Goal: Information Seeking & Learning: Learn about a topic

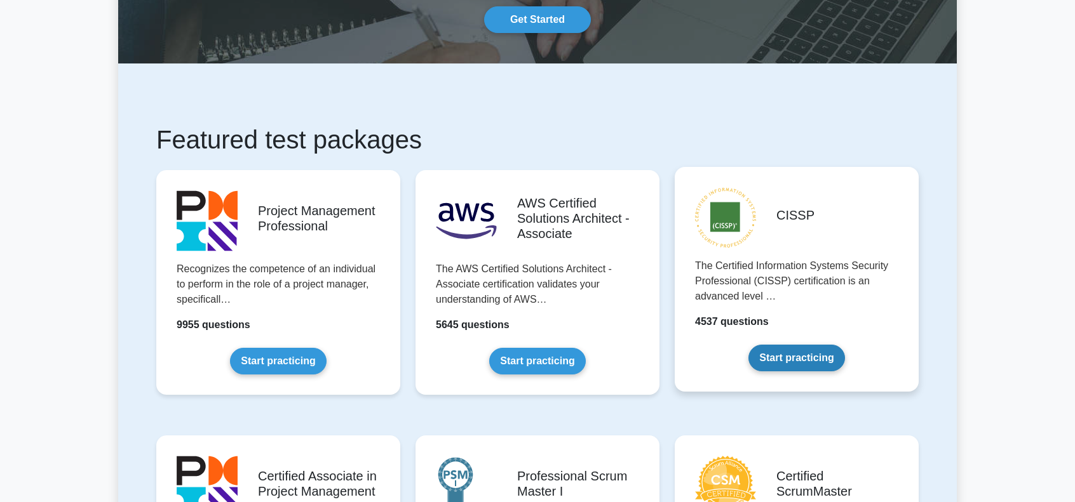
scroll to position [127, 0]
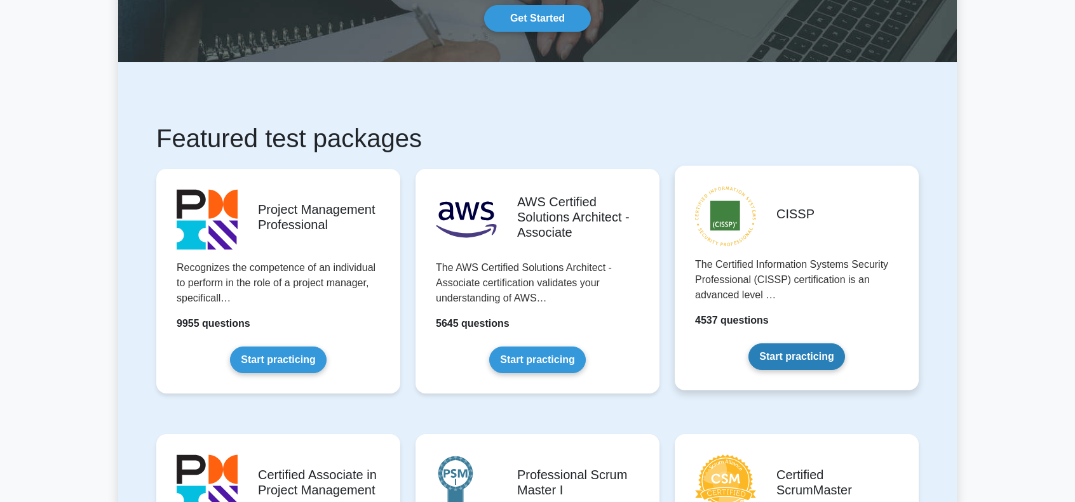
click at [773, 355] on link "Start practicing" at bounding box center [796, 357] width 96 height 27
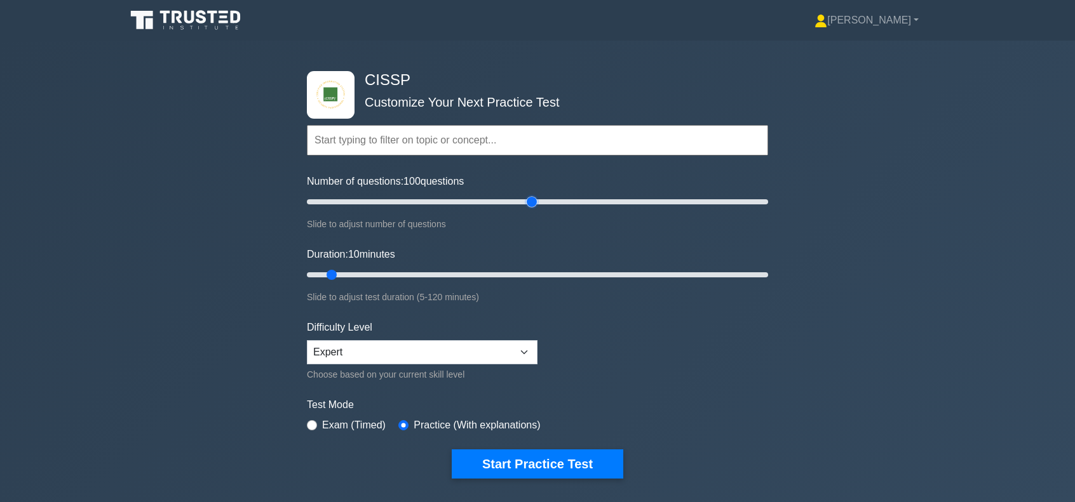
drag, startPoint x: 323, startPoint y: 199, endPoint x: 537, endPoint y: 243, distance: 218.4
type input "100"
click at [537, 210] on input "Number of questions: 100 questions" at bounding box center [537, 201] width 461 height 15
drag, startPoint x: 333, startPoint y: 276, endPoint x: 602, endPoint y: 284, distance: 268.8
type input "80"
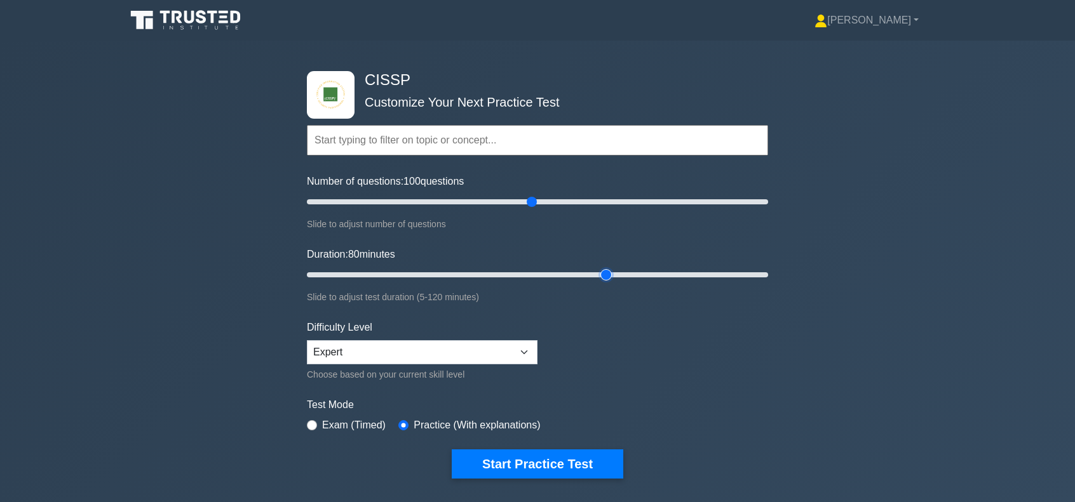
click at [602, 283] on input "Duration: 80 minutes" at bounding box center [537, 274] width 461 height 15
click at [552, 463] on button "Start Practice Test" at bounding box center [538, 464] width 172 height 29
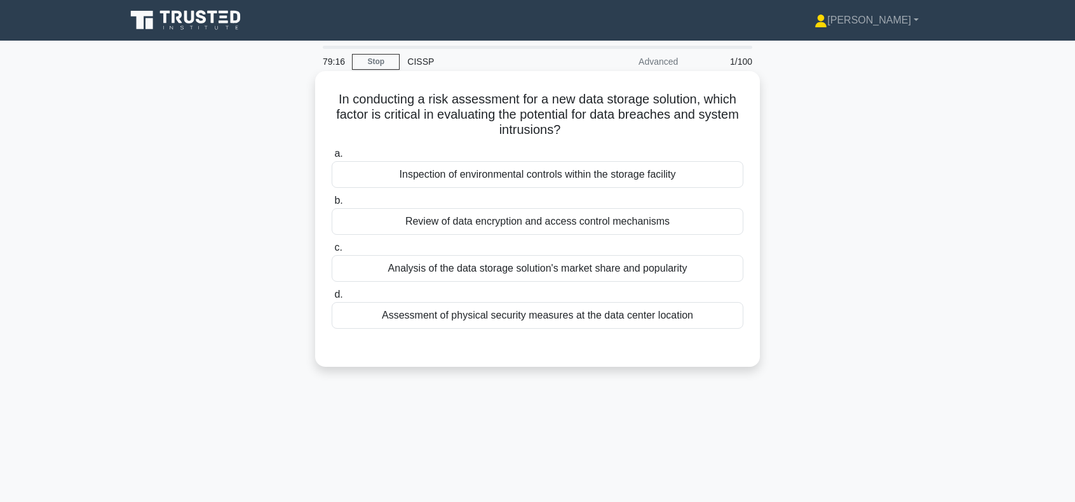
click at [558, 222] on div "Review of data encryption and access control mechanisms" at bounding box center [538, 221] width 412 height 27
click at [332, 205] on input "b. Review of data encryption and access control mechanisms" at bounding box center [332, 201] width 0 height 8
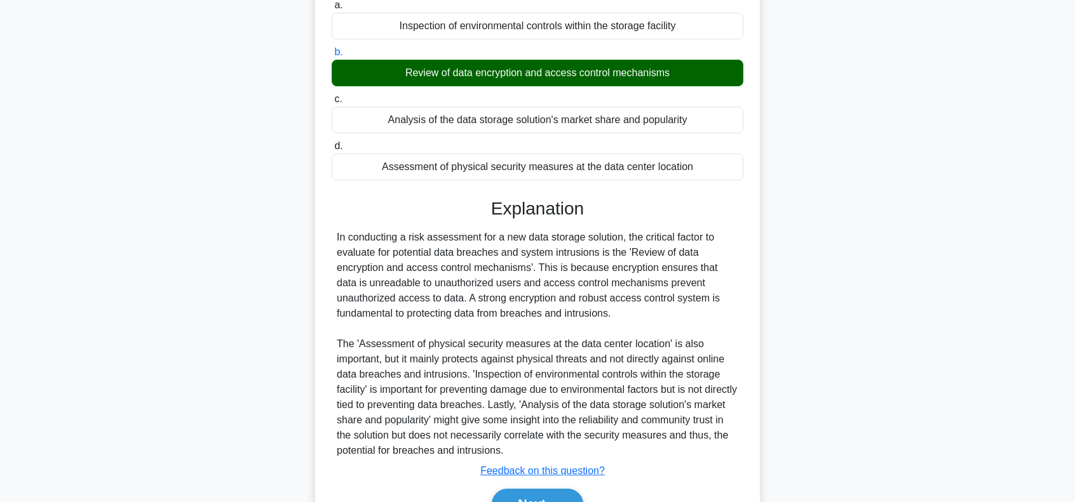
scroll to position [212, 0]
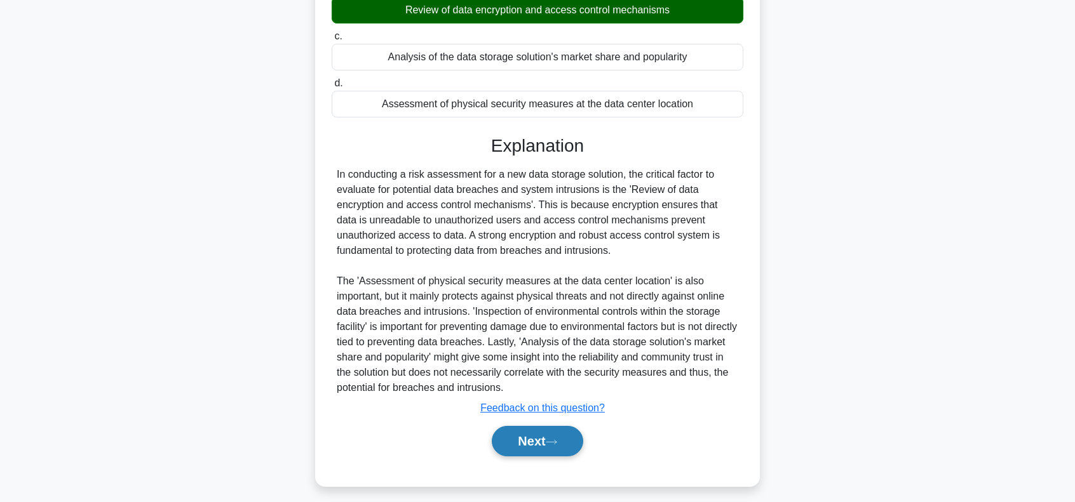
click at [528, 449] on button "Next" at bounding box center [537, 441] width 91 height 30
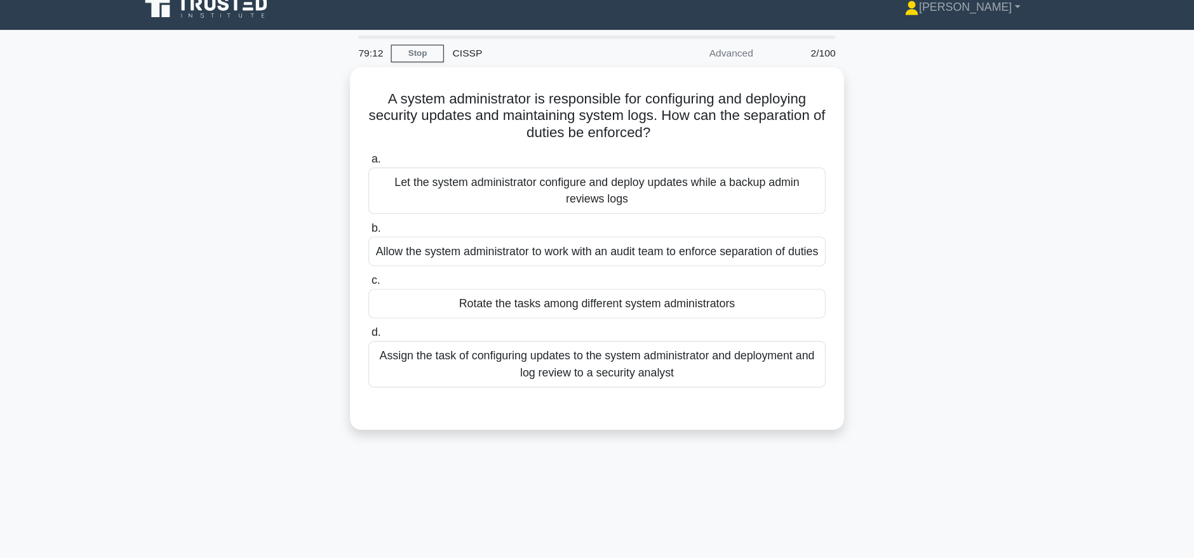
scroll to position [14, 0]
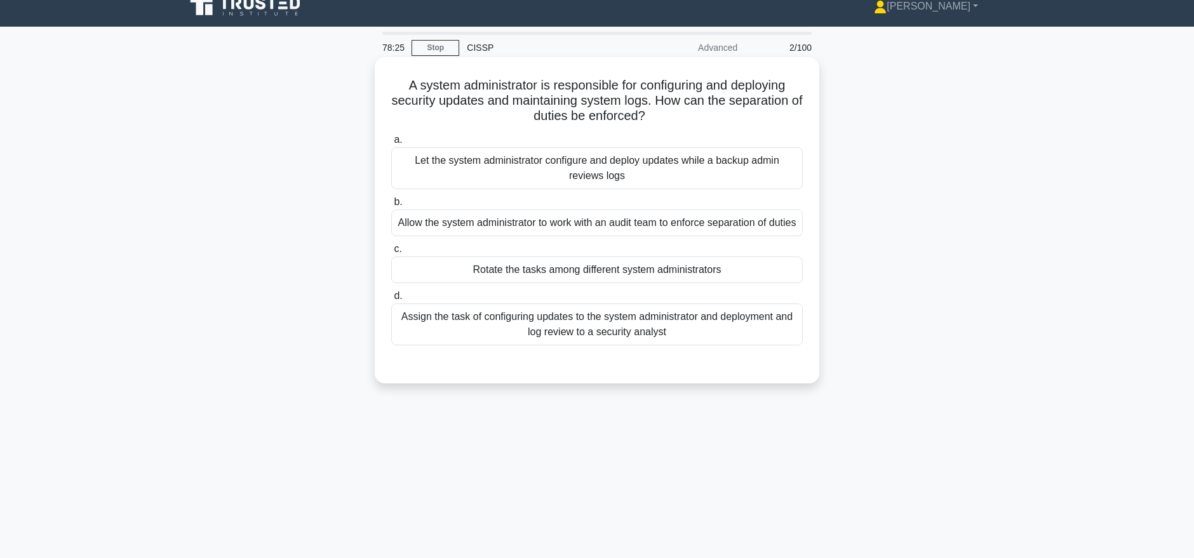
click at [518, 162] on div "Let the system administrator configure and deploy updates while a backup admin …" at bounding box center [597, 168] width 412 height 42
click at [391, 144] on input "a. Let the system administrator configure and deploy updates while a backup adm…" at bounding box center [391, 140] width 0 height 8
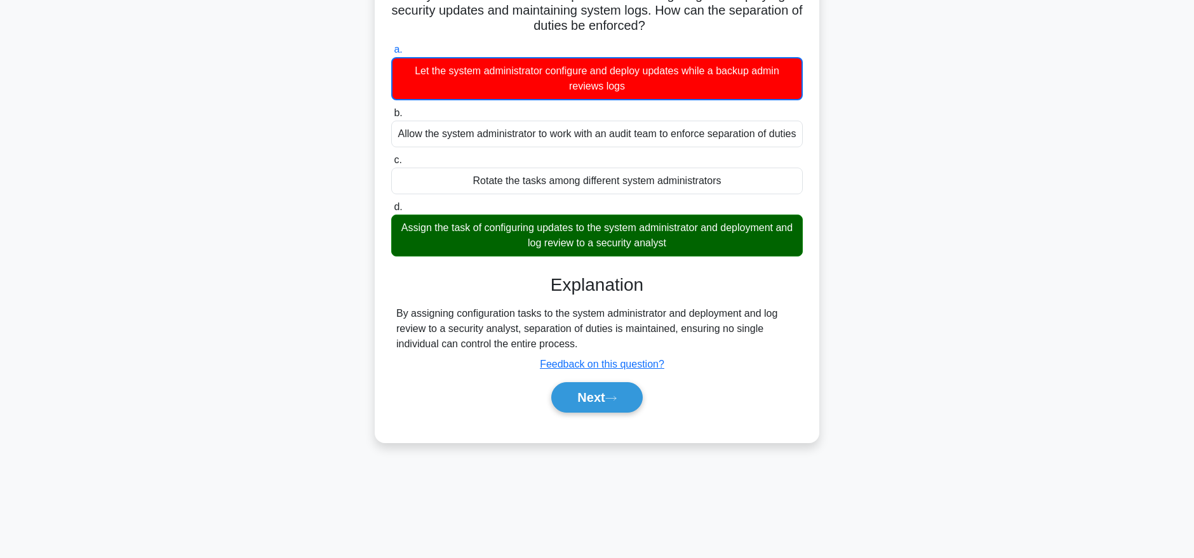
scroll to position [109, 0]
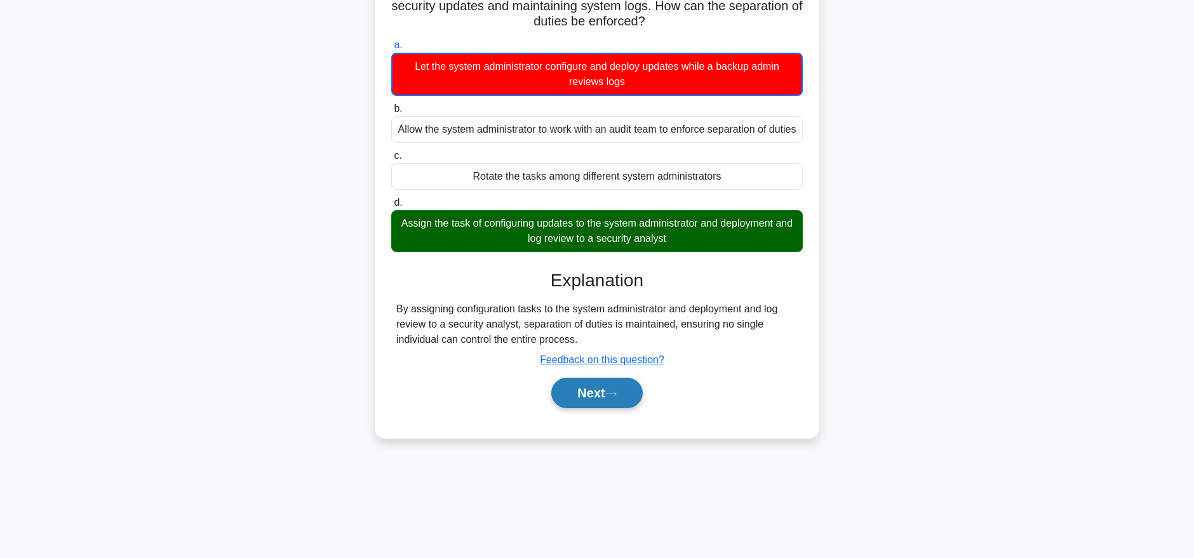
click at [614, 398] on icon at bounding box center [610, 394] width 11 height 7
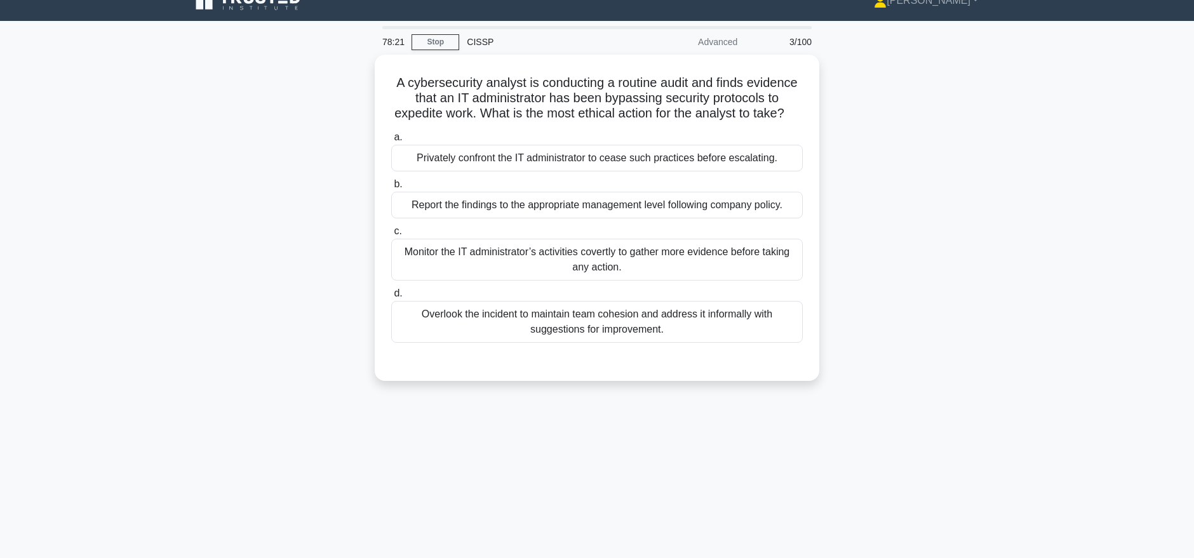
scroll to position [0, 0]
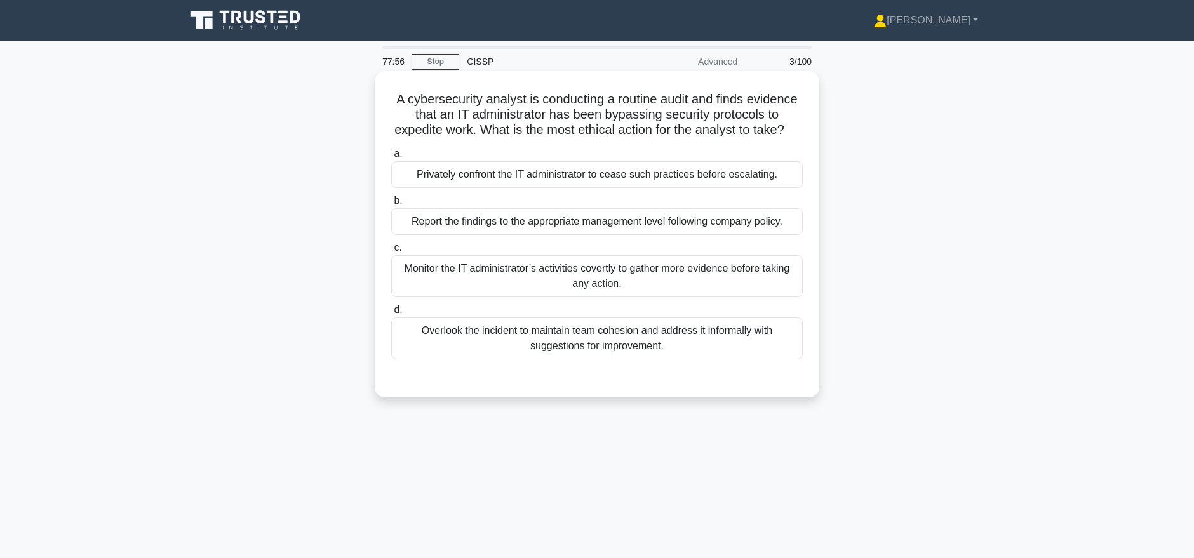
click at [611, 235] on div "Report the findings to the appropriate management level following company polic…" at bounding box center [597, 221] width 412 height 27
click at [391, 205] on input "b. Report the findings to the appropriate management level following company po…" at bounding box center [391, 201] width 0 height 8
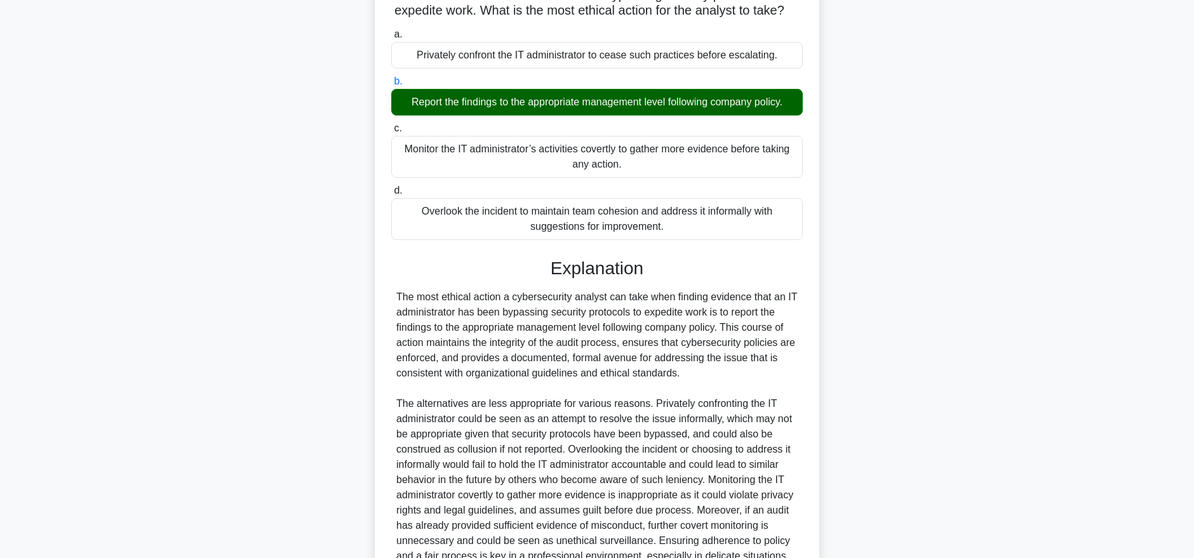
scroll to position [269, 0]
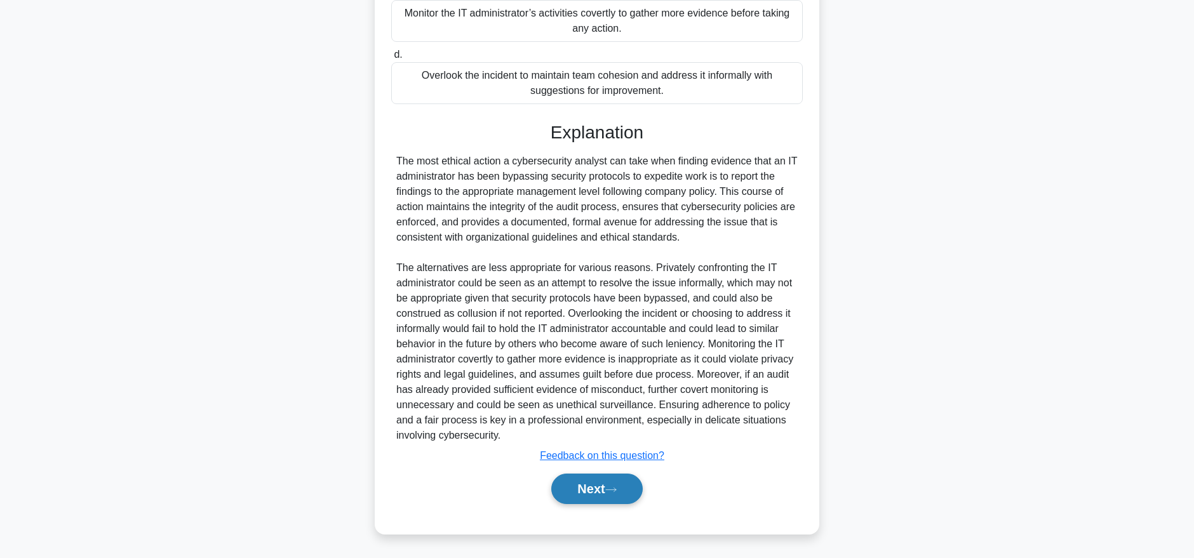
click at [579, 488] on button "Next" at bounding box center [596, 489] width 91 height 30
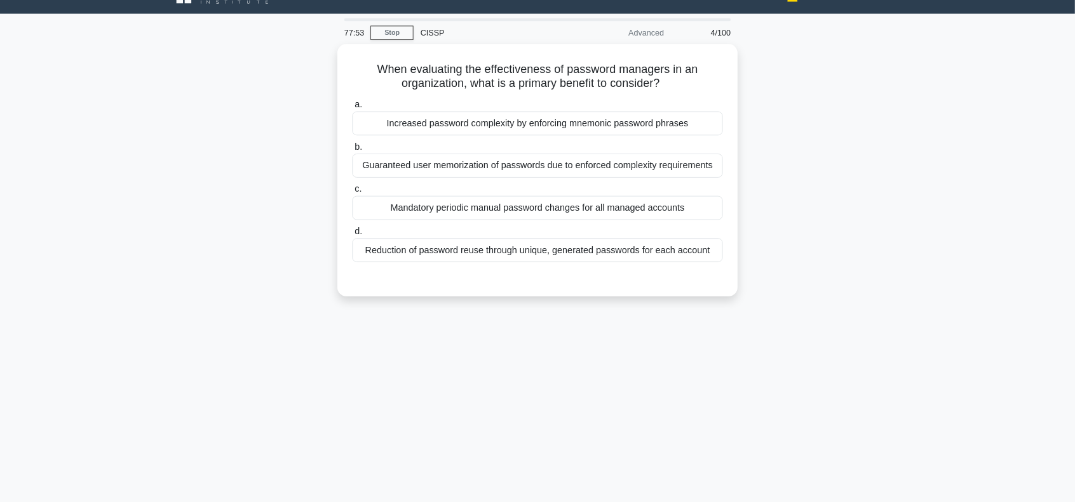
scroll to position [0, 0]
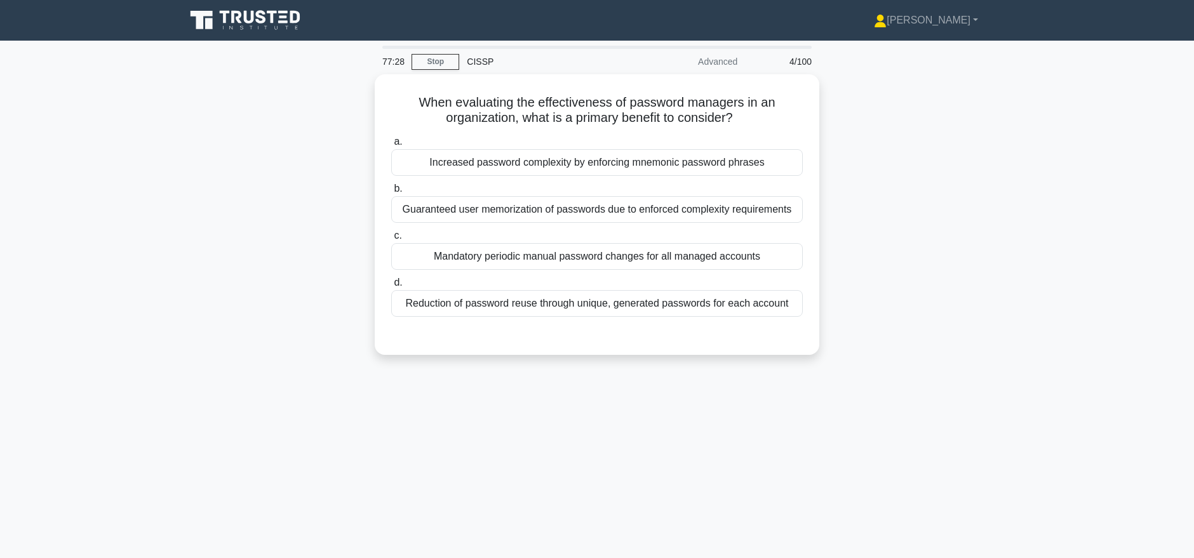
click at [956, 231] on div "When evaluating the effectiveness of password managers in an organization, what…" at bounding box center [597, 222] width 838 height 296
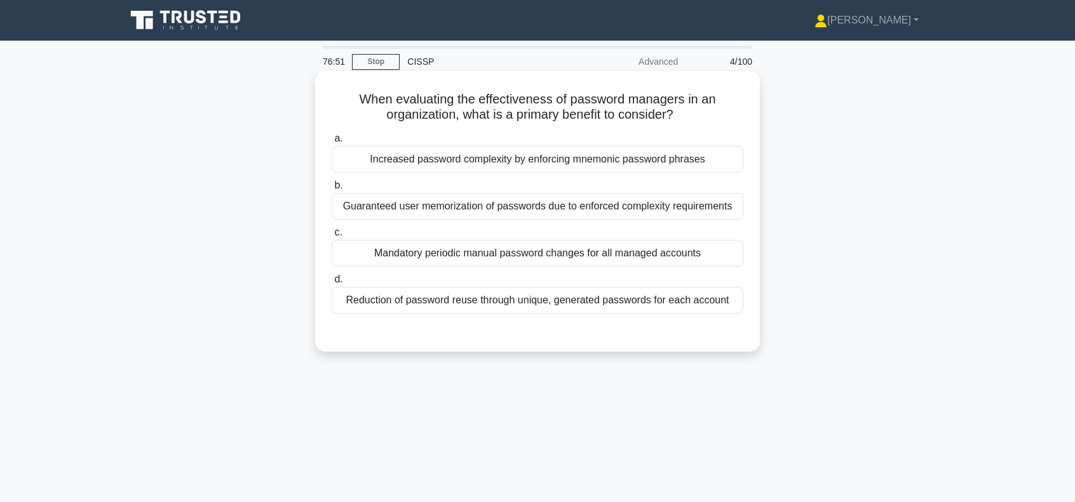
click at [479, 253] on div "Mandatory periodic manual password changes for all managed accounts" at bounding box center [538, 253] width 412 height 27
click at [332, 237] on input "c. Mandatory periodic manual password changes for all managed accounts" at bounding box center [332, 233] width 0 height 8
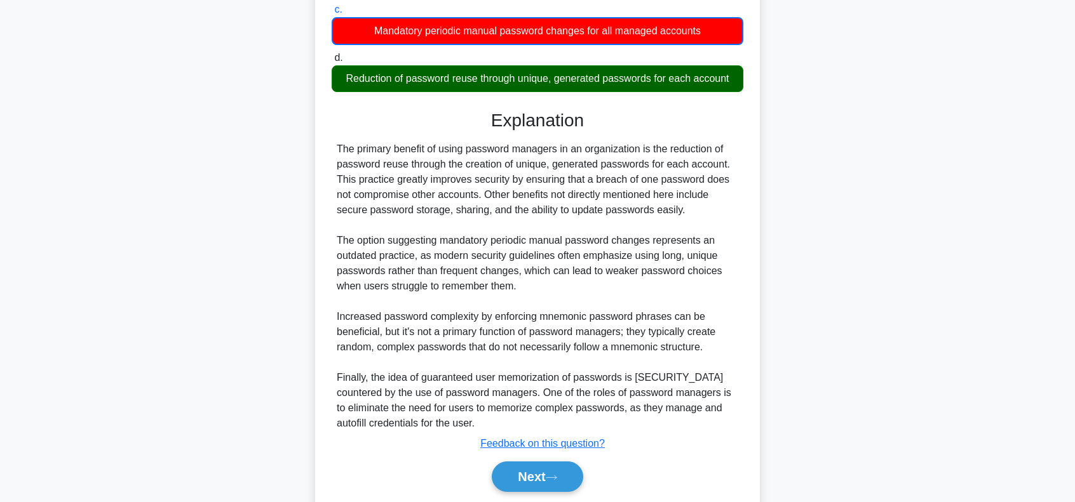
scroll to position [266, 0]
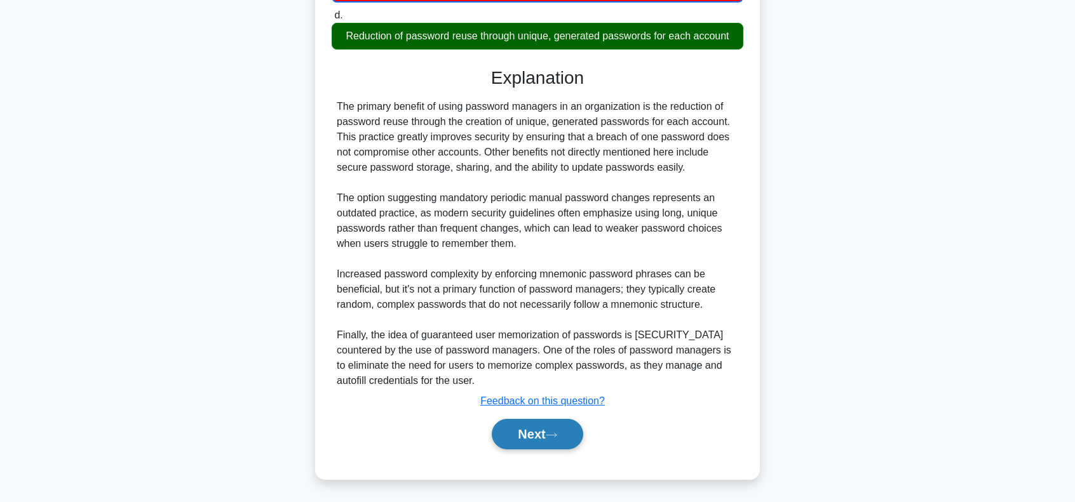
click at [544, 432] on button "Next" at bounding box center [537, 434] width 91 height 30
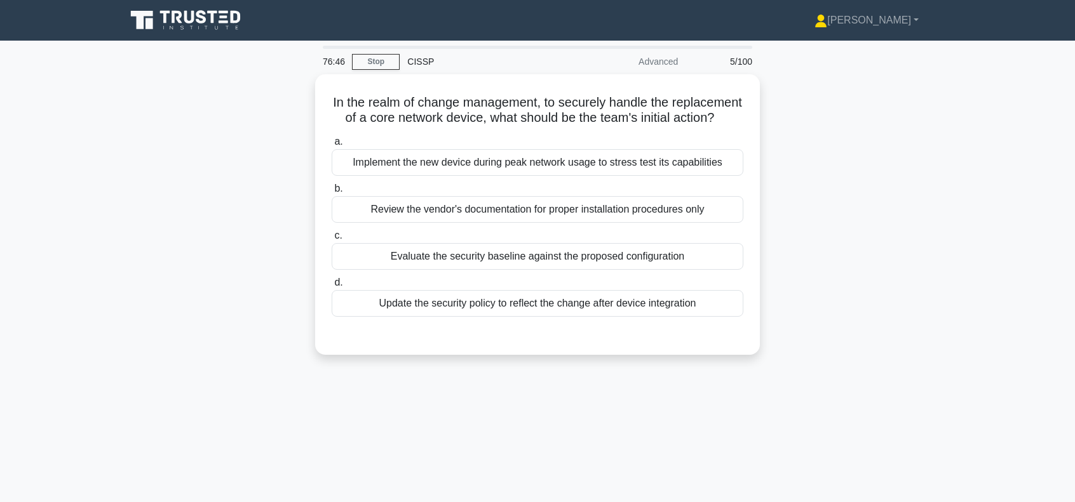
scroll to position [0, 0]
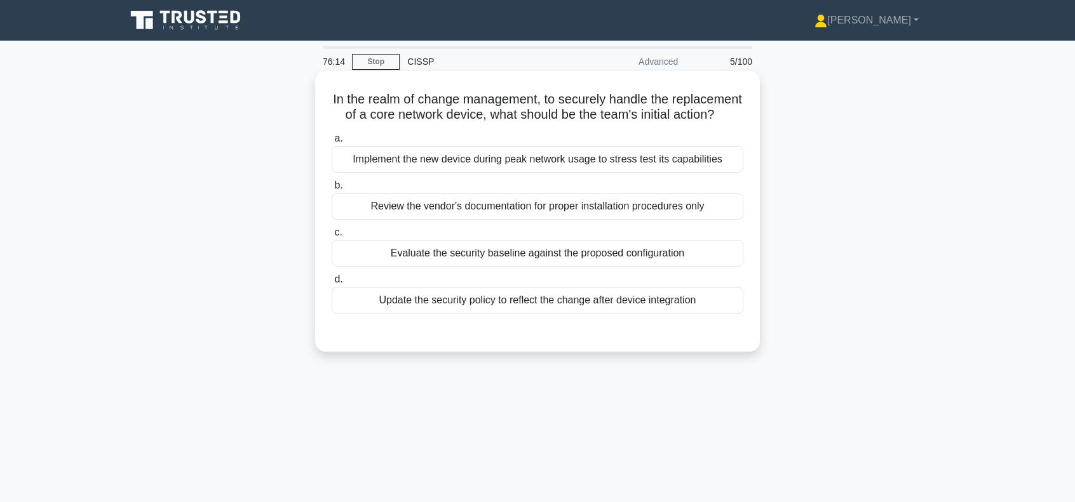
click at [532, 266] on div "Evaluate the security baseline against the proposed configuration" at bounding box center [538, 253] width 412 height 27
click at [332, 237] on input "c. Evaluate the security baseline against the proposed configuration" at bounding box center [332, 233] width 0 height 8
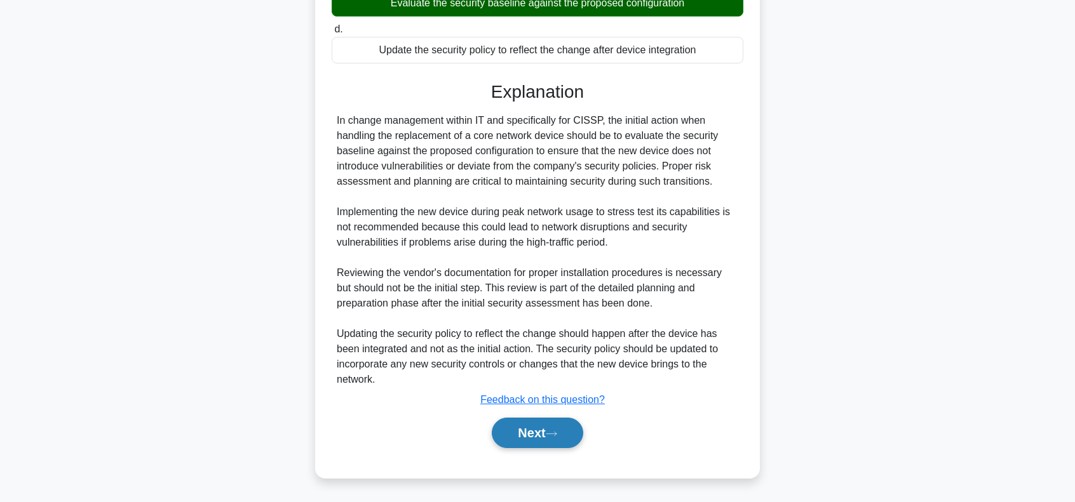
click at [530, 440] on button "Next" at bounding box center [537, 433] width 91 height 30
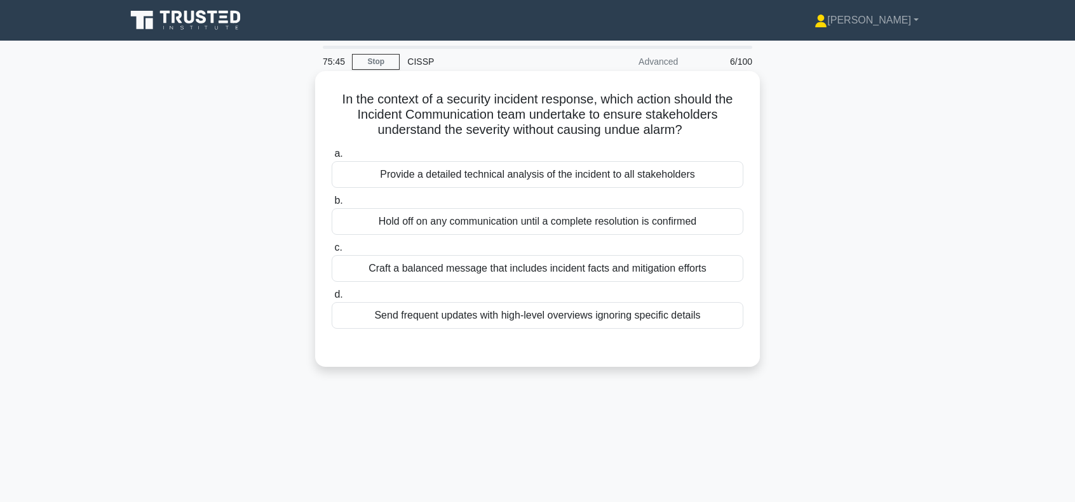
click at [656, 267] on div "Craft a balanced message that includes incident facts and mitigation efforts" at bounding box center [538, 268] width 412 height 27
click at [332, 252] on input "c. Craft a balanced message that includes incident facts and mitigation efforts" at bounding box center [332, 248] width 0 height 8
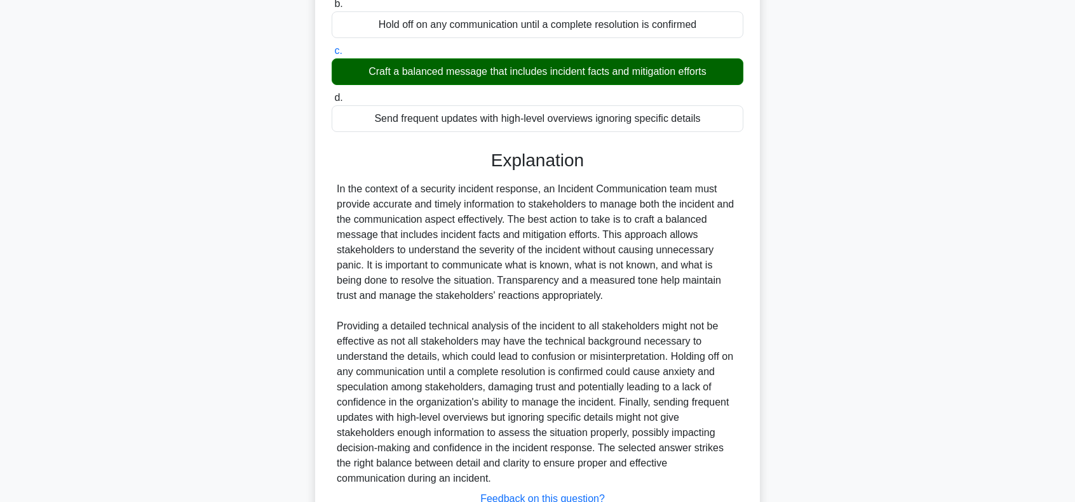
scroll to position [254, 0]
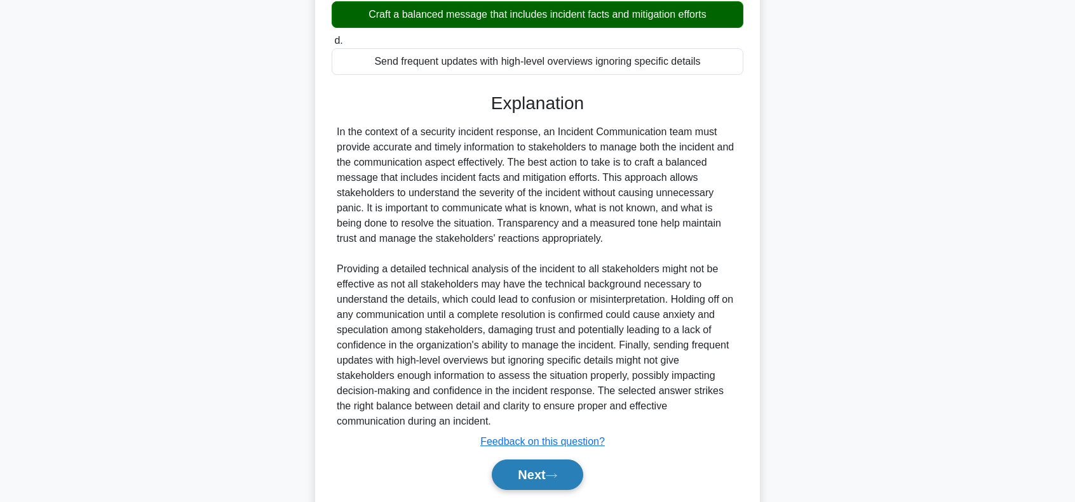
click at [545, 481] on button "Next" at bounding box center [537, 475] width 91 height 30
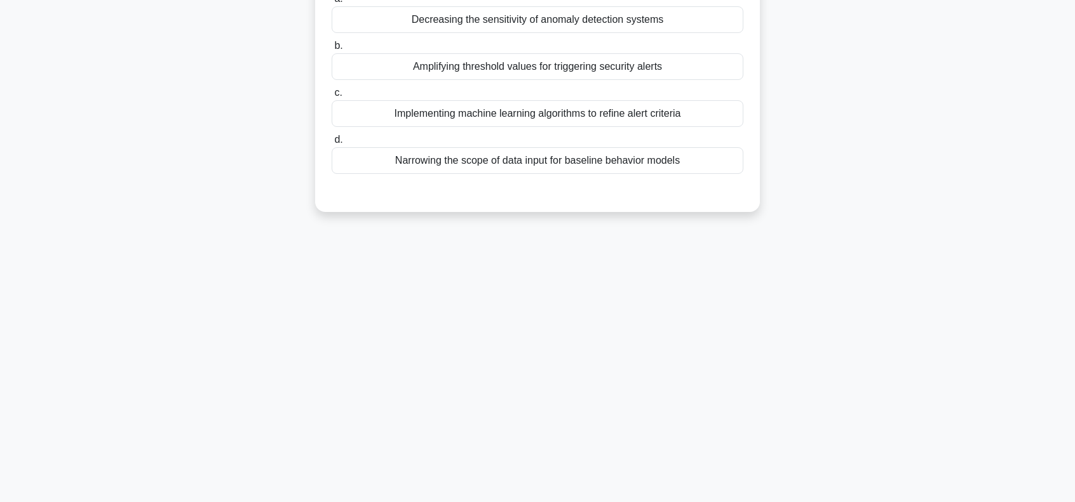
scroll to position [0, 0]
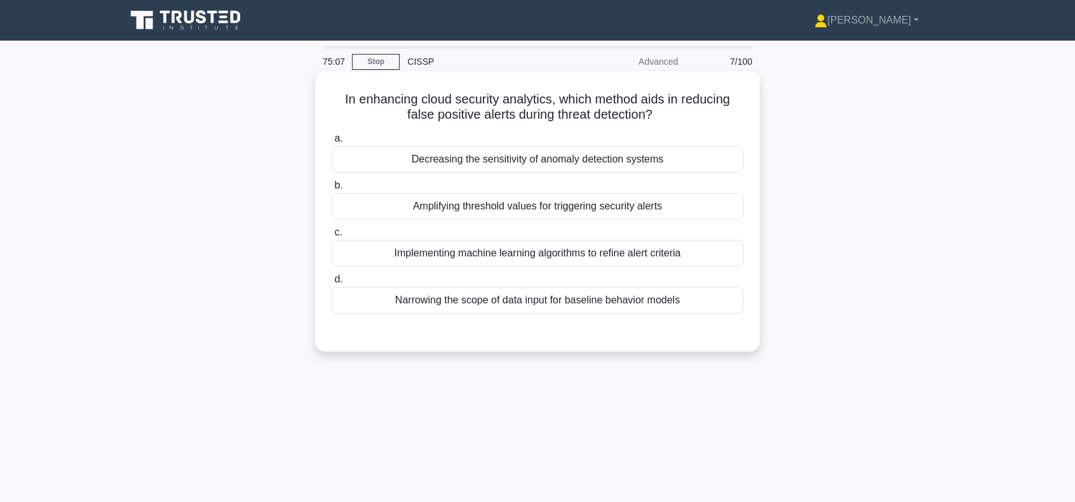
click at [509, 258] on div "Implementing machine learning algorithms to refine alert criteria" at bounding box center [538, 253] width 412 height 27
click at [332, 237] on input "c. Implementing machine learning algorithms to refine alert criteria" at bounding box center [332, 233] width 0 height 8
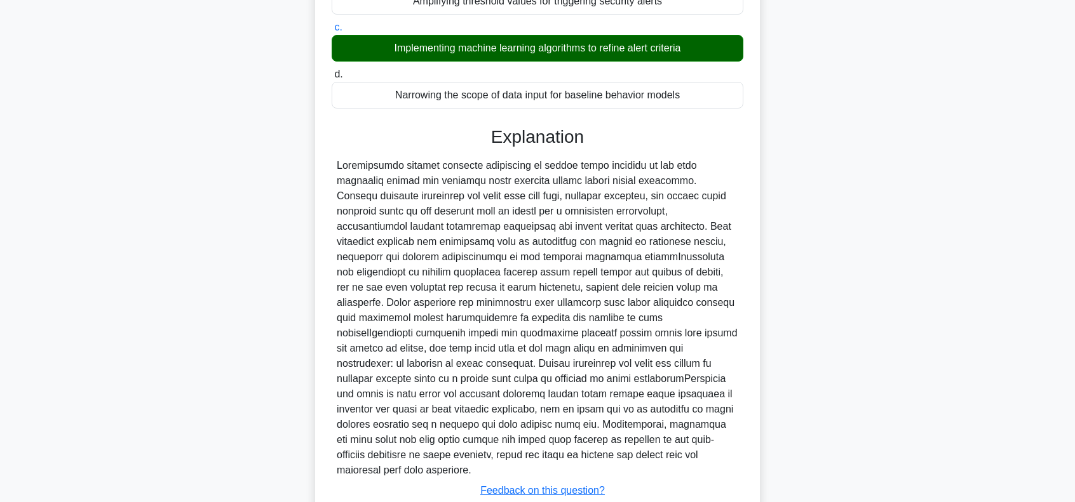
scroll to position [254, 0]
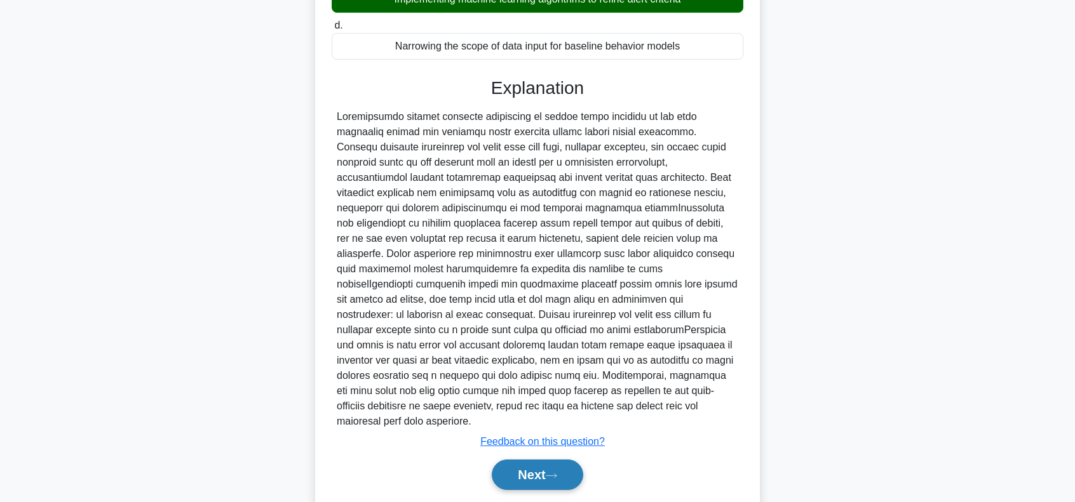
click at [558, 460] on button "Next" at bounding box center [537, 475] width 91 height 30
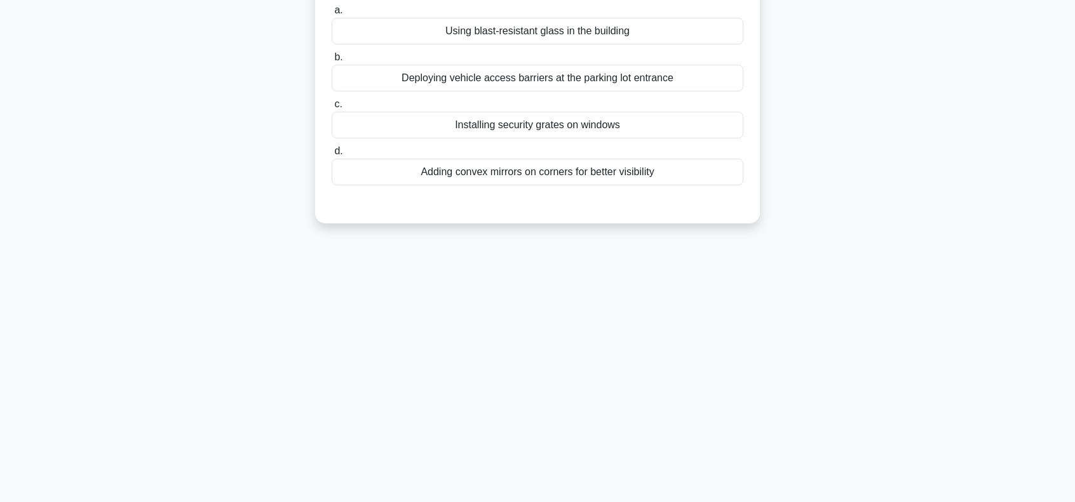
scroll to position [0, 0]
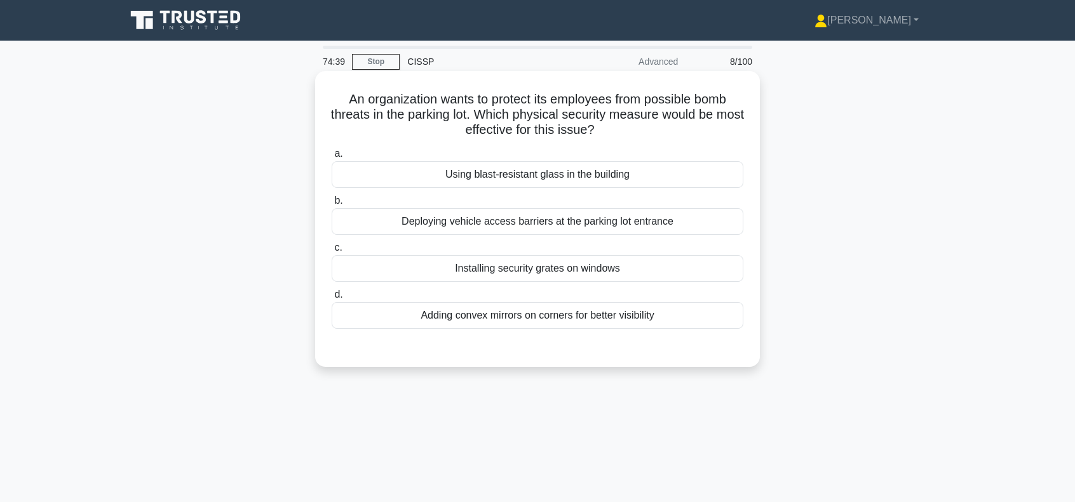
click at [537, 222] on div "Deploying vehicle access barriers at the parking lot entrance" at bounding box center [538, 221] width 412 height 27
click at [332, 205] on input "b. Deploying vehicle access barriers at the parking lot entrance" at bounding box center [332, 201] width 0 height 8
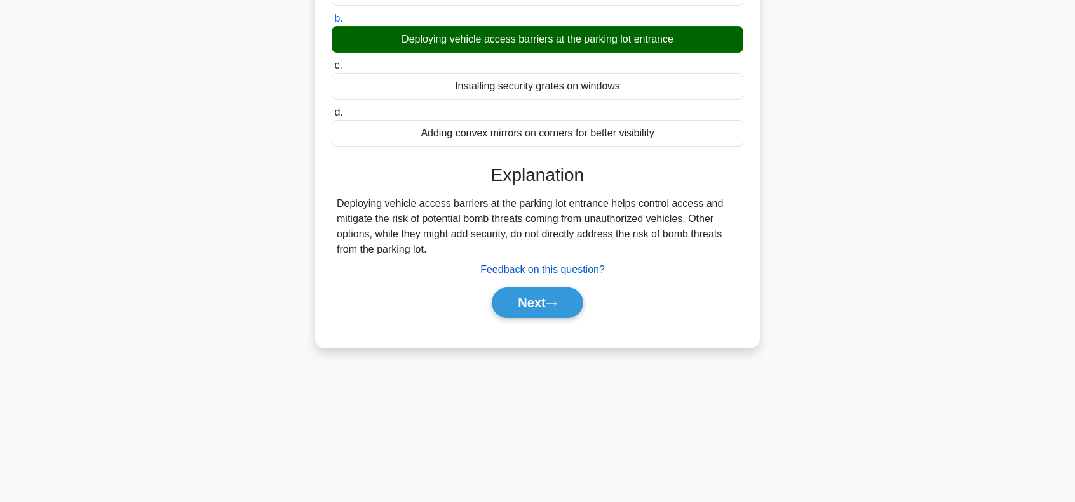
scroll to position [184, 0]
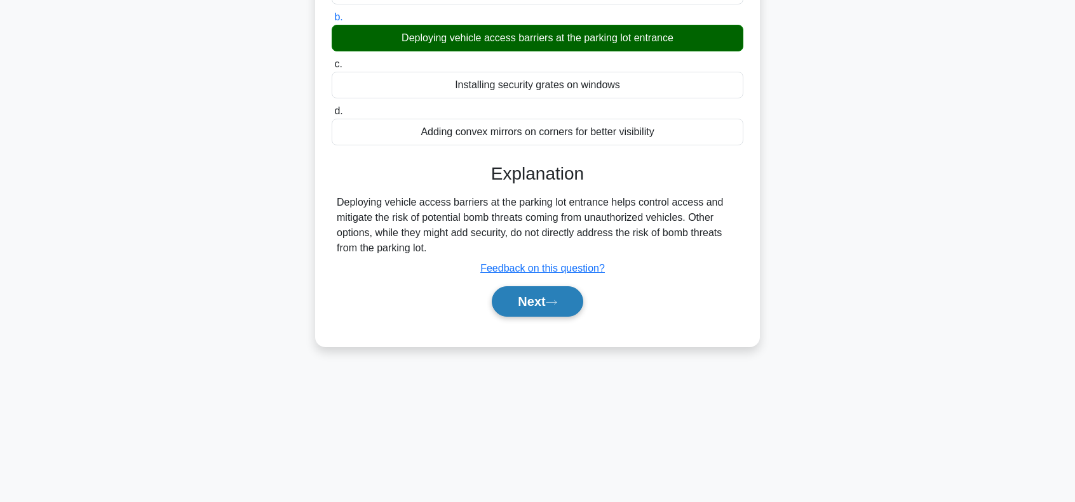
click at [542, 299] on button "Next" at bounding box center [537, 301] width 91 height 30
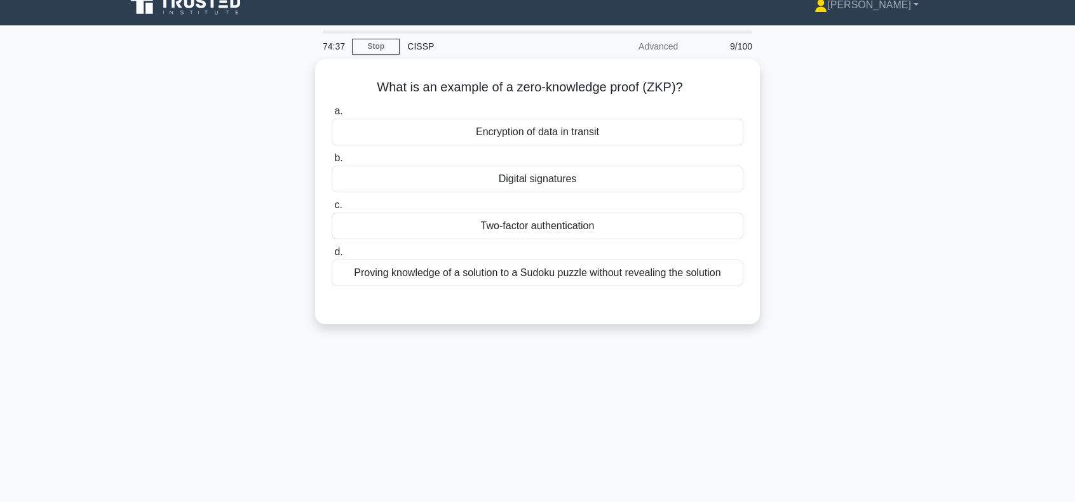
scroll to position [0, 0]
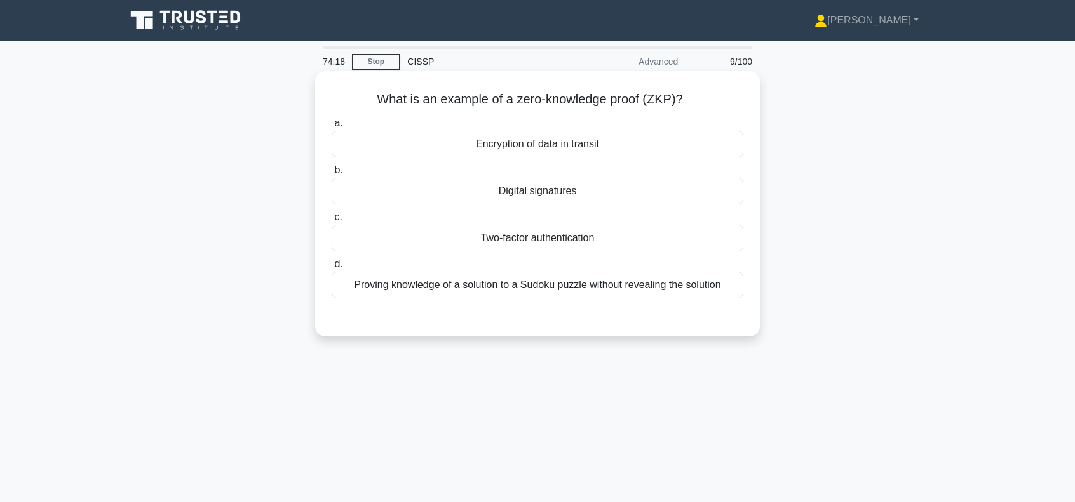
click at [497, 286] on div "Proving knowledge of a solution to a Sudoku puzzle without revealing the soluti…" at bounding box center [538, 285] width 412 height 27
click at [332, 269] on input "d. Proving knowledge of a solution to a Sudoku puzzle without revealing the sol…" at bounding box center [332, 264] width 0 height 8
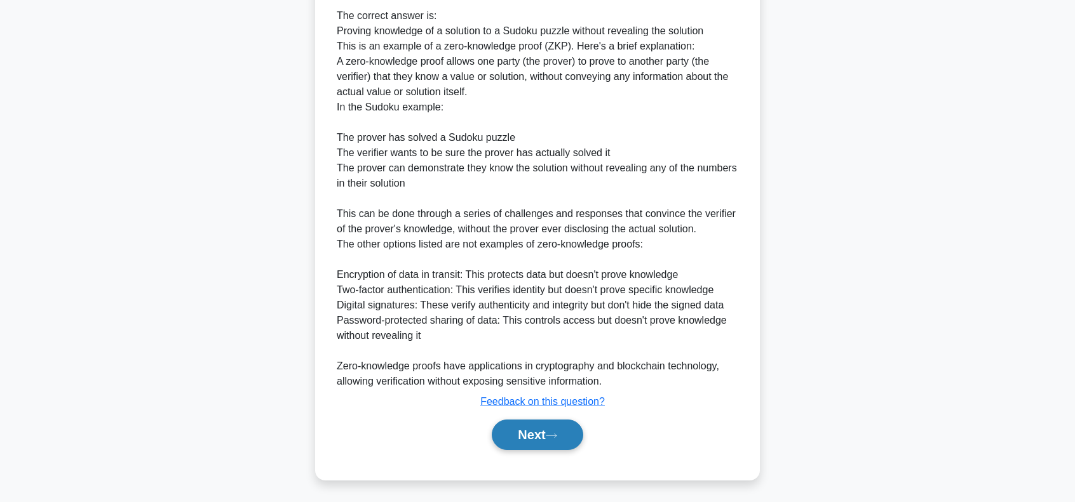
click at [545, 436] on button "Next" at bounding box center [537, 435] width 91 height 30
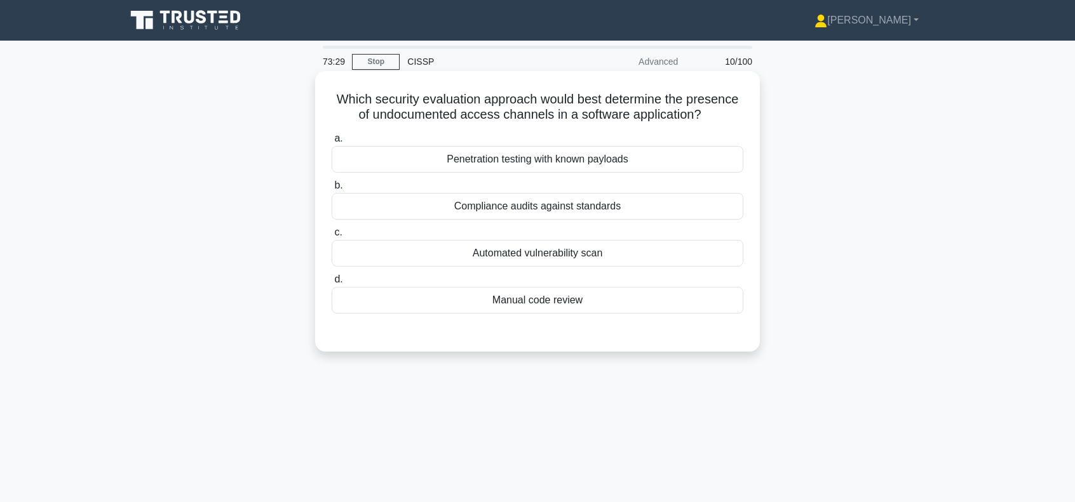
click at [548, 299] on div "Manual code review" at bounding box center [538, 300] width 412 height 27
click at [332, 284] on input "d. Manual code review" at bounding box center [332, 280] width 0 height 8
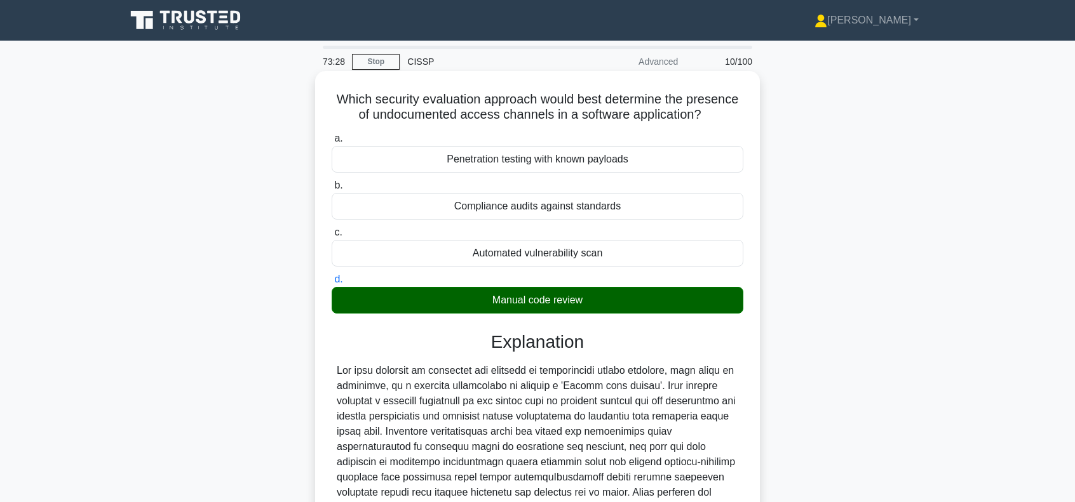
scroll to position [212, 0]
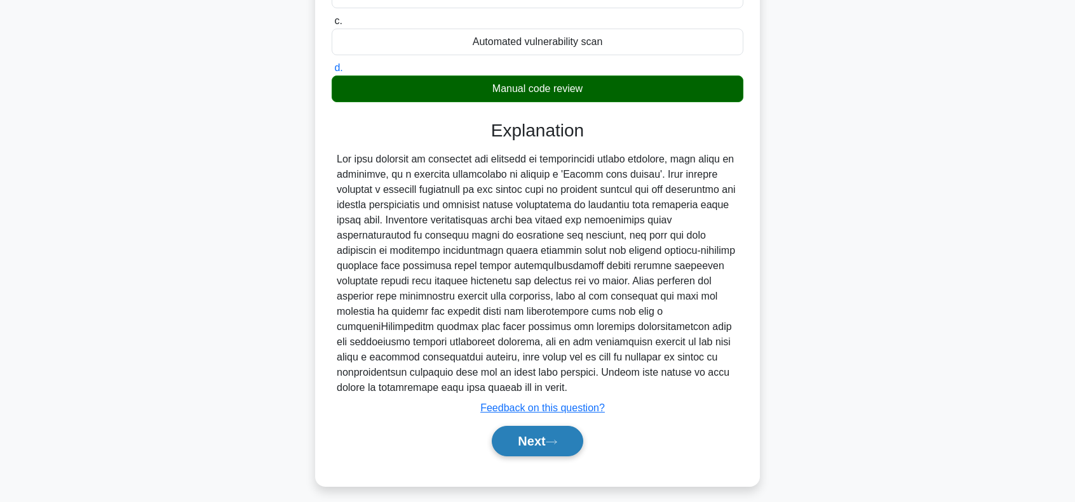
click at [539, 439] on button "Next" at bounding box center [537, 441] width 91 height 30
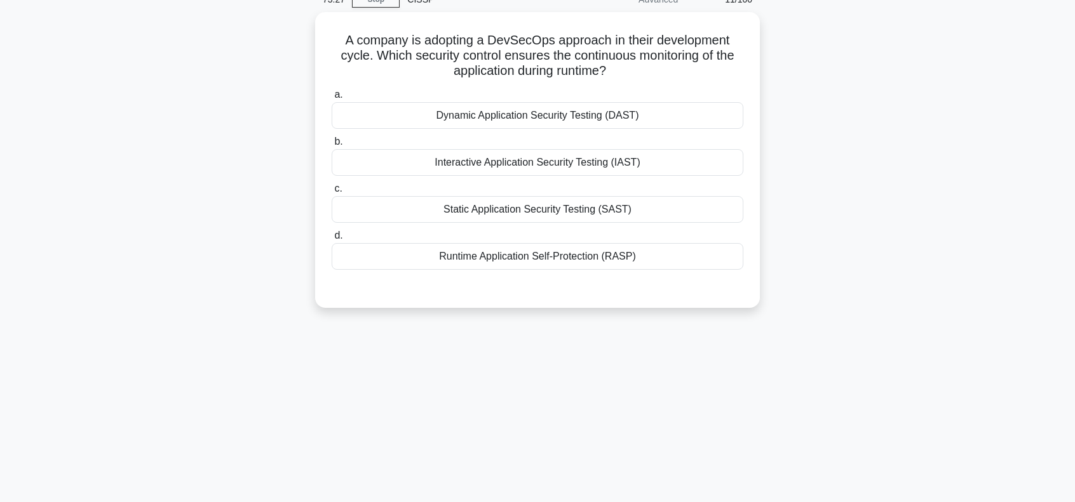
scroll to position [0, 0]
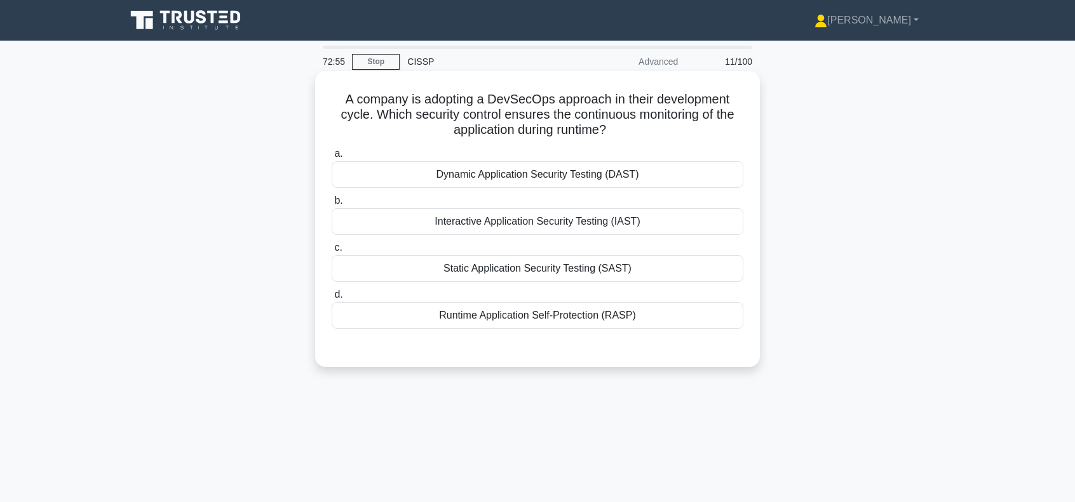
click at [537, 313] on div "Runtime Application Self-Protection (RASP)" at bounding box center [538, 315] width 412 height 27
click at [332, 299] on input "d. Runtime Application Self-Protection (RASP)" at bounding box center [332, 295] width 0 height 8
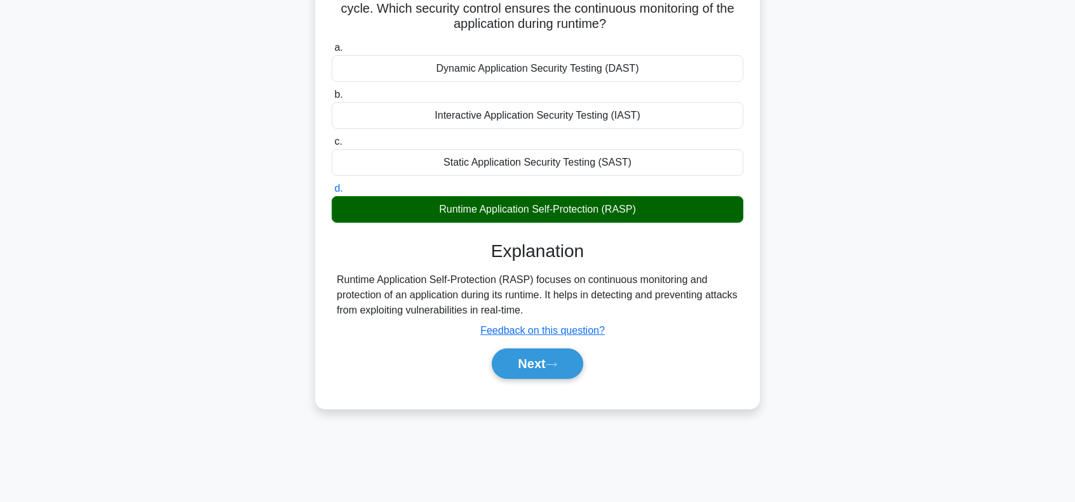
scroll to position [127, 0]
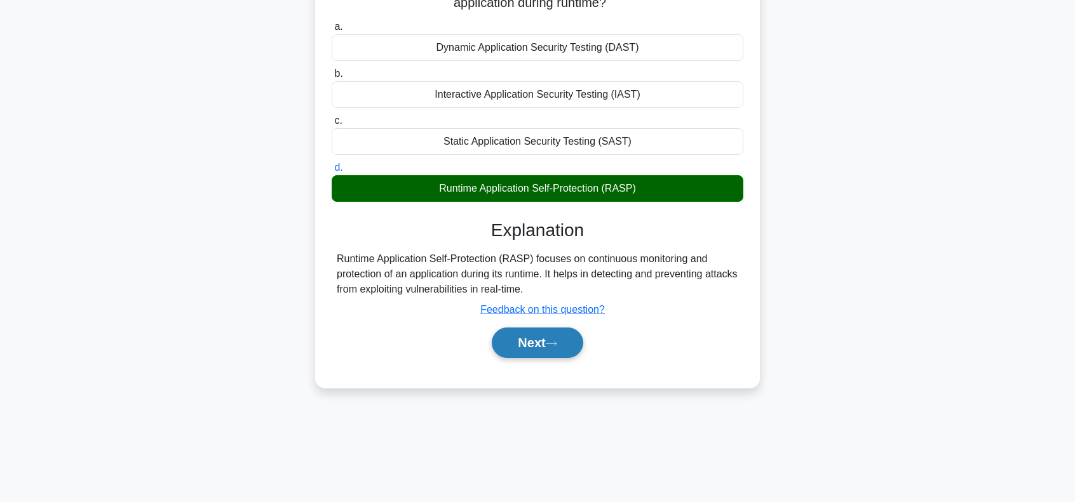
click at [531, 344] on button "Next" at bounding box center [537, 343] width 91 height 30
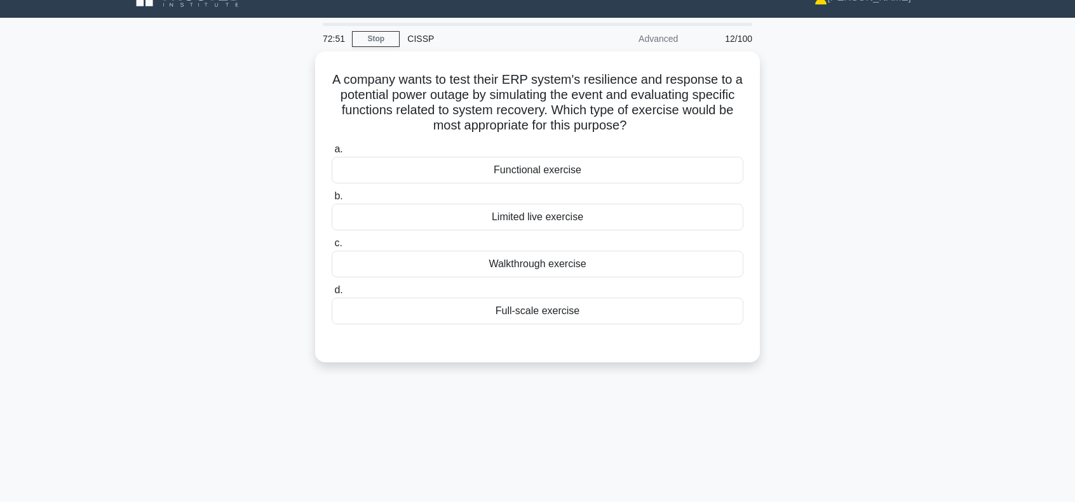
scroll to position [0, 0]
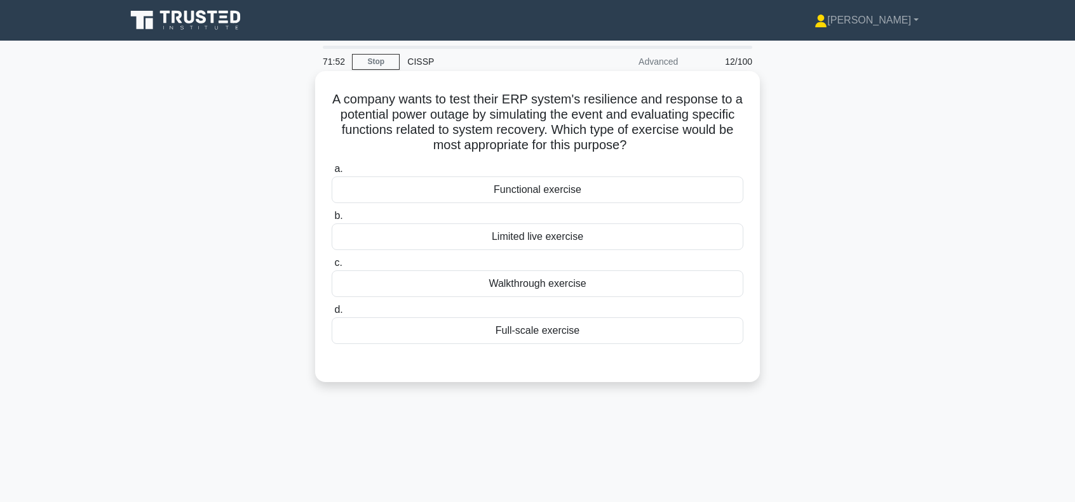
click at [539, 332] on div "Full-scale exercise" at bounding box center [538, 331] width 412 height 27
click at [332, 314] on input "d. Full-scale exercise" at bounding box center [332, 310] width 0 height 8
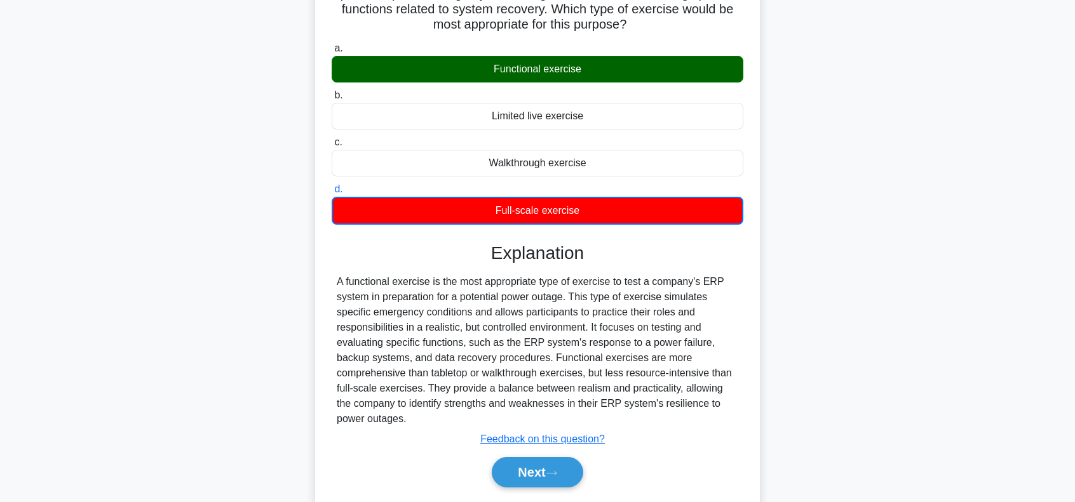
scroll to position [184, 0]
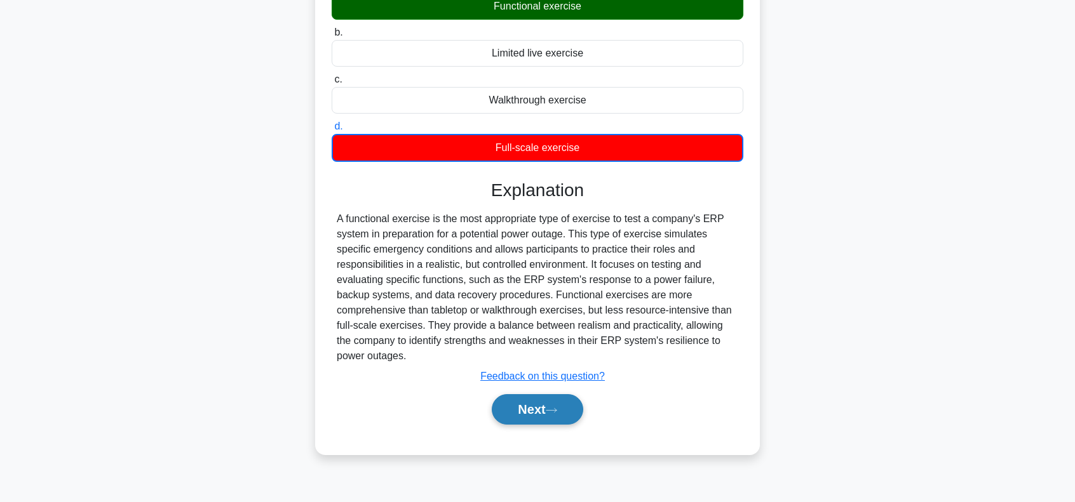
click at [546, 408] on button "Next" at bounding box center [537, 409] width 91 height 30
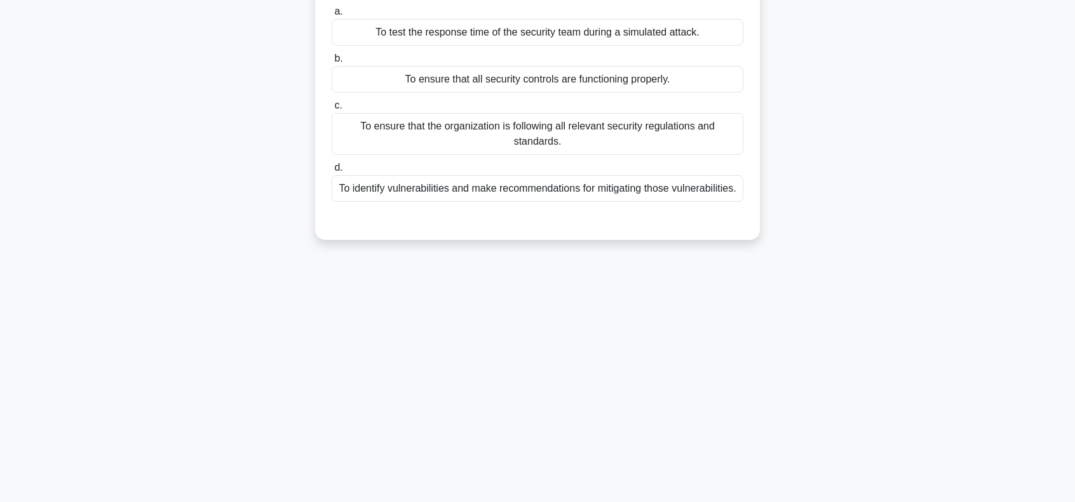
scroll to position [0, 0]
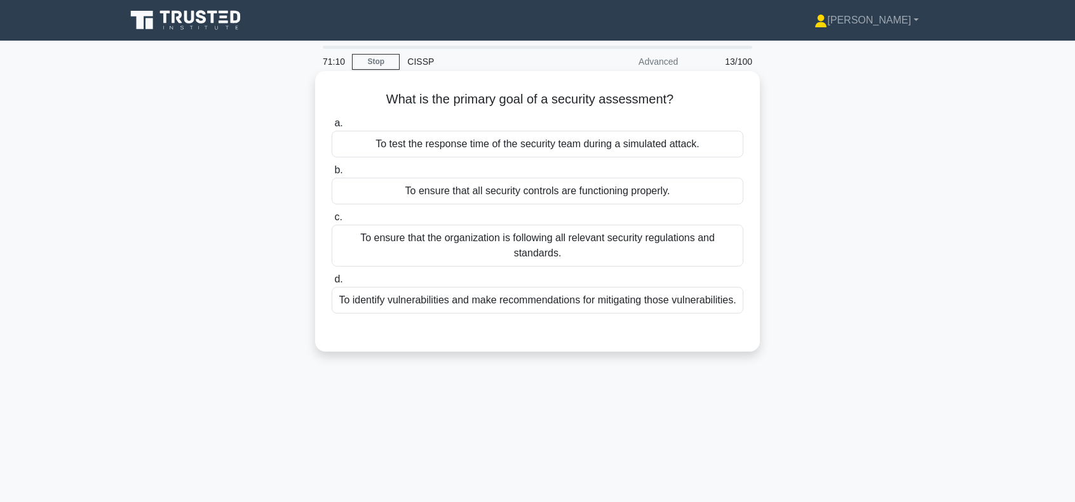
click at [557, 301] on div "To identify vulnerabilities and make recommendations for mitigating those vulne…" at bounding box center [538, 300] width 412 height 27
click at [332, 284] on input "d. To identify vulnerabilities and make recommendations for mitigating those vu…" at bounding box center [332, 280] width 0 height 8
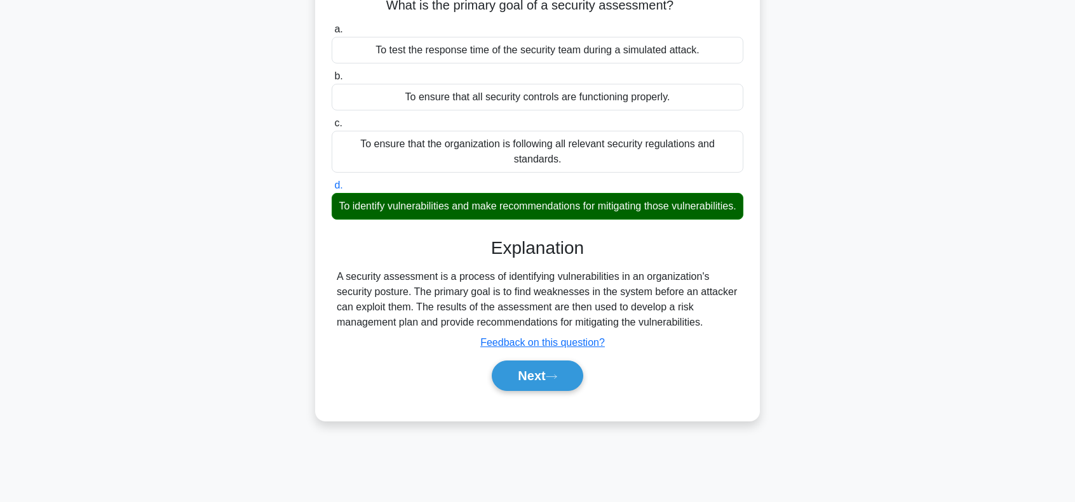
scroll to position [184, 0]
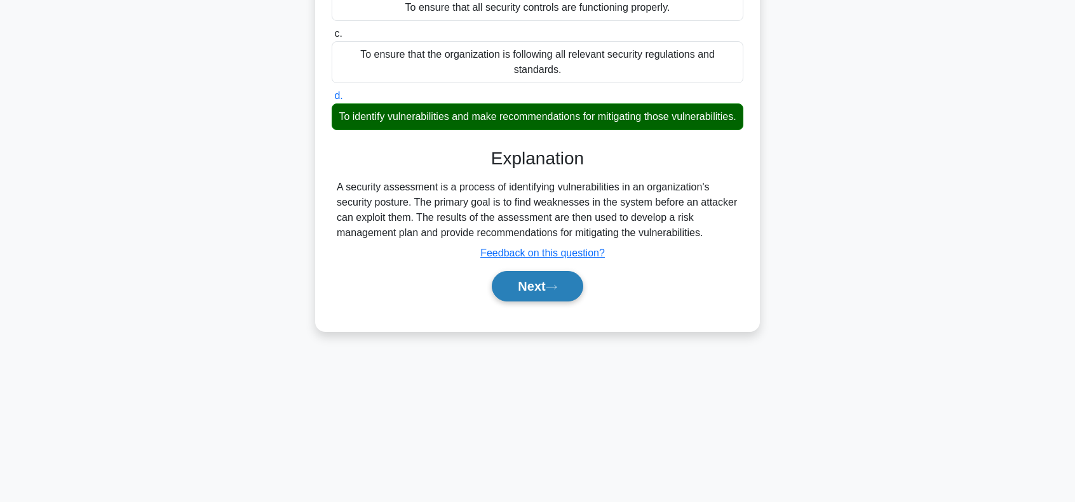
click at [520, 300] on button "Next" at bounding box center [537, 286] width 91 height 30
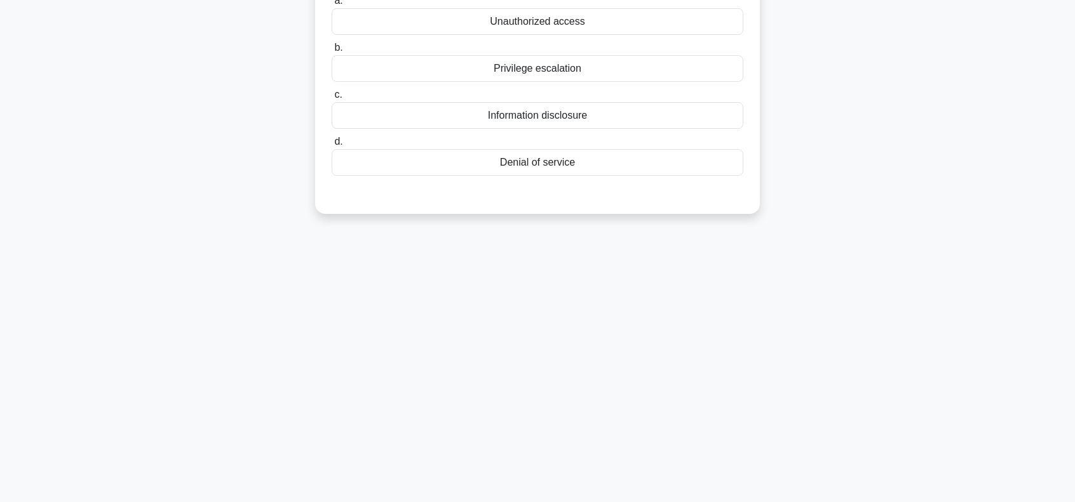
scroll to position [0, 0]
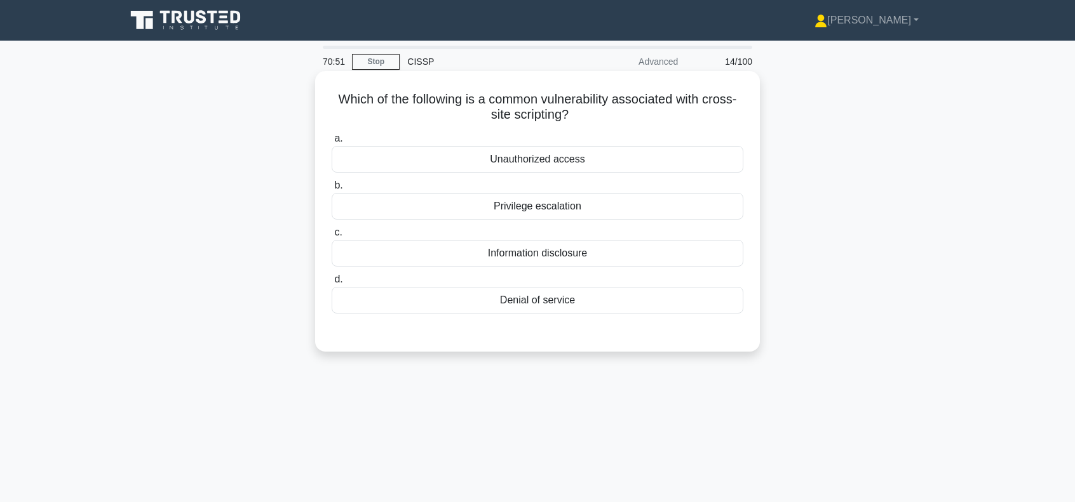
click at [541, 255] on div "Information disclosure" at bounding box center [538, 253] width 412 height 27
click at [332, 237] on input "c. Information disclosure" at bounding box center [332, 233] width 0 height 8
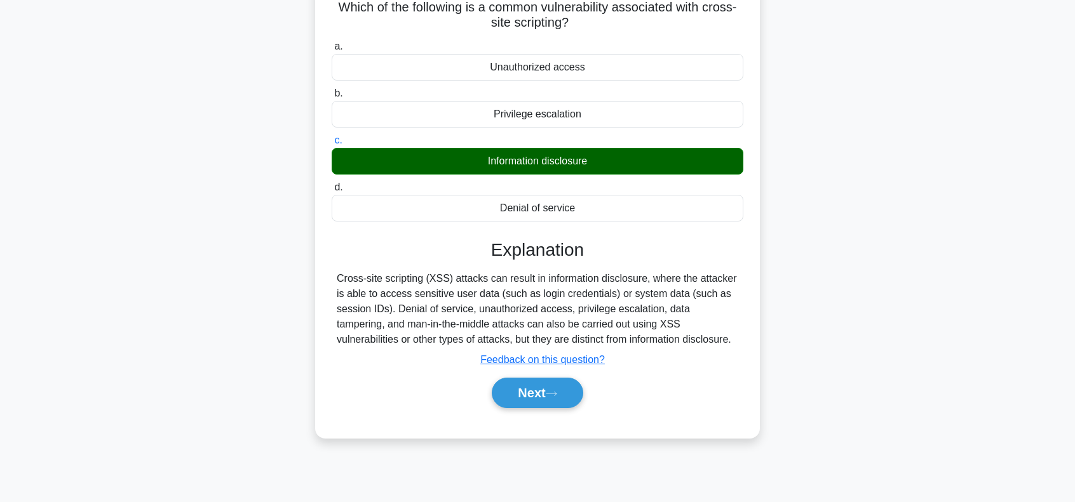
scroll to position [127, 0]
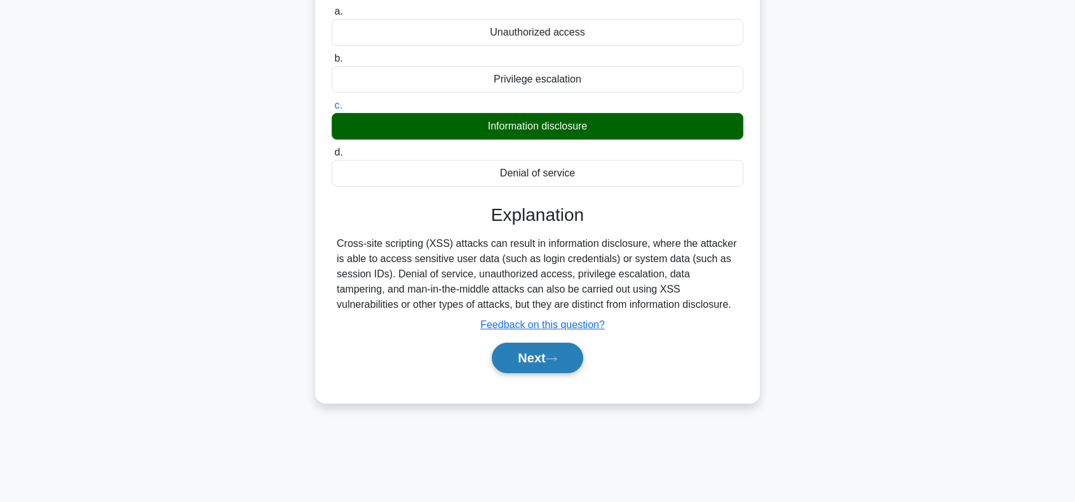
click at [523, 361] on button "Next" at bounding box center [537, 358] width 91 height 30
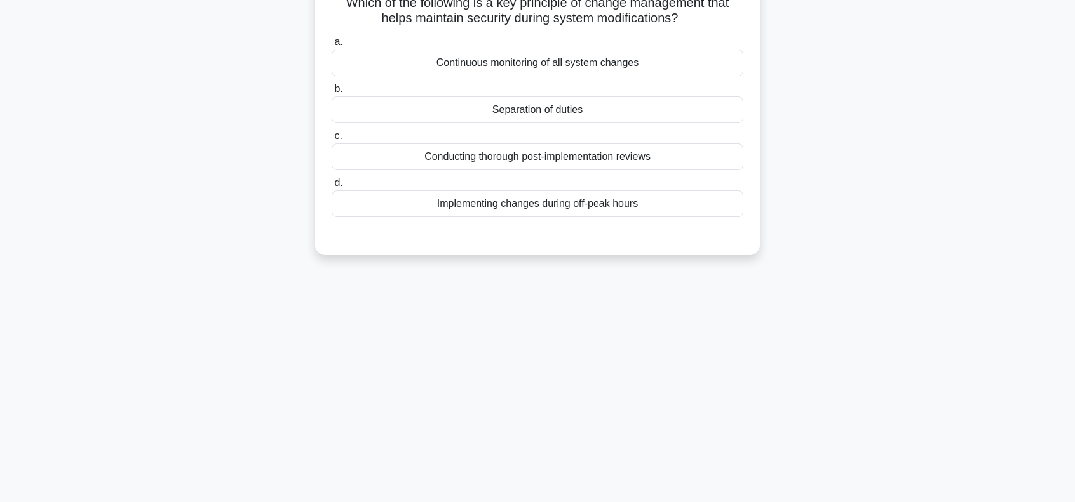
scroll to position [0, 0]
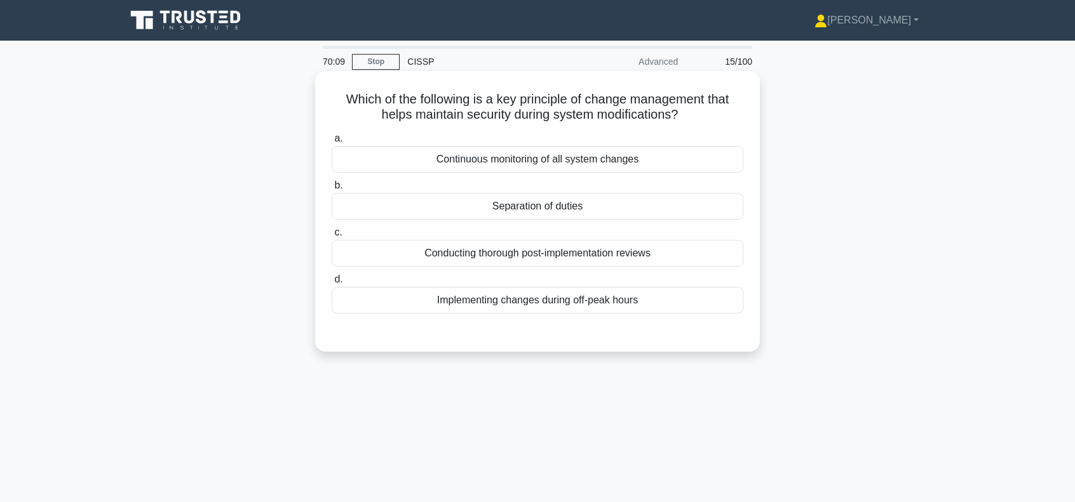
click at [511, 257] on div "Conducting thorough post-implementation reviews" at bounding box center [538, 253] width 412 height 27
click at [332, 237] on input "c. Conducting thorough post-implementation reviews" at bounding box center [332, 233] width 0 height 8
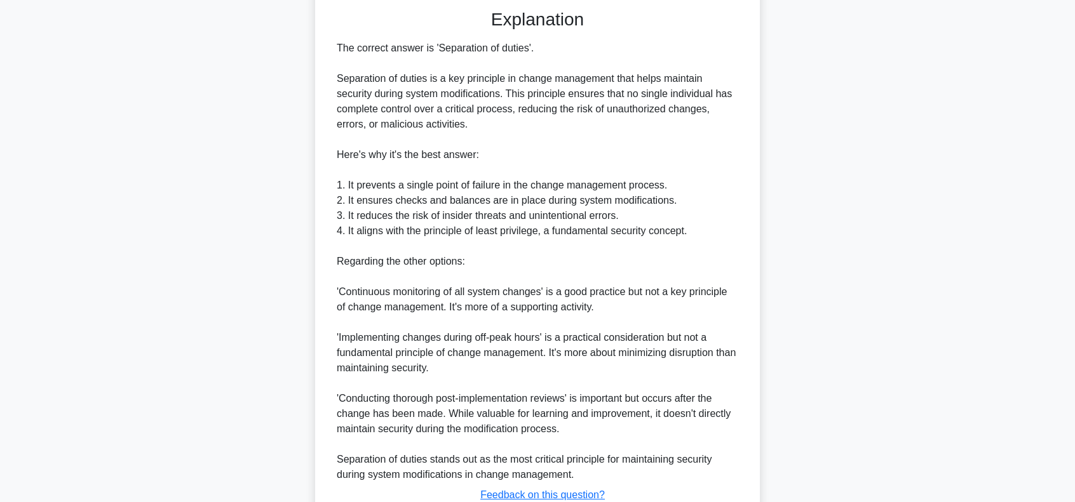
scroll to position [381, 0]
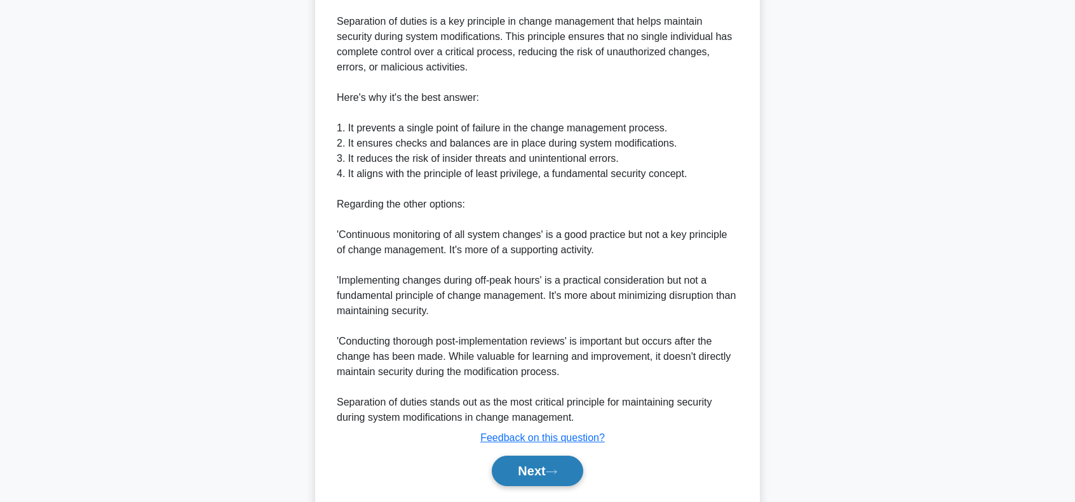
click at [536, 473] on button "Next" at bounding box center [537, 471] width 91 height 30
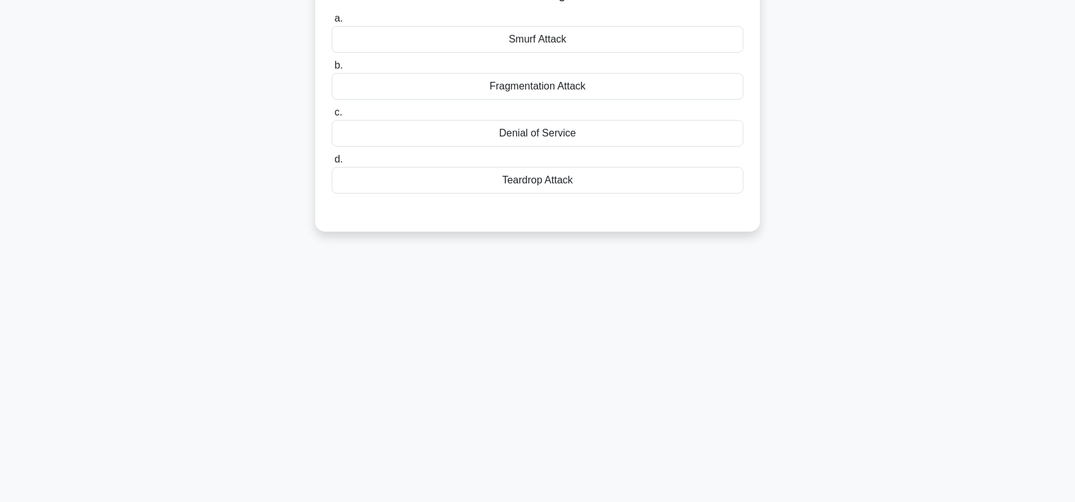
scroll to position [0, 0]
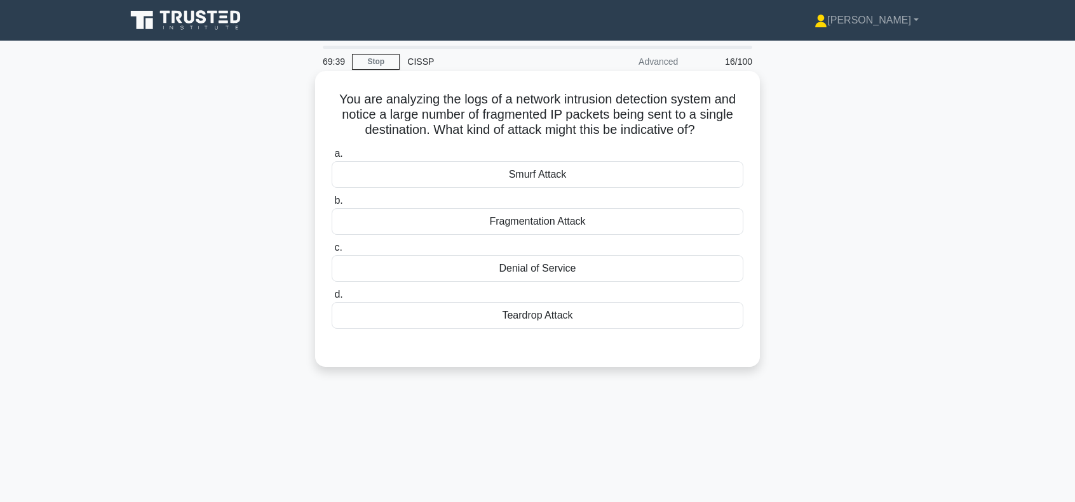
click at [539, 227] on div "Fragmentation Attack" at bounding box center [538, 221] width 412 height 27
click at [520, 226] on div "Fragmentation Attack" at bounding box center [538, 221] width 412 height 27
click at [332, 205] on input "b. Fragmentation Attack" at bounding box center [332, 201] width 0 height 8
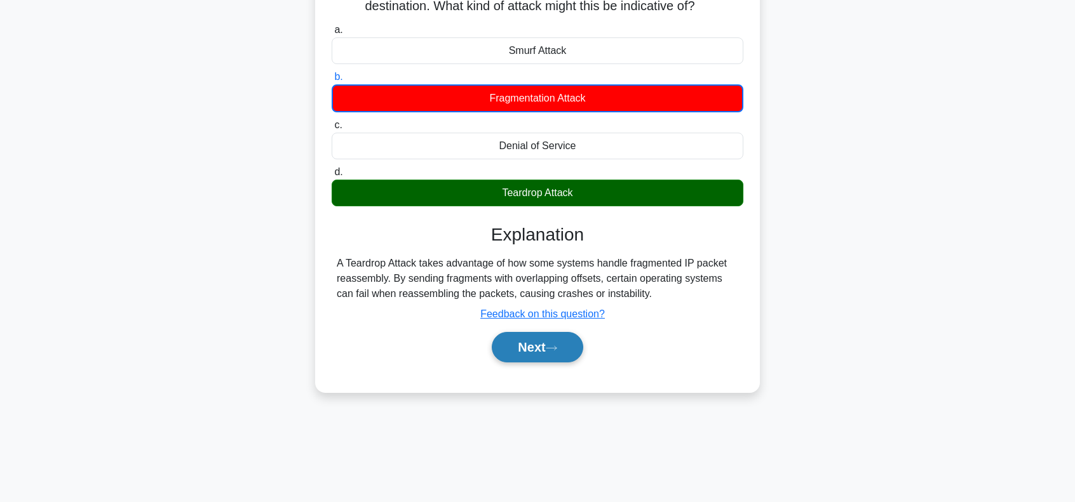
scroll to position [127, 0]
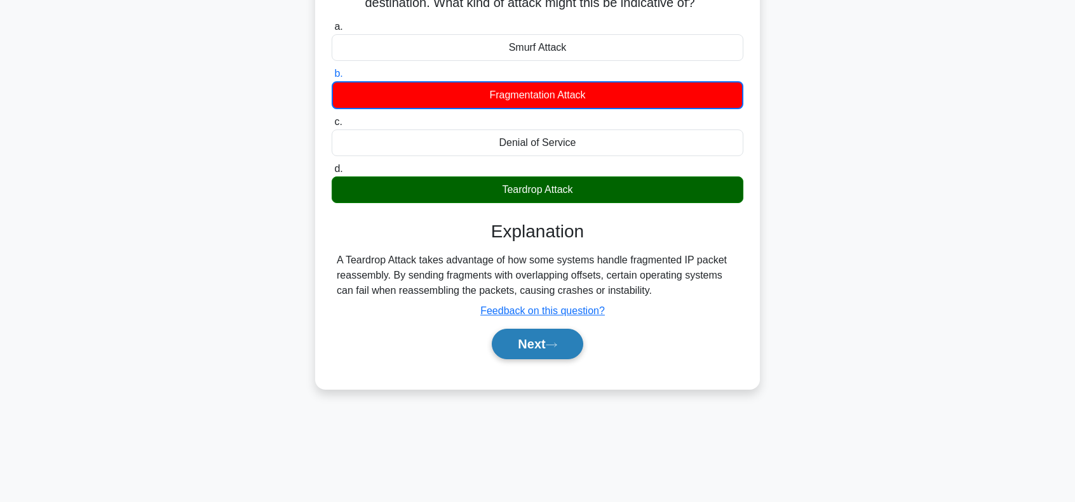
click at [545, 340] on button "Next" at bounding box center [537, 344] width 91 height 30
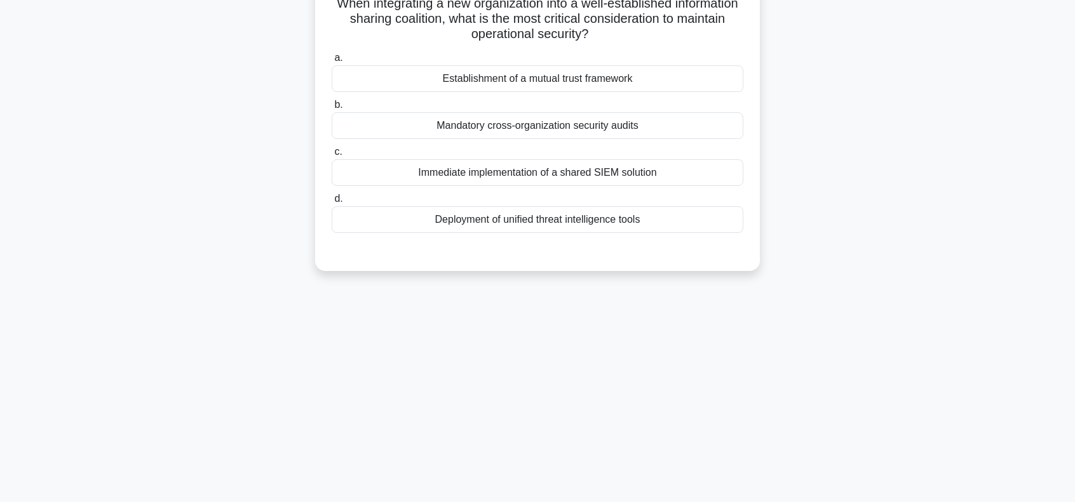
scroll to position [0, 0]
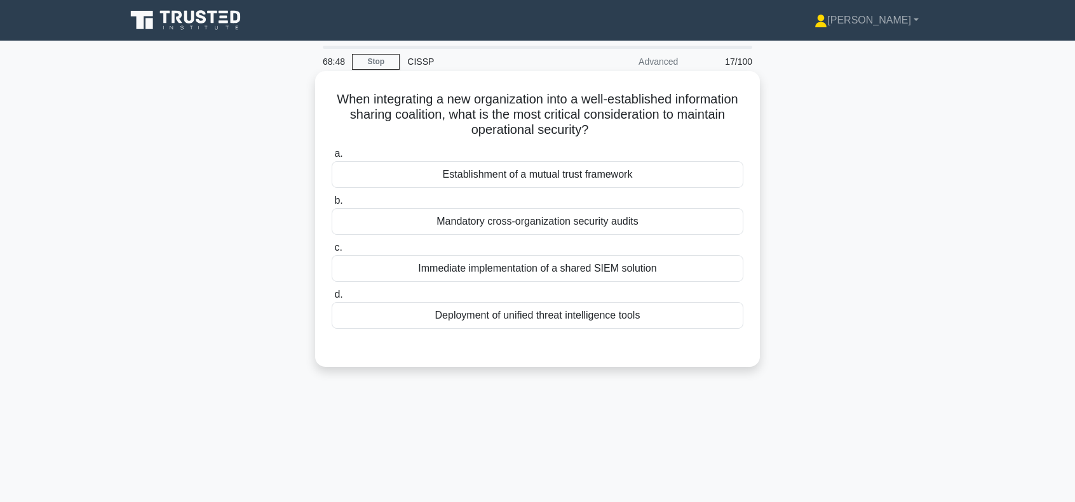
click at [596, 318] on div "Deployment of unified threat intelligence tools" at bounding box center [538, 315] width 412 height 27
click at [332, 299] on input "d. Deployment of unified threat intelligence tools" at bounding box center [332, 295] width 0 height 8
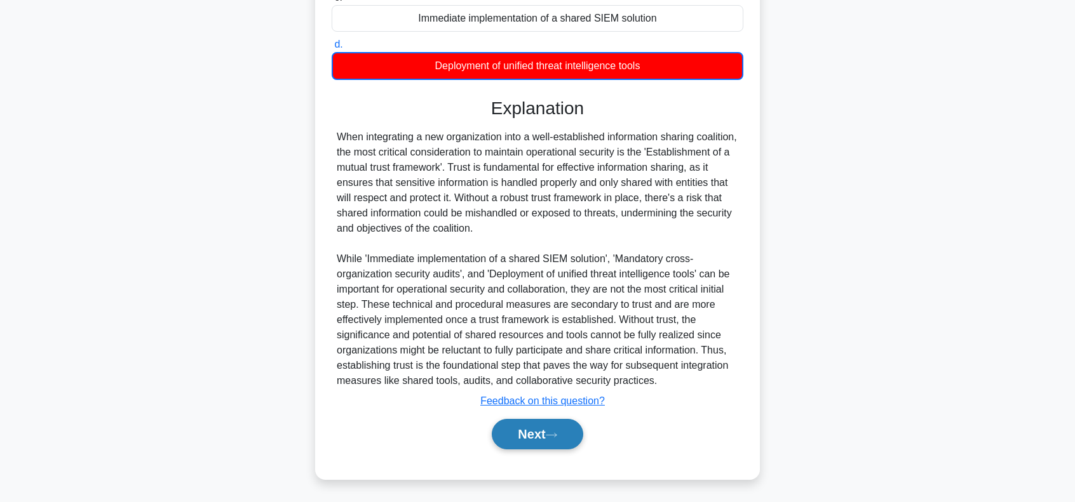
click at [547, 433] on button "Next" at bounding box center [537, 434] width 91 height 30
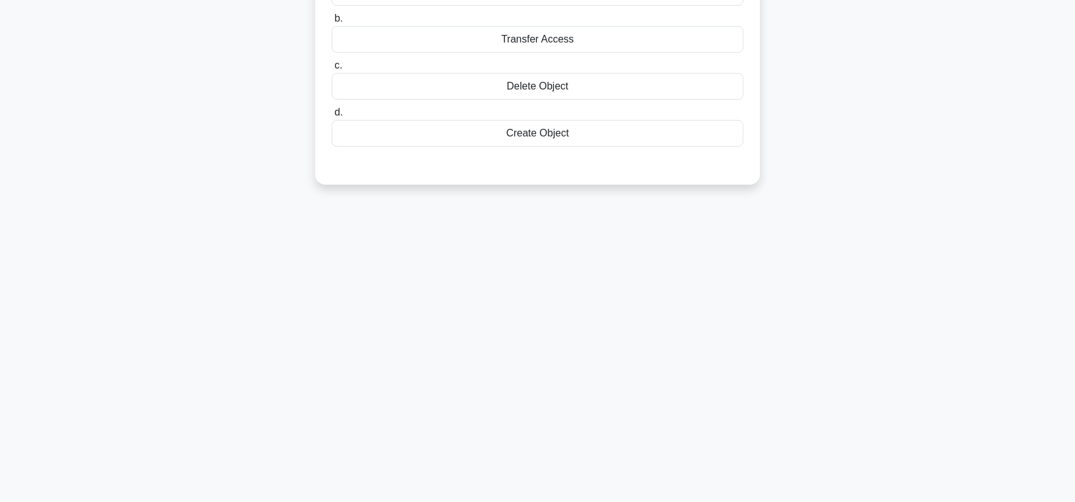
scroll to position [14, 0]
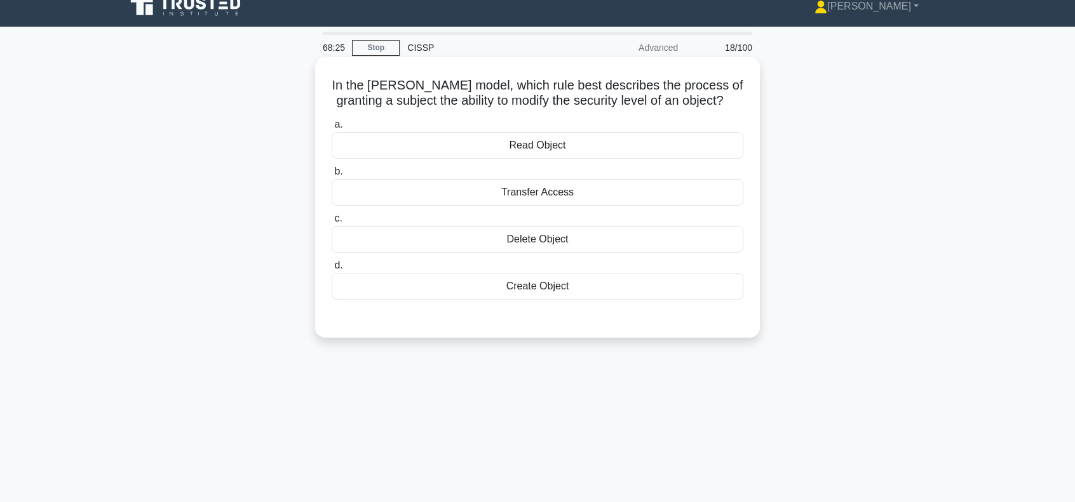
click at [523, 206] on div "Transfer Access" at bounding box center [538, 192] width 412 height 27
click at [332, 176] on input "b. Transfer Access" at bounding box center [332, 172] width 0 height 8
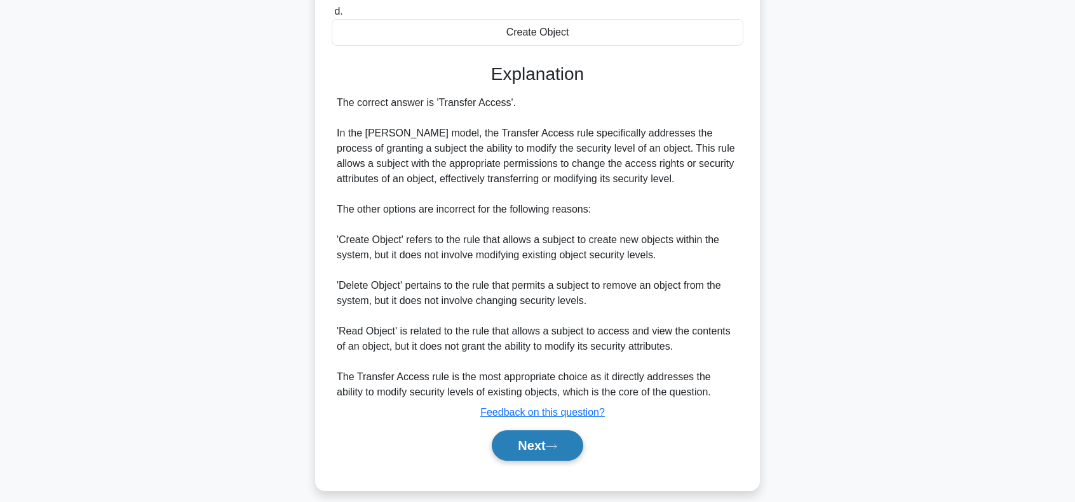
click at [526, 455] on button "Next" at bounding box center [537, 446] width 91 height 30
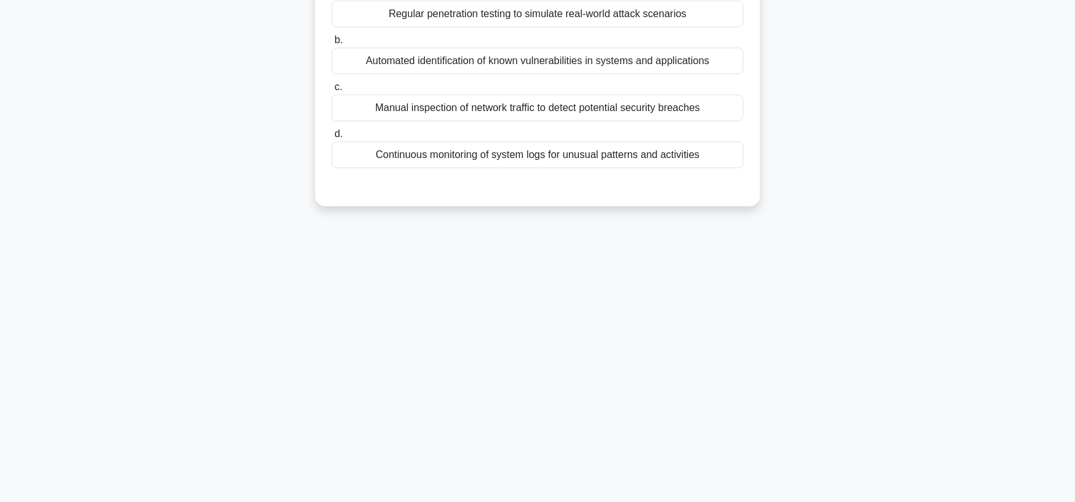
scroll to position [0, 0]
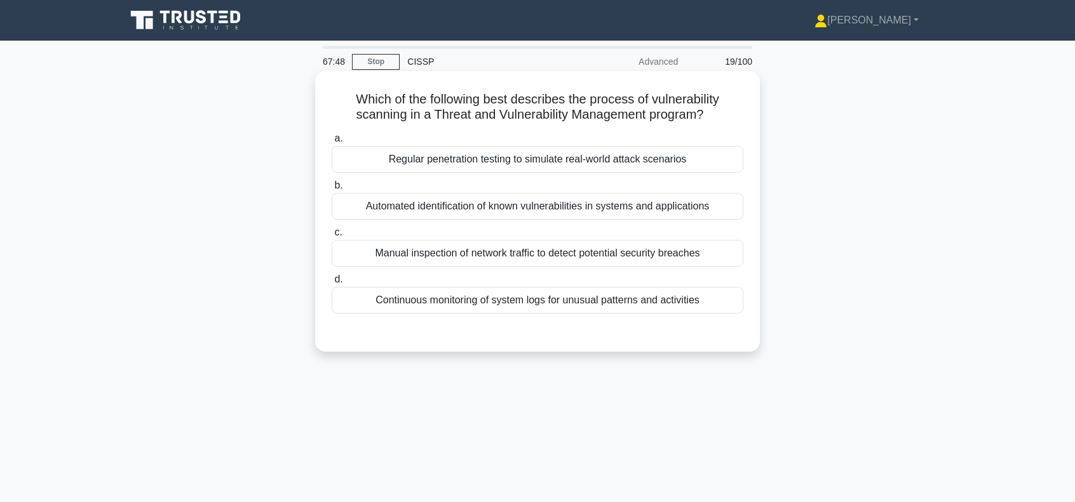
click at [593, 300] on div "Continuous monitoring of system logs for unusual patterns and activities" at bounding box center [538, 300] width 412 height 27
click at [332, 284] on input "d. Continuous monitoring of system logs for unusual patterns and activities" at bounding box center [332, 280] width 0 height 8
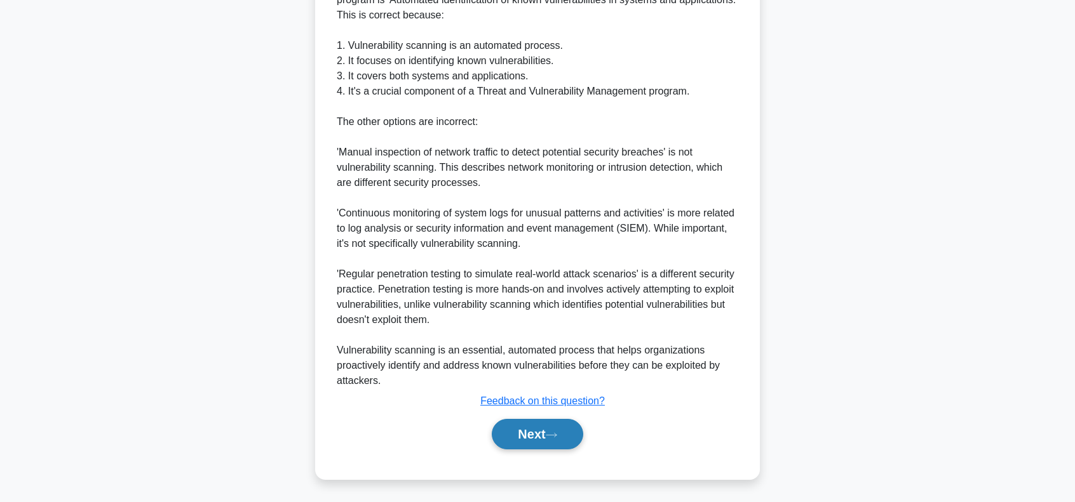
click at [540, 441] on button "Next" at bounding box center [537, 434] width 91 height 30
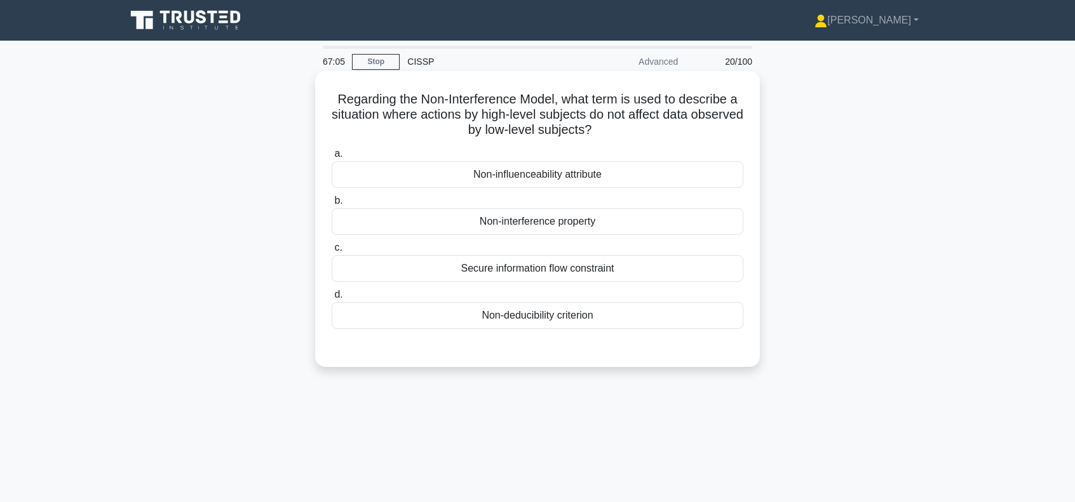
click at [570, 269] on div "Secure information flow constraint" at bounding box center [538, 268] width 412 height 27
click at [332, 252] on input "c. Secure information flow constraint" at bounding box center [332, 248] width 0 height 8
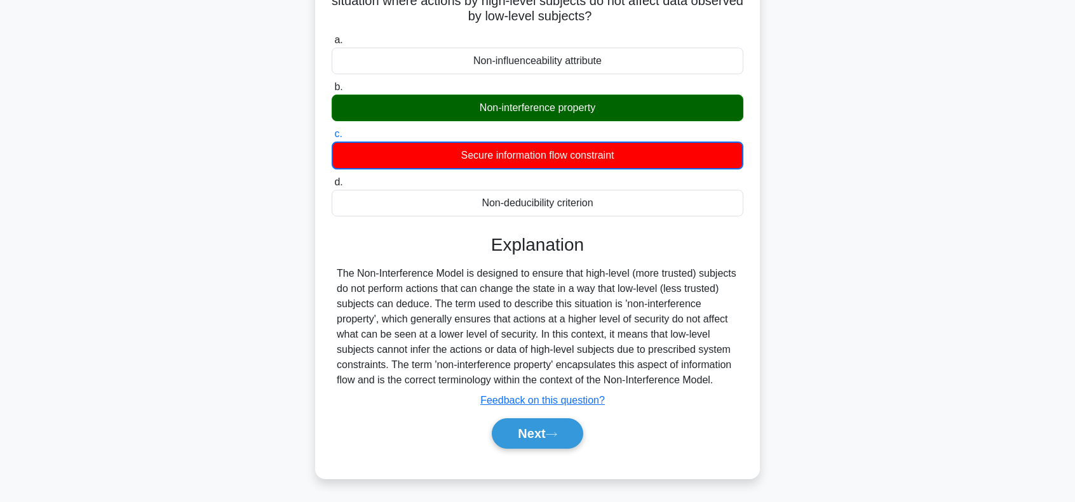
scroll to position [184, 0]
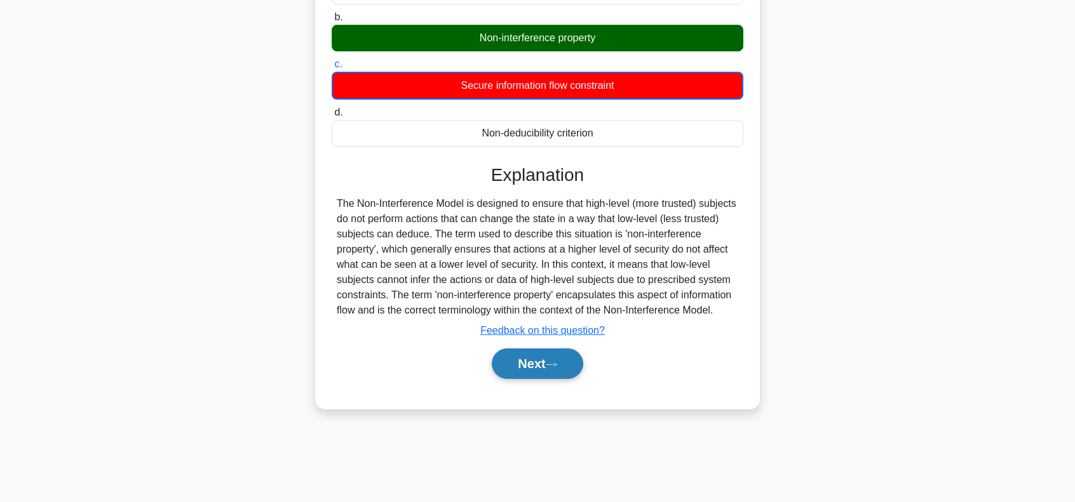
click at [550, 366] on button "Next" at bounding box center [537, 364] width 91 height 30
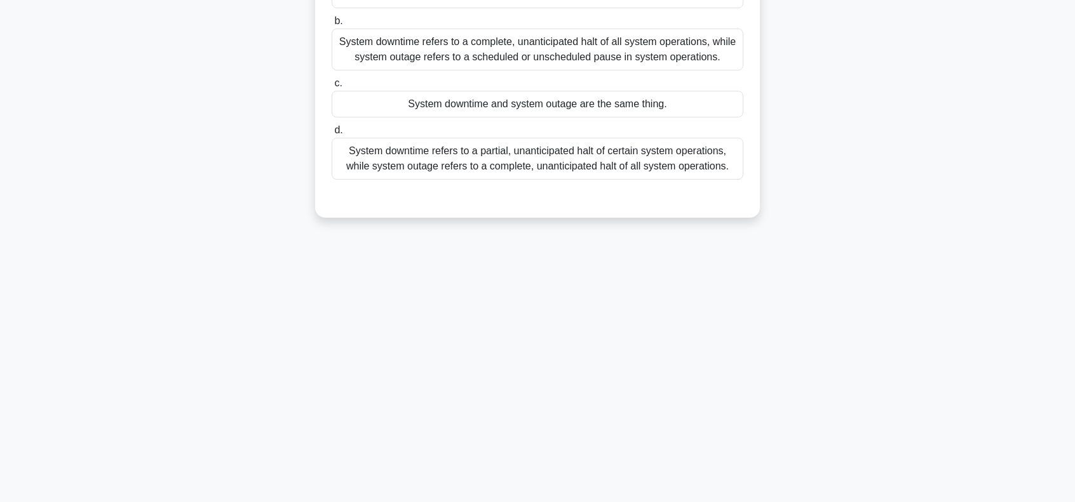
scroll to position [0, 0]
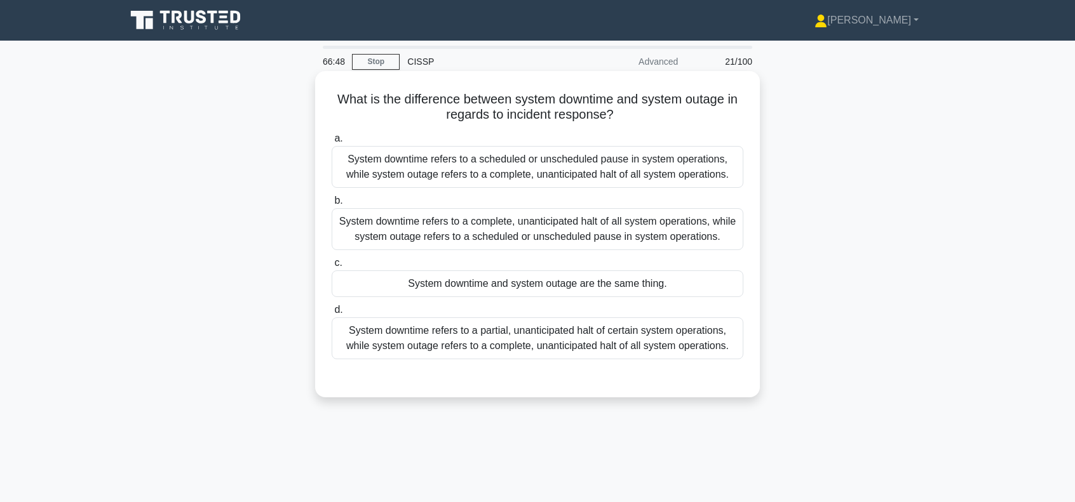
click at [590, 165] on div "System downtime refers to a scheduled or unscheduled pause in system operations…" at bounding box center [538, 167] width 412 height 42
click at [332, 143] on input "a. System downtime refers to a scheduled or unscheduled pause in system operati…" at bounding box center [332, 139] width 0 height 8
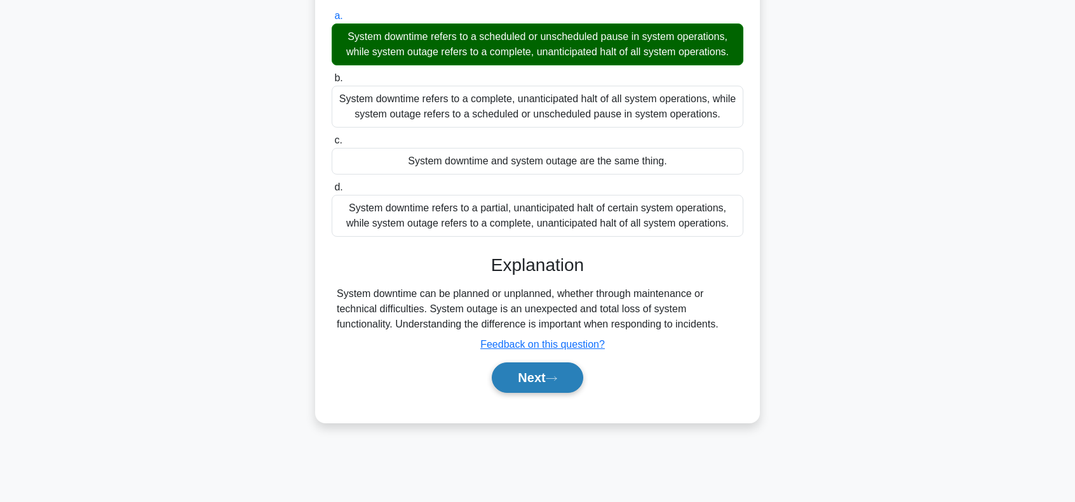
scroll to position [184, 0]
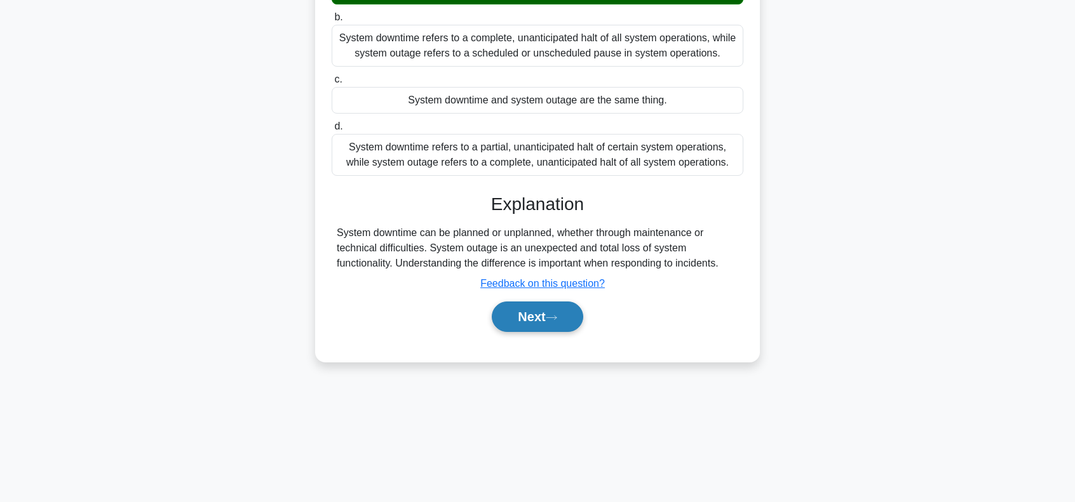
click at [550, 307] on button "Next" at bounding box center [537, 317] width 91 height 30
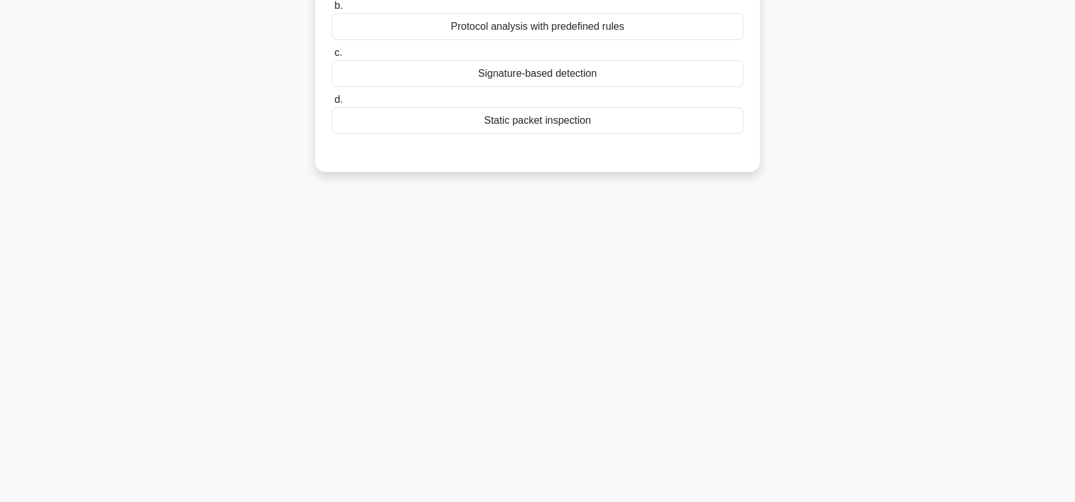
scroll to position [0, 0]
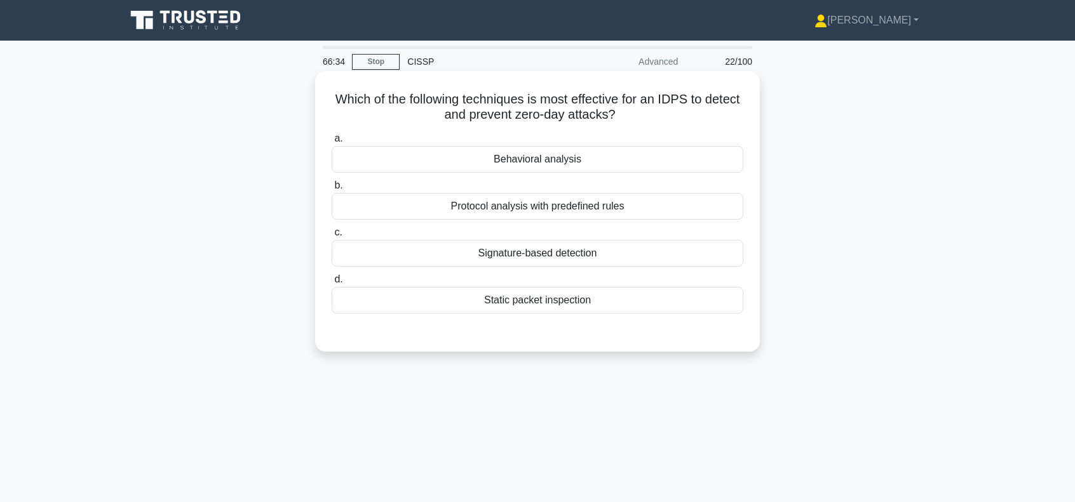
click at [537, 157] on div "Behavioral analysis" at bounding box center [538, 159] width 412 height 27
click at [332, 143] on input "a. Behavioral analysis" at bounding box center [332, 139] width 0 height 8
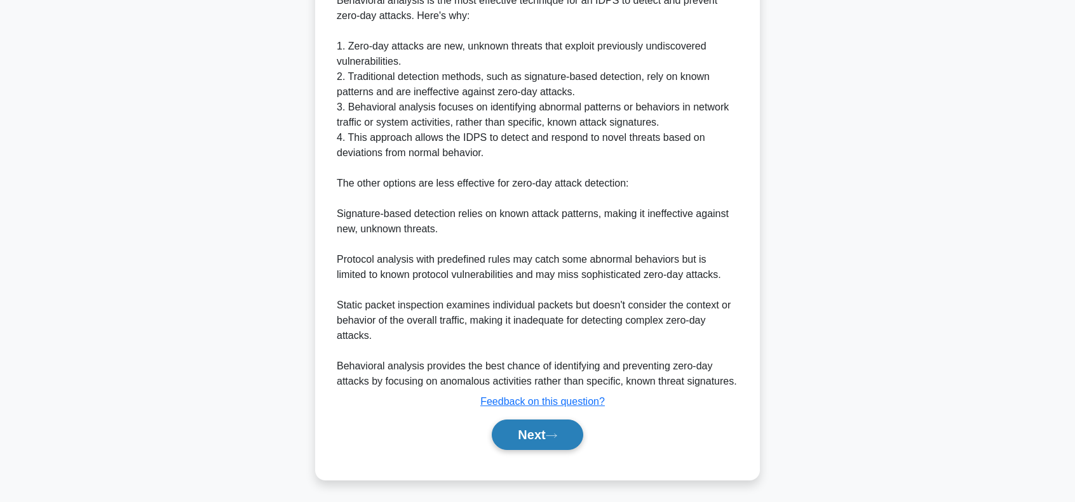
click at [544, 429] on button "Next" at bounding box center [537, 435] width 91 height 30
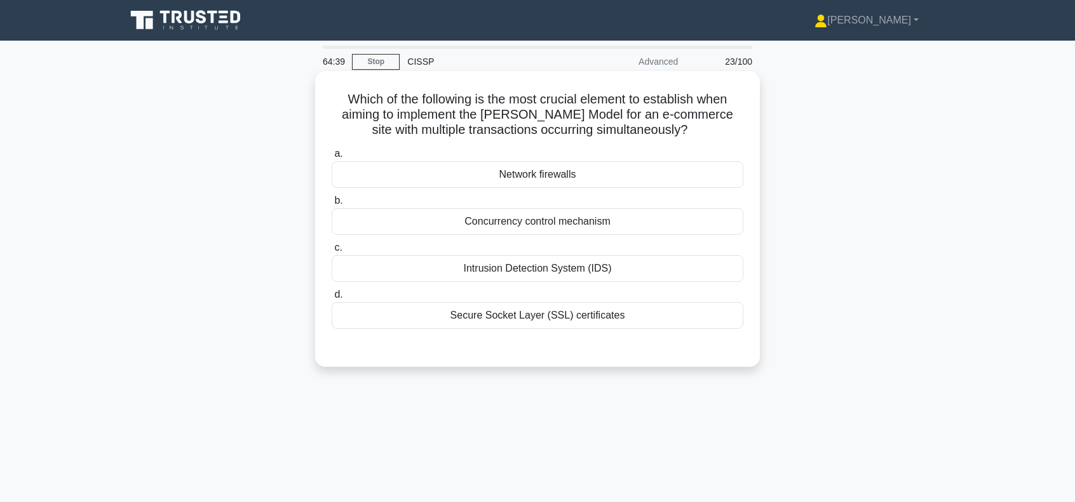
click at [530, 221] on div "Concurrency control mechanism" at bounding box center [538, 221] width 412 height 27
click at [332, 205] on input "b. Concurrency control mechanism" at bounding box center [332, 201] width 0 height 8
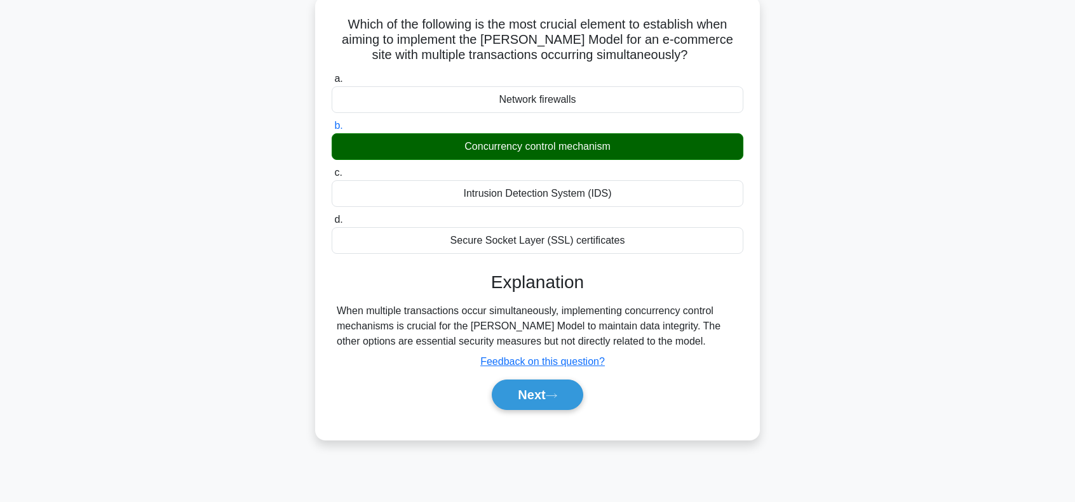
scroll to position [169, 0]
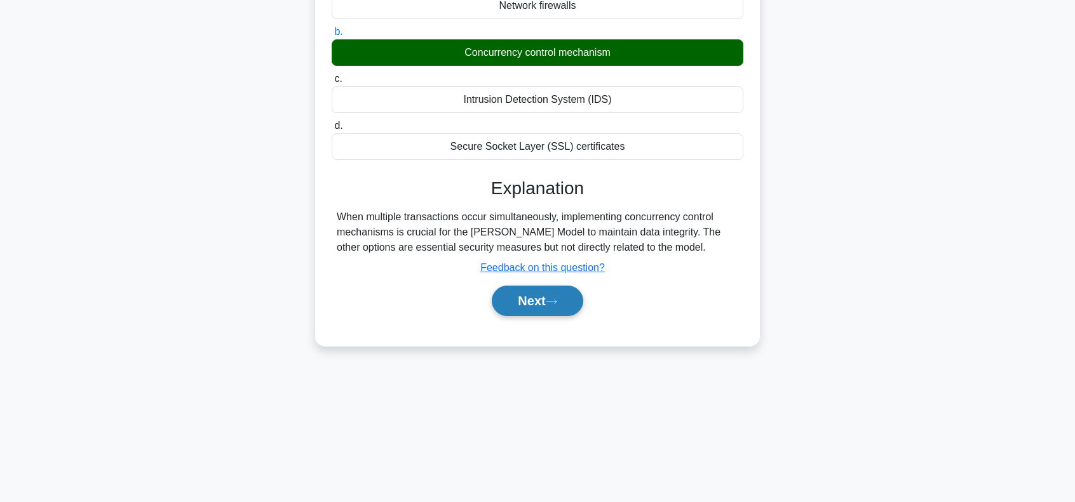
click at [529, 295] on button "Next" at bounding box center [537, 301] width 91 height 30
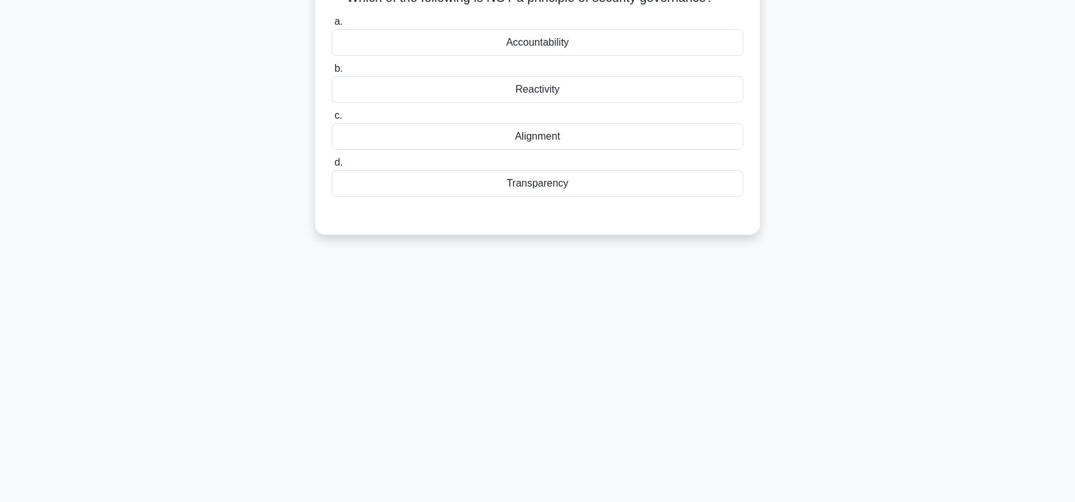
scroll to position [84, 0]
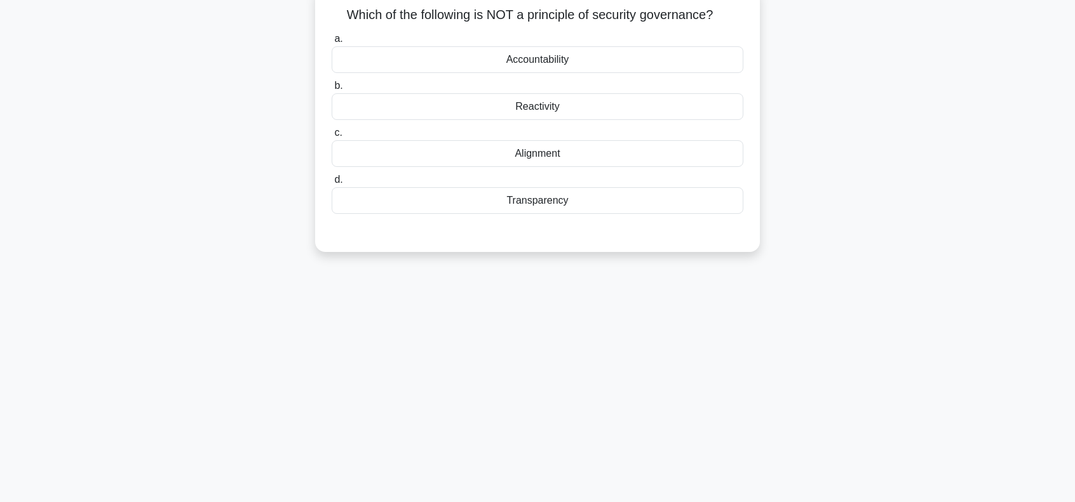
click at [544, 109] on div "Reactivity" at bounding box center [538, 106] width 412 height 27
click at [332, 90] on input "b. Reactivity" at bounding box center [332, 86] width 0 height 8
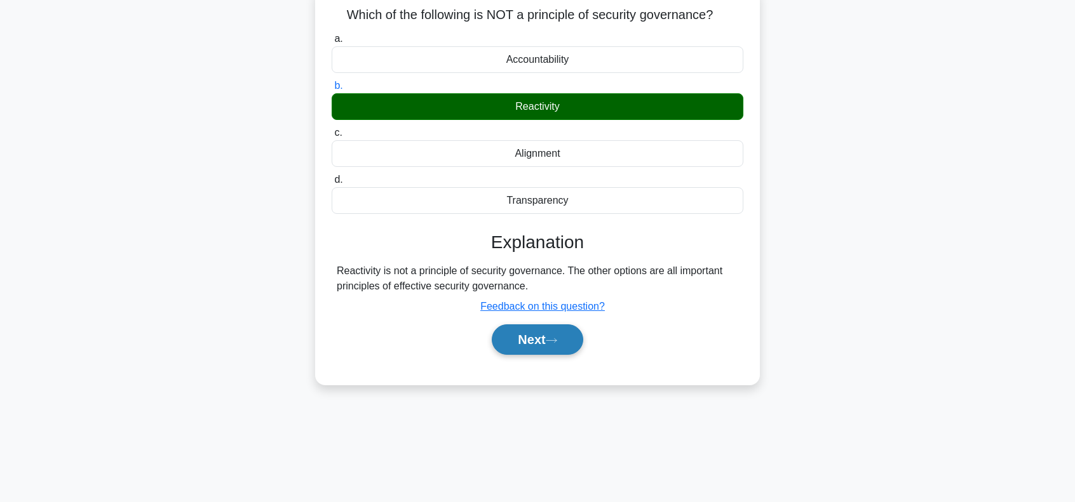
click at [542, 341] on button "Next" at bounding box center [537, 340] width 91 height 30
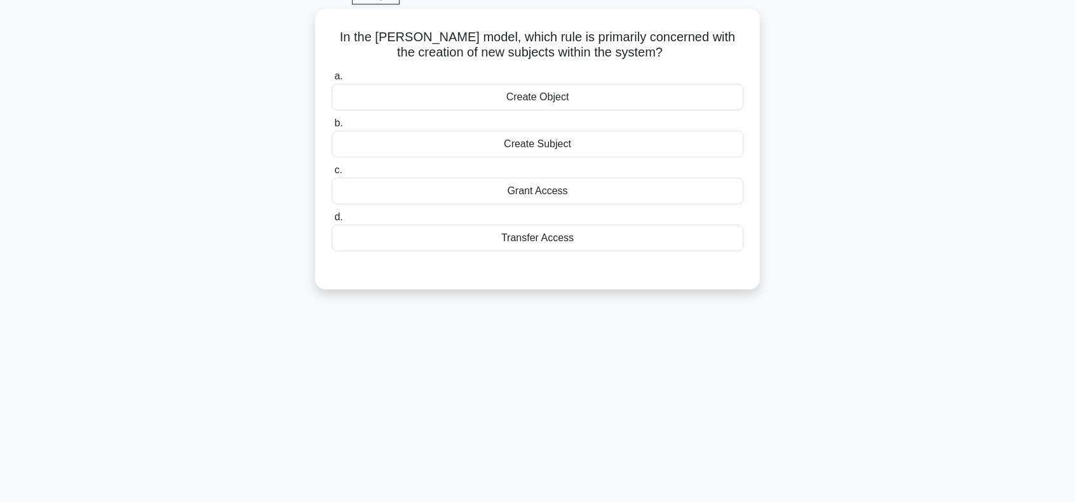
scroll to position [0, 0]
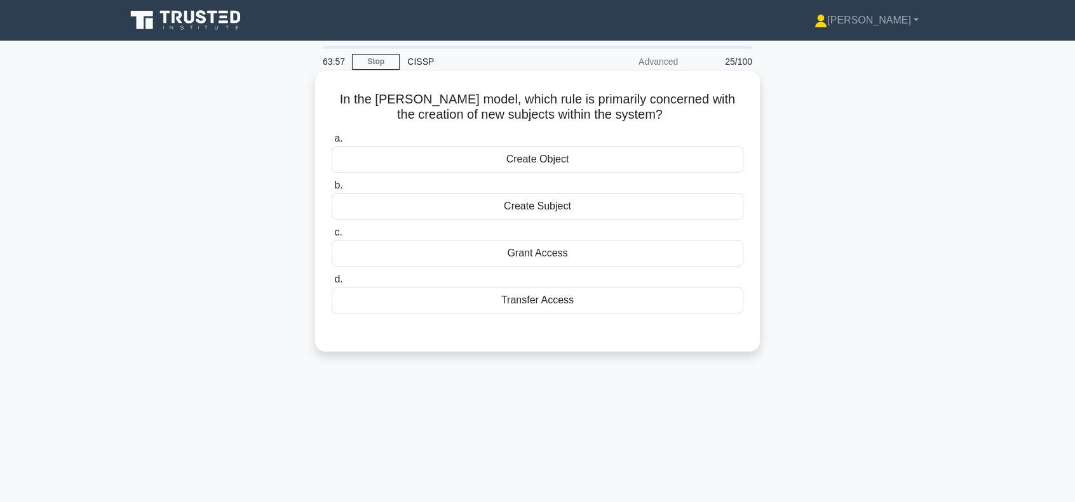
click at [526, 210] on div "Create Subject" at bounding box center [538, 206] width 412 height 27
click at [332, 190] on input "b. Create Subject" at bounding box center [332, 186] width 0 height 8
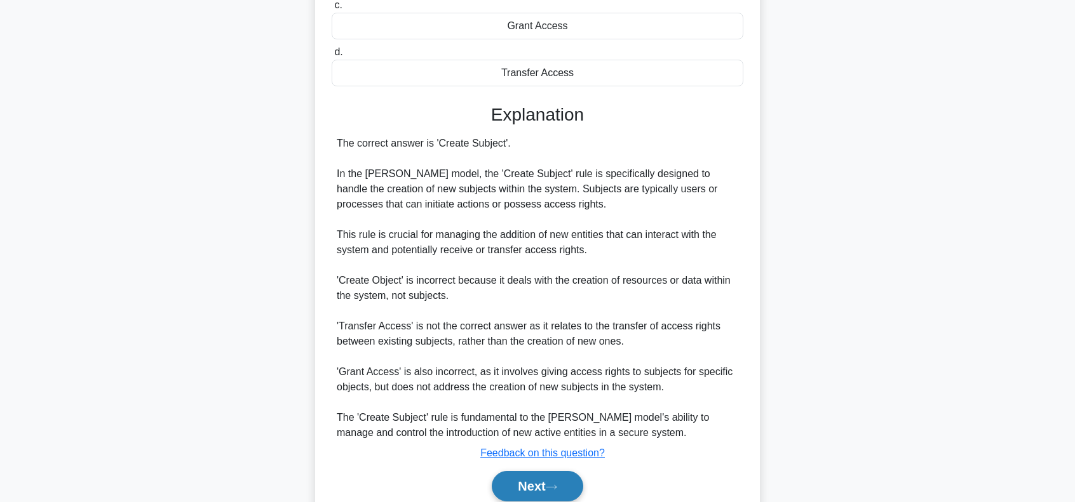
scroll to position [279, 0]
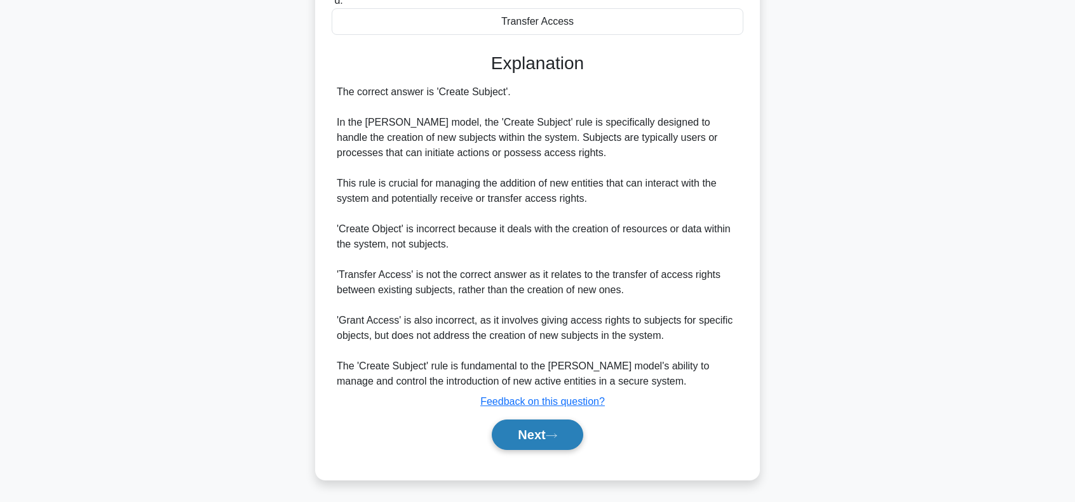
click at [532, 428] on button "Next" at bounding box center [537, 435] width 91 height 30
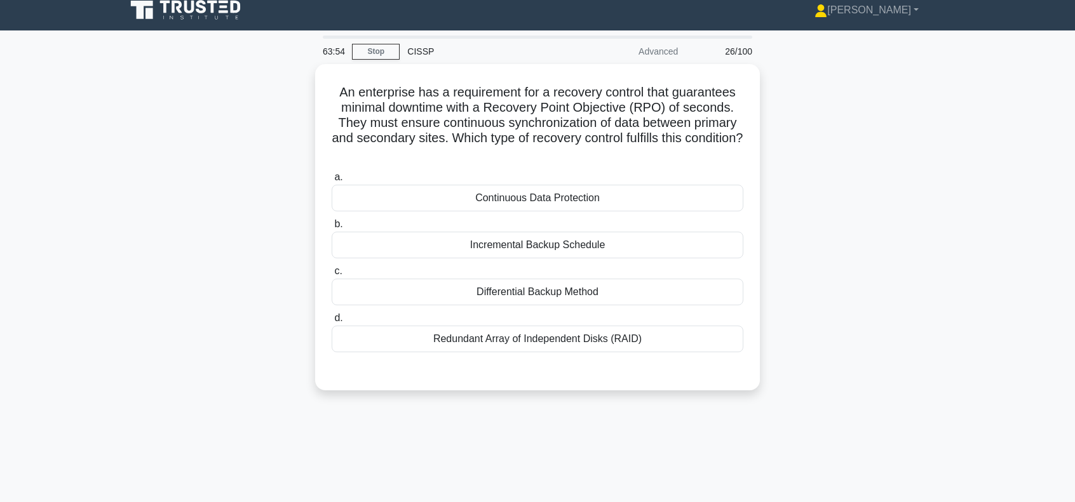
scroll to position [0, 0]
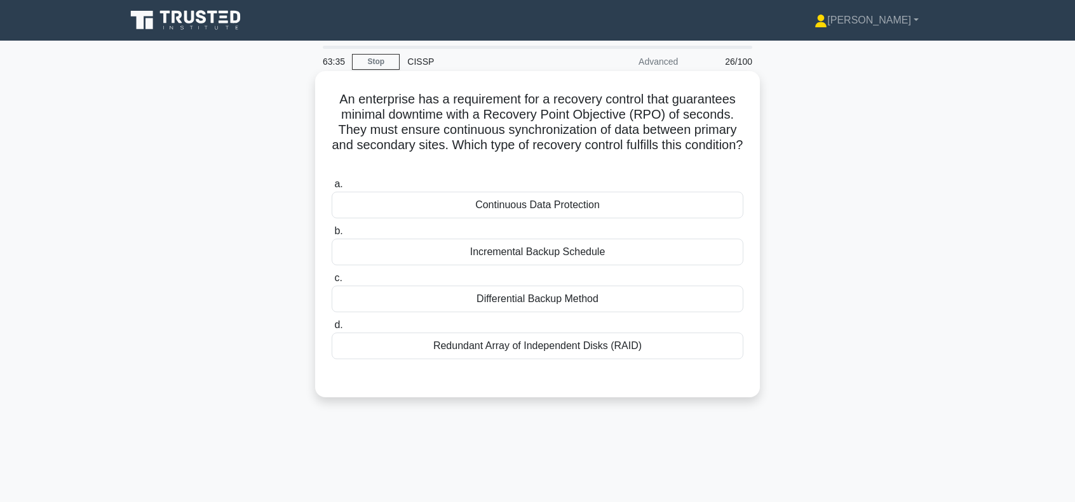
click at [569, 346] on div "Redundant Array of Independent Disks (RAID)" at bounding box center [538, 346] width 412 height 27
click at [332, 330] on input "d. Redundant Array of Independent Disks (RAID)" at bounding box center [332, 325] width 0 height 8
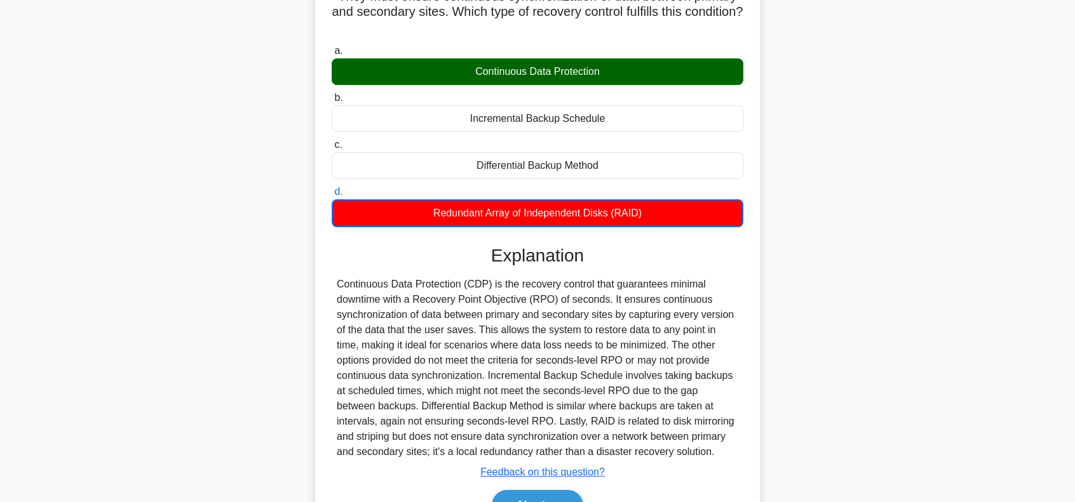
scroll to position [205, 0]
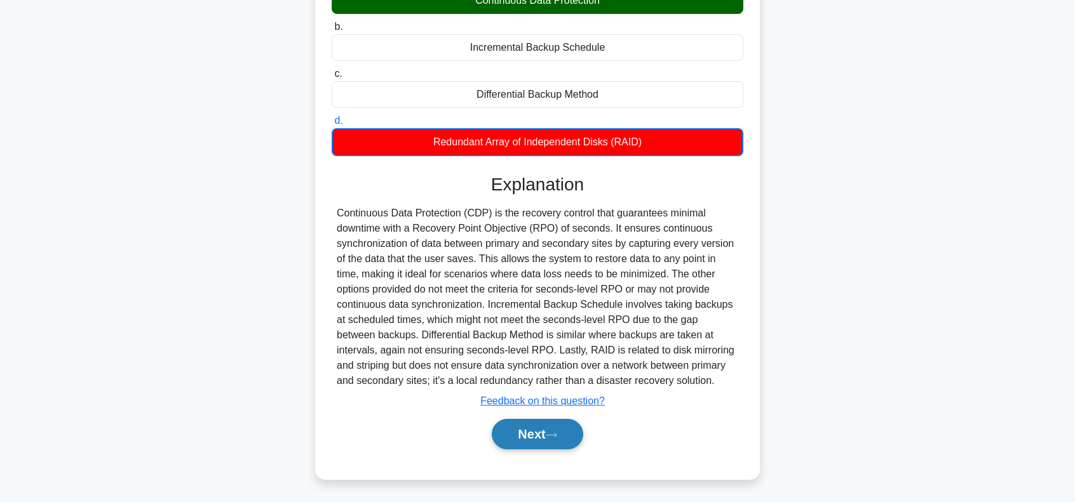
click at [544, 430] on button "Next" at bounding box center [537, 434] width 91 height 30
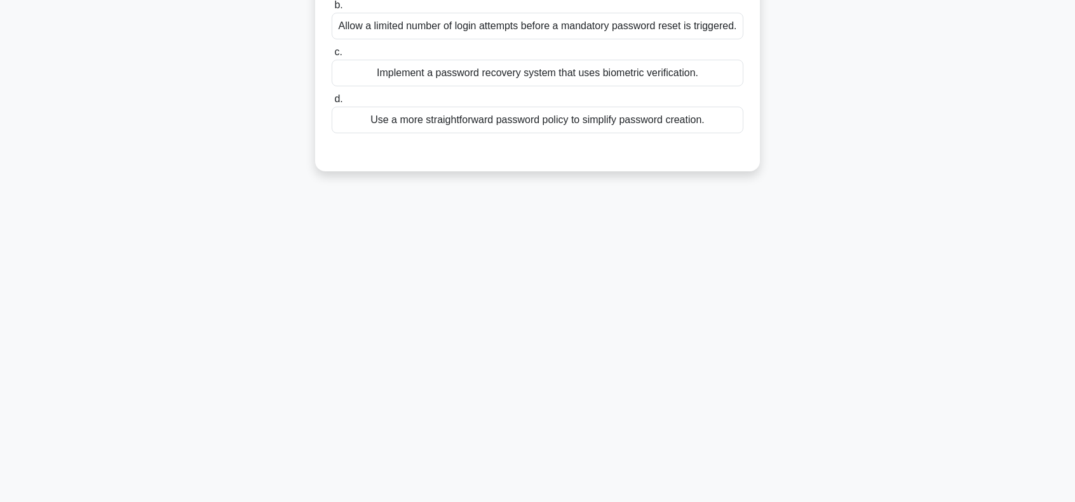
scroll to position [14, 0]
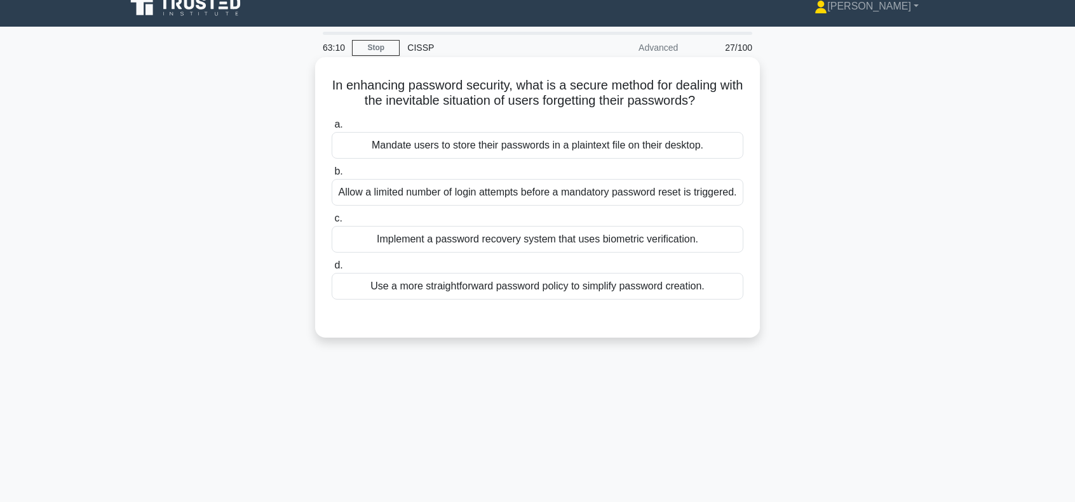
click at [668, 253] on div "Implement a password recovery system that uses biometric verification." at bounding box center [538, 239] width 412 height 27
click at [332, 223] on input "c. Implement a password recovery system that uses biometric verification." at bounding box center [332, 219] width 0 height 8
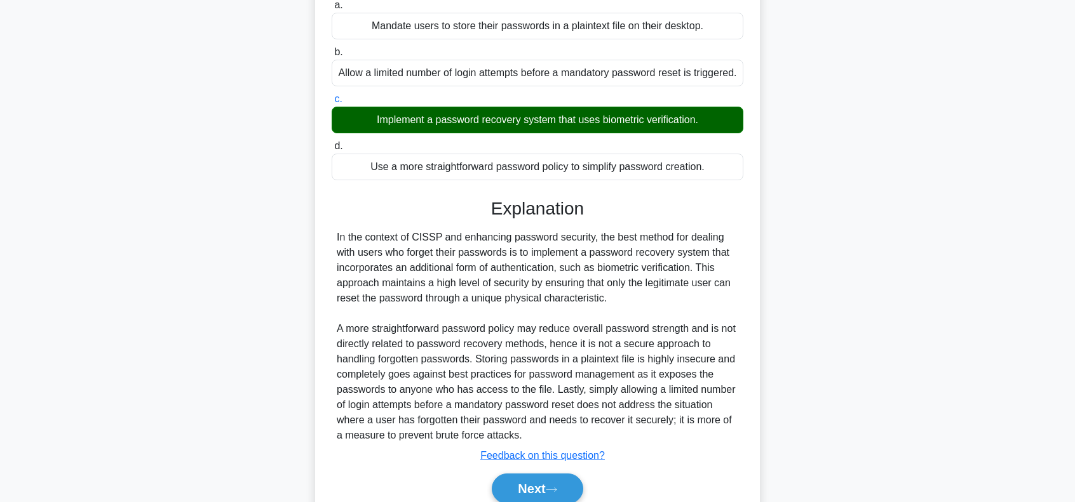
scroll to position [203, 0]
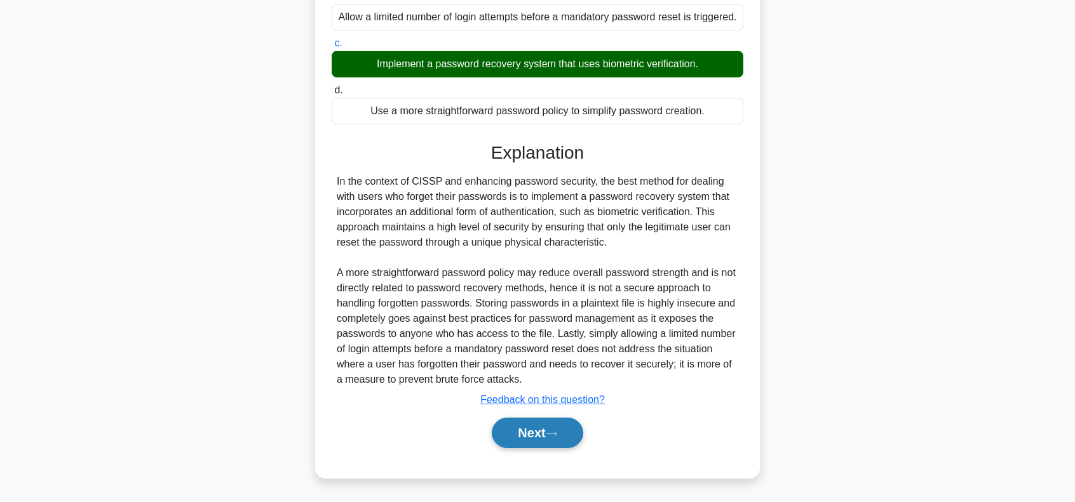
click at [537, 429] on button "Next" at bounding box center [537, 433] width 91 height 30
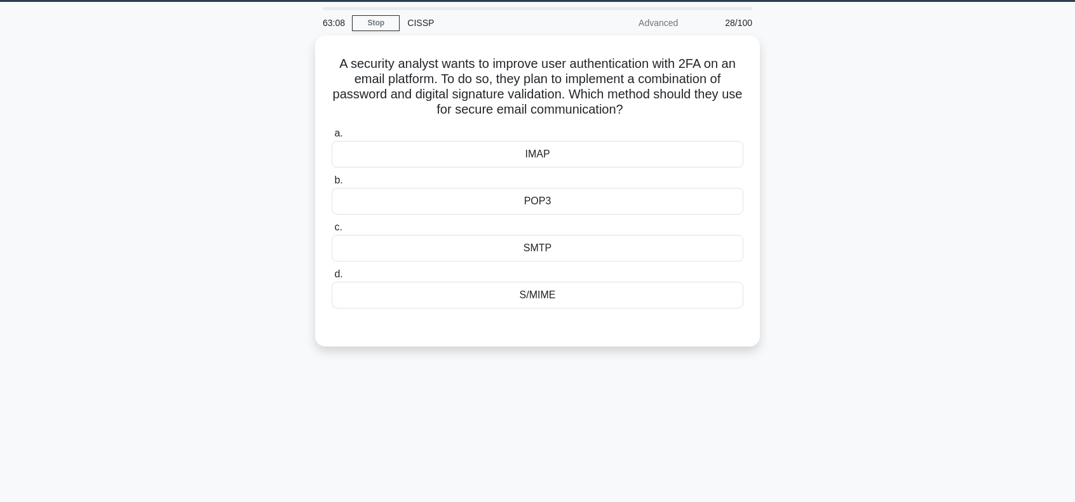
scroll to position [0, 0]
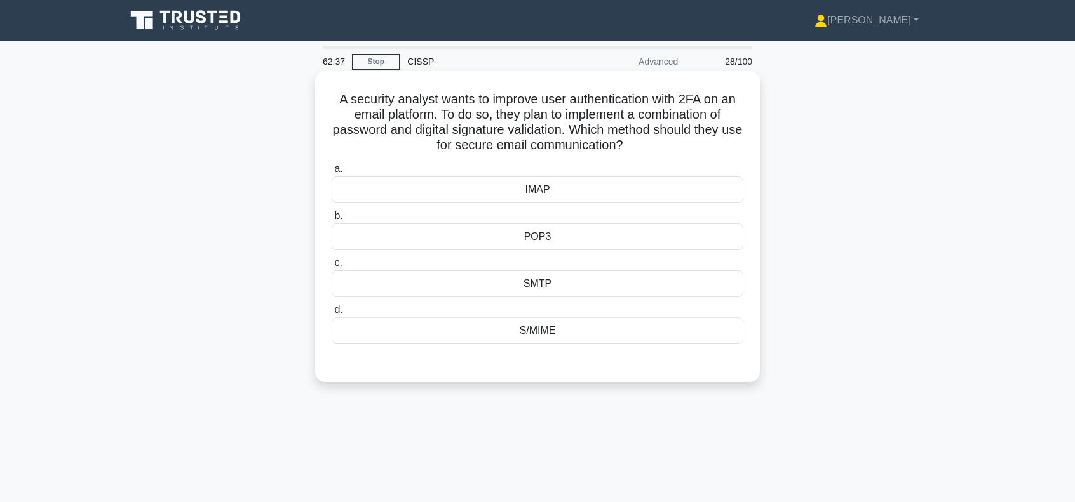
click at [546, 283] on div "SMTP" at bounding box center [538, 284] width 412 height 27
click at [332, 267] on input "c. SMTP" at bounding box center [332, 263] width 0 height 8
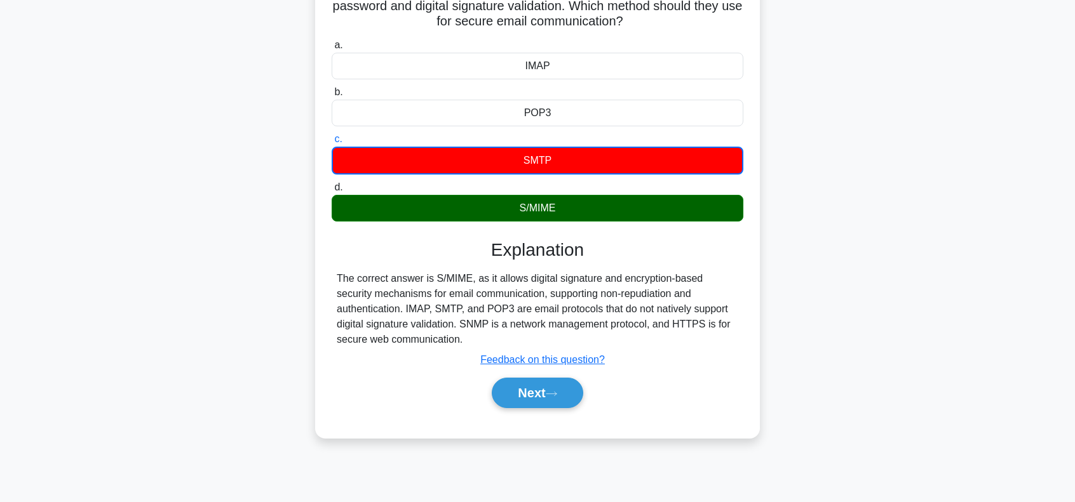
scroll to position [127, 0]
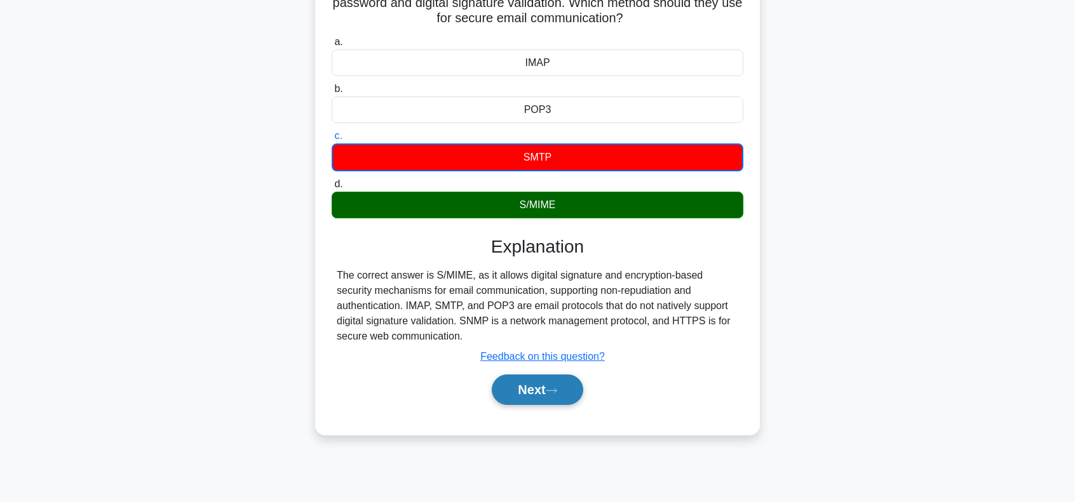
click at [534, 387] on button "Next" at bounding box center [537, 390] width 91 height 30
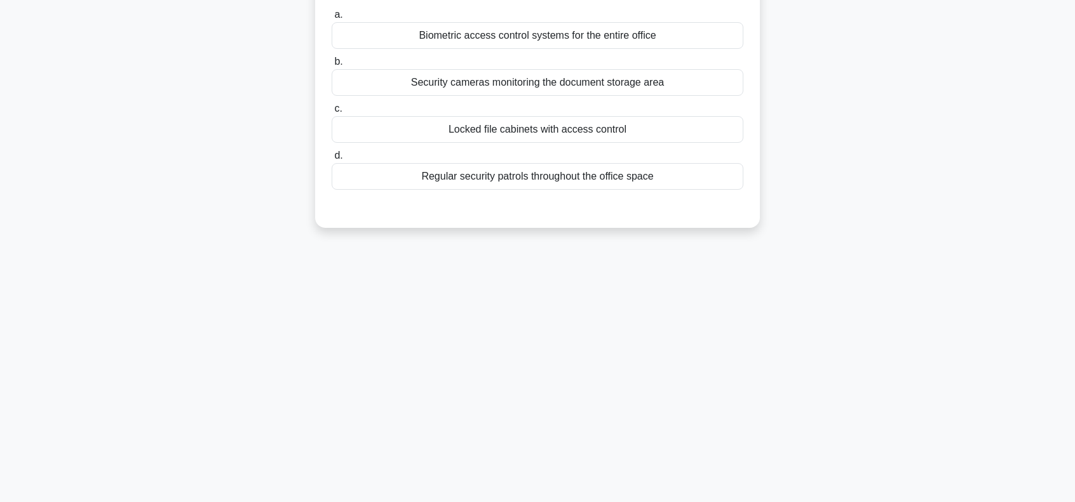
scroll to position [0, 0]
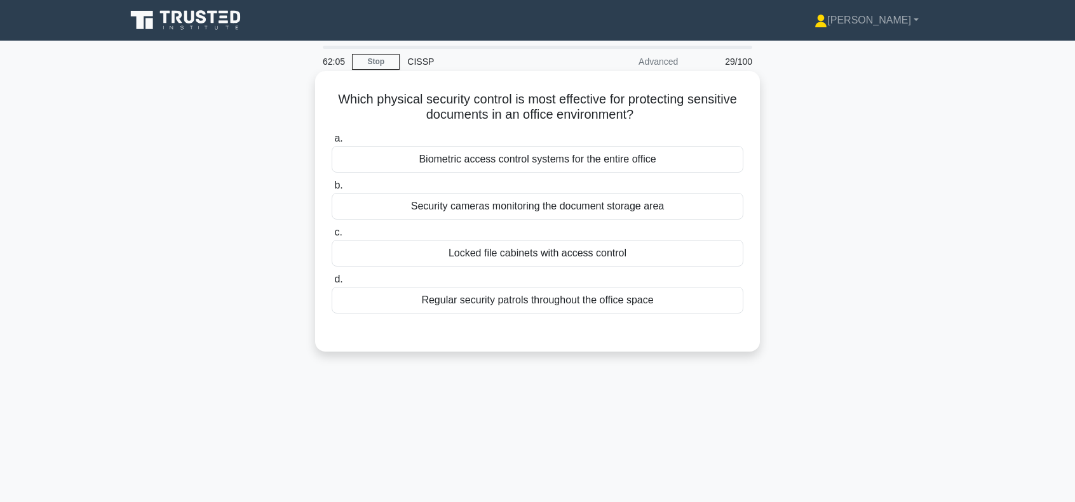
click at [560, 252] on div "Locked file cabinets with access control" at bounding box center [538, 253] width 412 height 27
click at [332, 237] on input "c. Locked file cabinets with access control" at bounding box center [332, 233] width 0 height 8
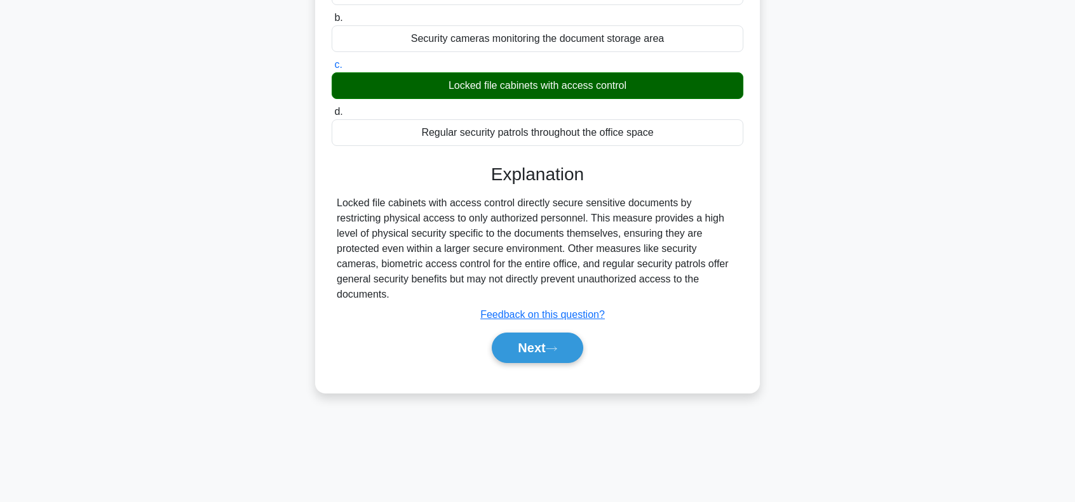
scroll to position [184, 0]
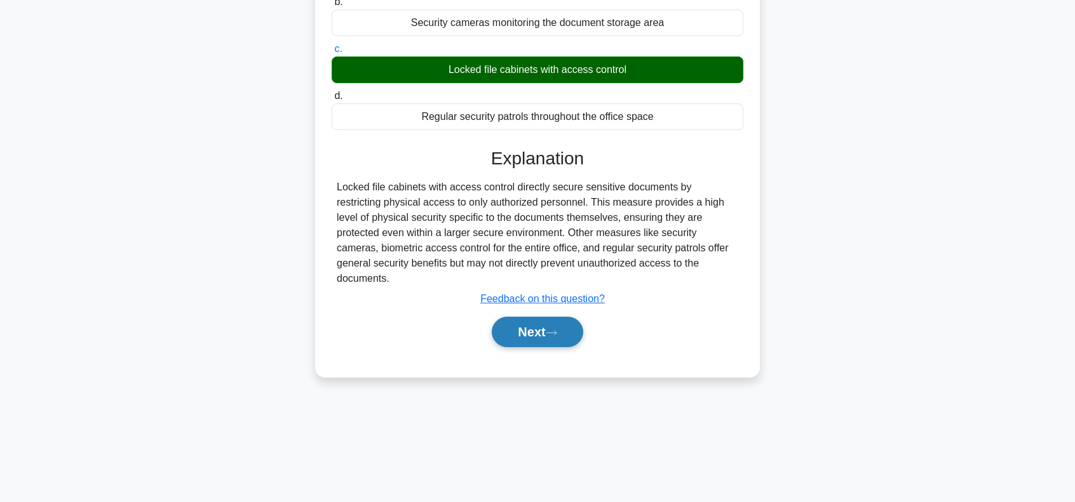
click at [550, 317] on button "Next" at bounding box center [537, 332] width 91 height 30
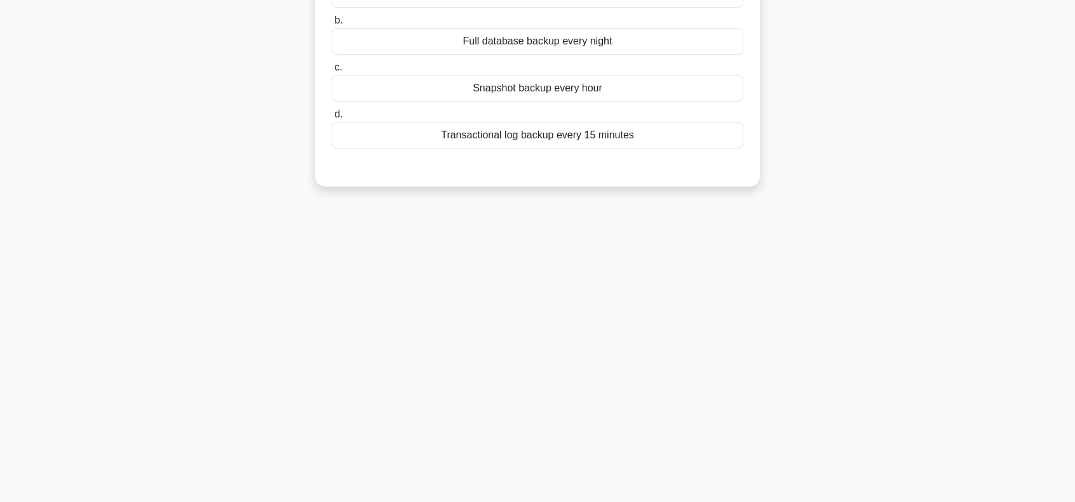
scroll to position [0, 0]
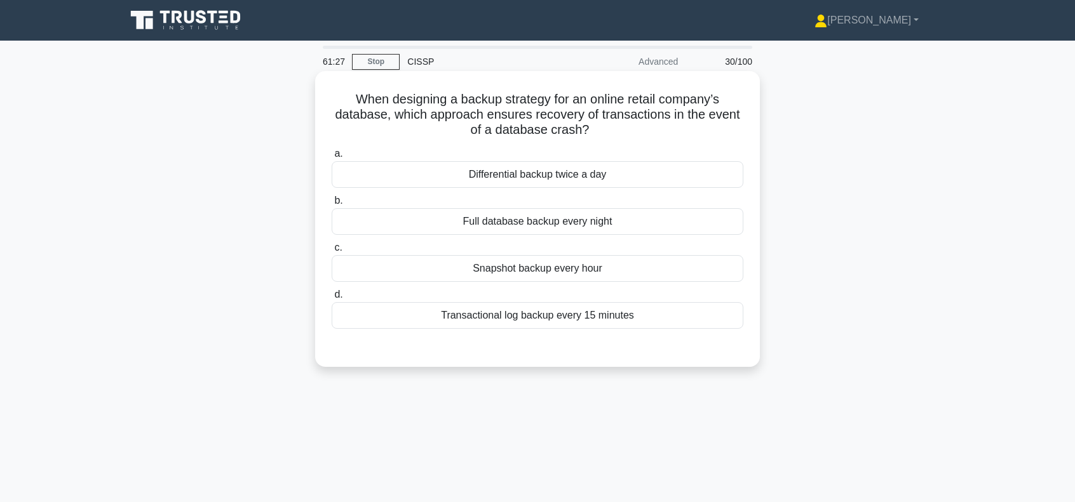
click at [549, 316] on div "Transactional log backup every 15 minutes" at bounding box center [538, 315] width 412 height 27
click at [332, 299] on input "d. Transactional log backup every 15 minutes" at bounding box center [332, 295] width 0 height 8
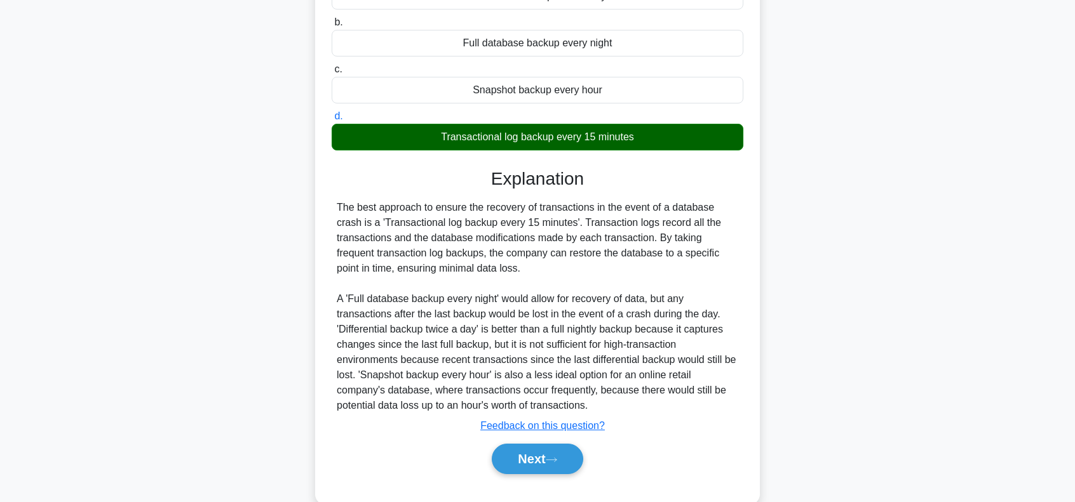
scroll to position [203, 0]
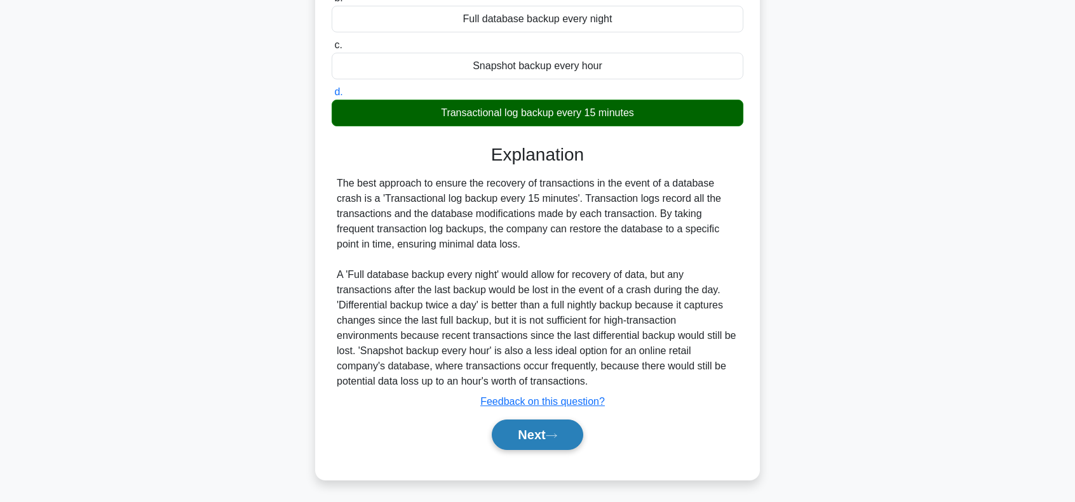
click at [556, 422] on button "Next" at bounding box center [537, 435] width 91 height 30
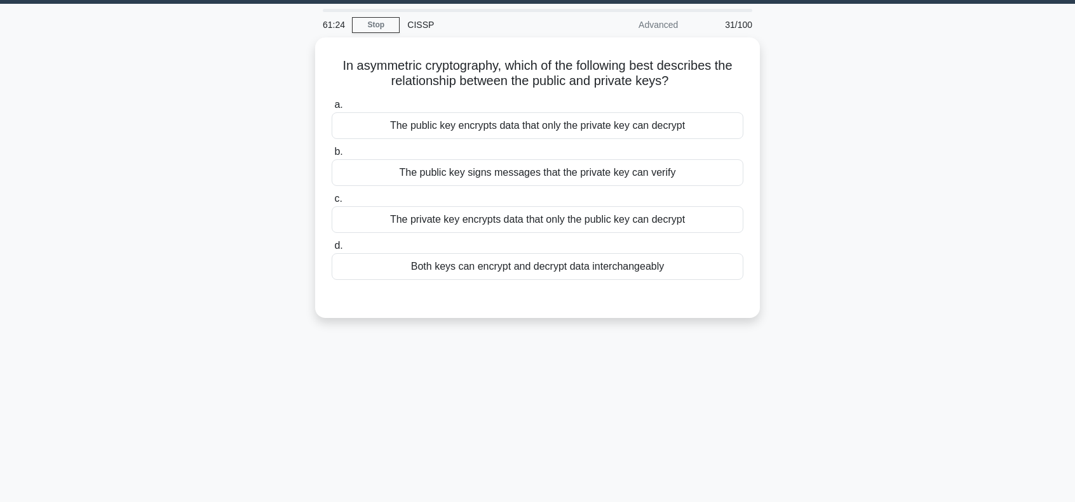
scroll to position [0, 0]
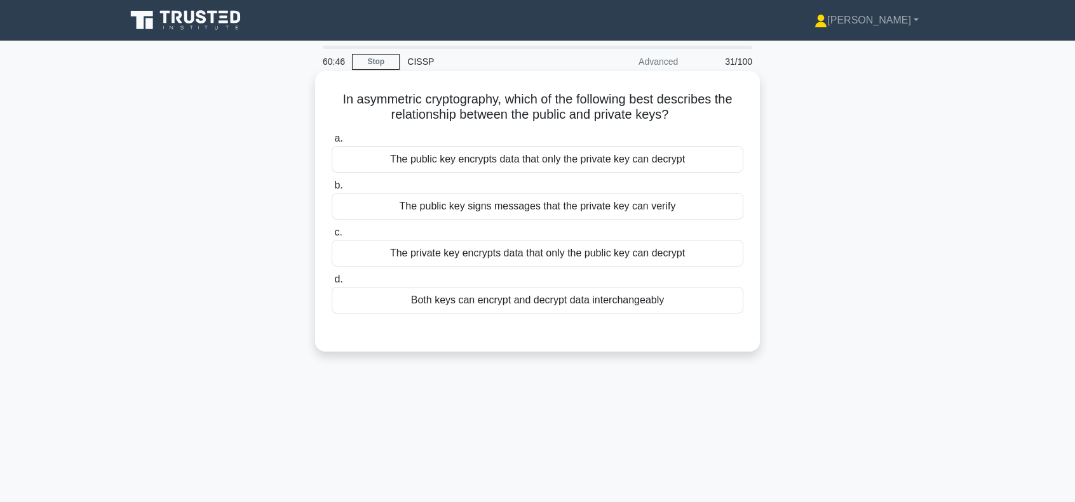
click at [587, 159] on div "The public key encrypts data that only the private key can decrypt" at bounding box center [538, 159] width 412 height 27
click at [332, 143] on input "a. The public key encrypts data that only the private key can decrypt" at bounding box center [332, 139] width 0 height 8
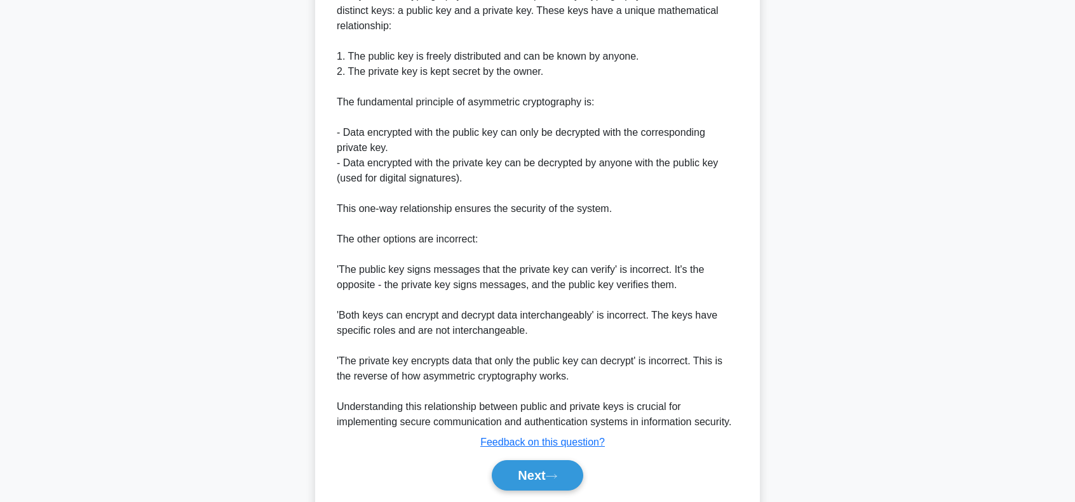
scroll to position [447, 0]
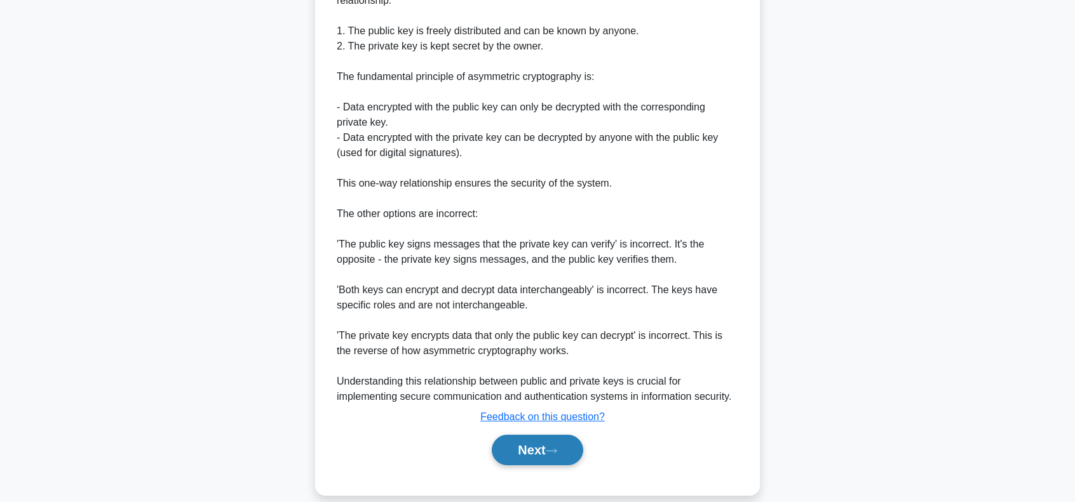
click at [562, 435] on button "Next" at bounding box center [537, 450] width 91 height 30
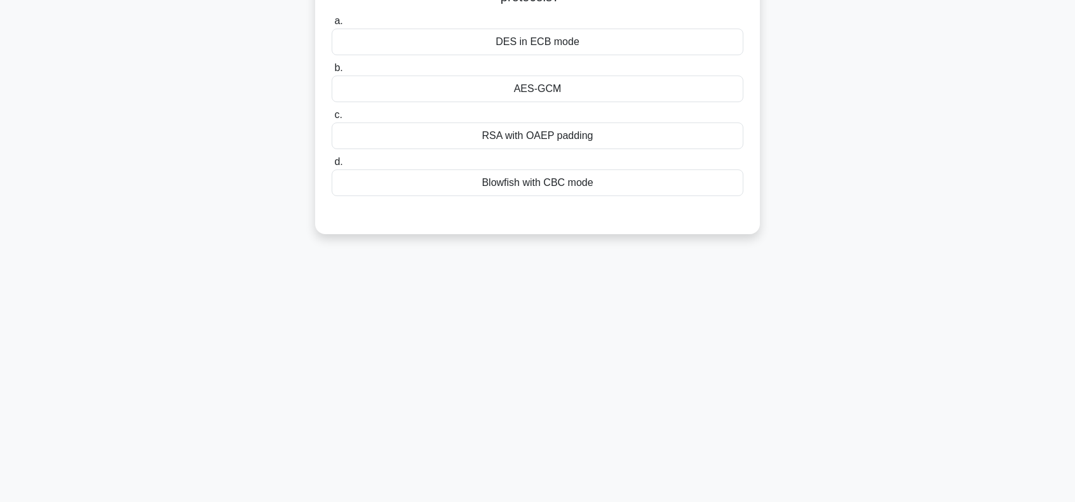
scroll to position [0, 0]
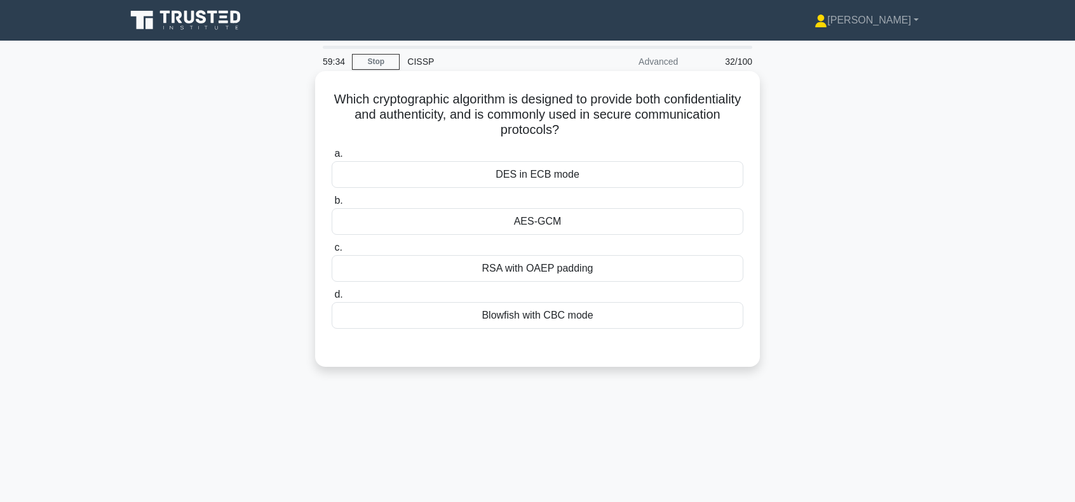
click at [556, 224] on div "AES-GCM" at bounding box center [538, 221] width 412 height 27
click at [332, 205] on input "b. AES-GCM" at bounding box center [332, 201] width 0 height 8
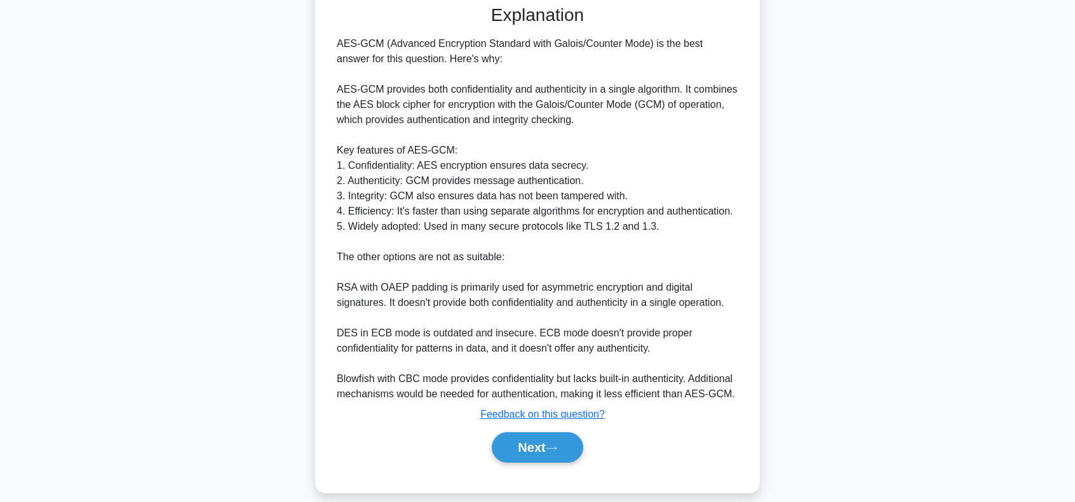
scroll to position [355, 0]
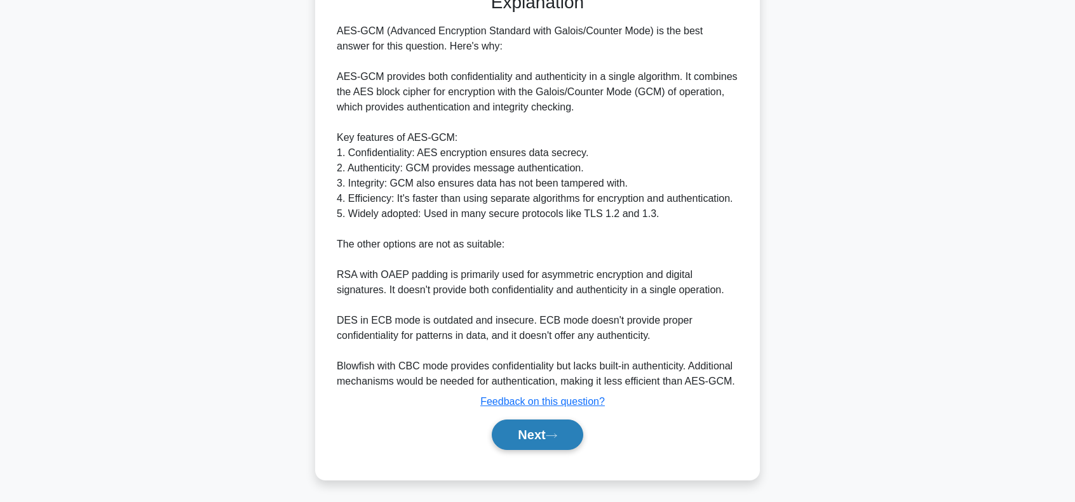
click at [548, 439] on button "Next" at bounding box center [537, 435] width 91 height 30
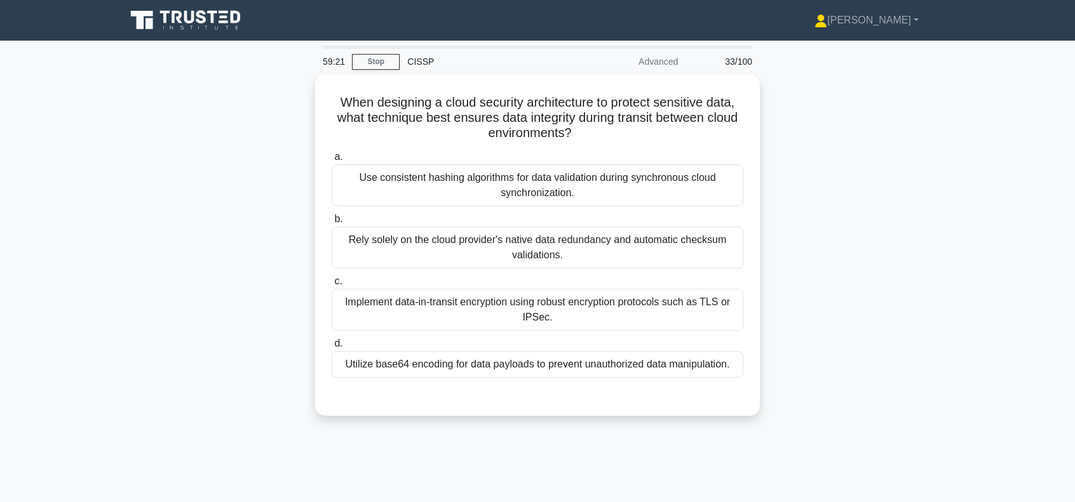
scroll to position [0, 0]
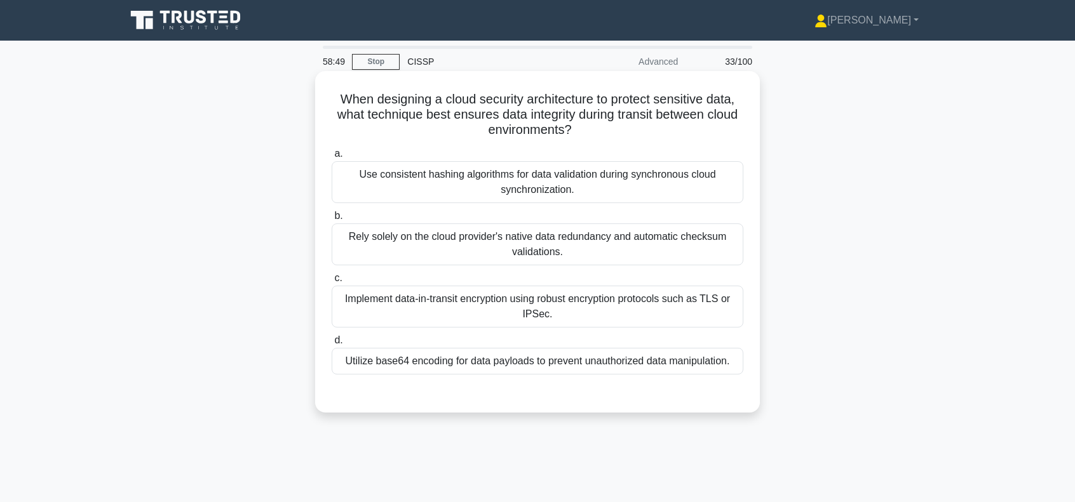
click at [585, 182] on div "Use consistent hashing algorithms for data validation during synchronous cloud …" at bounding box center [538, 182] width 412 height 42
click at [332, 158] on input "a. Use consistent hashing algorithms for data validation during synchronous clo…" at bounding box center [332, 154] width 0 height 8
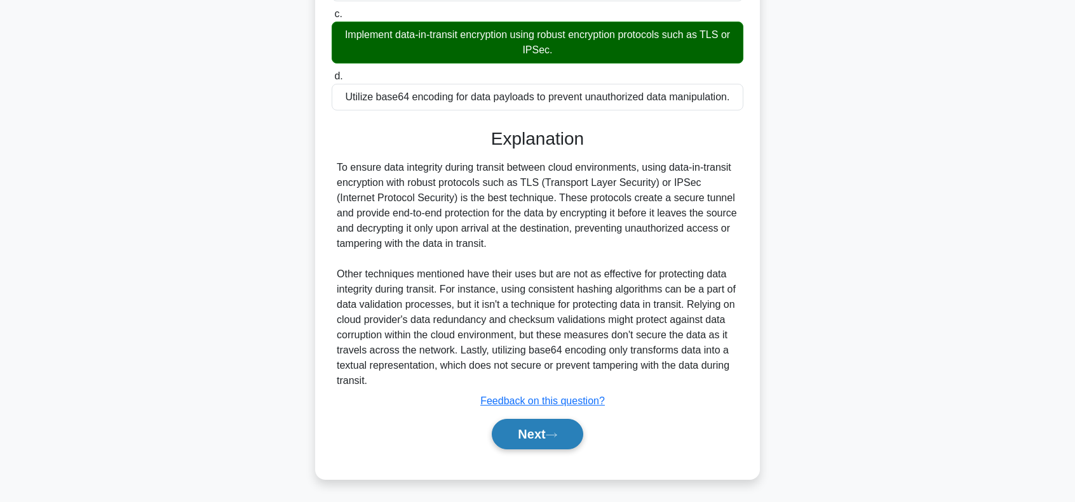
click at [556, 441] on button "Next" at bounding box center [537, 434] width 91 height 30
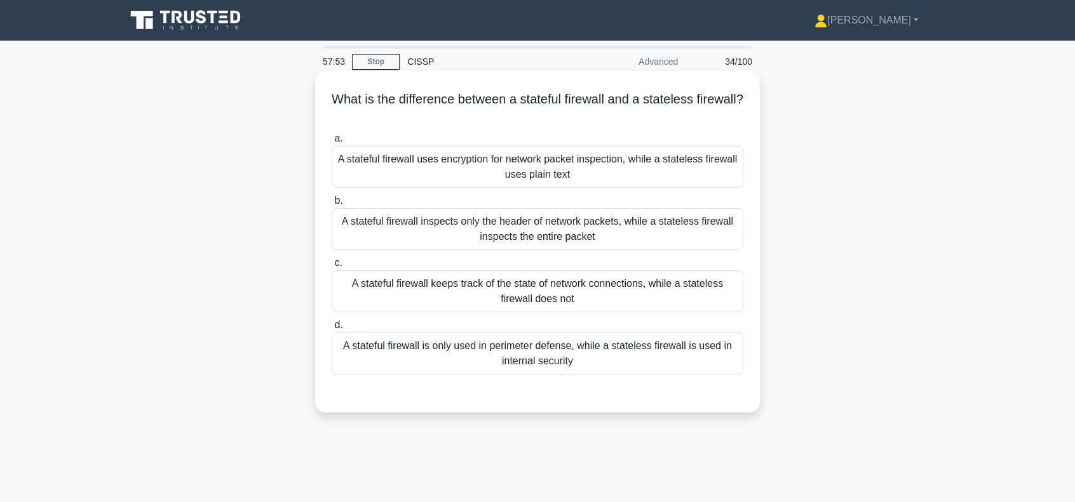
click at [488, 292] on div "A stateful firewall keeps track of the state of network connections, while a st…" at bounding box center [538, 292] width 412 height 42
click at [332, 267] on input "c. A stateful firewall keeps track of the state of network connections, while a…" at bounding box center [332, 263] width 0 height 8
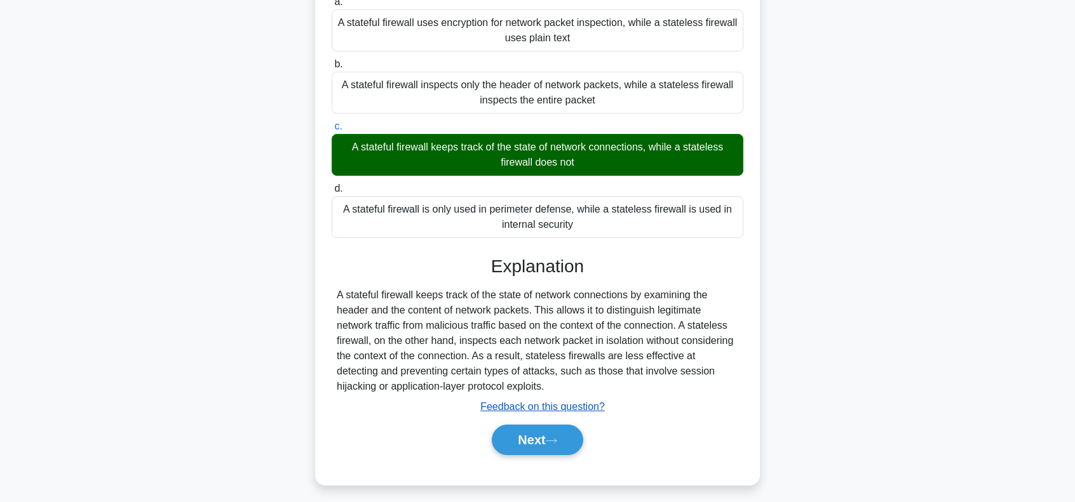
scroll to position [169, 0]
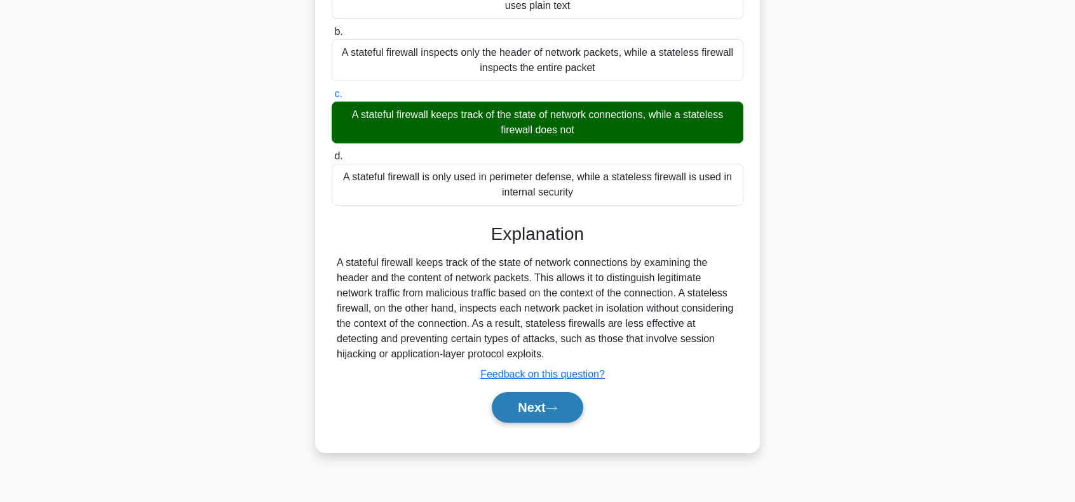
click at [574, 406] on button "Next" at bounding box center [537, 408] width 91 height 30
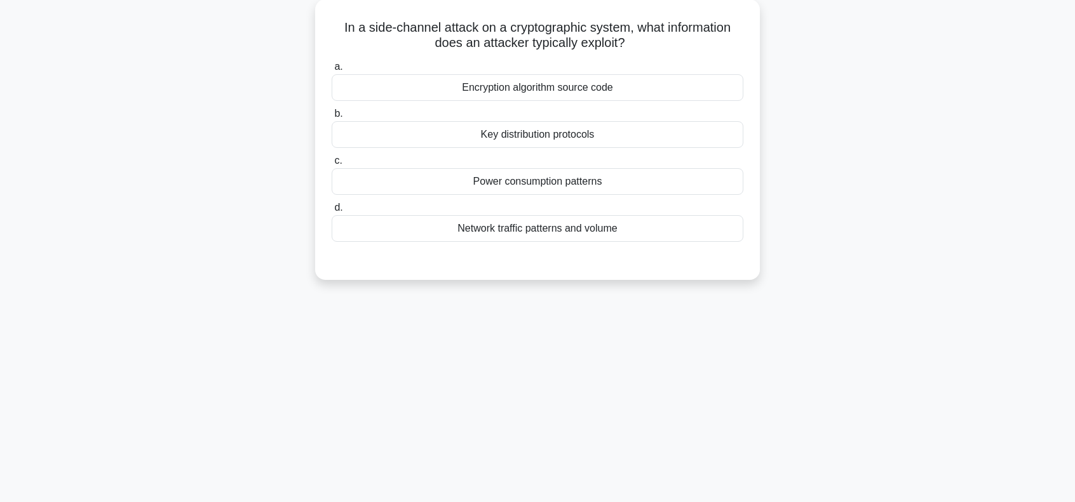
scroll to position [0, 0]
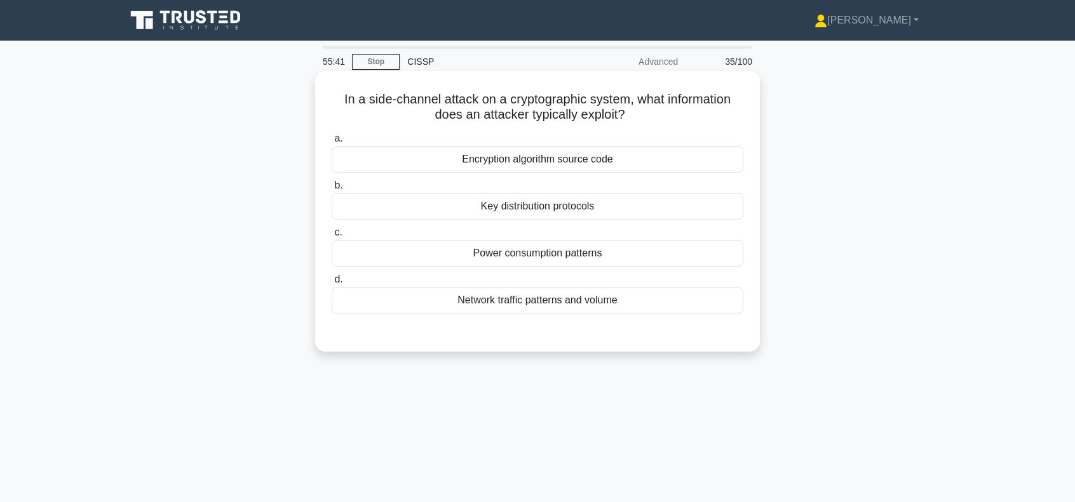
click at [525, 160] on div "Encryption algorithm source code" at bounding box center [538, 159] width 412 height 27
click at [332, 143] on input "a. Encryption algorithm source code" at bounding box center [332, 139] width 0 height 8
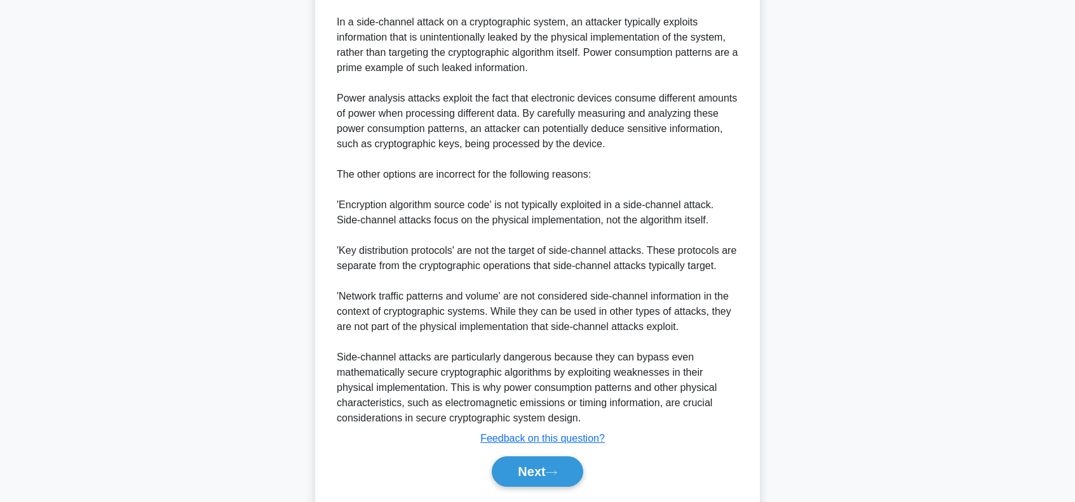
scroll to position [418, 0]
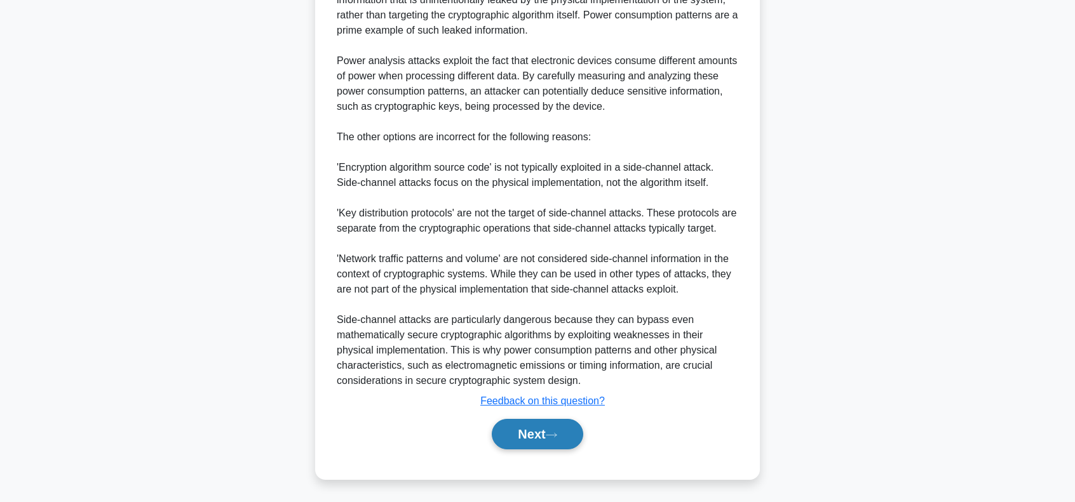
click at [536, 433] on button "Next" at bounding box center [537, 434] width 91 height 30
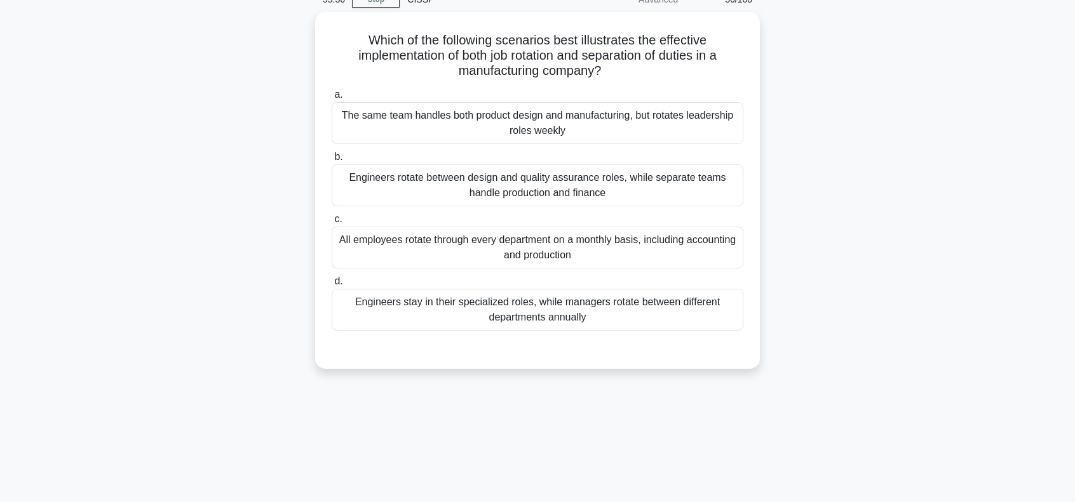
scroll to position [0, 0]
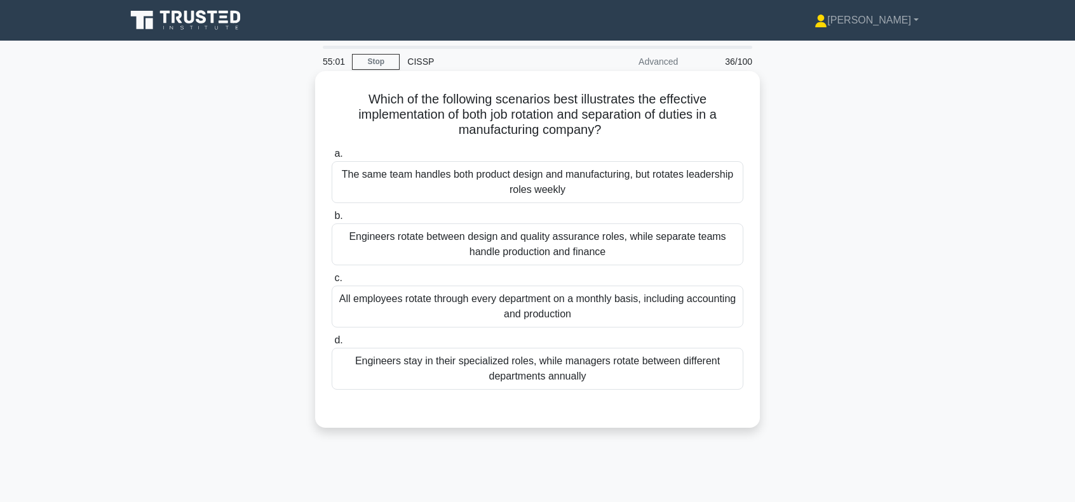
click at [556, 243] on div "Engineers rotate between design and quality assurance roles, while separate tea…" at bounding box center [538, 245] width 412 height 42
click at [332, 220] on input "b. Engineers rotate between design and quality assurance roles, while separate …" at bounding box center [332, 216] width 0 height 8
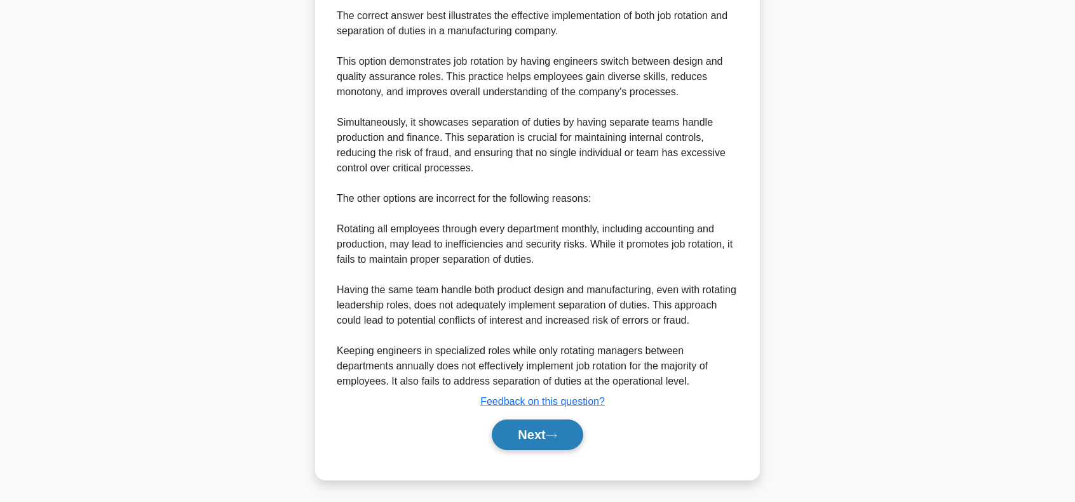
click at [546, 430] on button "Next" at bounding box center [537, 435] width 91 height 30
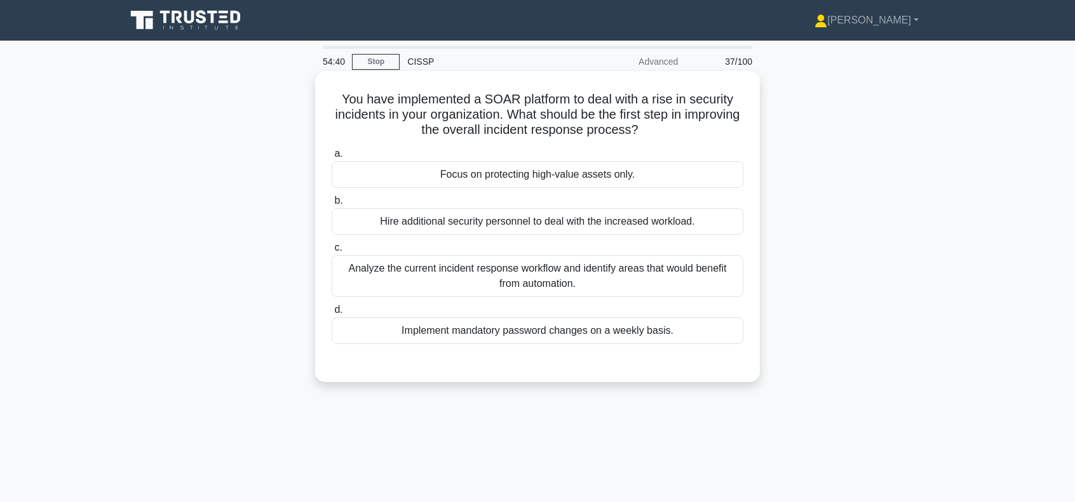
click at [545, 273] on div "Analyze the current incident response workflow and identify areas that would be…" at bounding box center [538, 276] width 412 height 42
click at [332, 252] on input "c. Analyze the current incident response workflow and identify areas that would…" at bounding box center [332, 248] width 0 height 8
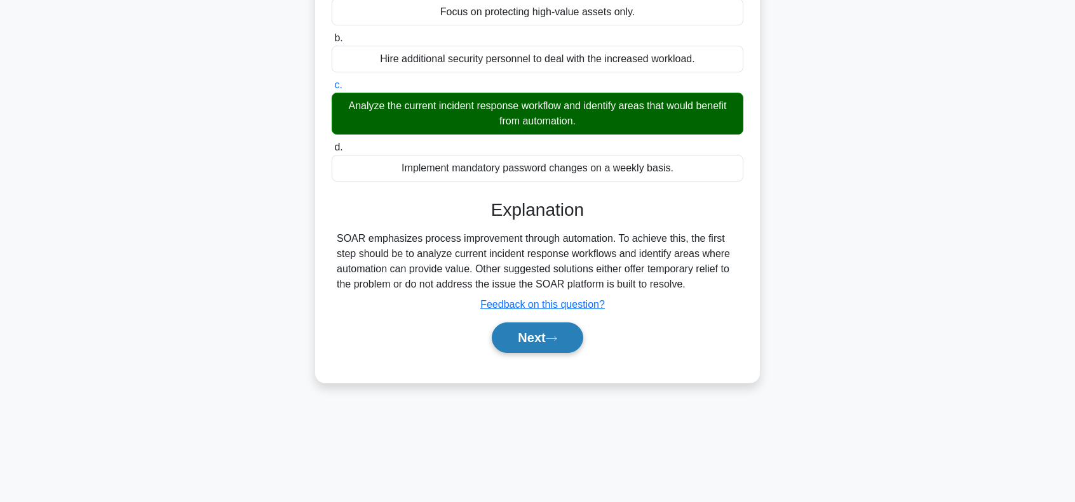
scroll to position [184, 0]
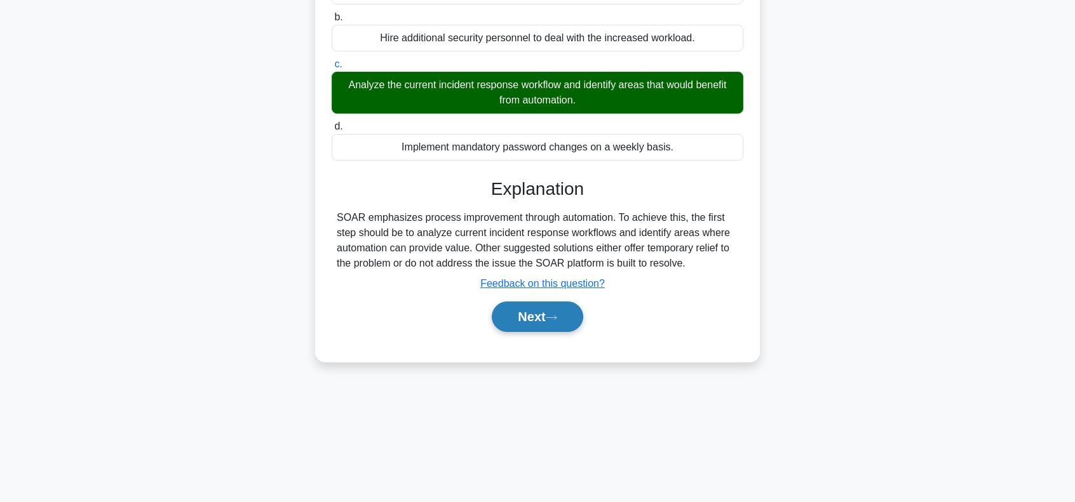
click at [545, 316] on button "Next" at bounding box center [537, 317] width 91 height 30
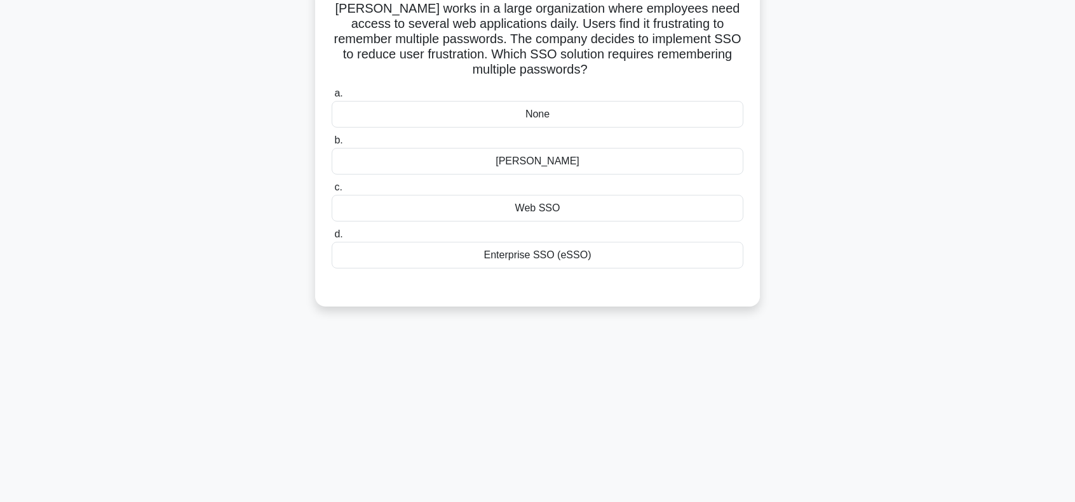
scroll to position [57, 0]
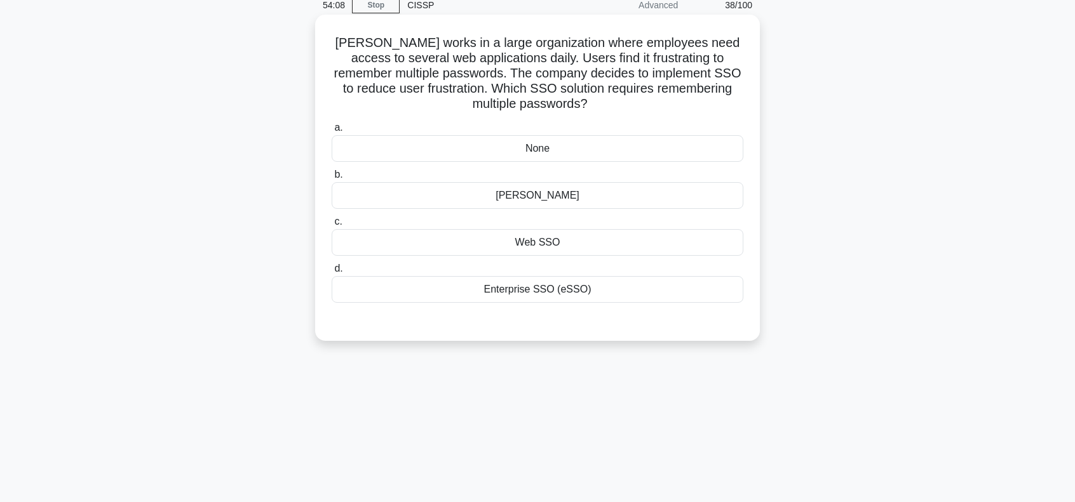
click at [532, 153] on div "None" at bounding box center [538, 148] width 412 height 27
click at [332, 132] on input "a. None" at bounding box center [332, 128] width 0 height 8
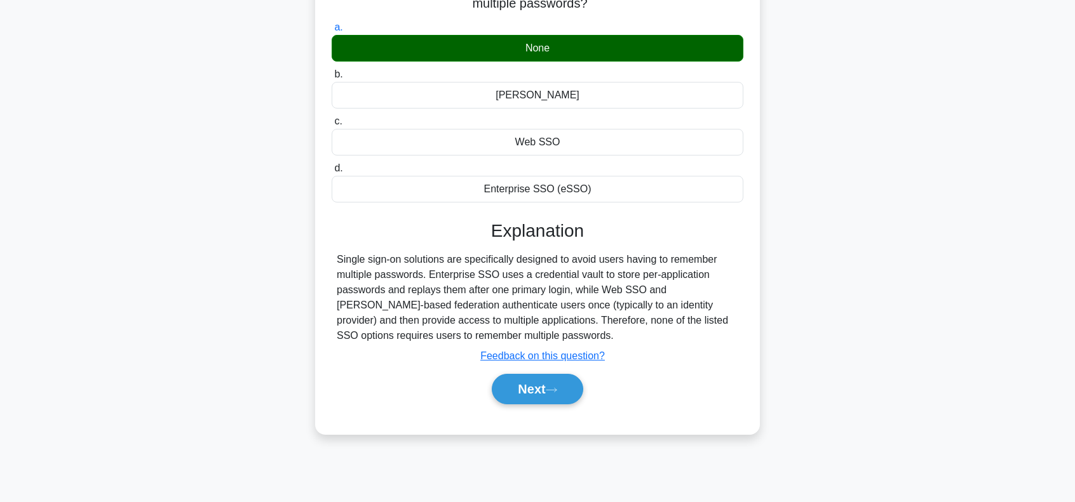
scroll to position [184, 0]
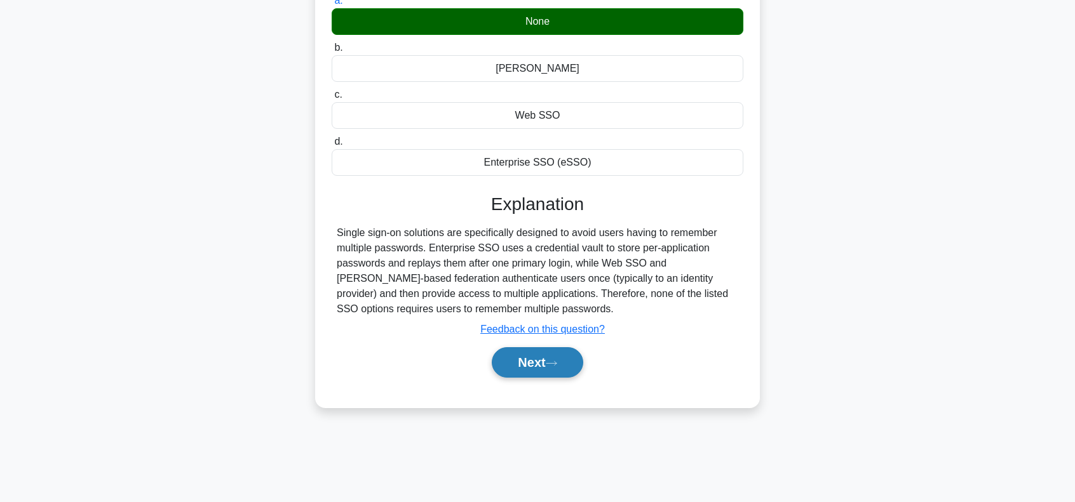
click at [521, 366] on button "Next" at bounding box center [537, 362] width 91 height 30
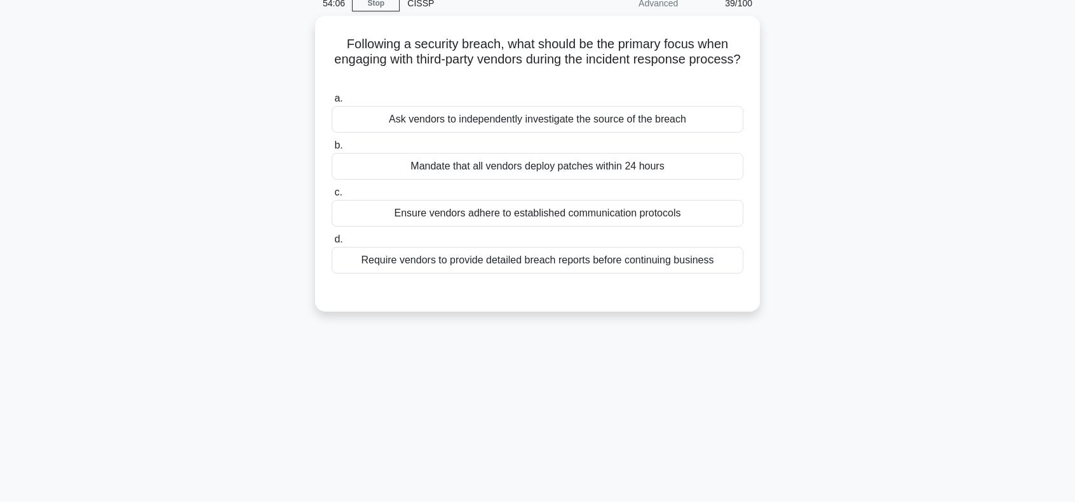
scroll to position [0, 0]
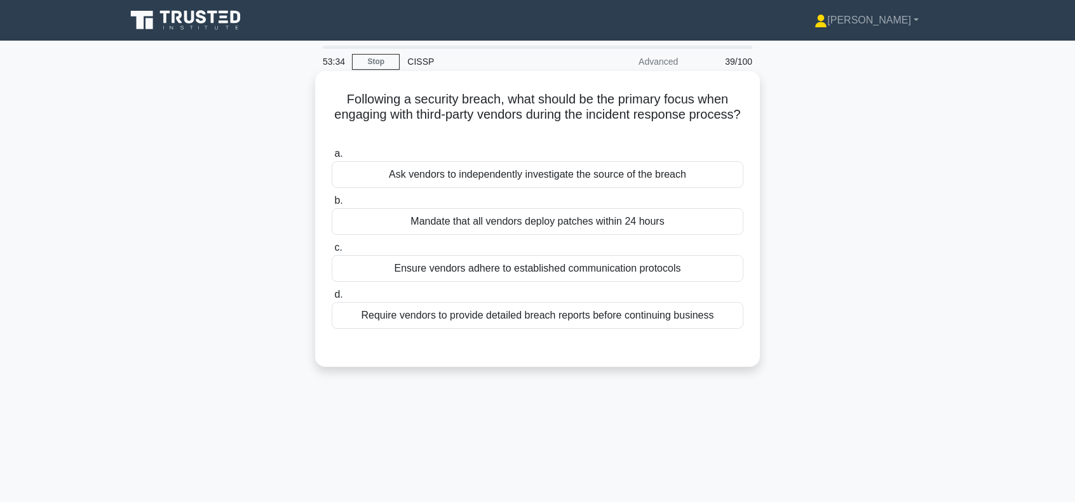
click at [605, 269] on div "Ensure vendors adhere to established communication protocols" at bounding box center [538, 268] width 412 height 27
click at [332, 252] on input "c. Ensure vendors adhere to established communication protocols" at bounding box center [332, 248] width 0 height 8
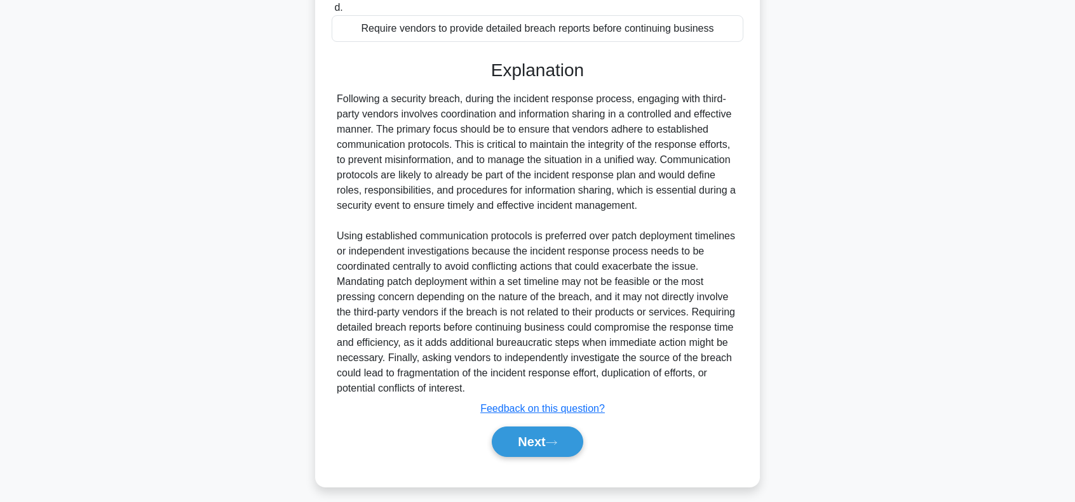
scroll to position [294, 0]
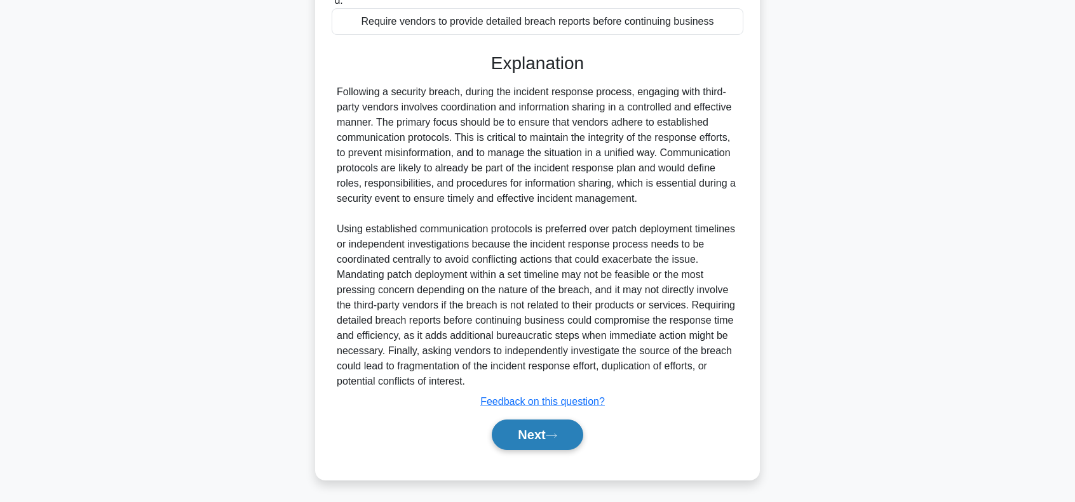
click at [541, 438] on button "Next" at bounding box center [537, 435] width 91 height 30
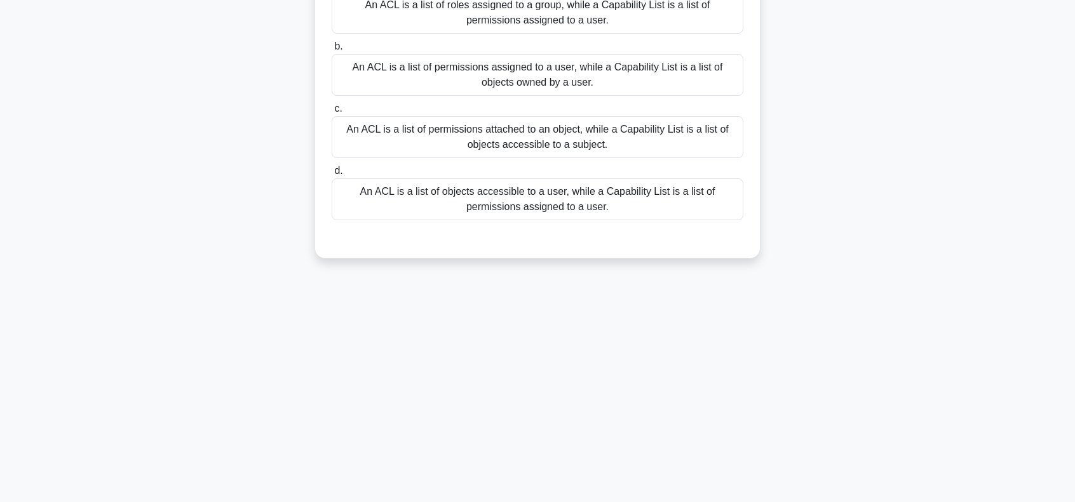
scroll to position [0, 0]
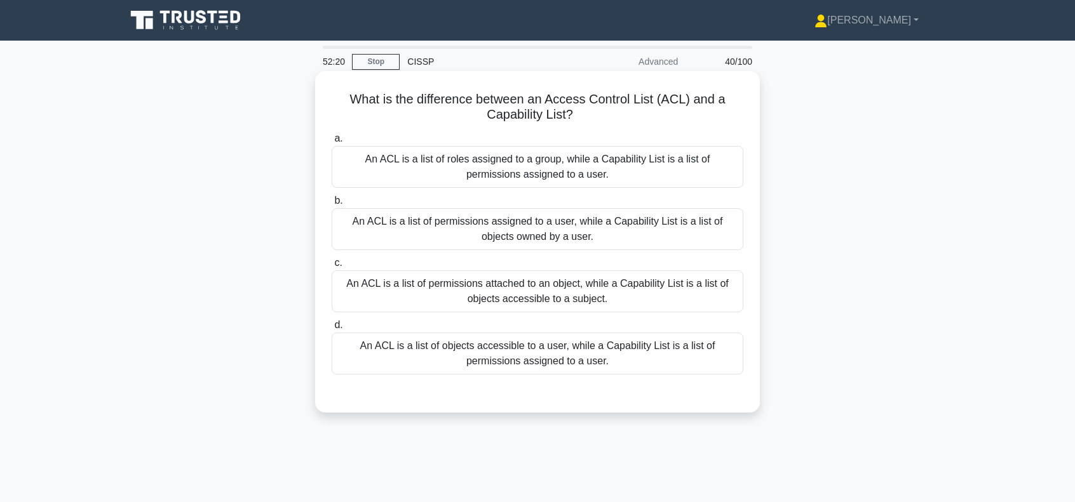
click at [475, 347] on div "An ACL is a list of objects accessible to a user, while a Capability List is a …" at bounding box center [538, 354] width 412 height 42
click at [332, 330] on input "d. An ACL is a list of objects accessible to a user, while a Capability List is…" at bounding box center [332, 325] width 0 height 8
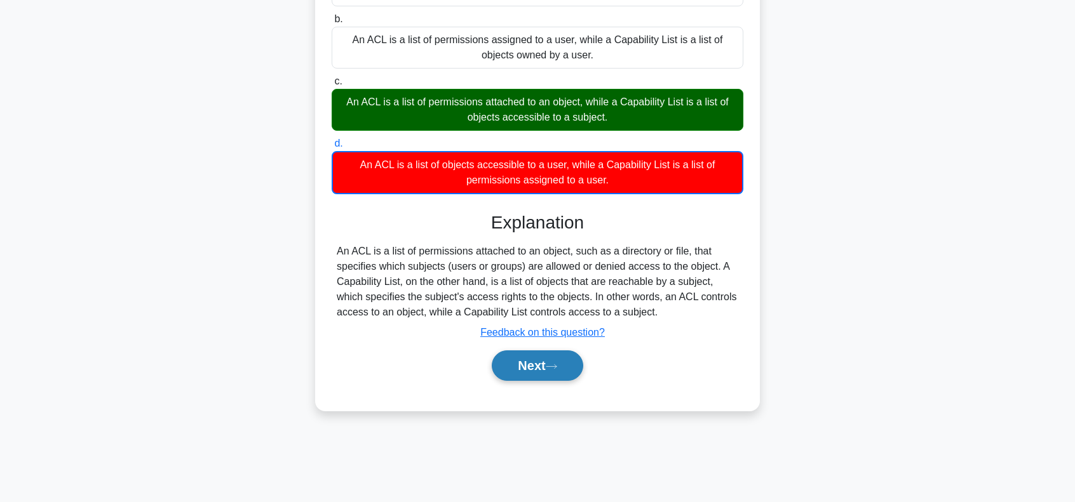
scroll to position [184, 0]
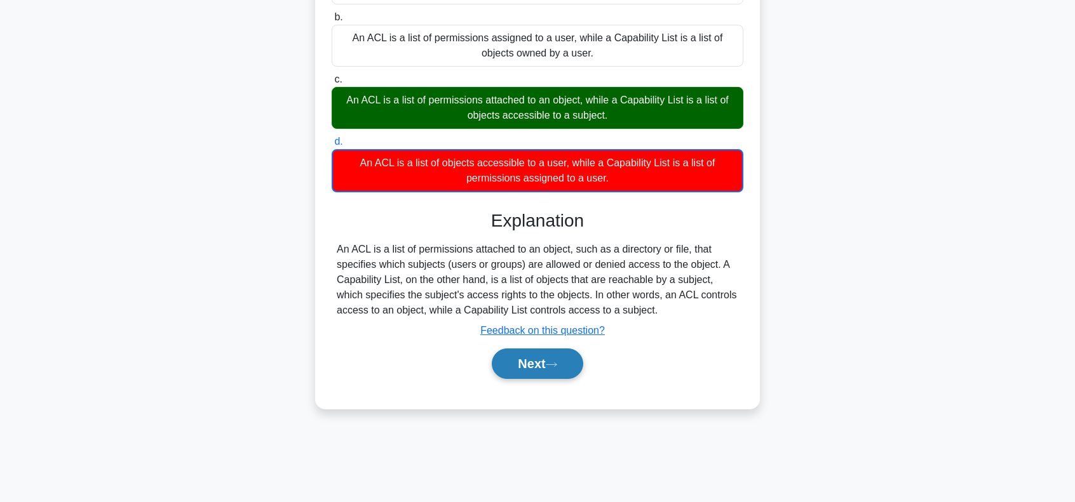
click at [549, 354] on button "Next" at bounding box center [537, 364] width 91 height 30
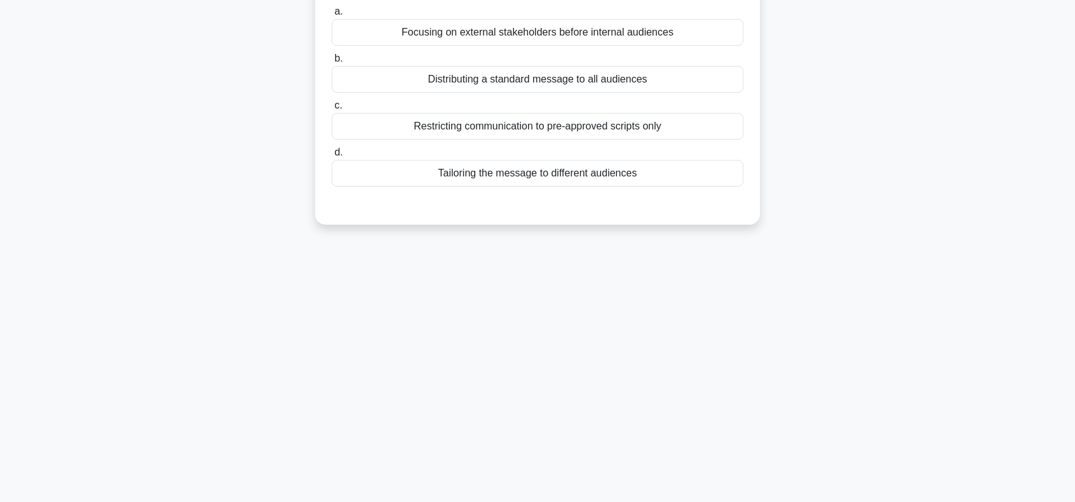
scroll to position [0, 0]
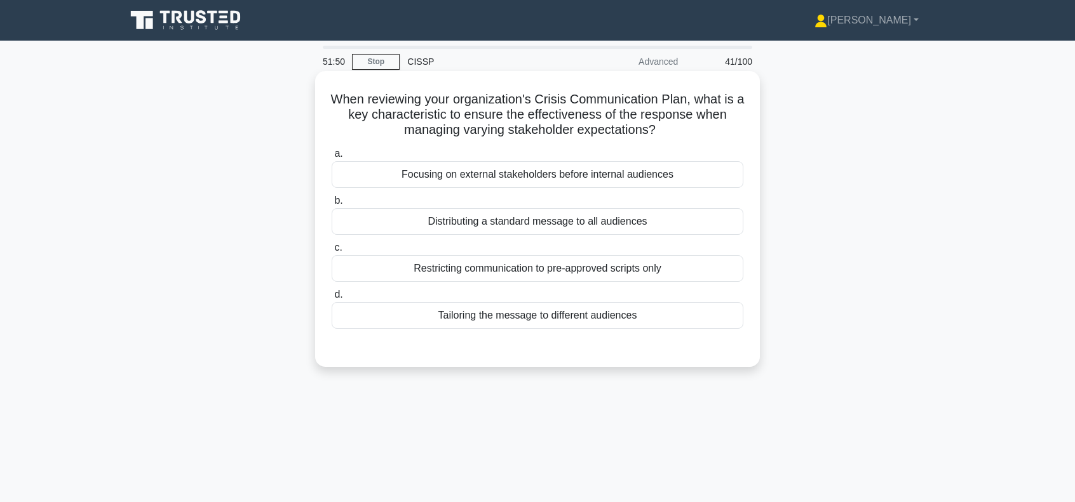
click at [508, 316] on div "Tailoring the message to different audiences" at bounding box center [538, 315] width 412 height 27
click at [332, 299] on input "d. Tailoring the message to different audiences" at bounding box center [332, 295] width 0 height 8
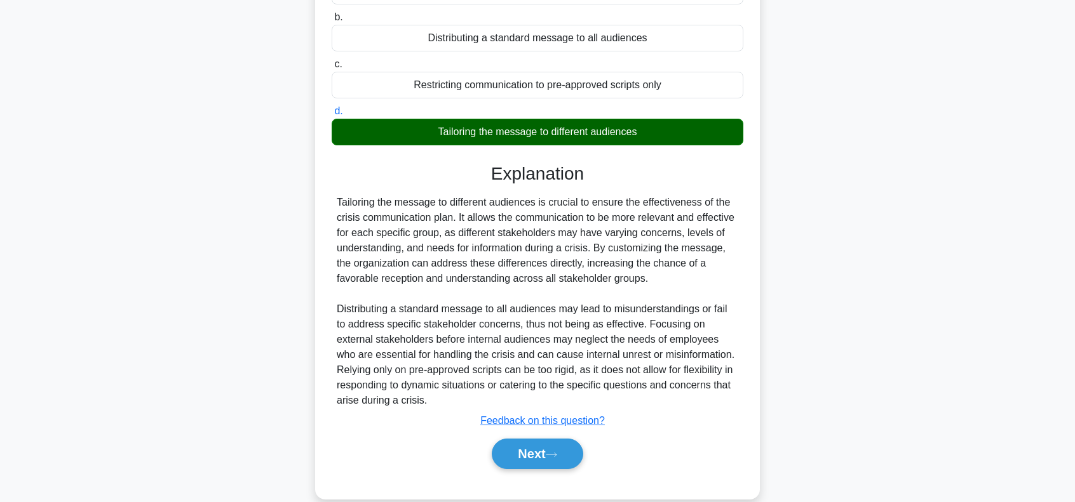
scroll to position [203, 0]
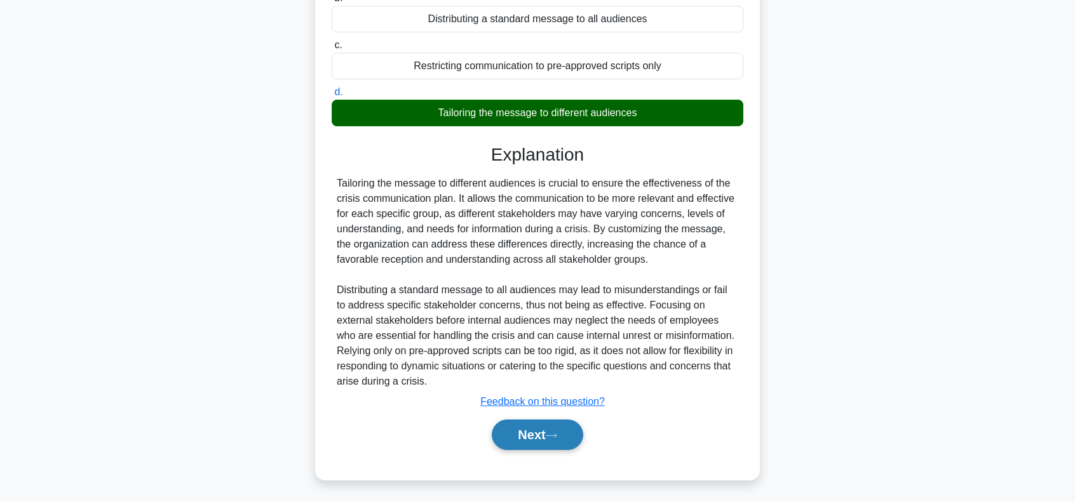
click at [522, 441] on button "Next" at bounding box center [537, 435] width 91 height 30
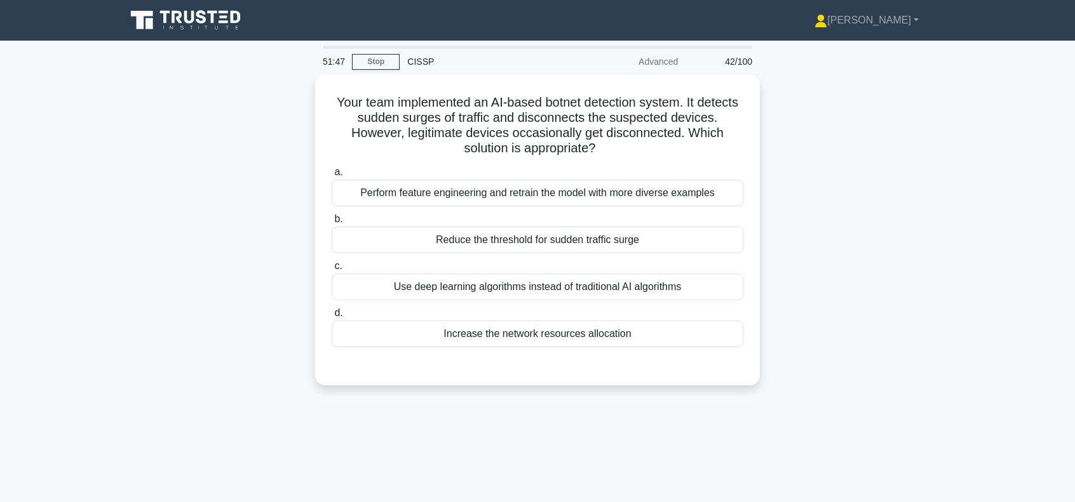
scroll to position [0, 0]
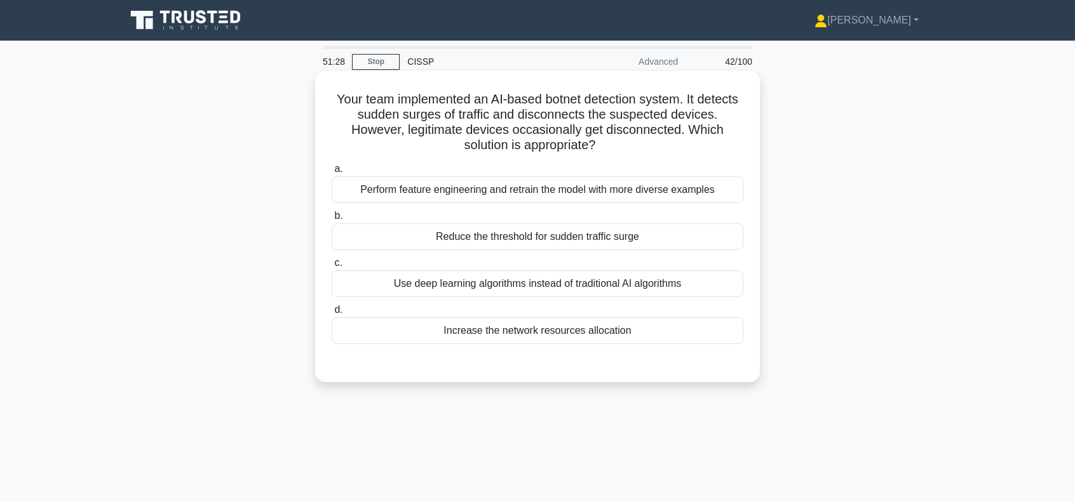
click at [577, 283] on div "Use deep learning algorithms instead of traditional AI algorithms" at bounding box center [538, 284] width 412 height 27
click at [332, 267] on input "c. Use deep learning algorithms instead of traditional AI algorithms" at bounding box center [332, 263] width 0 height 8
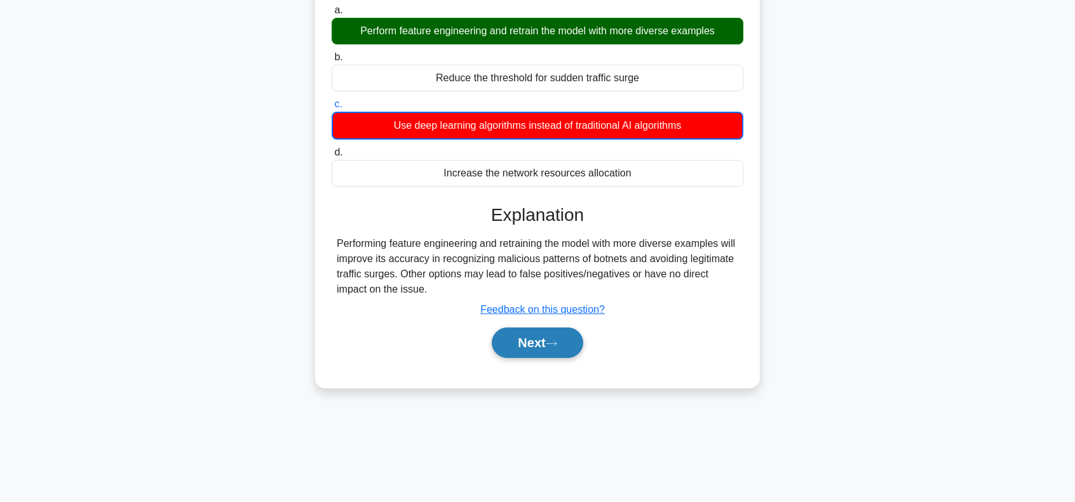
scroll to position [169, 0]
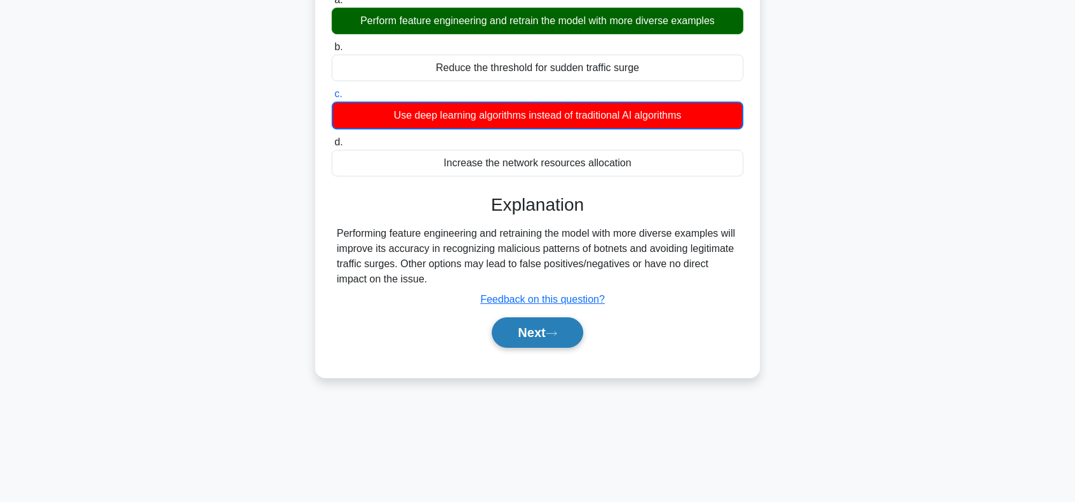
click at [567, 324] on button "Next" at bounding box center [537, 333] width 91 height 30
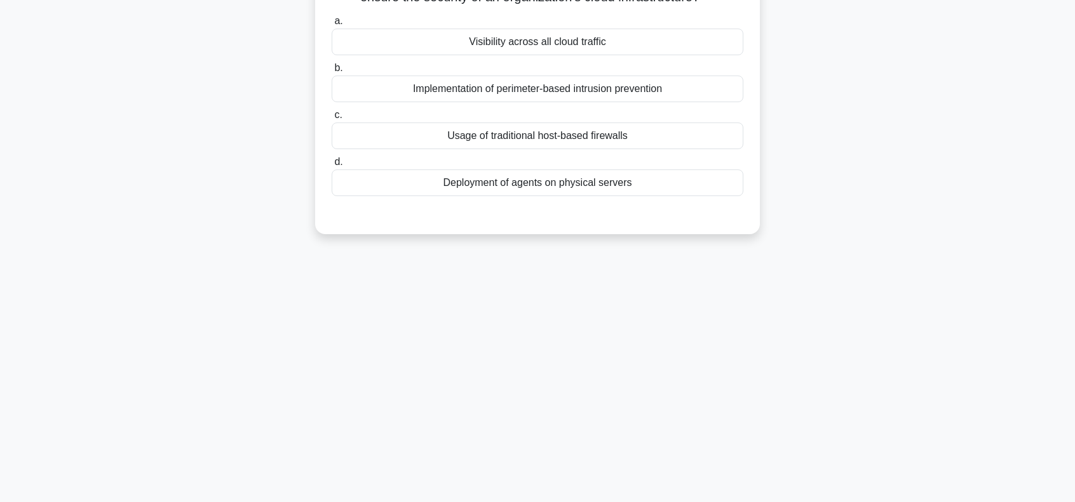
scroll to position [0, 0]
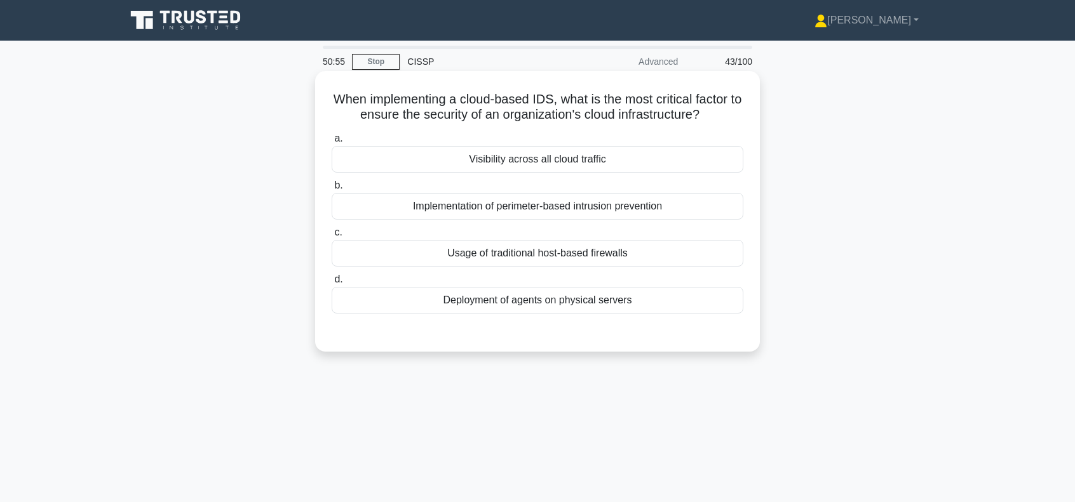
click at [587, 160] on div "Visibility across all cloud traffic" at bounding box center [538, 159] width 412 height 27
click at [332, 143] on input "a. Visibility across all cloud traffic" at bounding box center [332, 139] width 0 height 8
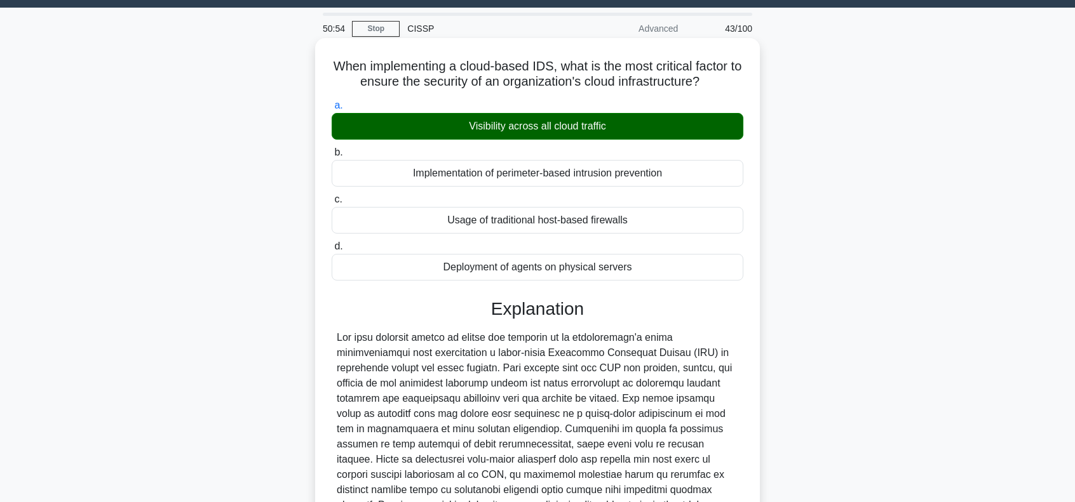
scroll to position [203, 0]
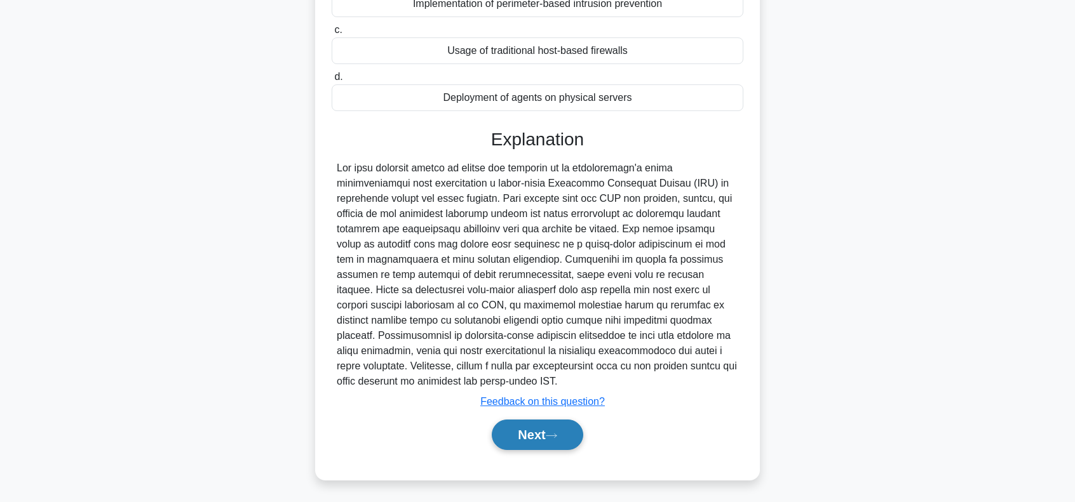
click at [527, 430] on button "Next" at bounding box center [537, 435] width 91 height 30
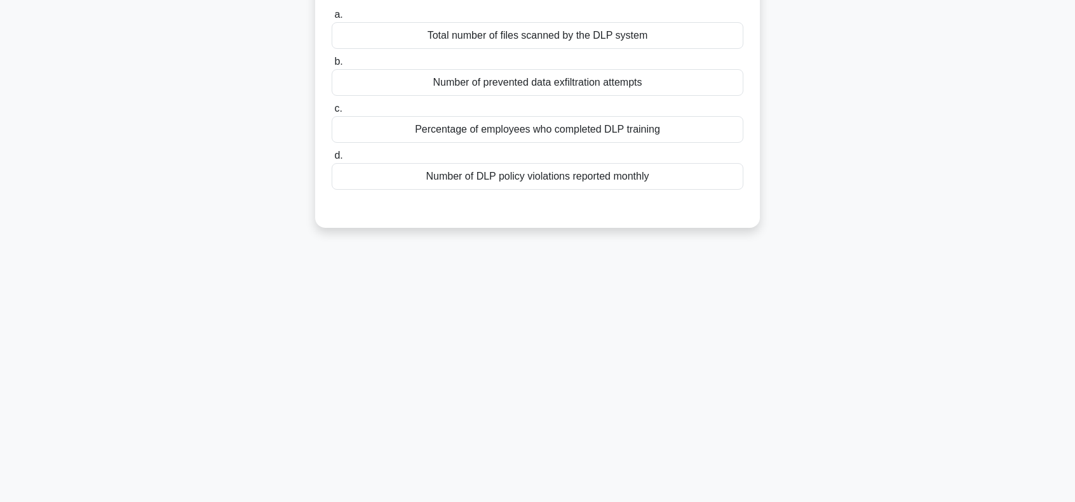
scroll to position [0, 0]
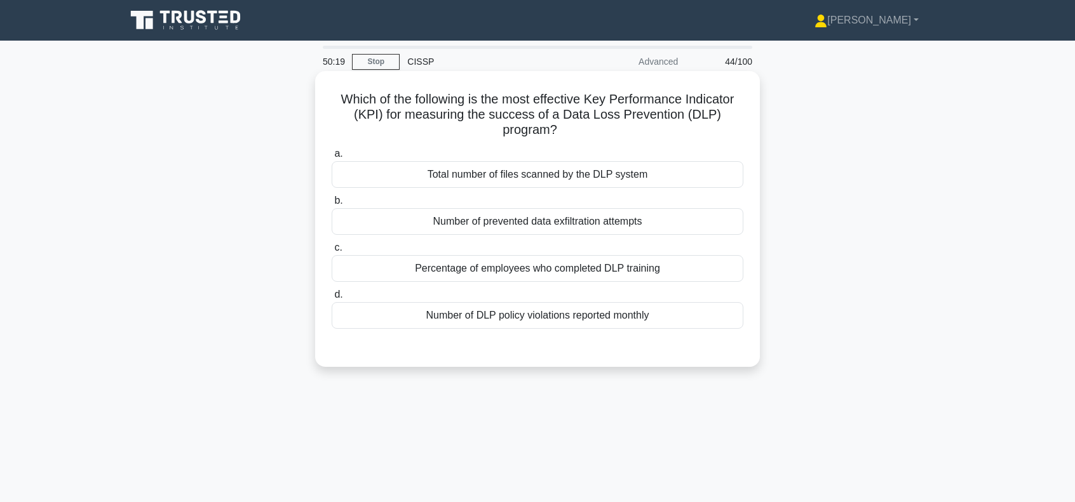
click at [505, 224] on div "Number of prevented data exfiltration attempts" at bounding box center [538, 221] width 412 height 27
click at [332, 205] on input "b. Number of prevented data exfiltration attempts" at bounding box center [332, 201] width 0 height 8
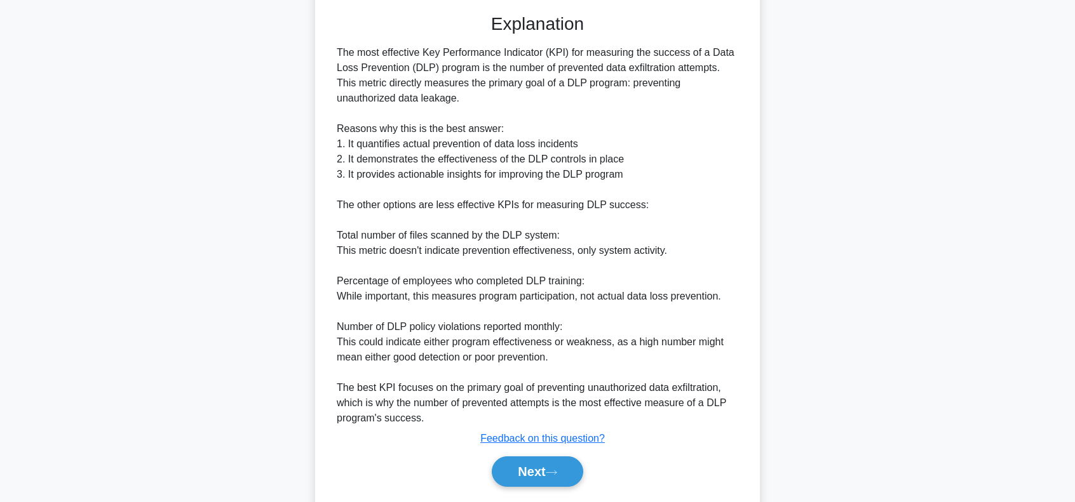
scroll to position [370, 0]
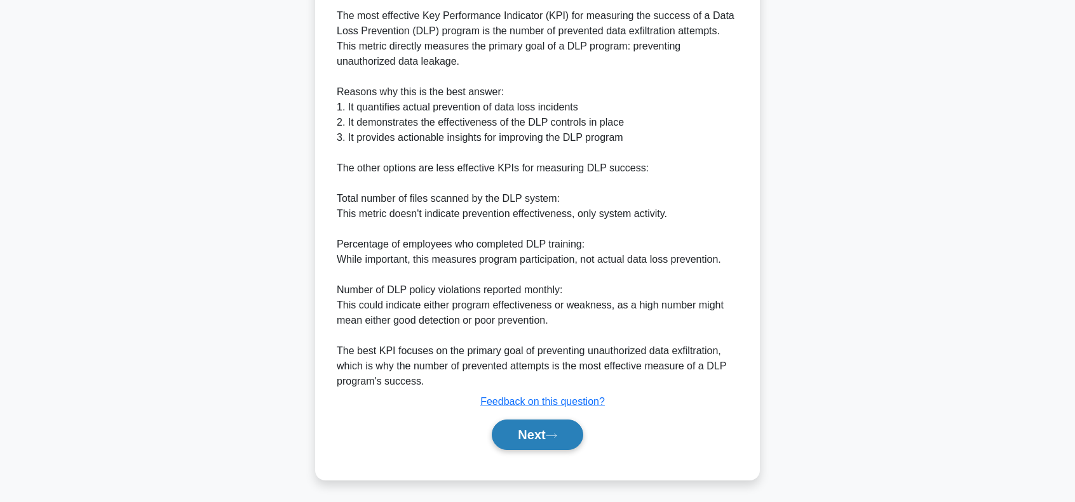
click at [545, 441] on button "Next" at bounding box center [537, 435] width 91 height 30
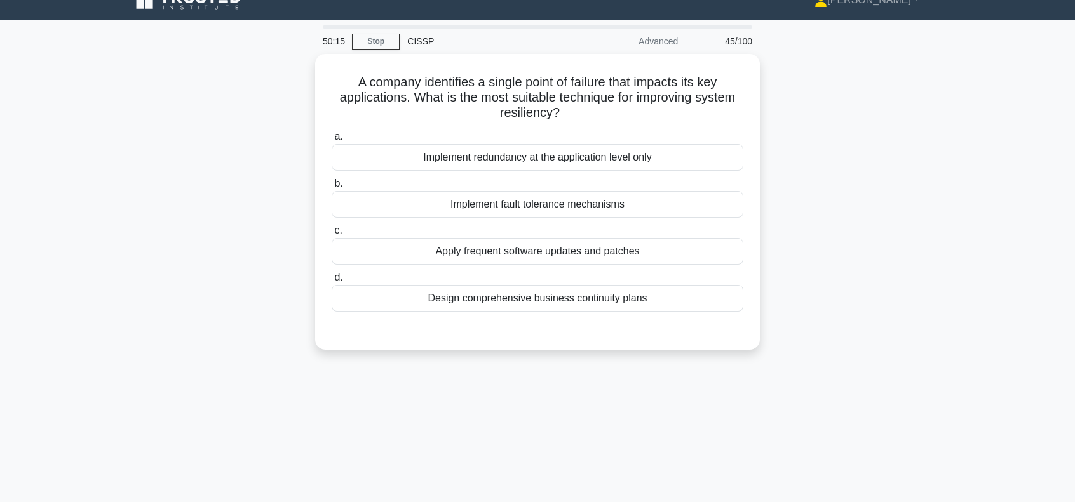
scroll to position [0, 0]
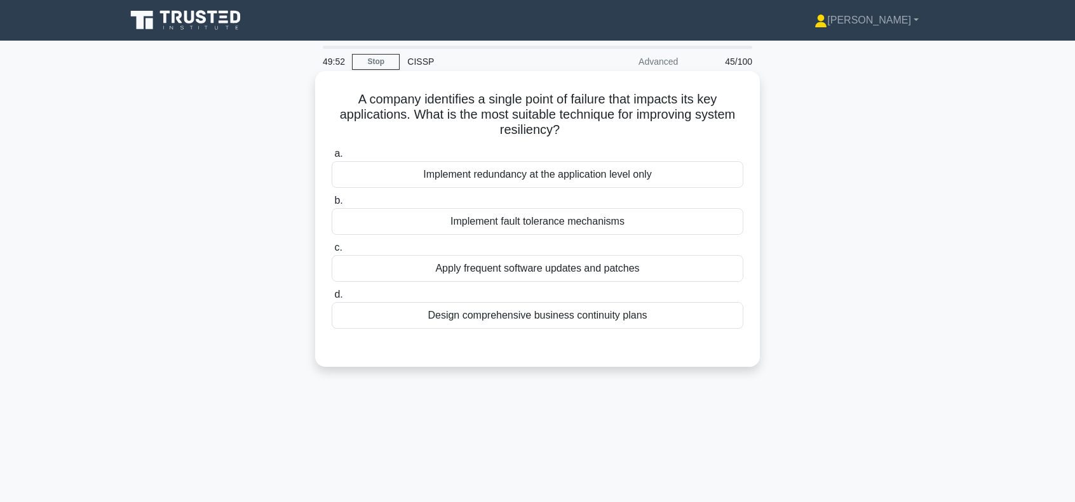
click at [606, 317] on div "Design comprehensive business continuity plans" at bounding box center [538, 315] width 412 height 27
click at [332, 299] on input "d. Design comprehensive business continuity plans" at bounding box center [332, 295] width 0 height 8
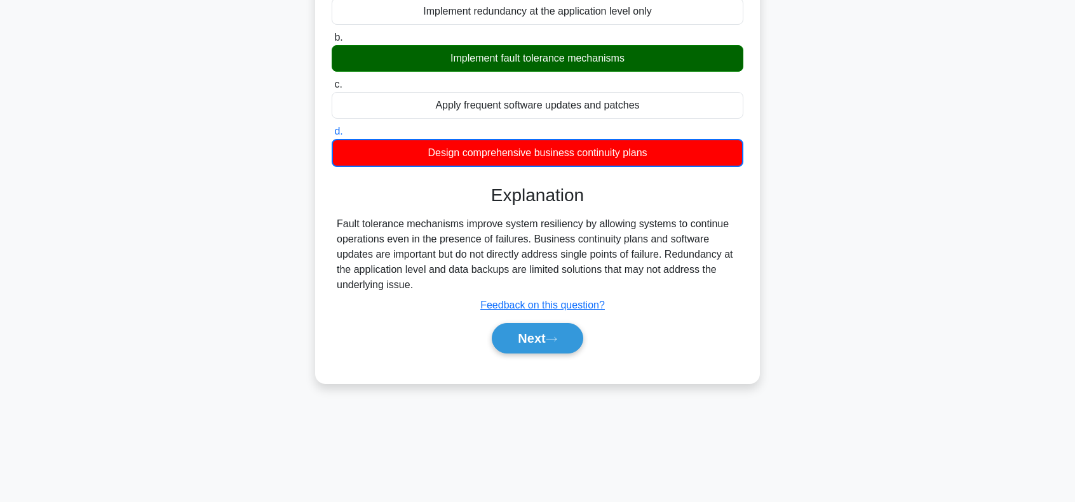
scroll to position [169, 0]
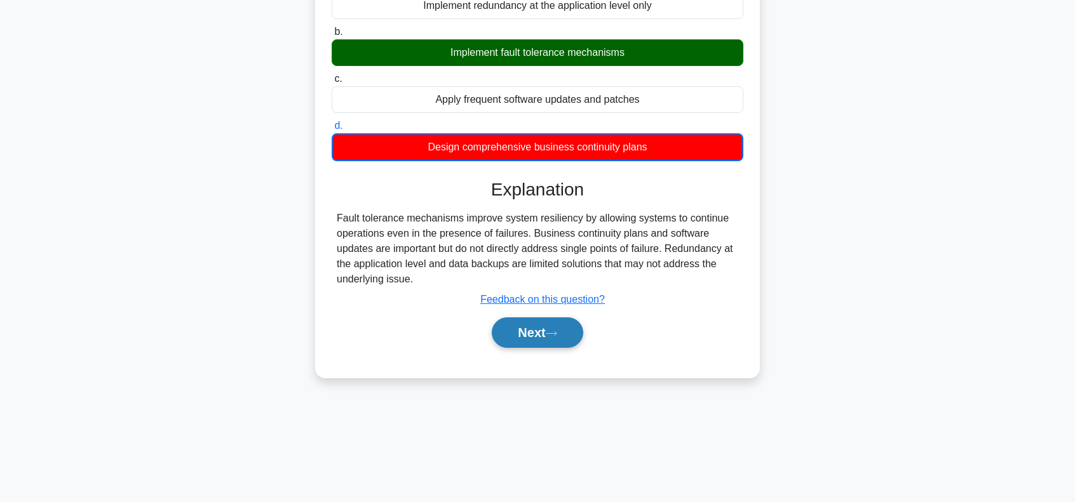
click at [539, 325] on button "Next" at bounding box center [537, 333] width 91 height 30
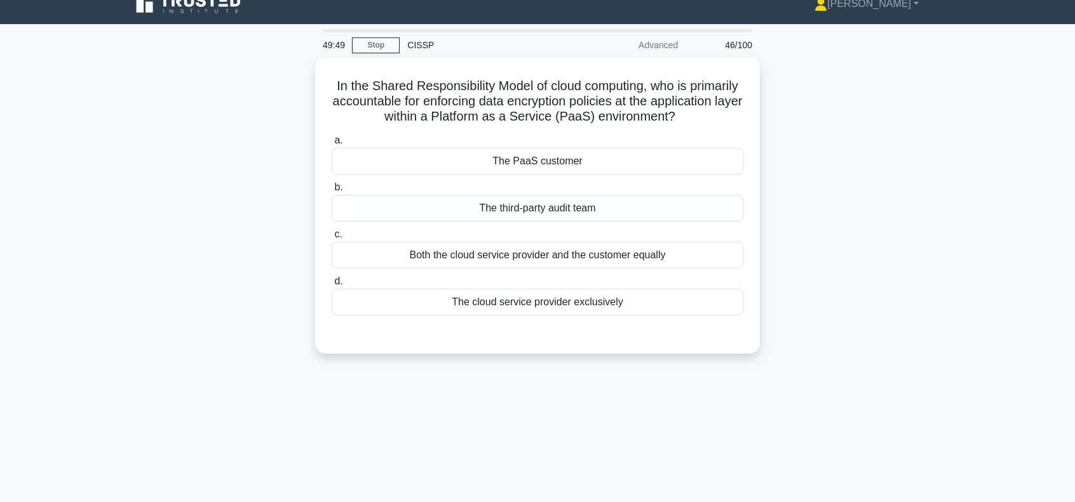
scroll to position [0, 0]
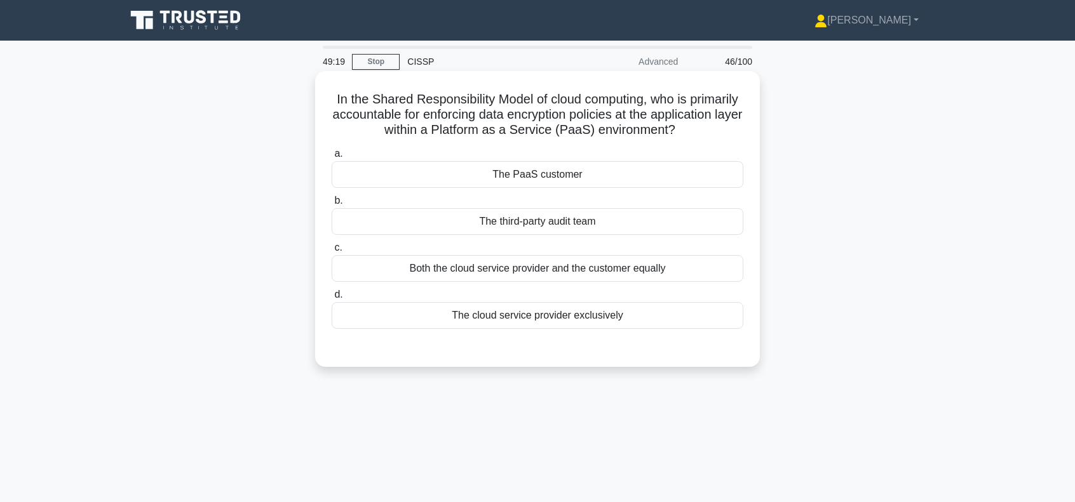
click at [603, 172] on div "The PaaS customer" at bounding box center [538, 174] width 412 height 27
click at [332, 158] on input "a. The PaaS customer" at bounding box center [332, 154] width 0 height 8
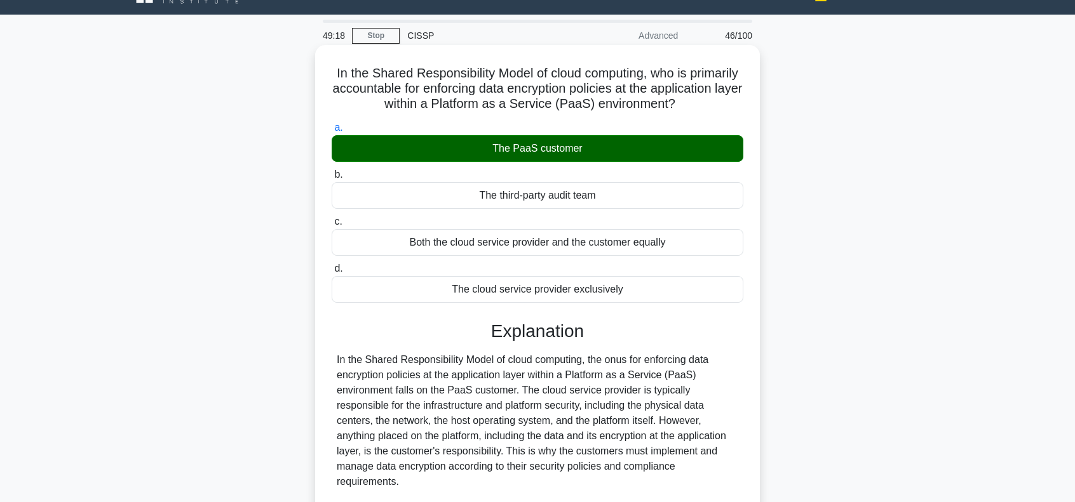
scroll to position [254, 0]
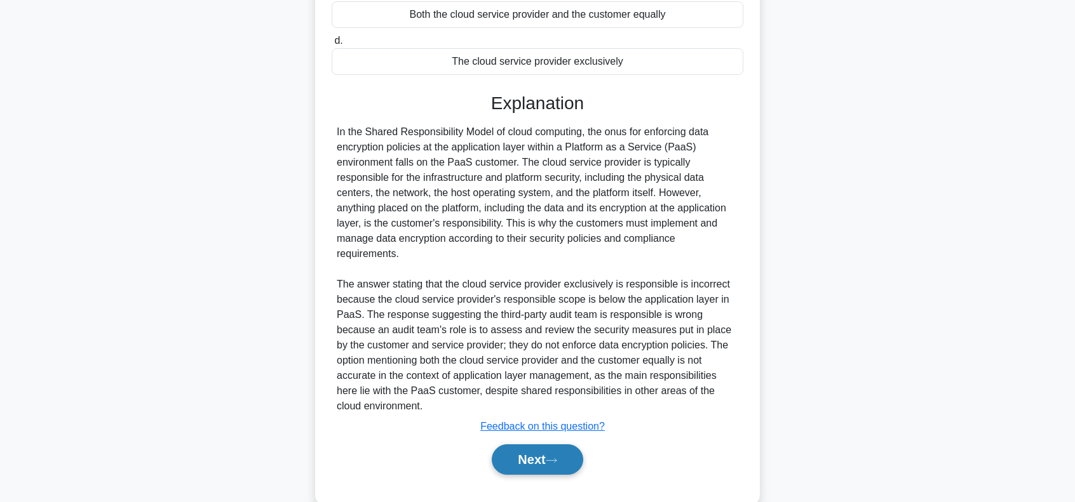
click at [529, 453] on button "Next" at bounding box center [537, 460] width 91 height 30
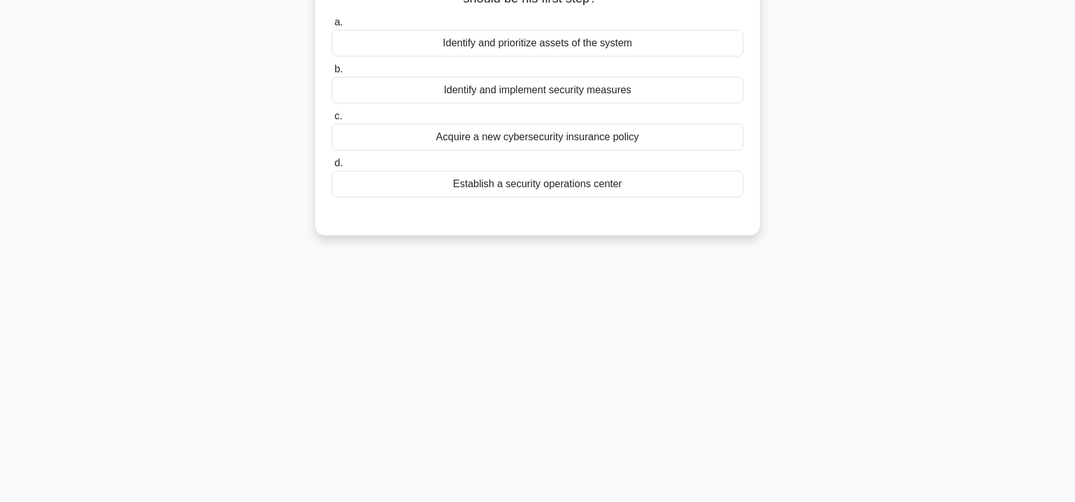
scroll to position [0, 0]
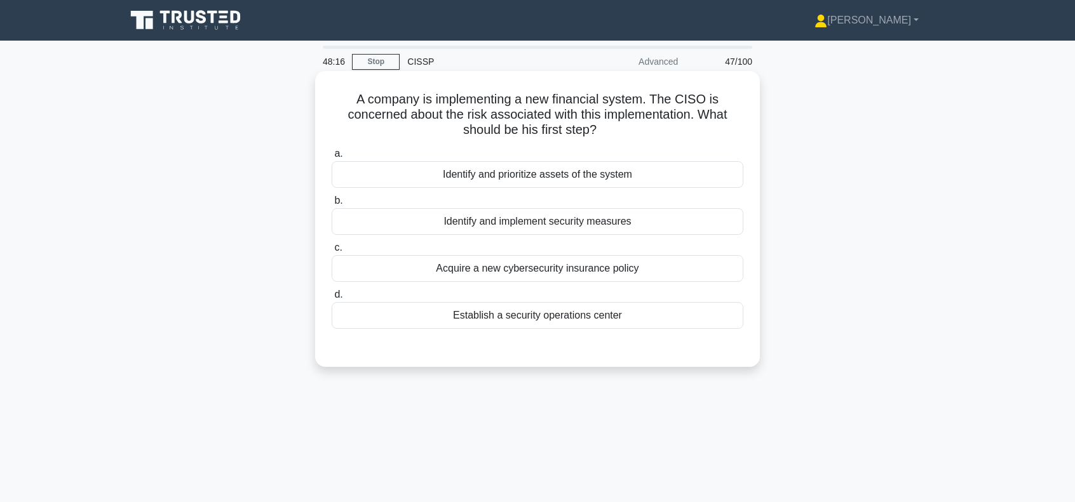
click at [560, 178] on div "Identify and prioritize assets of the system" at bounding box center [538, 174] width 412 height 27
click at [332, 158] on input "a. Identify and prioritize assets of the system" at bounding box center [332, 154] width 0 height 8
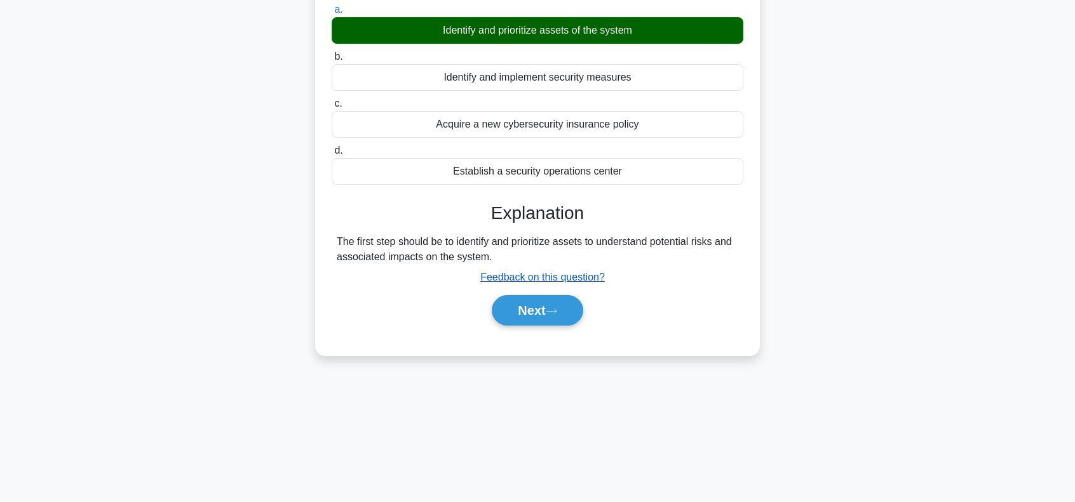
scroll to position [169, 0]
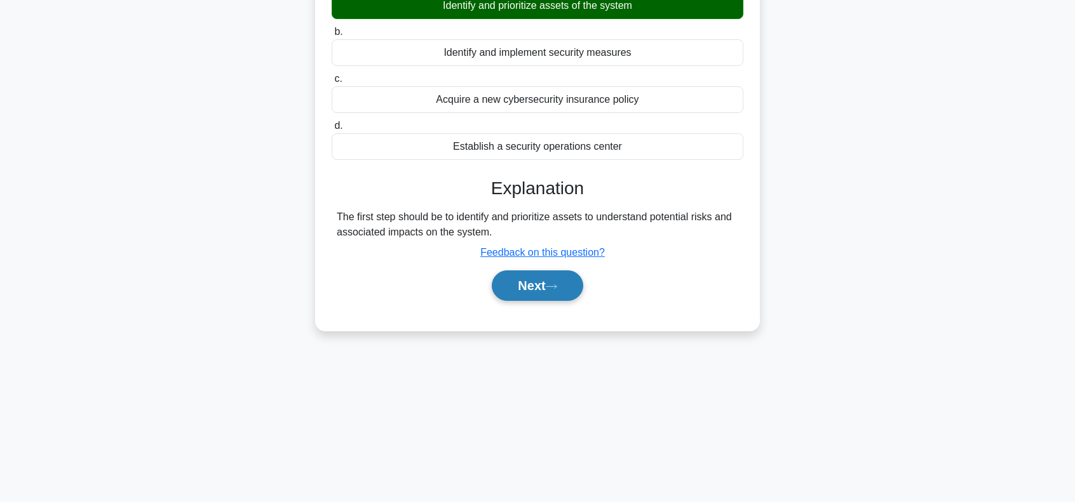
click at [531, 279] on button "Next" at bounding box center [537, 286] width 91 height 30
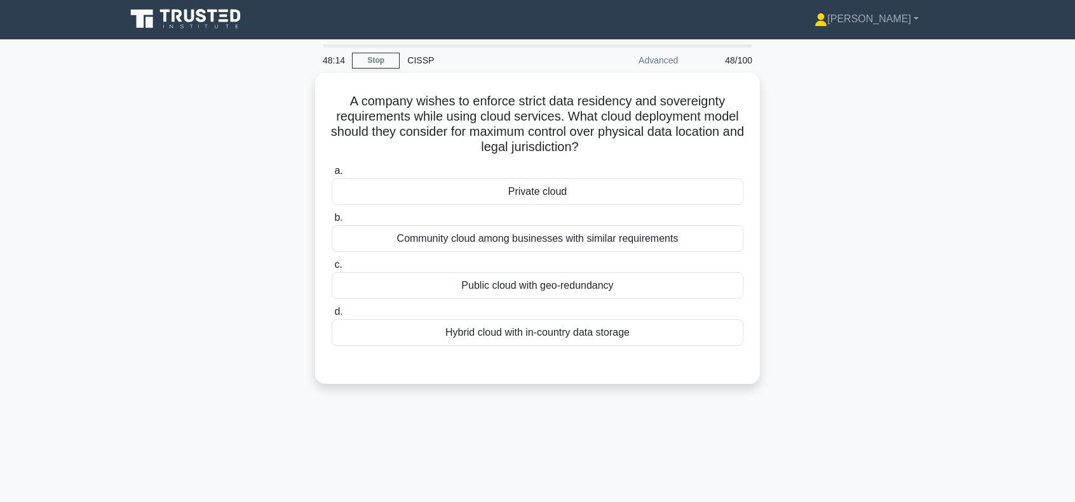
scroll to position [0, 0]
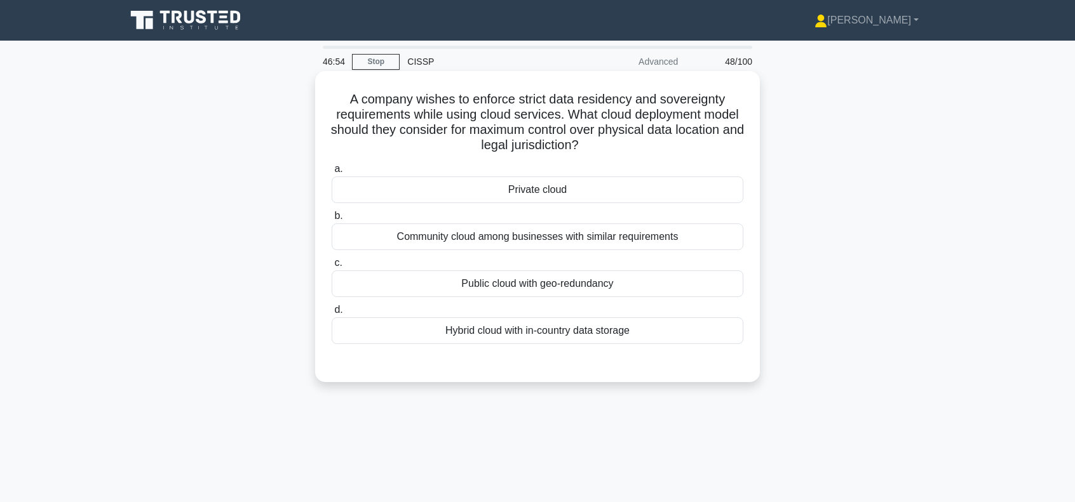
click at [574, 332] on div "Hybrid cloud with in-country data storage" at bounding box center [538, 331] width 412 height 27
click at [332, 314] on input "d. Hybrid cloud with in-country data storage" at bounding box center [332, 310] width 0 height 8
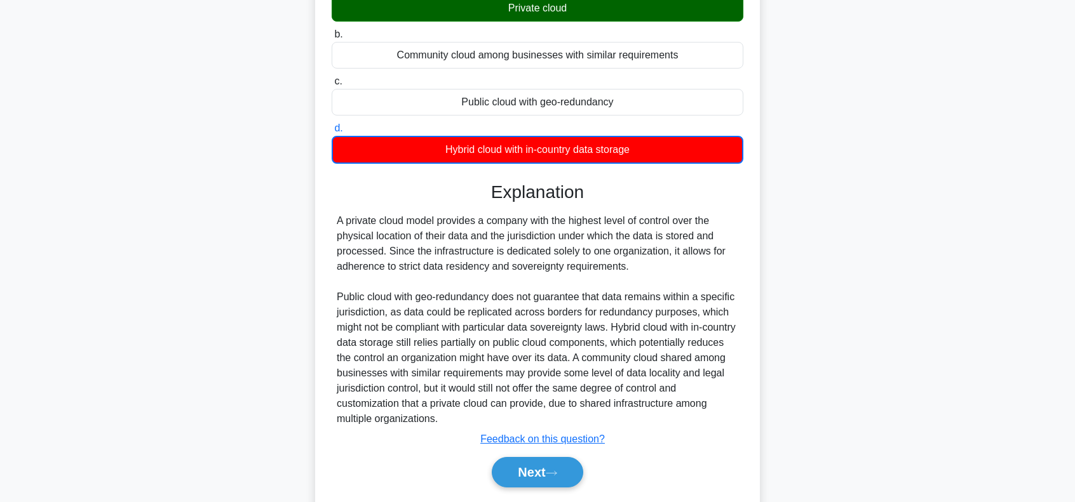
scroll to position [220, 0]
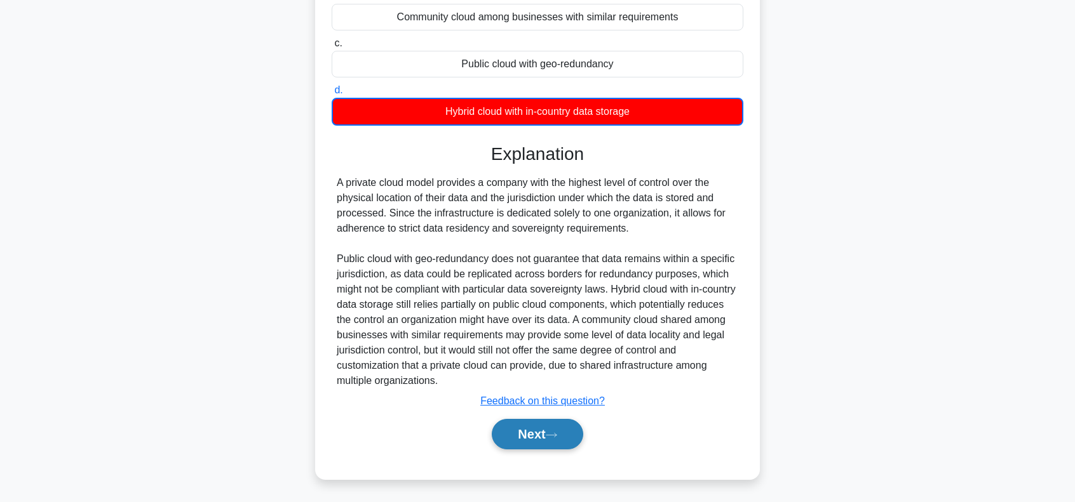
click at [541, 429] on button "Next" at bounding box center [537, 434] width 91 height 30
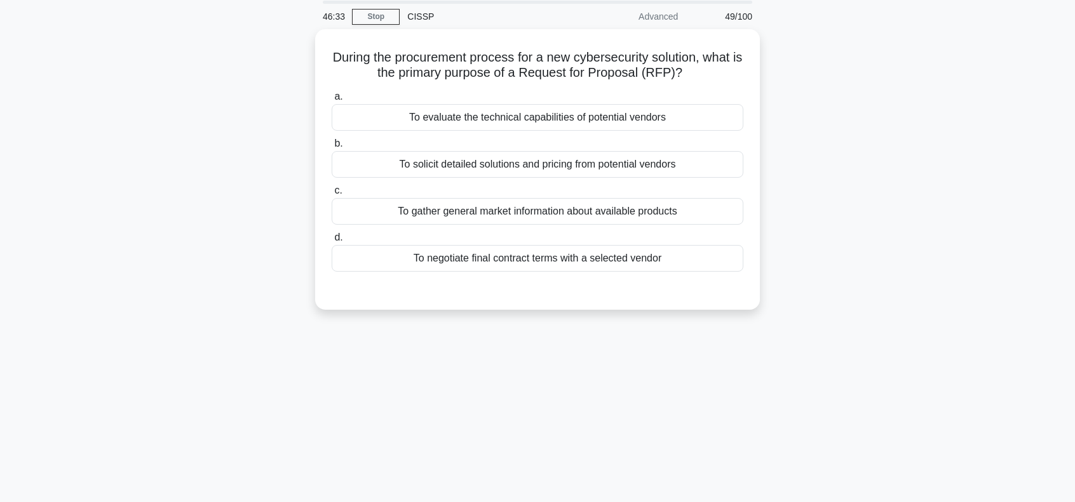
scroll to position [0, 0]
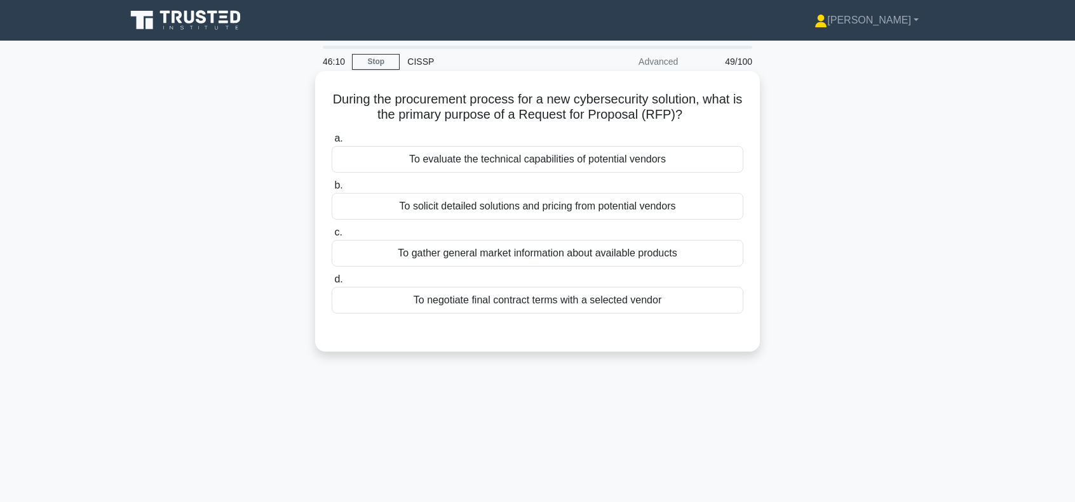
click at [621, 207] on div "To solicit detailed solutions and pricing from potential vendors" at bounding box center [538, 206] width 412 height 27
click at [332, 190] on input "b. To solicit detailed solutions and pricing from potential vendors" at bounding box center [332, 186] width 0 height 8
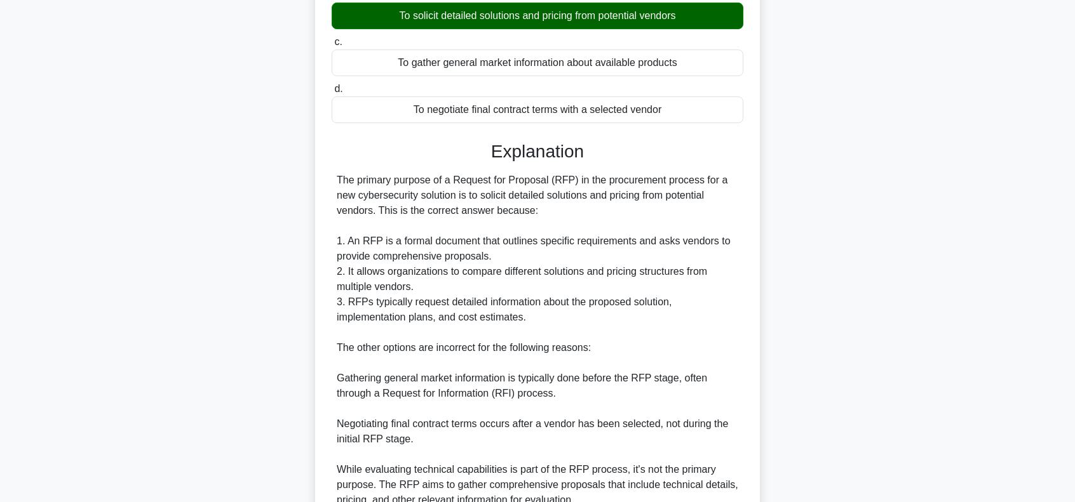
scroll to position [254, 0]
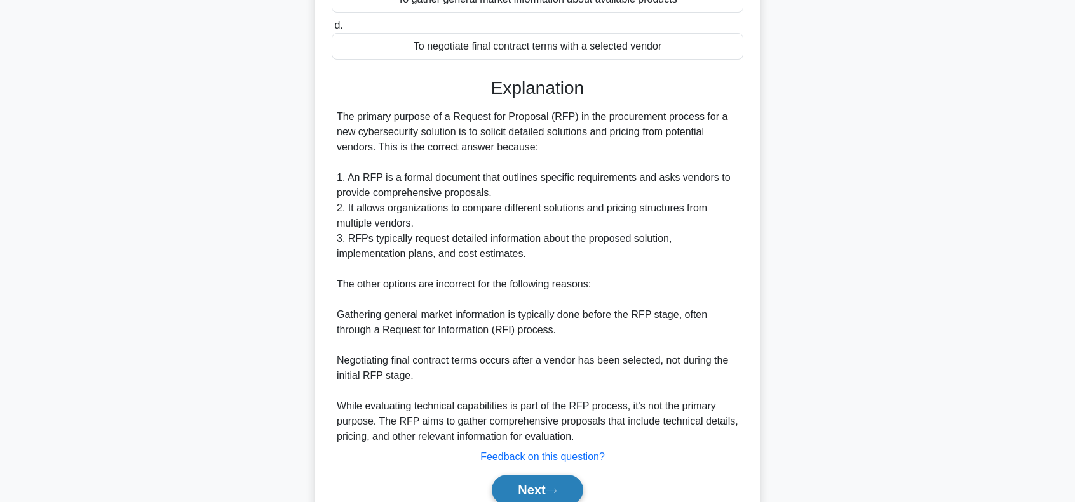
click at [537, 490] on button "Next" at bounding box center [537, 490] width 91 height 30
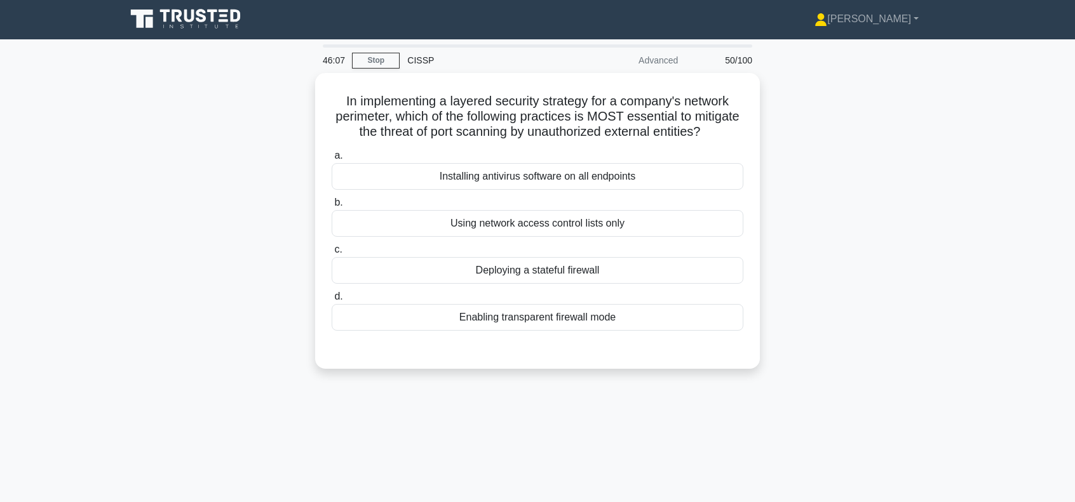
scroll to position [0, 0]
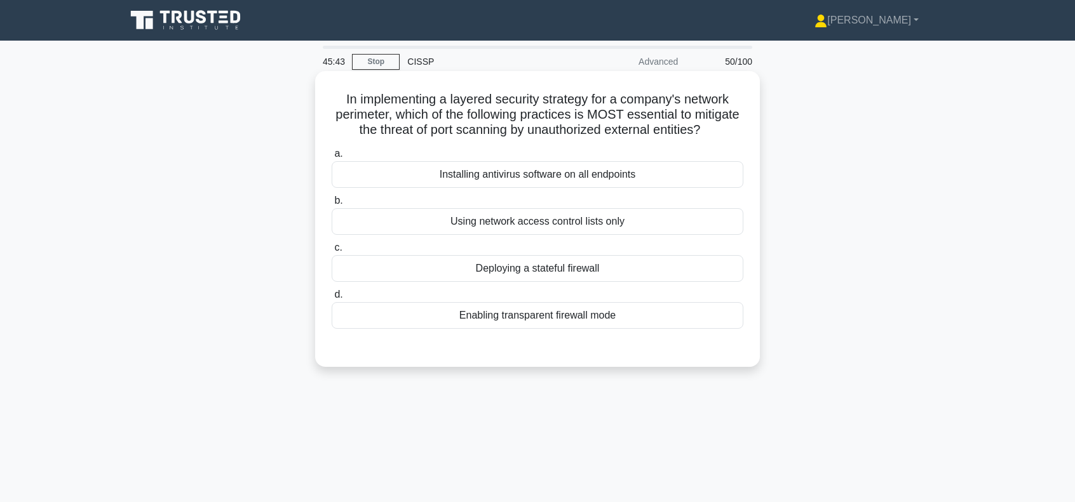
click at [534, 282] on div "Deploying a stateful firewall" at bounding box center [538, 268] width 412 height 27
click at [332, 252] on input "c. Deploying a stateful firewall" at bounding box center [332, 248] width 0 height 8
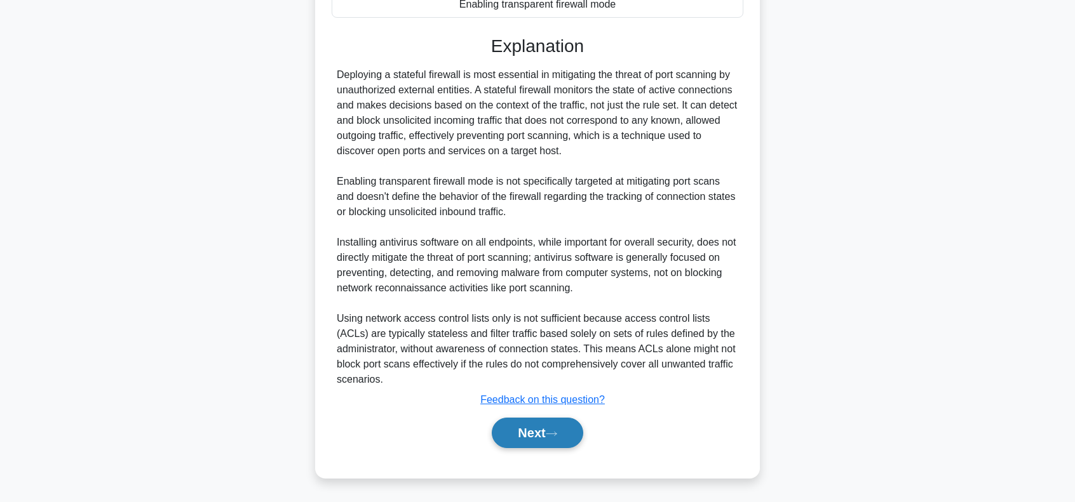
click at [549, 435] on button "Next" at bounding box center [537, 433] width 91 height 30
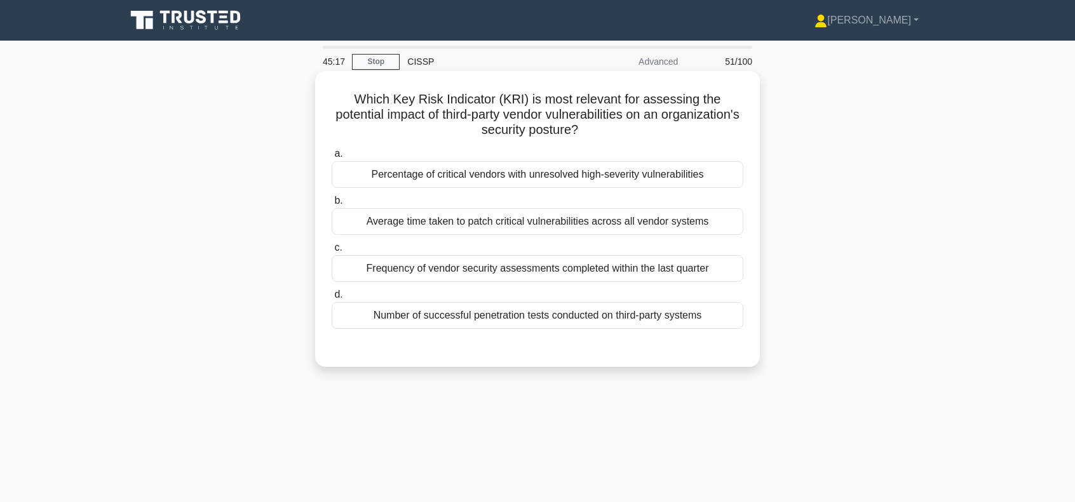
click at [535, 316] on div "Number of successful penetration tests conducted on third-party systems" at bounding box center [538, 315] width 412 height 27
click at [332, 299] on input "d. Number of successful penetration tests conducted on third-party systems" at bounding box center [332, 295] width 0 height 8
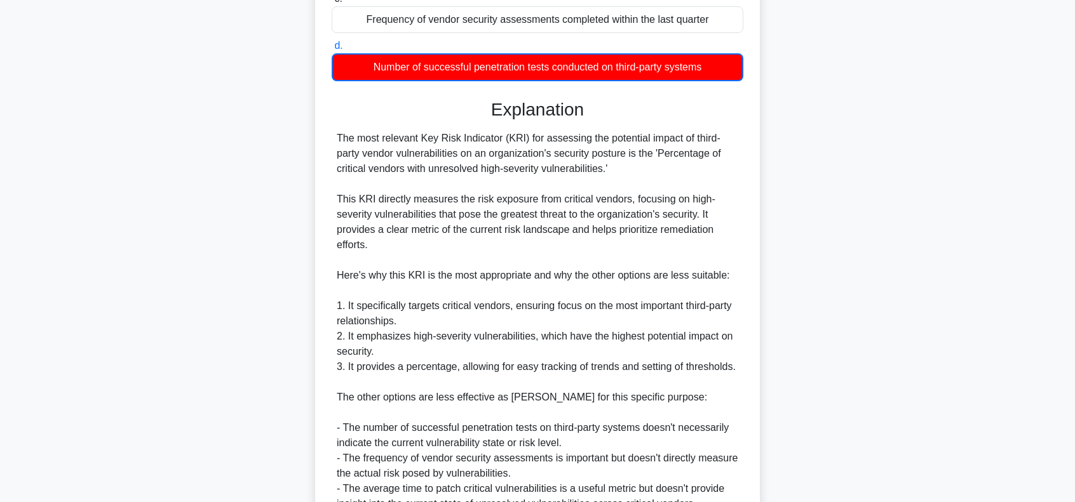
scroll to position [423, 0]
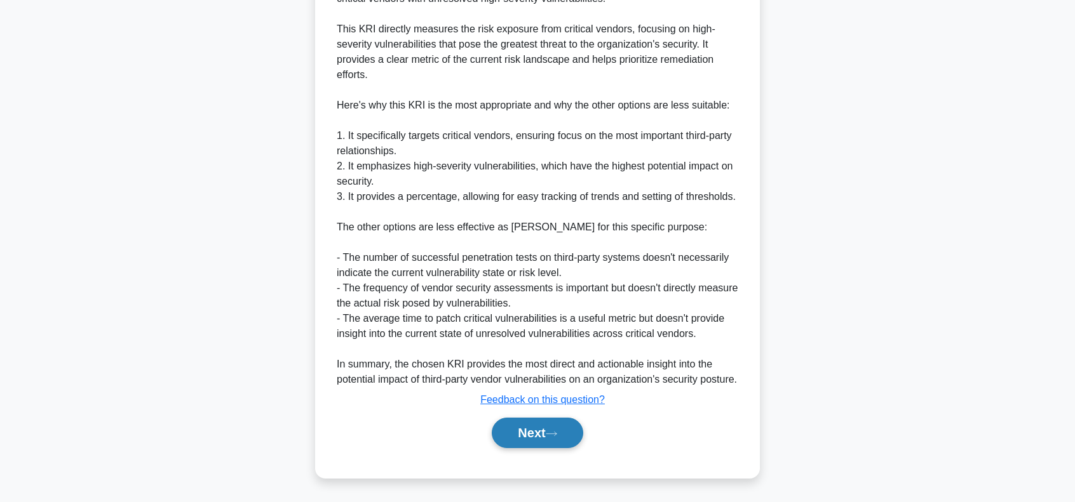
click at [535, 434] on button "Next" at bounding box center [537, 433] width 91 height 30
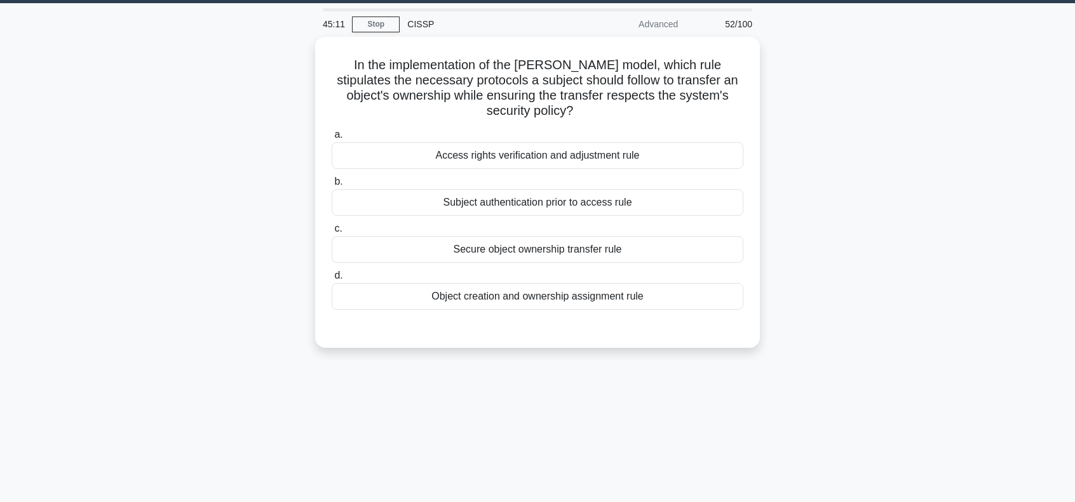
scroll to position [0, 0]
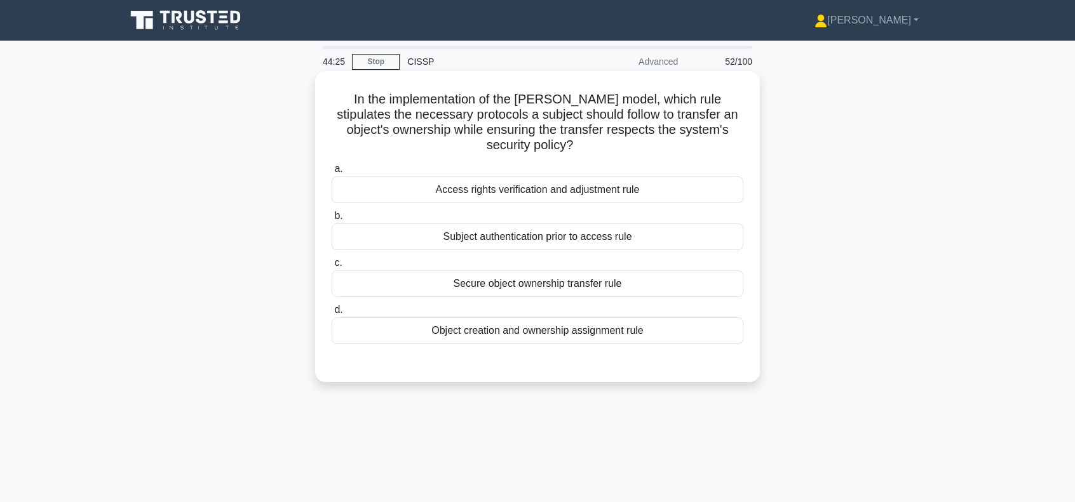
click at [530, 283] on div "Secure object ownership transfer rule" at bounding box center [538, 284] width 412 height 27
click at [332, 267] on input "c. Secure object ownership transfer rule" at bounding box center [332, 263] width 0 height 8
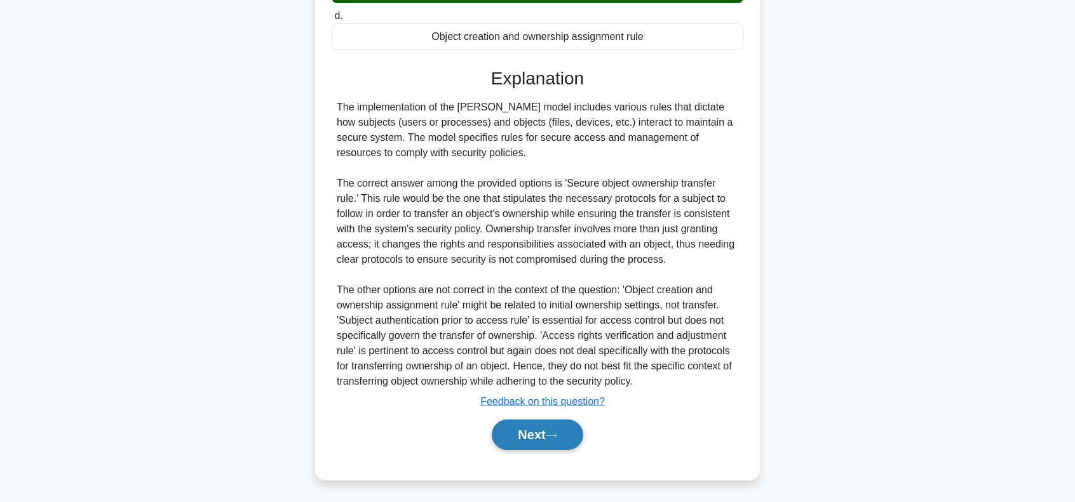
click at [553, 438] on button "Next" at bounding box center [537, 435] width 91 height 30
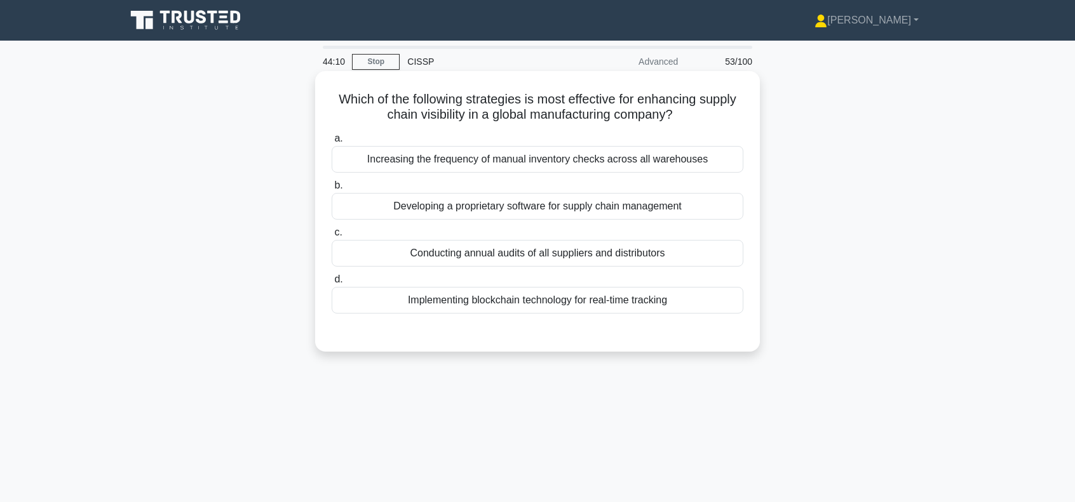
click at [576, 299] on div "Implementing blockchain technology for real-time tracking" at bounding box center [538, 300] width 412 height 27
click at [332, 284] on input "d. Implementing blockchain technology for real-time tracking" at bounding box center [332, 280] width 0 height 8
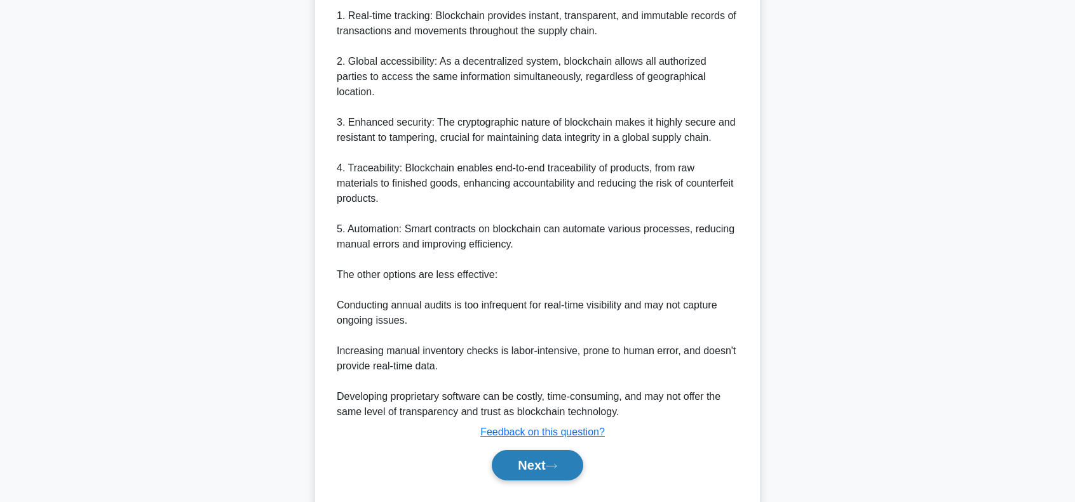
click at [533, 450] on button "Next" at bounding box center [537, 465] width 91 height 30
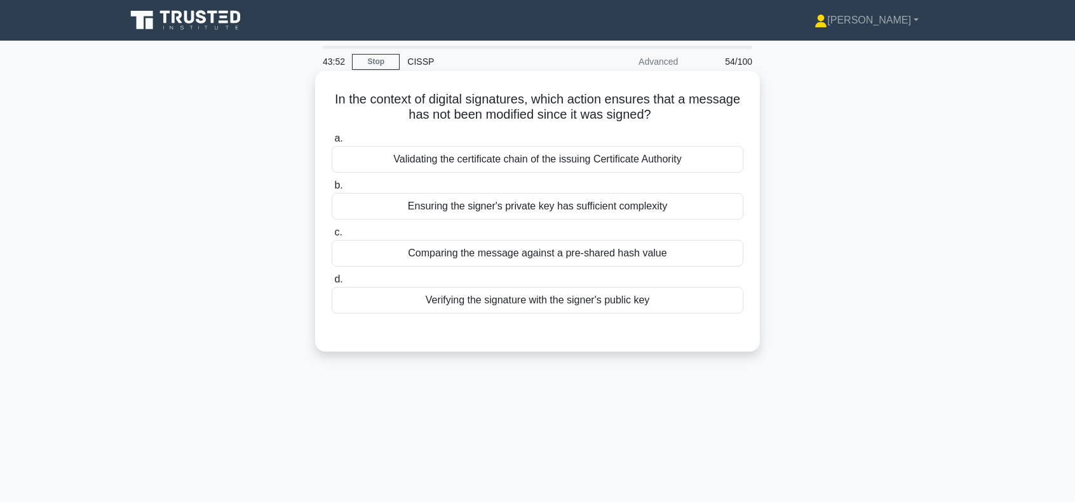
click at [499, 253] on div "Comparing the message against a pre-shared hash value" at bounding box center [538, 253] width 412 height 27
click at [332, 237] on input "c. Comparing the message against a pre-shared hash value" at bounding box center [332, 233] width 0 height 8
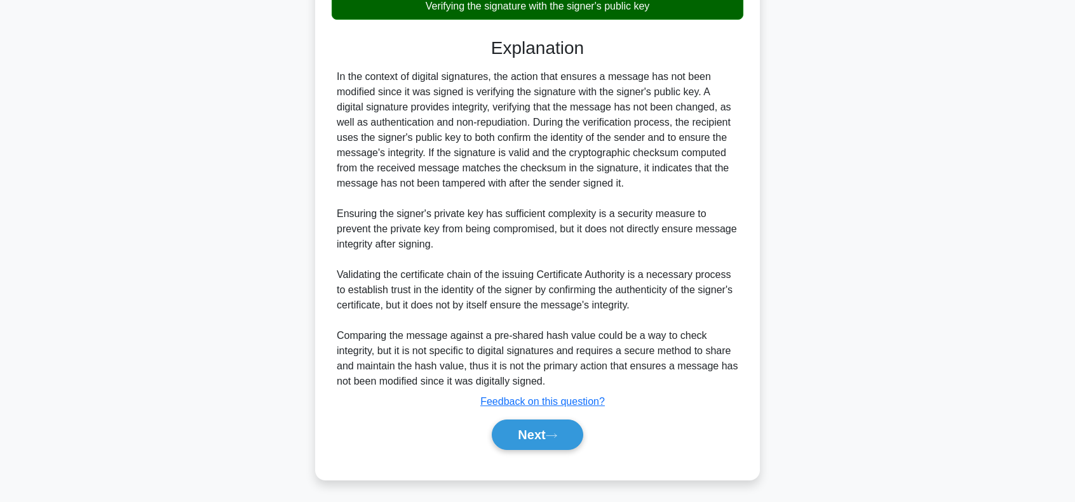
scroll to position [296, 0]
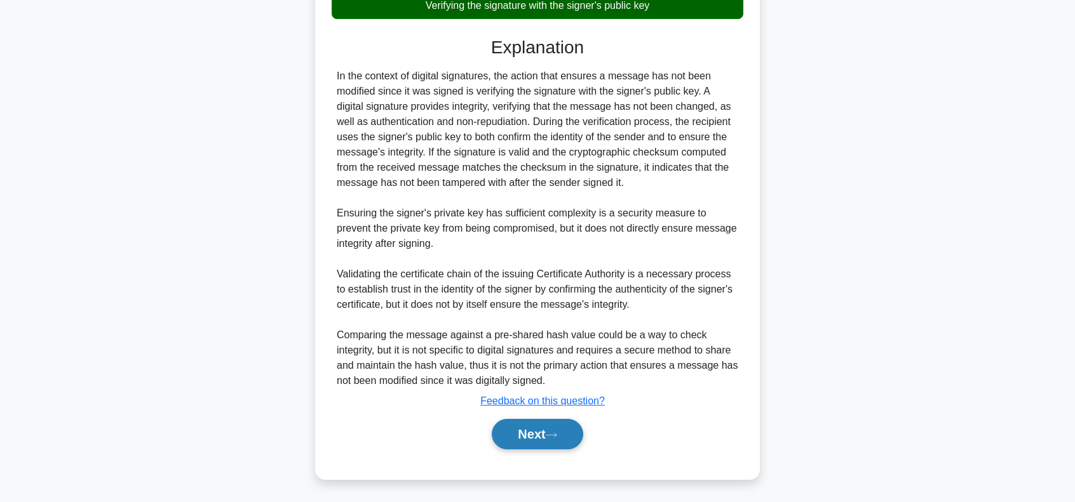
click at [571, 434] on button "Next" at bounding box center [537, 434] width 91 height 30
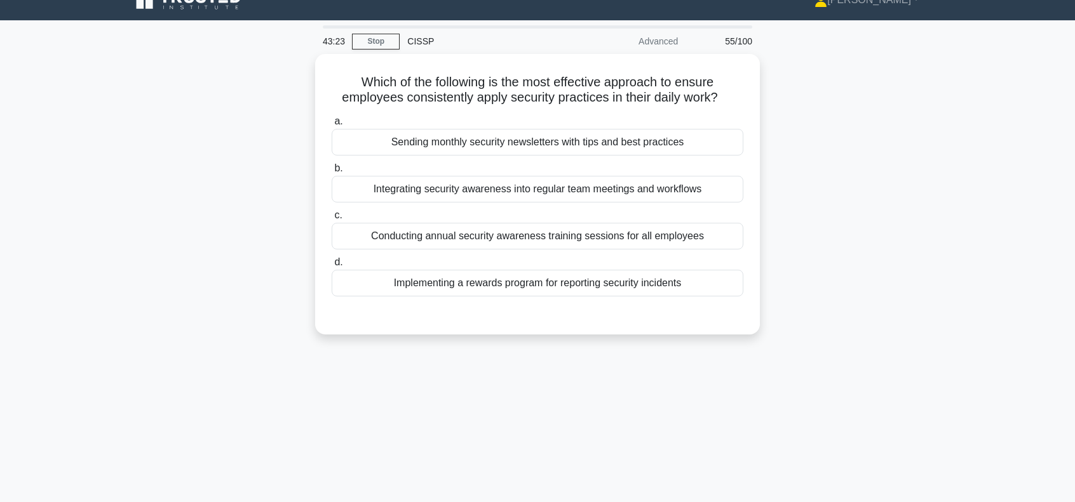
scroll to position [14, 0]
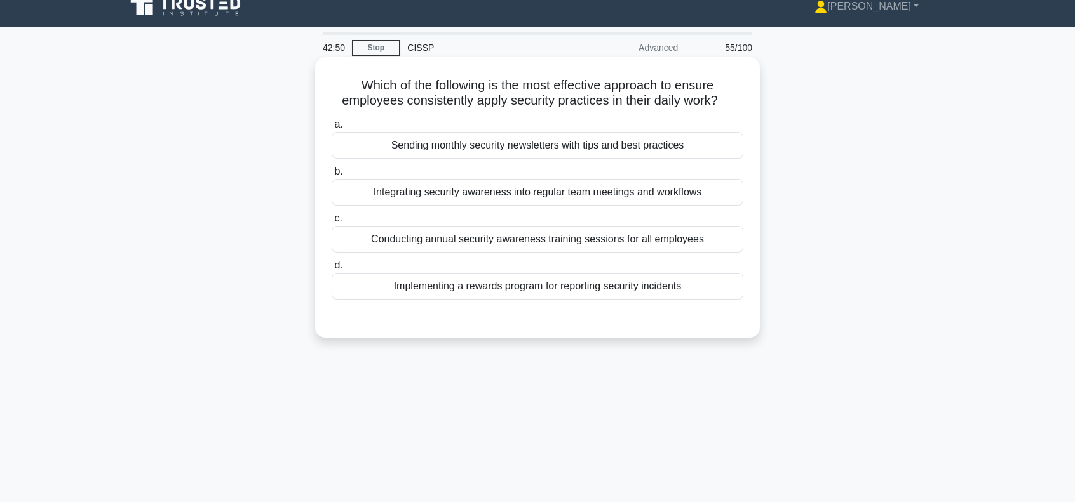
click at [520, 195] on div "Integrating security awareness into regular team meetings and workflows" at bounding box center [538, 192] width 412 height 27
click at [332, 176] on input "b. Integrating security awareness into regular team meetings and workflows" at bounding box center [332, 172] width 0 height 8
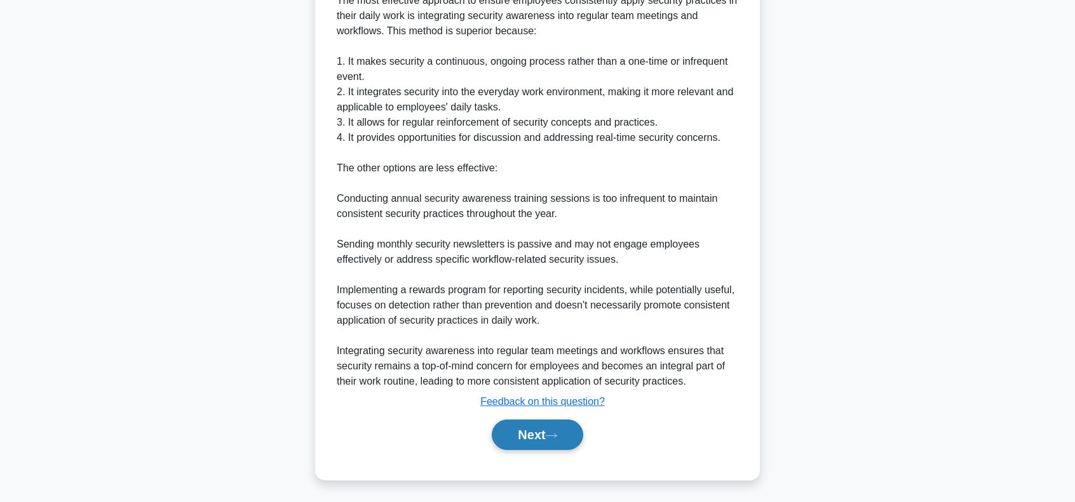
click at [530, 435] on button "Next" at bounding box center [537, 435] width 91 height 30
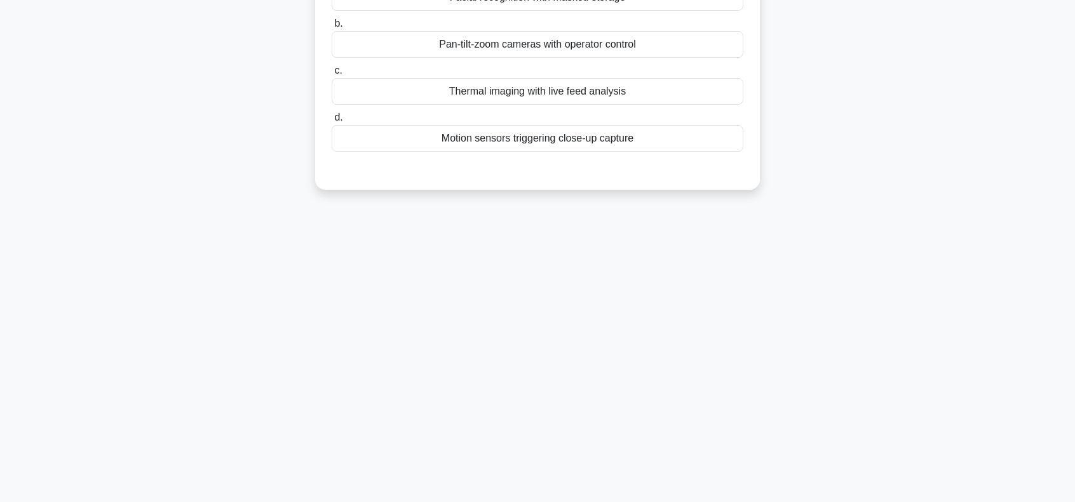
scroll to position [0, 0]
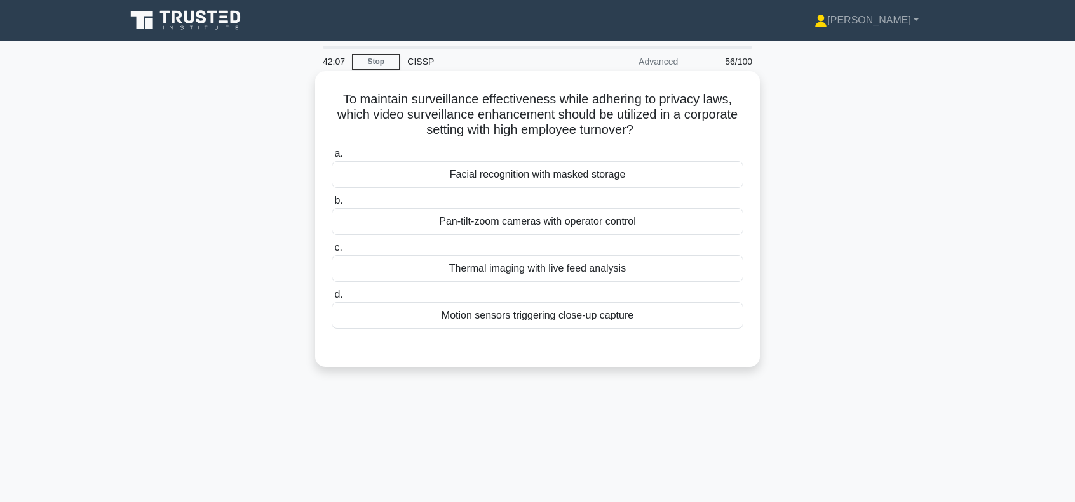
click at [552, 316] on div "Motion sensors triggering close-up capture" at bounding box center [538, 315] width 412 height 27
click at [332, 299] on input "d. Motion sensors triggering close-up capture" at bounding box center [332, 295] width 0 height 8
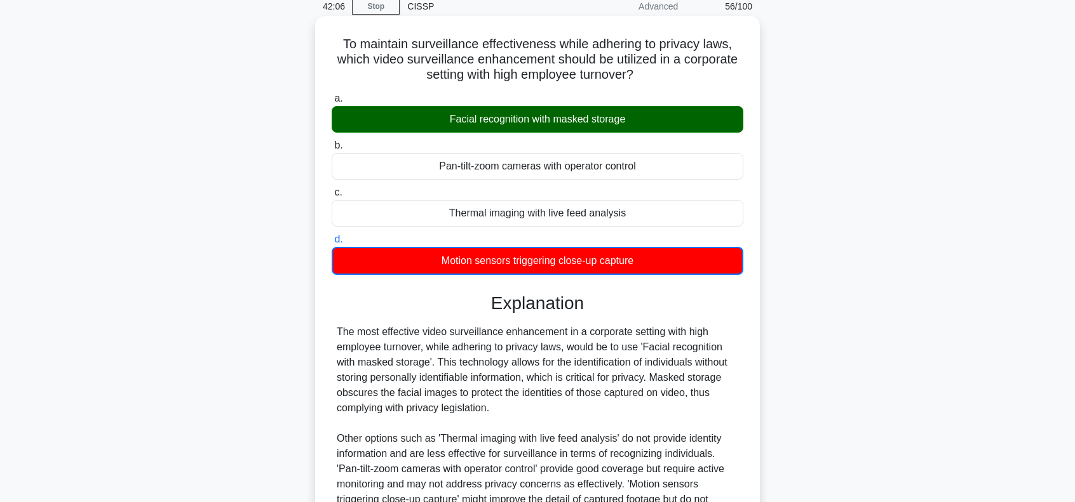
scroll to position [205, 0]
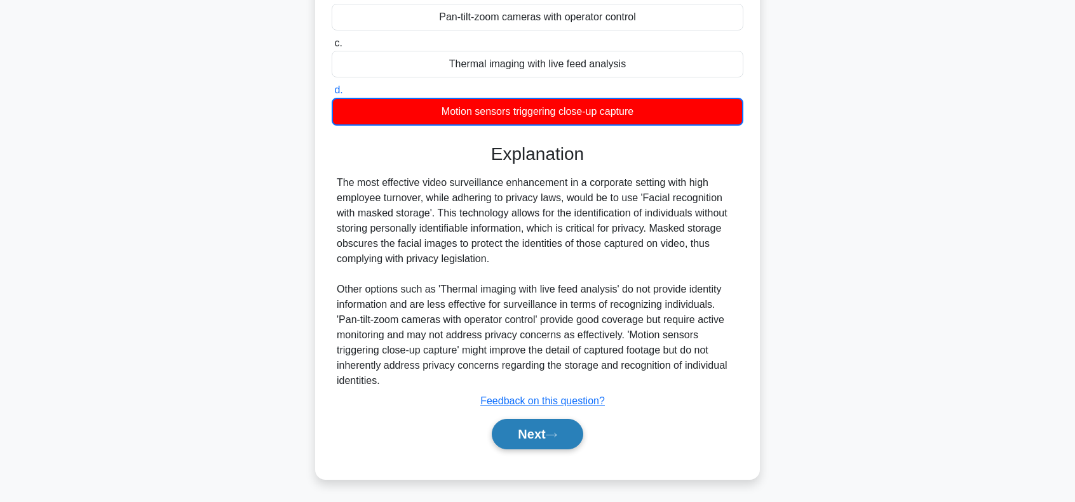
click at [542, 429] on button "Next" at bounding box center [537, 434] width 91 height 30
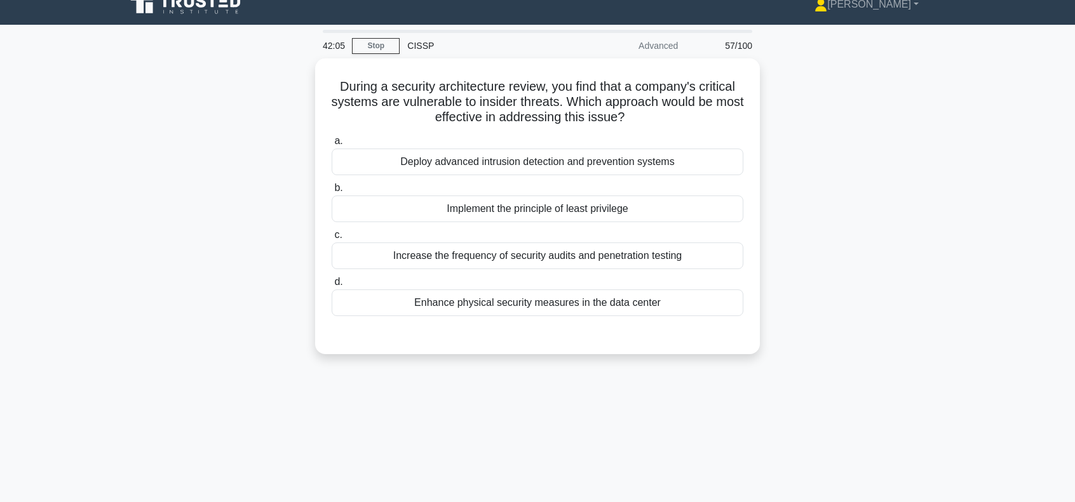
scroll to position [0, 0]
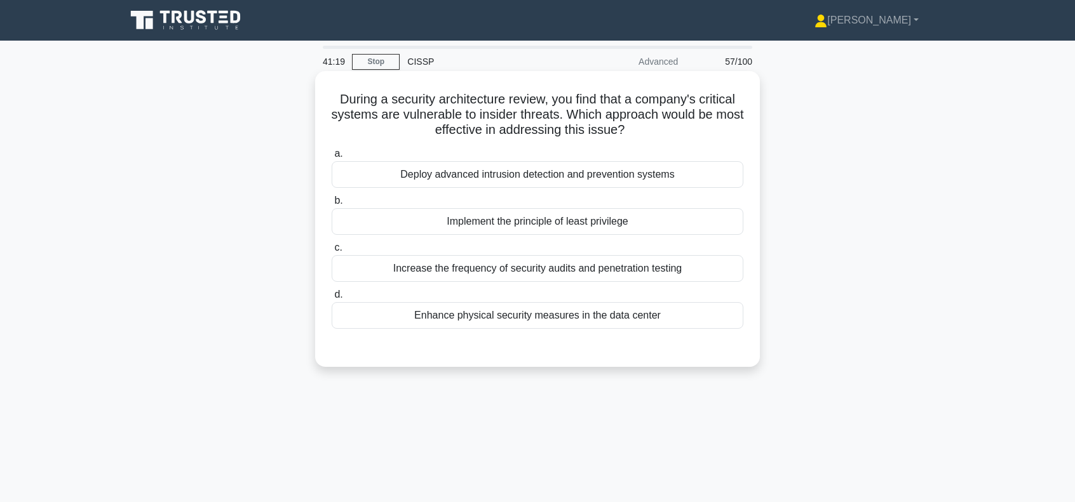
click at [531, 227] on div "Implement the principle of least privilege" at bounding box center [538, 221] width 412 height 27
click at [332, 205] on input "b. Implement the principle of least privilege" at bounding box center [332, 201] width 0 height 8
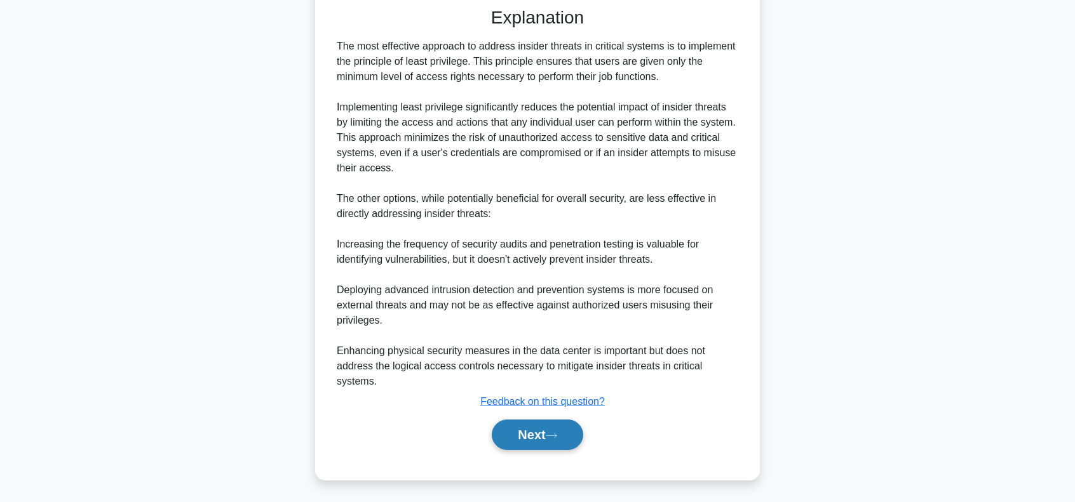
click at [537, 435] on button "Next" at bounding box center [537, 435] width 91 height 30
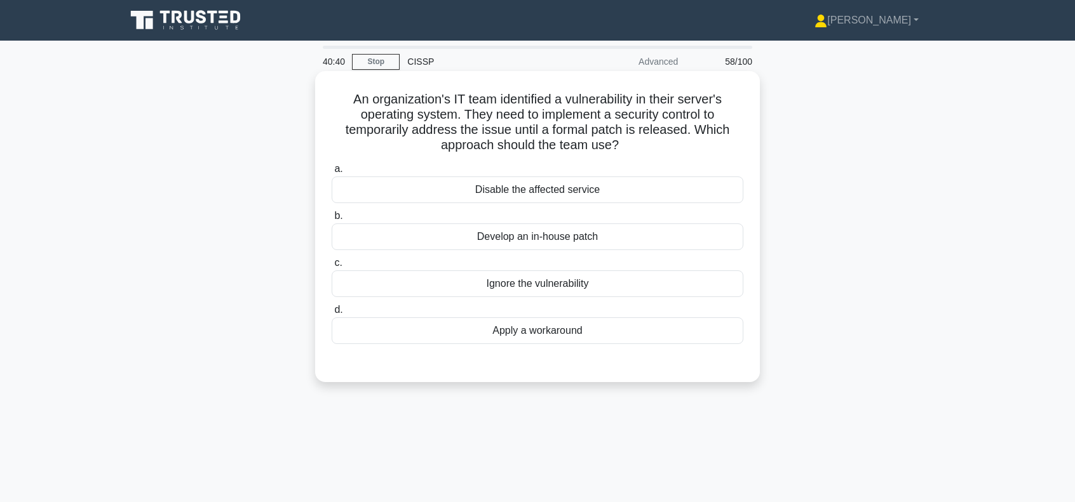
click at [551, 335] on div "Apply a workaround" at bounding box center [538, 331] width 412 height 27
click at [332, 314] on input "d. Apply a workaround" at bounding box center [332, 310] width 0 height 8
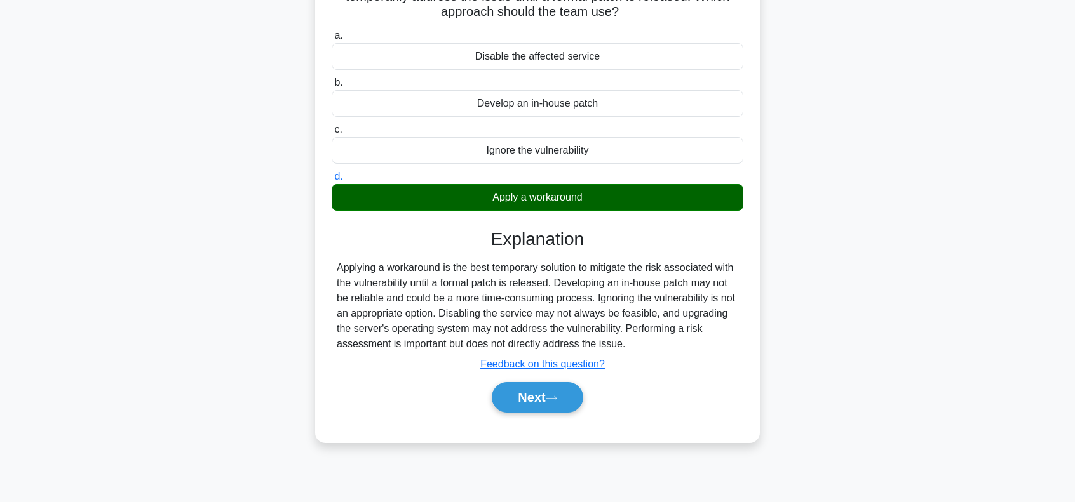
scroll to position [184, 0]
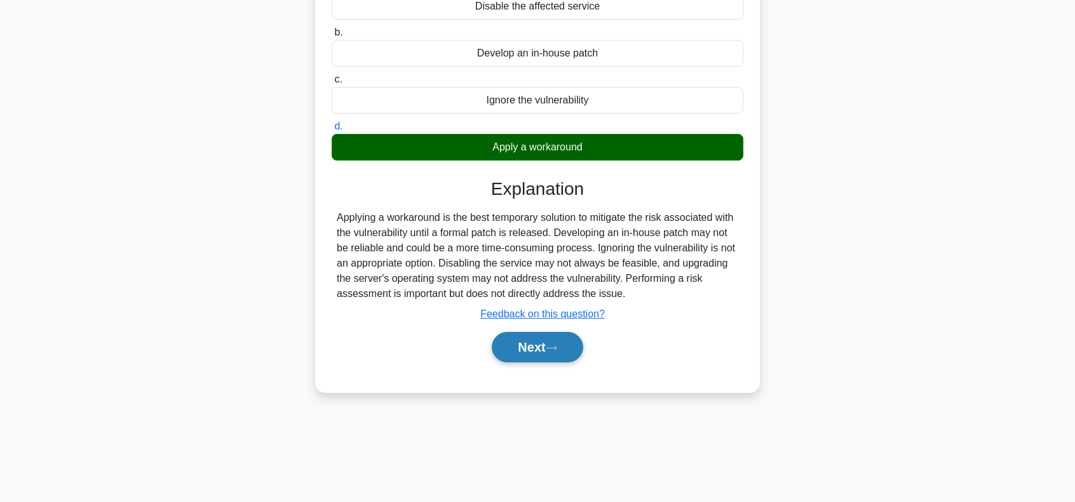
click at [535, 340] on button "Next" at bounding box center [537, 347] width 91 height 30
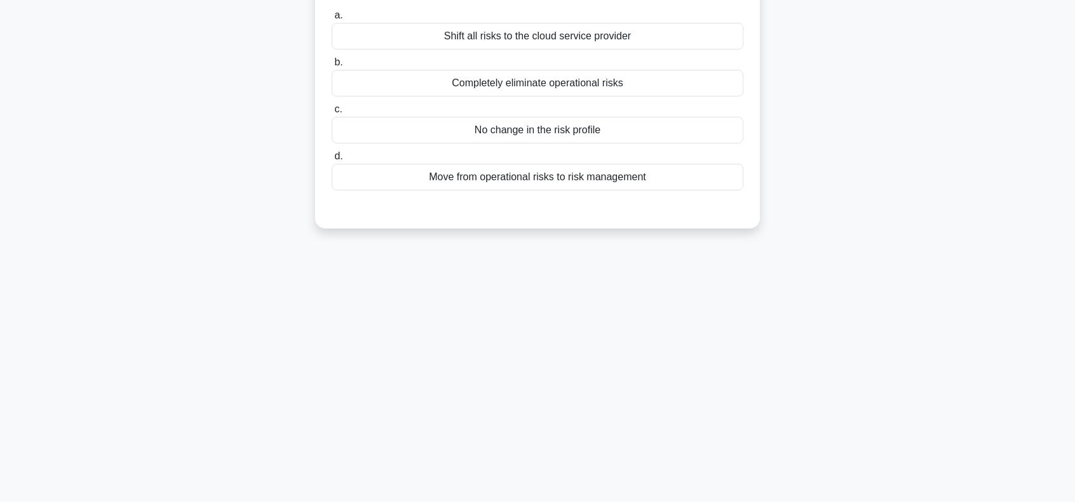
scroll to position [0, 0]
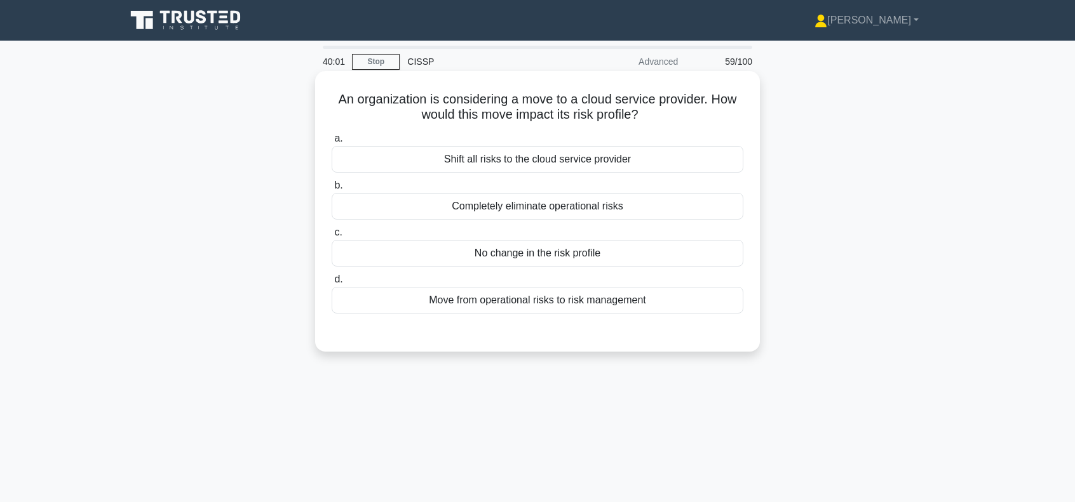
click at [561, 299] on div "Move from operational risks to risk management" at bounding box center [538, 300] width 412 height 27
click at [332, 284] on input "d. Move from operational risks to risk management" at bounding box center [332, 280] width 0 height 8
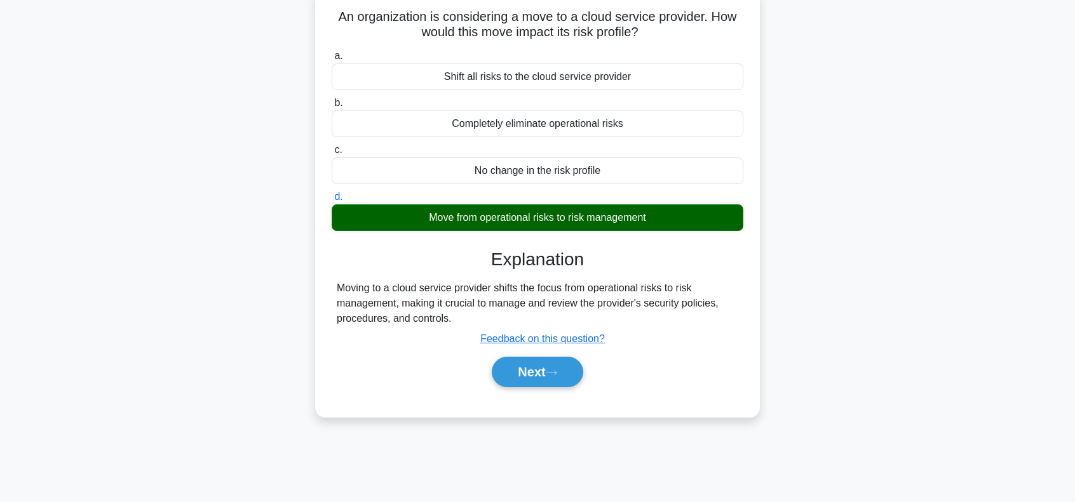
scroll to position [169, 0]
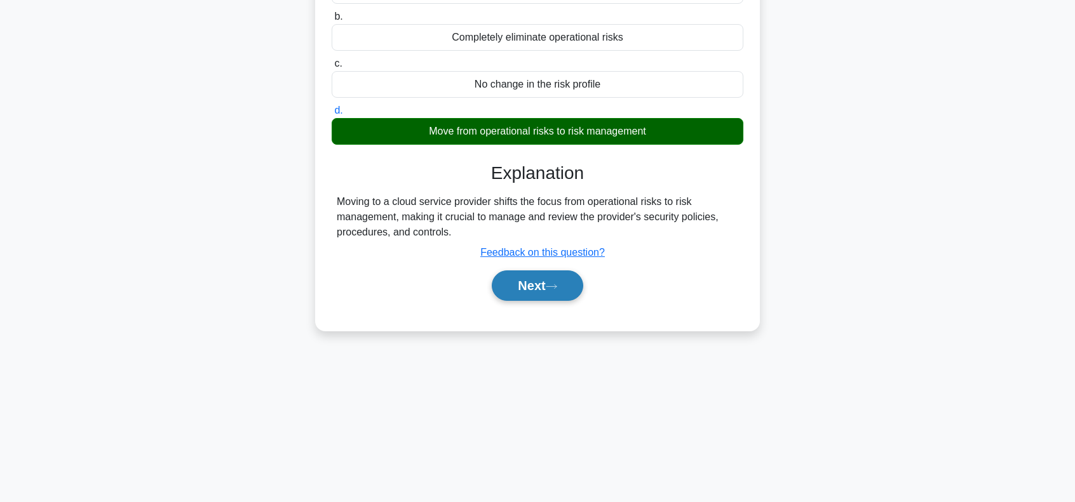
click at [546, 288] on button "Next" at bounding box center [537, 286] width 91 height 30
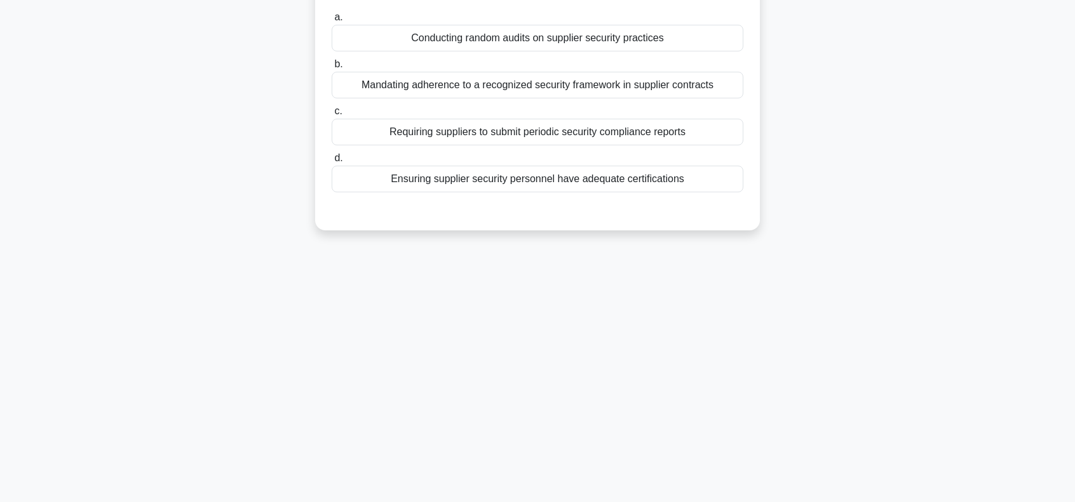
scroll to position [0, 0]
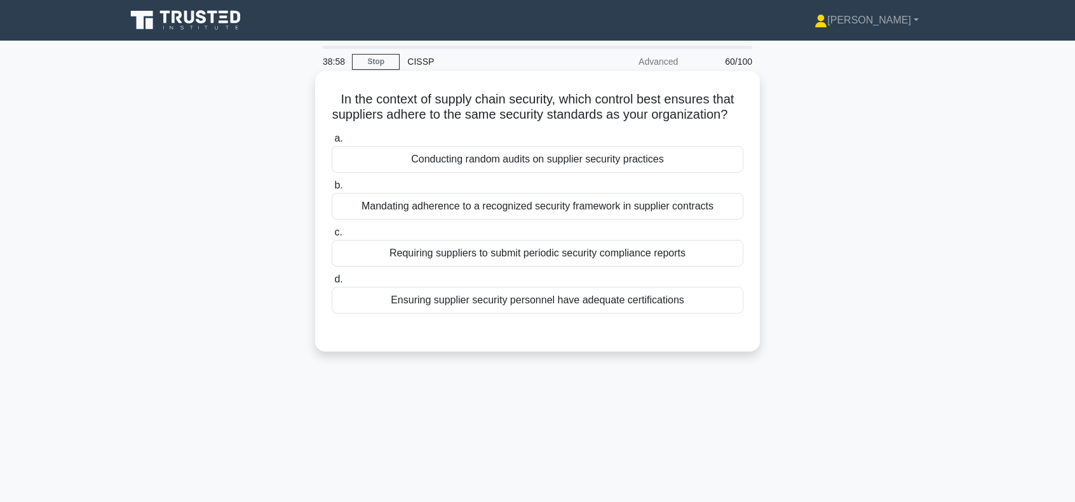
click at [447, 220] on div "Mandating adherence to a recognized security framework in supplier contracts" at bounding box center [538, 206] width 412 height 27
click at [332, 190] on input "b. Mandating adherence to a recognized security framework in supplier contracts" at bounding box center [332, 186] width 0 height 8
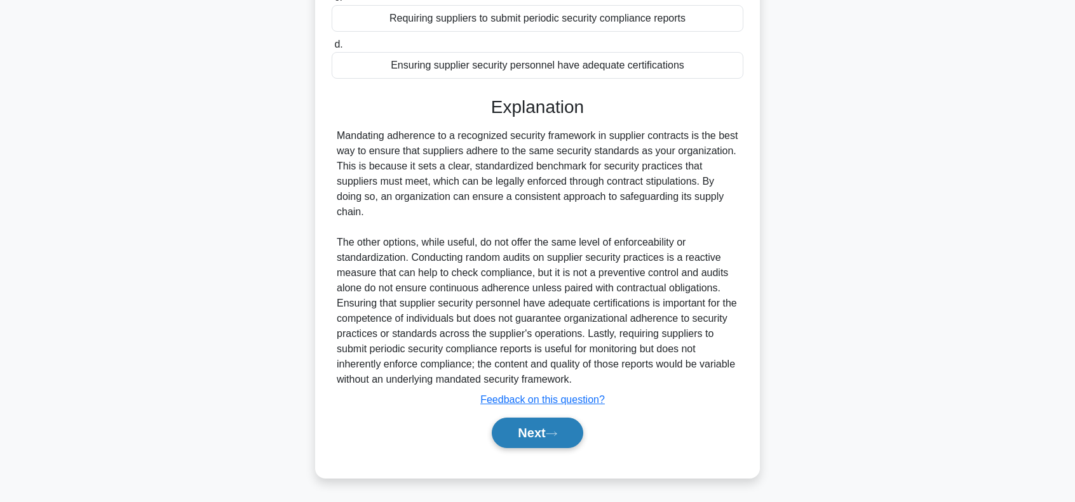
click at [546, 434] on button "Next" at bounding box center [537, 433] width 91 height 30
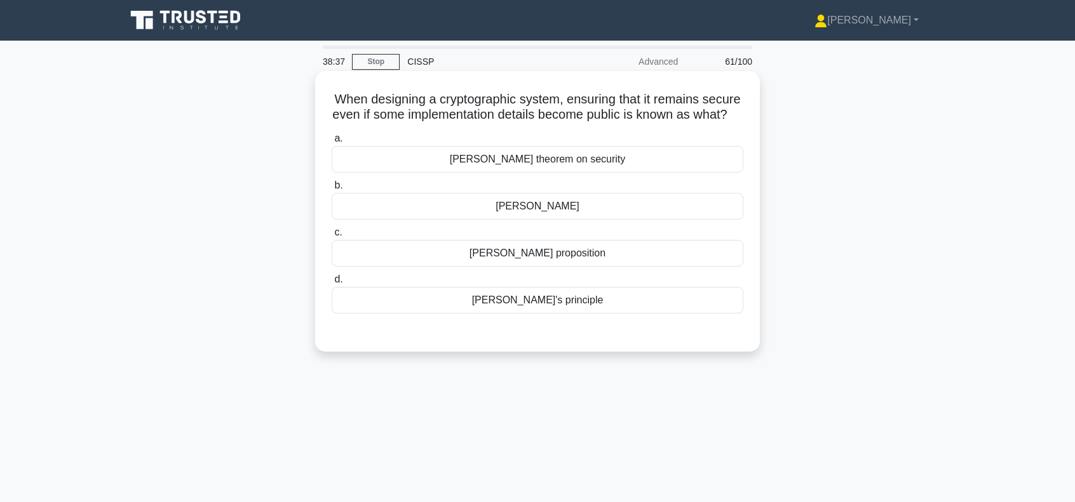
click at [535, 314] on div "Kerckhoffs's principle" at bounding box center [538, 300] width 412 height 27
click at [332, 284] on input "d. Kerckhoffs's principle" at bounding box center [332, 280] width 0 height 8
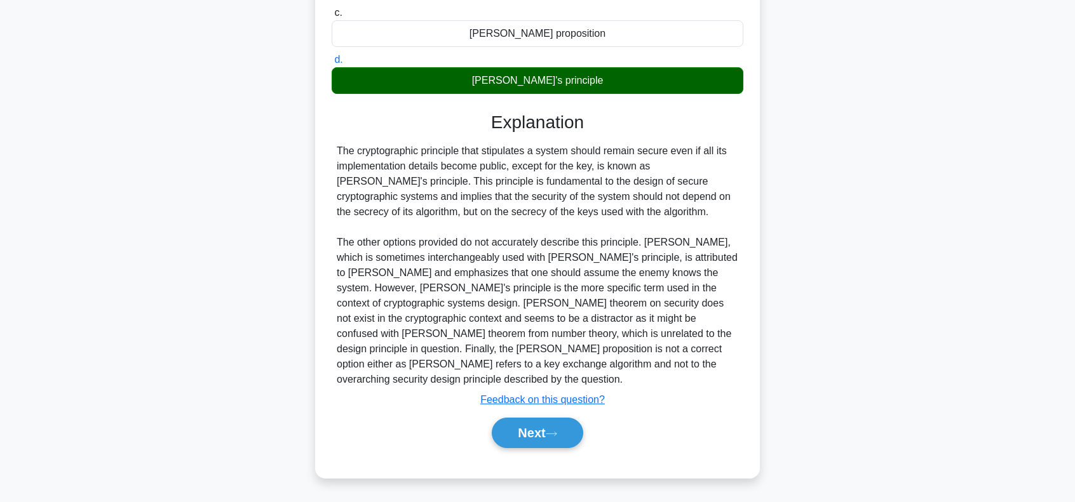
scroll to position [233, 0]
click at [537, 435] on button "Next" at bounding box center [537, 433] width 91 height 30
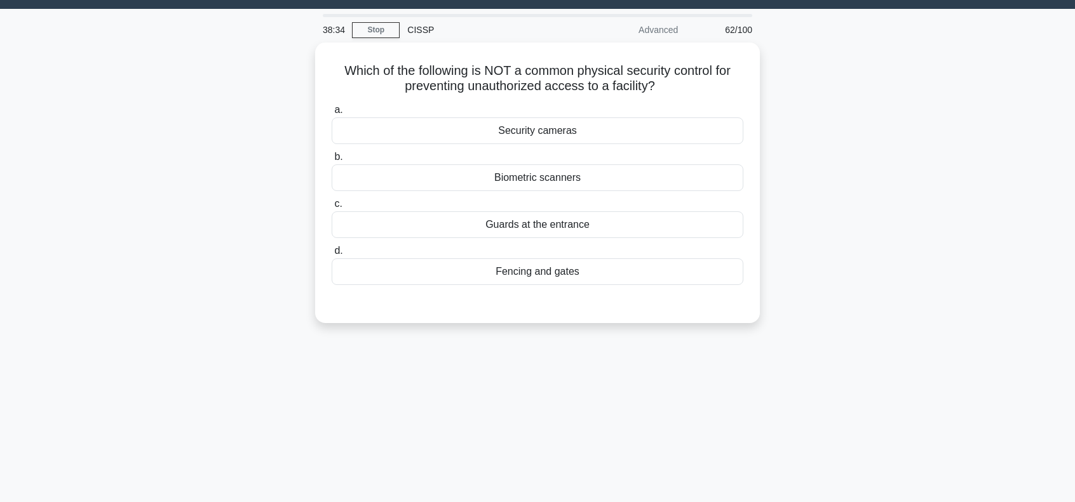
scroll to position [0, 0]
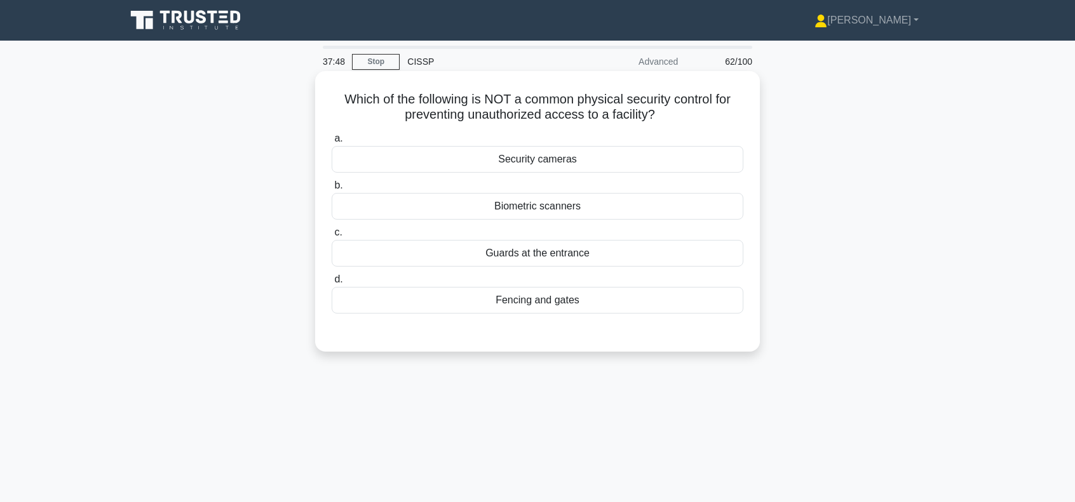
click at [559, 205] on div "Biometric scanners" at bounding box center [538, 206] width 412 height 27
click at [332, 190] on input "b. Biometric scanners" at bounding box center [332, 186] width 0 height 8
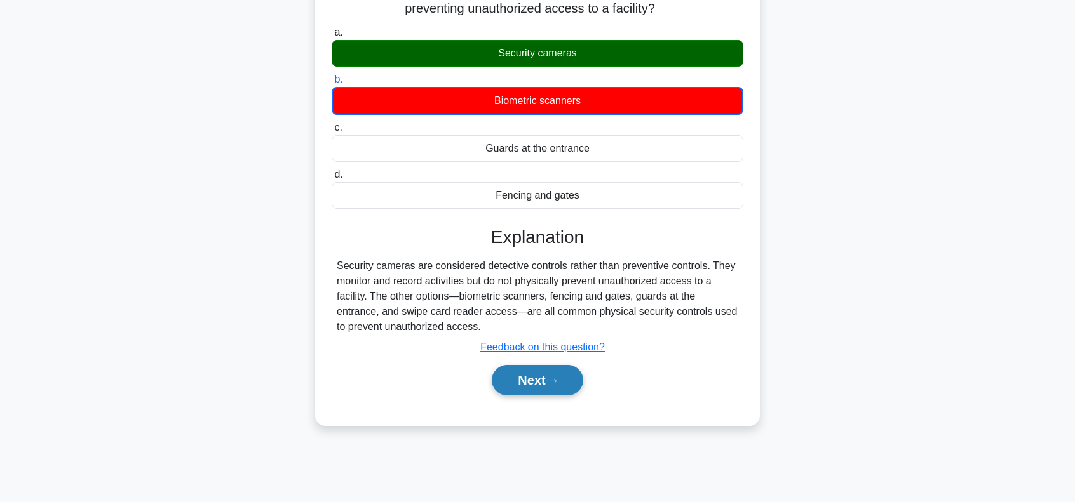
scroll to position [169, 0]
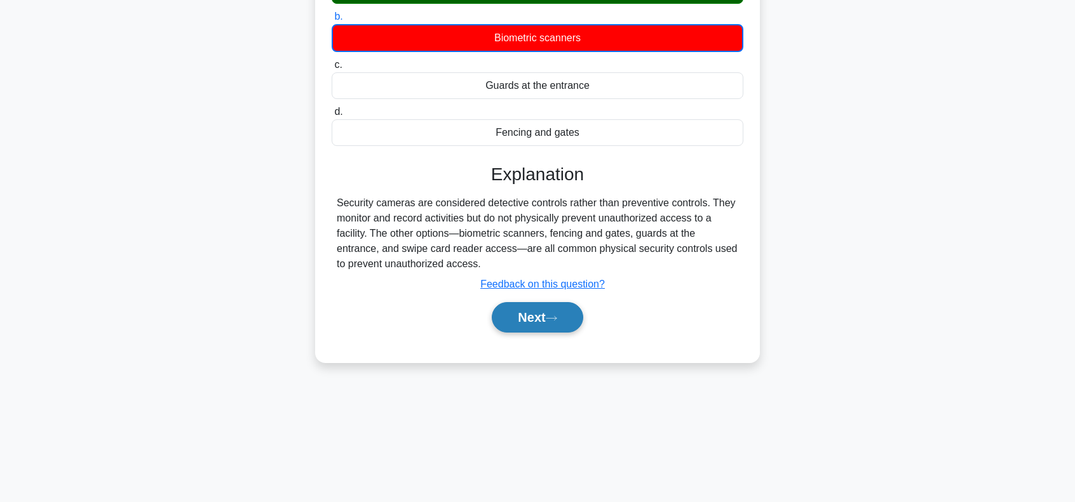
click at [557, 320] on icon at bounding box center [551, 318] width 11 height 7
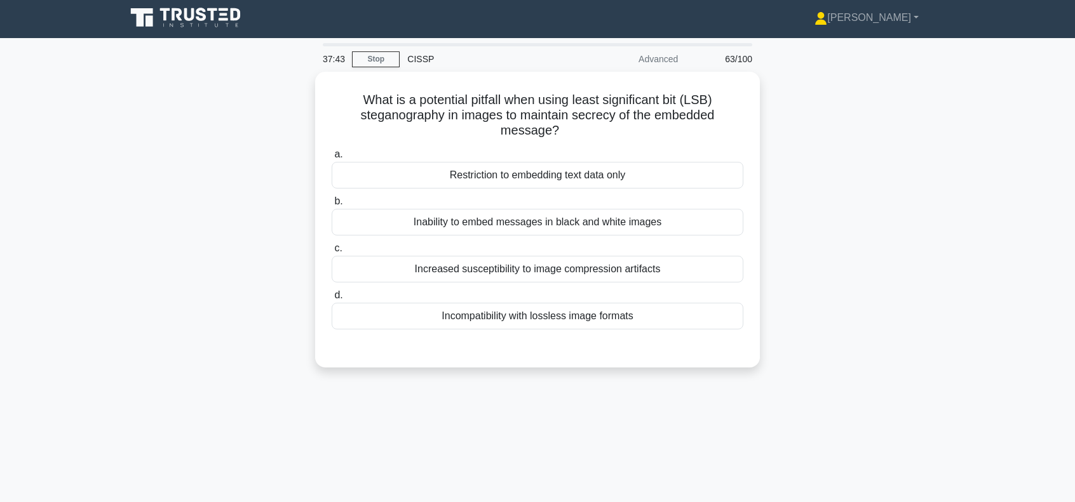
scroll to position [0, 0]
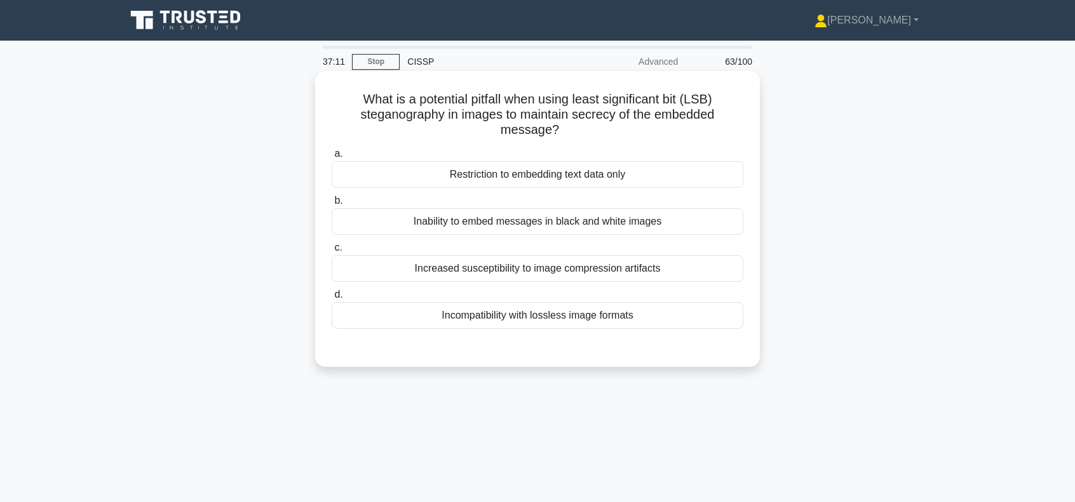
click at [576, 314] on div "Incompatibility with lossless image formats" at bounding box center [538, 315] width 412 height 27
click at [332, 299] on input "d. Incompatibility with lossless image formats" at bounding box center [332, 295] width 0 height 8
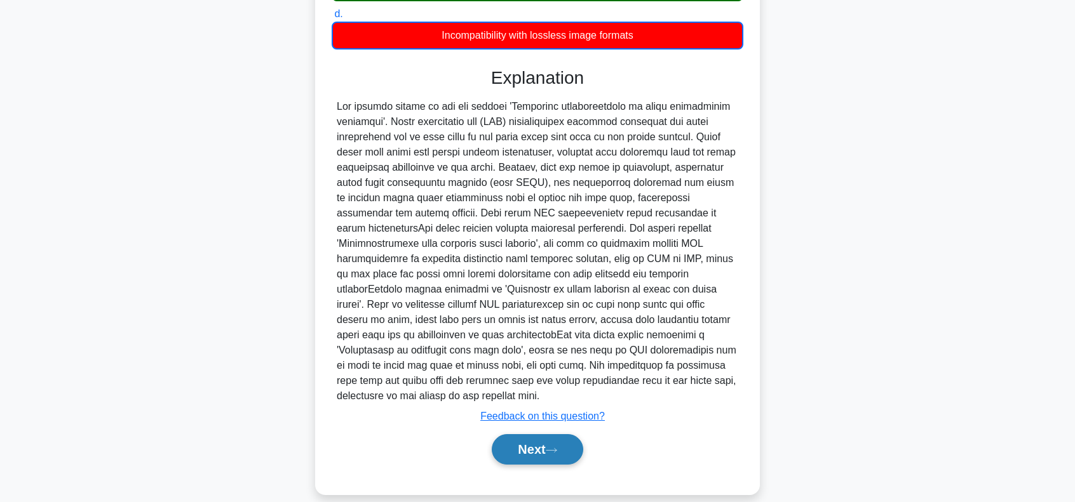
click at [530, 434] on button "Next" at bounding box center [537, 449] width 91 height 30
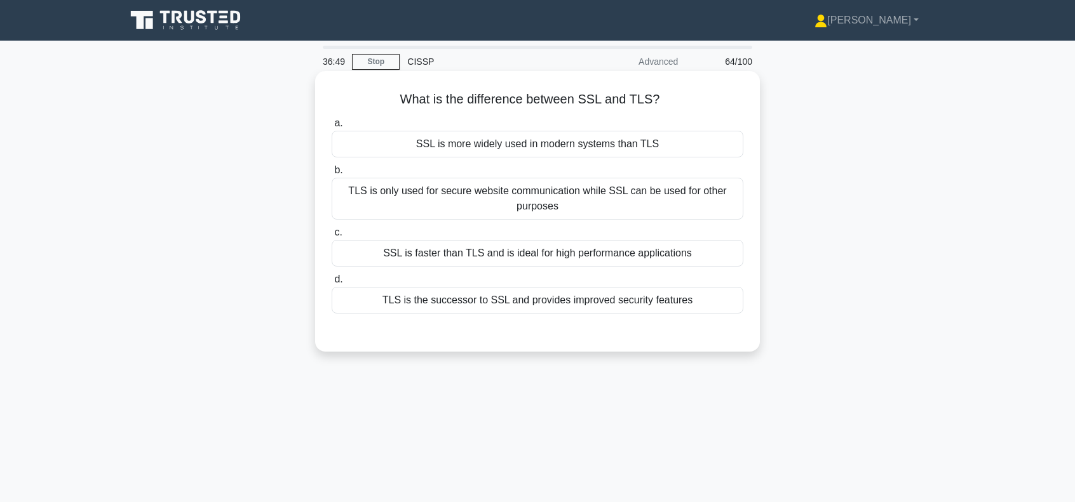
click at [502, 299] on div "TLS is the successor to SSL and provides improved security features" at bounding box center [538, 300] width 412 height 27
click at [332, 284] on input "d. TLS is the successor to SSL and provides improved security features" at bounding box center [332, 280] width 0 height 8
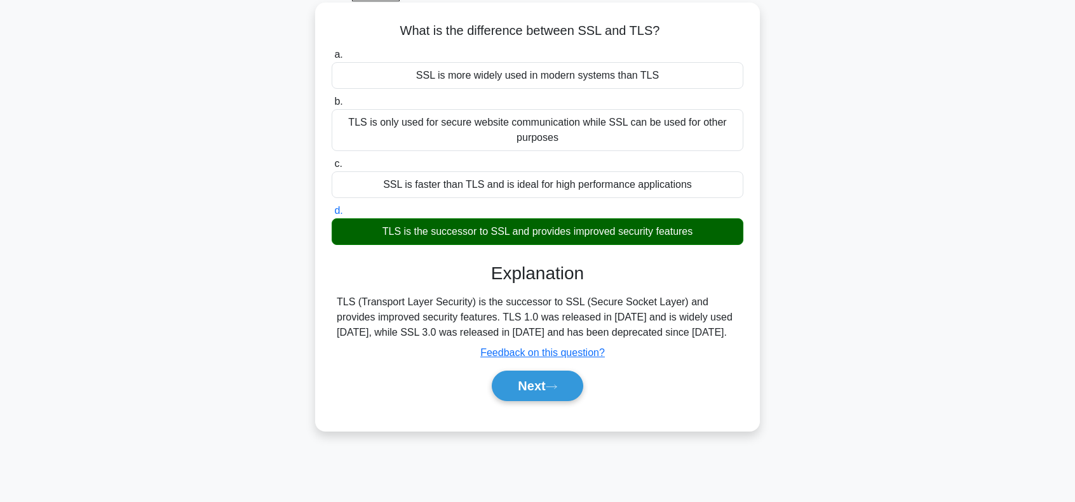
scroll to position [84, 0]
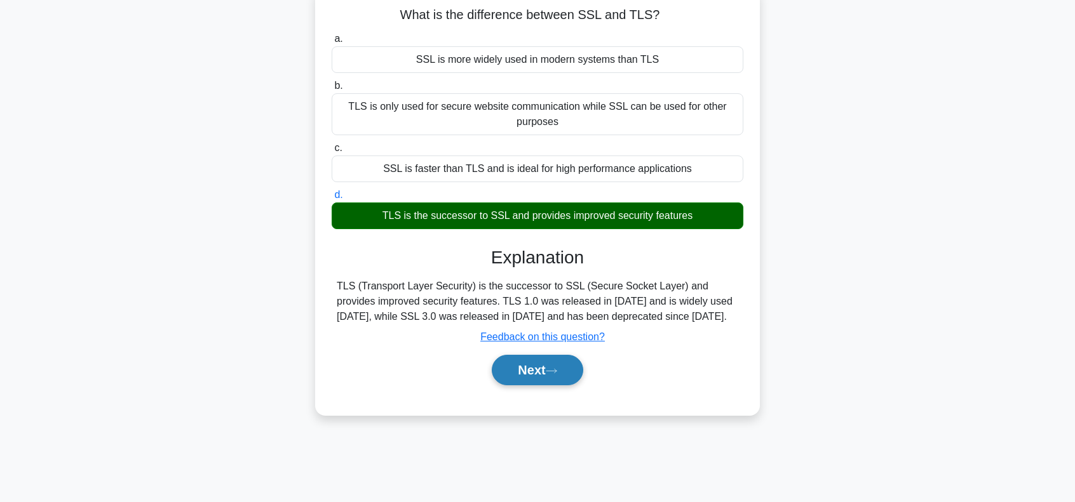
click at [537, 369] on button "Next" at bounding box center [537, 370] width 91 height 30
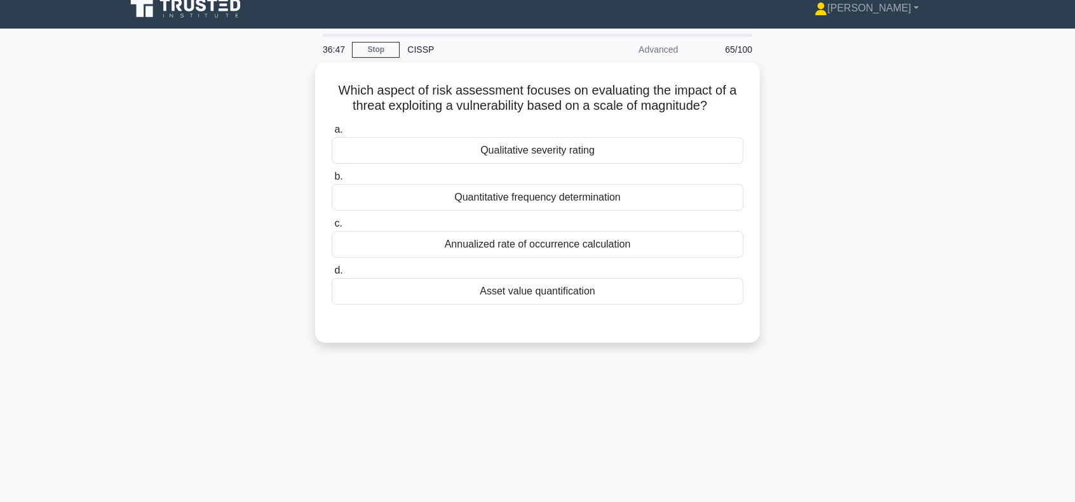
scroll to position [0, 0]
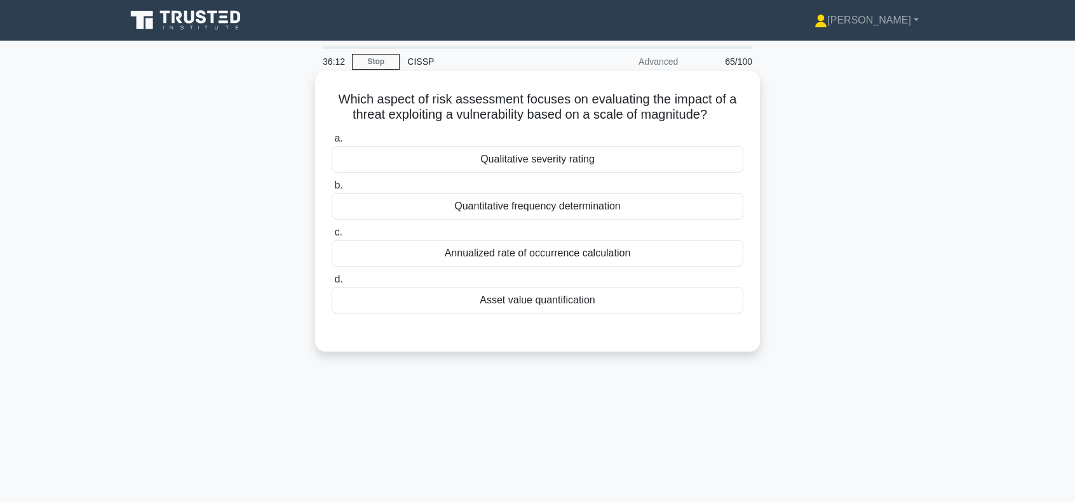
click at [599, 162] on div "Qualitative severity rating" at bounding box center [538, 159] width 412 height 27
click at [332, 143] on input "a. Qualitative severity rating" at bounding box center [332, 139] width 0 height 8
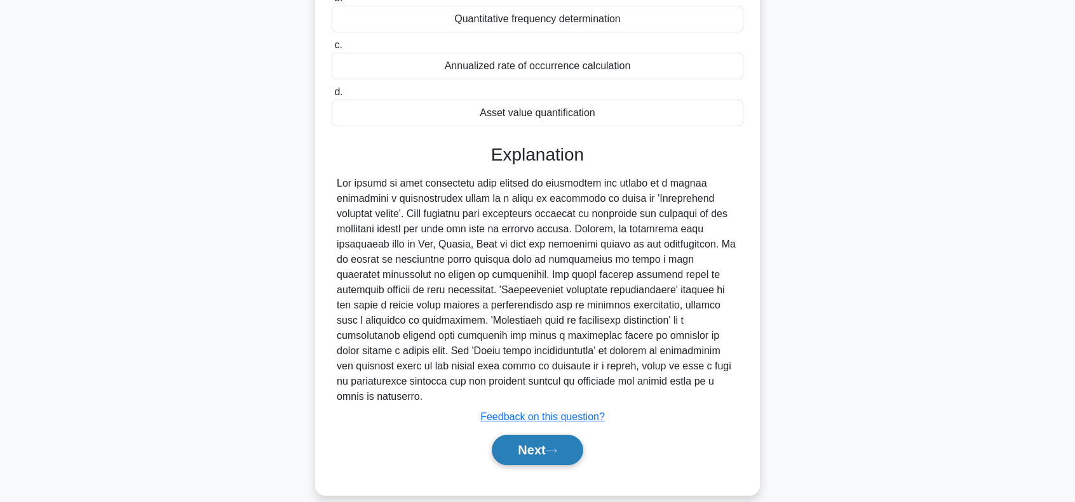
click at [545, 435] on button "Next" at bounding box center [537, 450] width 91 height 30
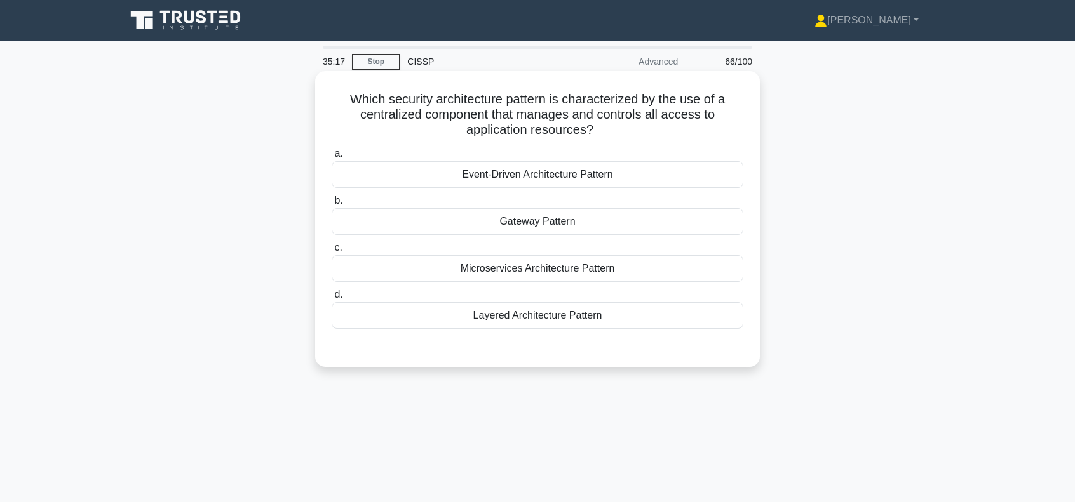
click at [544, 227] on div "Gateway Pattern" at bounding box center [538, 221] width 412 height 27
click at [332, 205] on input "b. Gateway Pattern" at bounding box center [332, 201] width 0 height 8
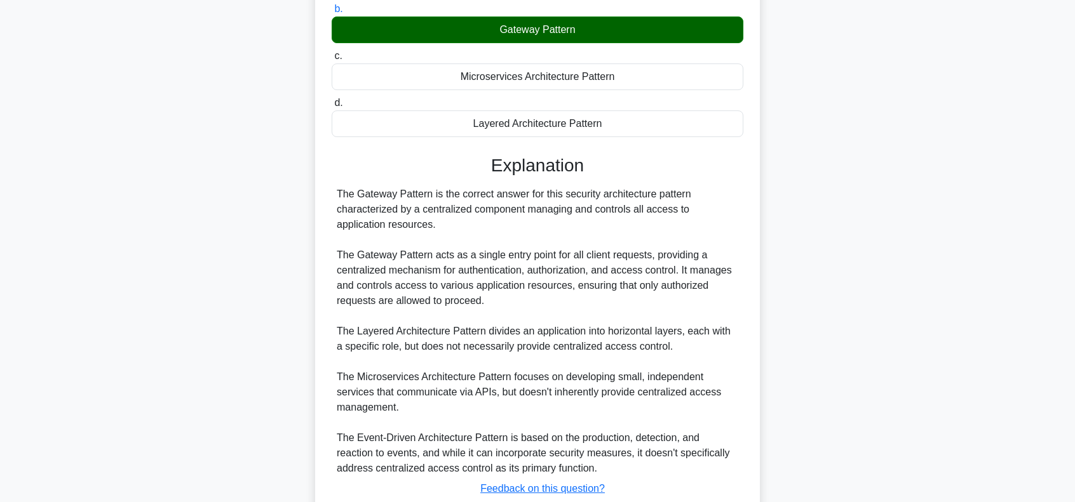
scroll to position [254, 0]
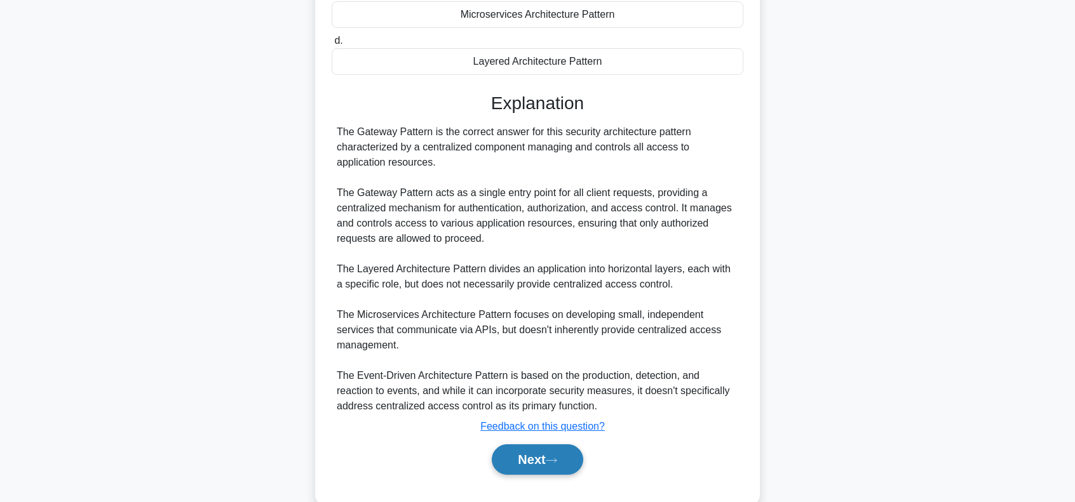
click at [554, 464] on button "Next" at bounding box center [537, 460] width 91 height 30
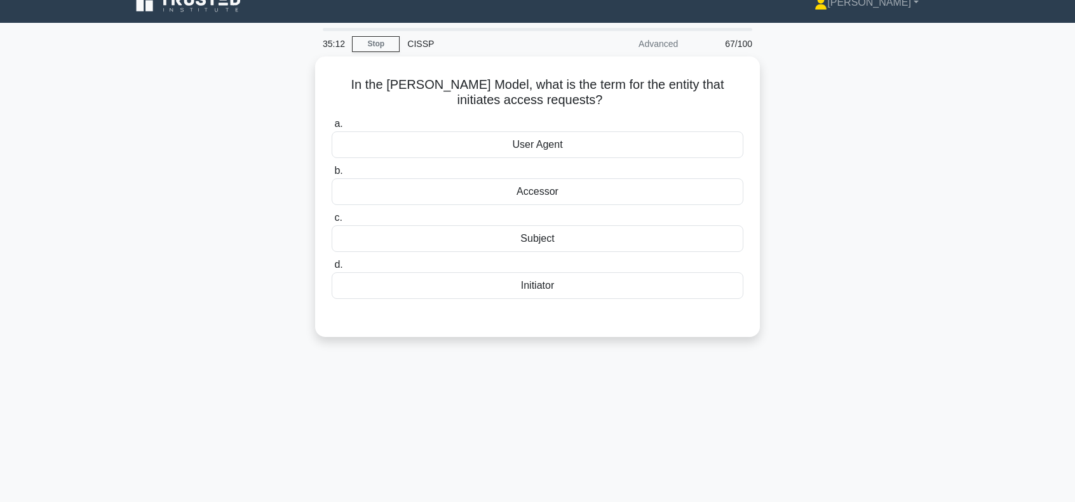
scroll to position [14, 0]
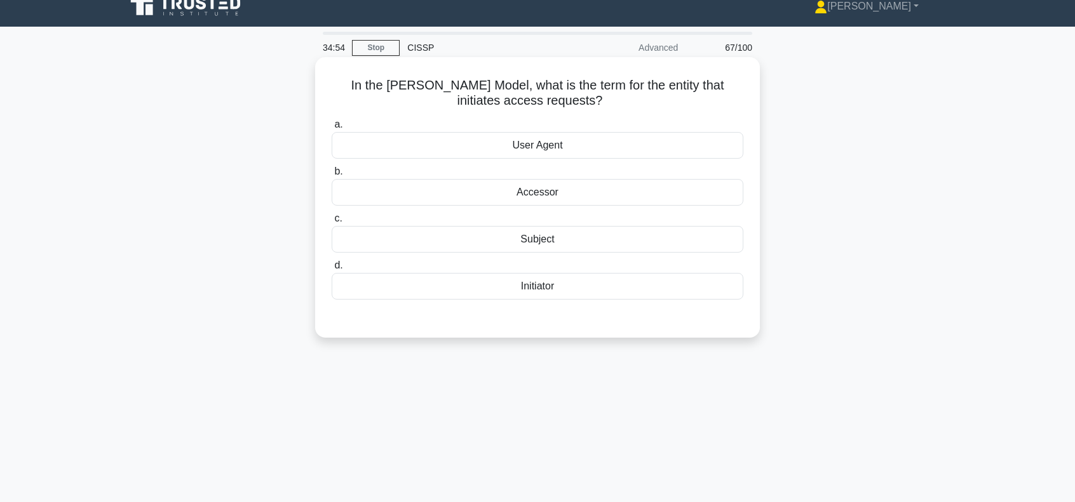
click at [541, 285] on div "Initiator" at bounding box center [538, 286] width 412 height 27
click at [332, 270] on input "d. Initiator" at bounding box center [332, 266] width 0 height 8
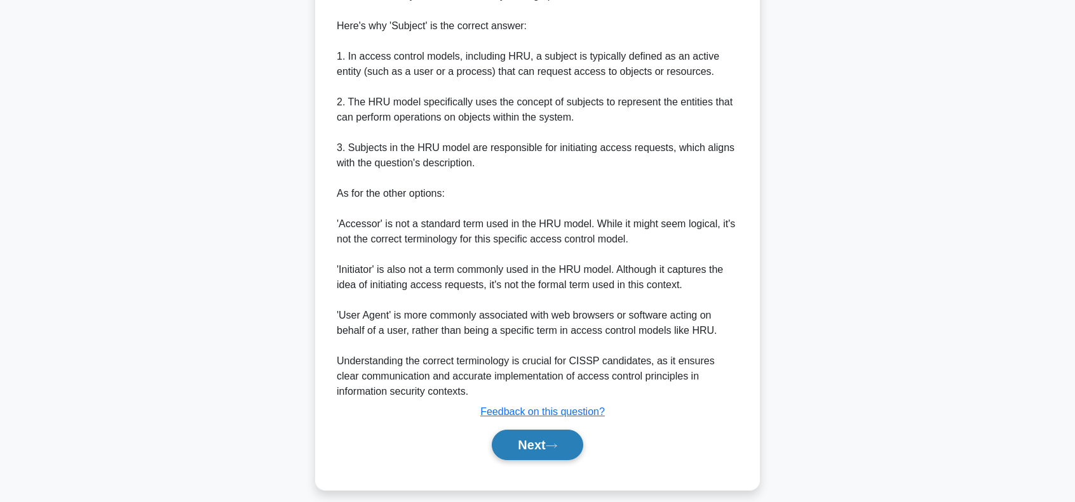
click at [551, 454] on button "Next" at bounding box center [537, 445] width 91 height 30
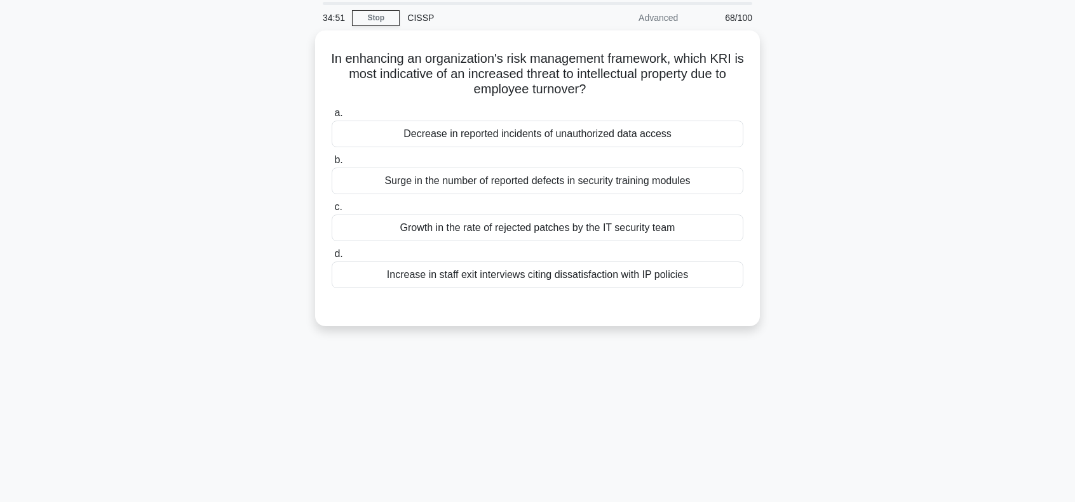
scroll to position [0, 0]
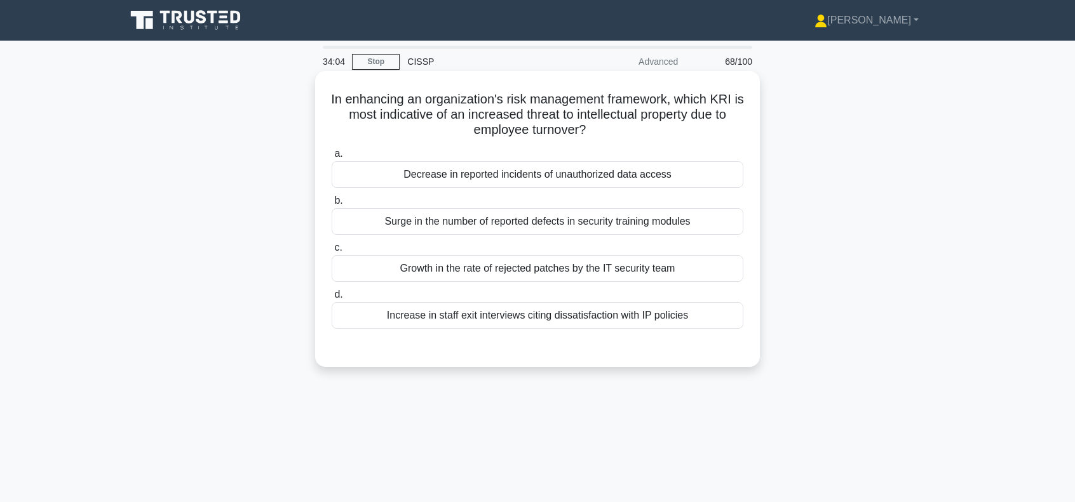
click at [544, 316] on div "Increase in staff exit interviews citing dissatisfaction with IP policies" at bounding box center [538, 315] width 412 height 27
click at [332, 299] on input "d. Increase in staff exit interviews citing dissatisfaction with IP policies" at bounding box center [332, 295] width 0 height 8
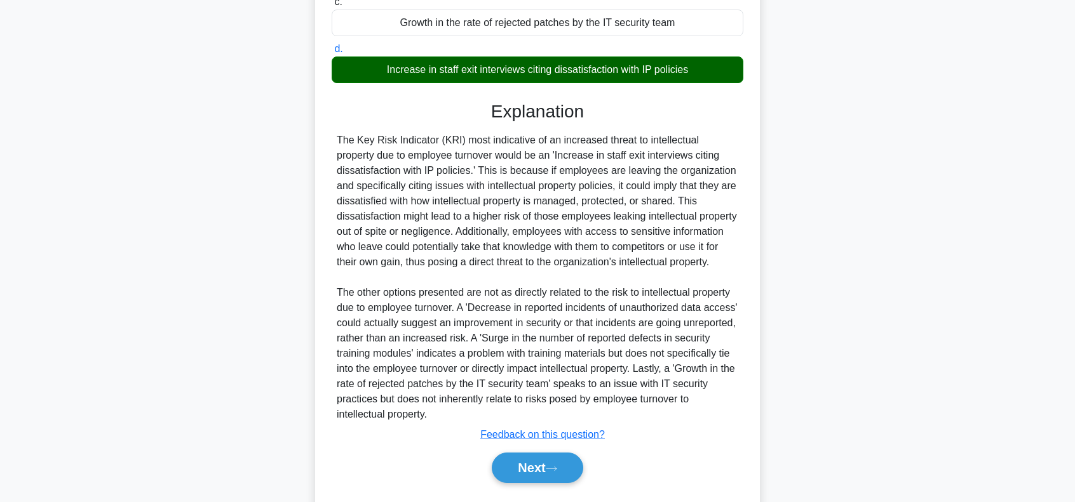
scroll to position [254, 0]
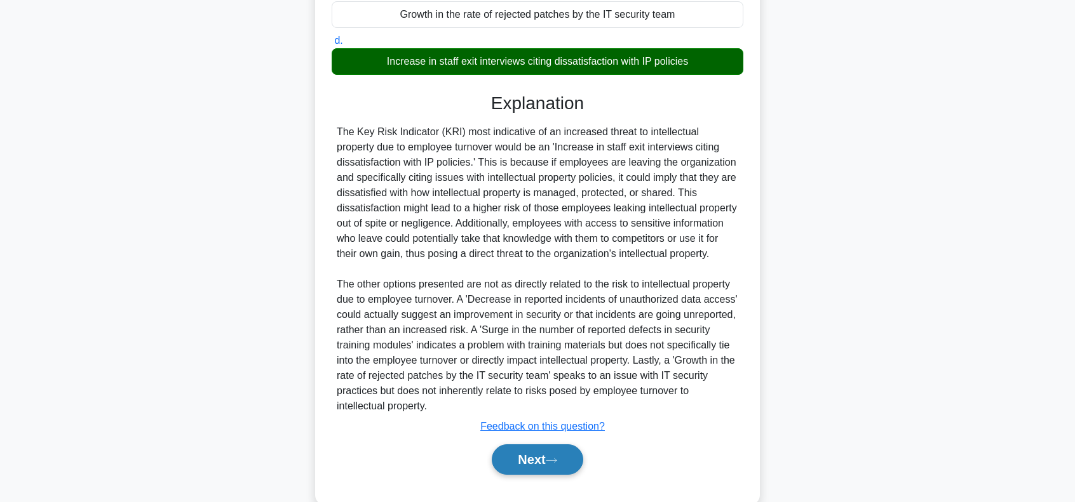
click at [560, 469] on button "Next" at bounding box center [537, 460] width 91 height 30
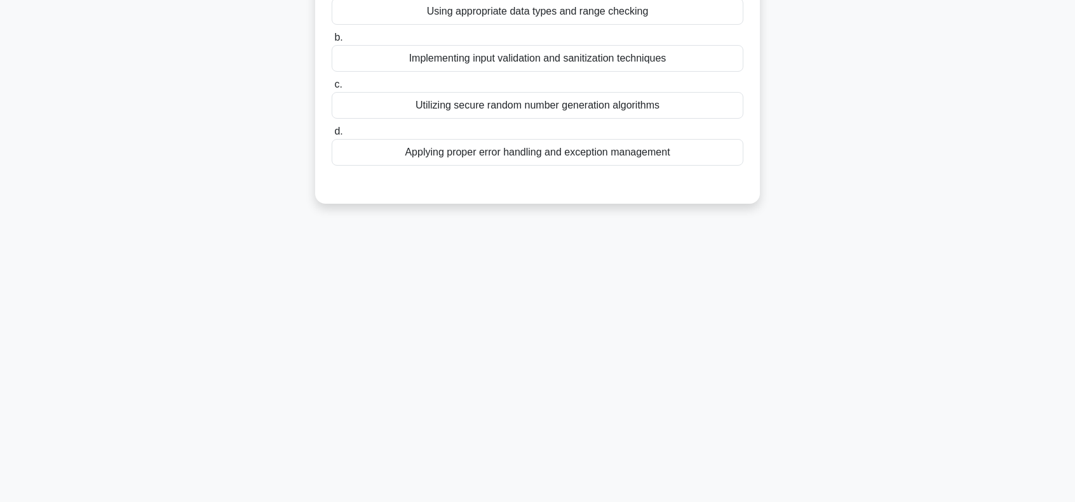
scroll to position [0, 0]
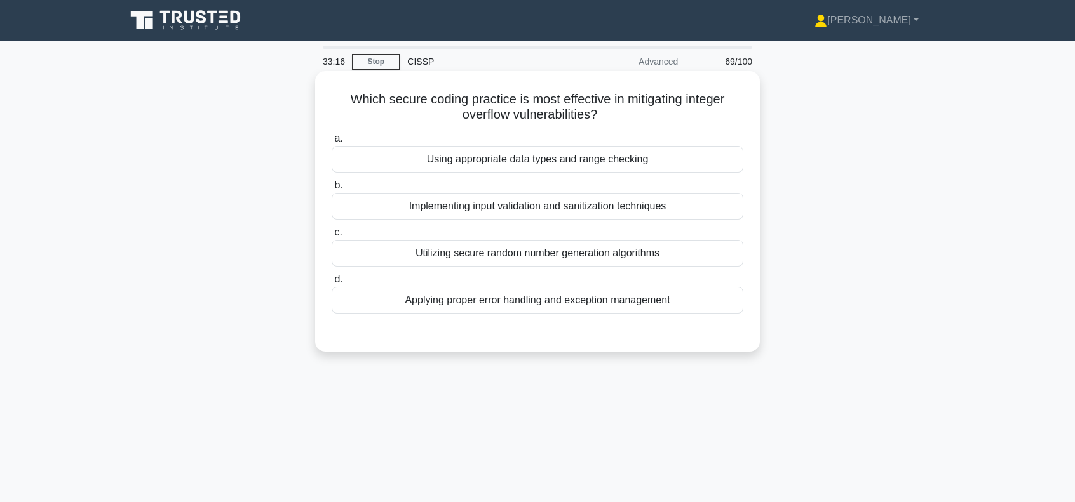
click at [579, 158] on div "Using appropriate data types and range checking" at bounding box center [538, 159] width 412 height 27
click at [332, 143] on input "a. Using appropriate data types and range checking" at bounding box center [332, 139] width 0 height 8
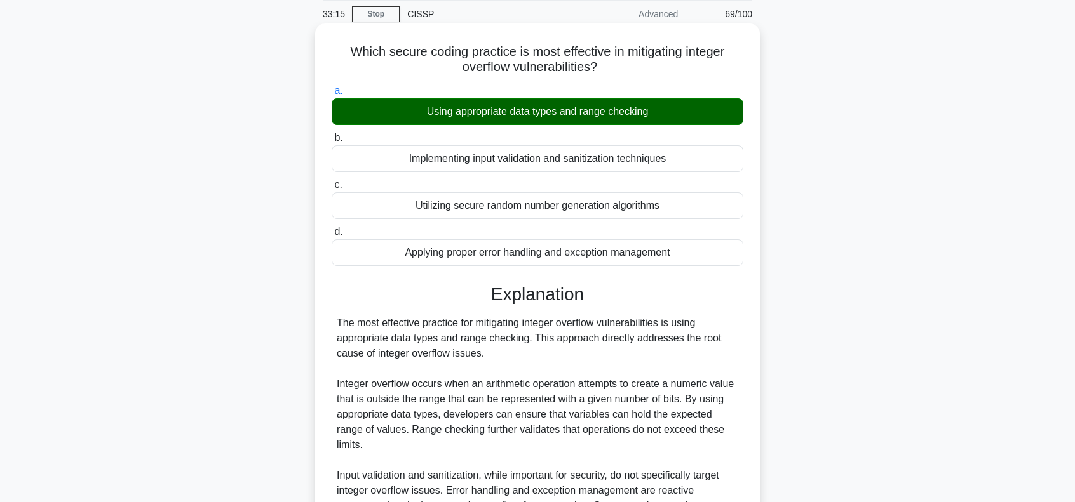
scroll to position [212, 0]
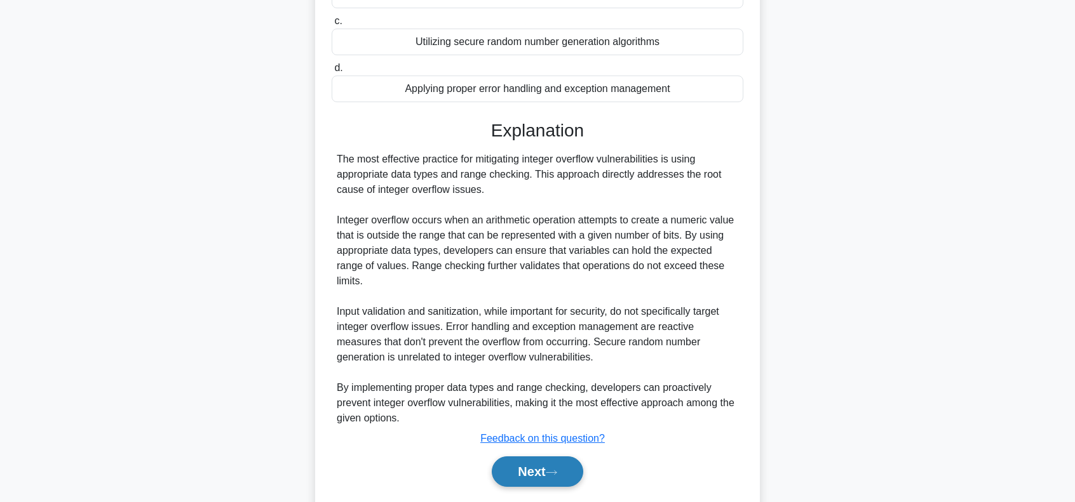
click at [553, 457] on button "Next" at bounding box center [537, 472] width 91 height 30
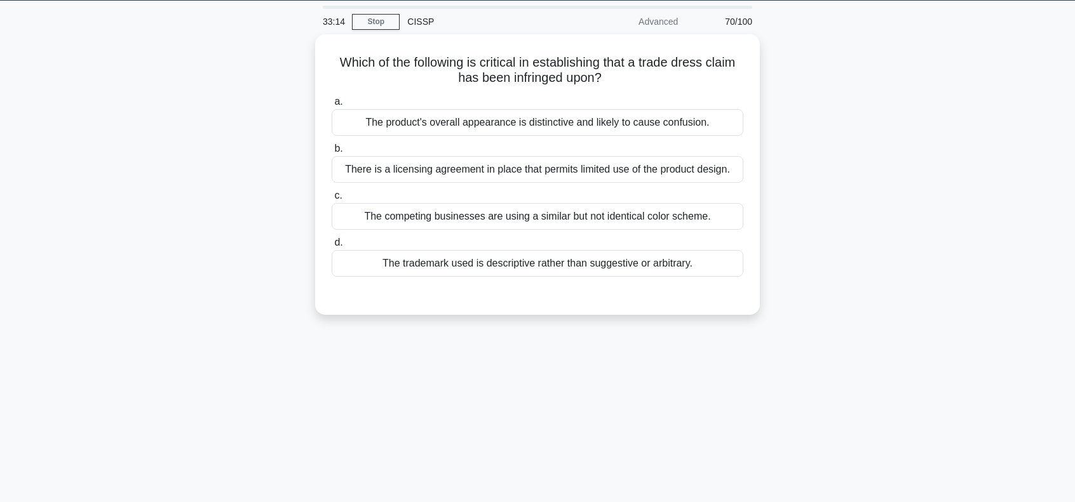
scroll to position [0, 0]
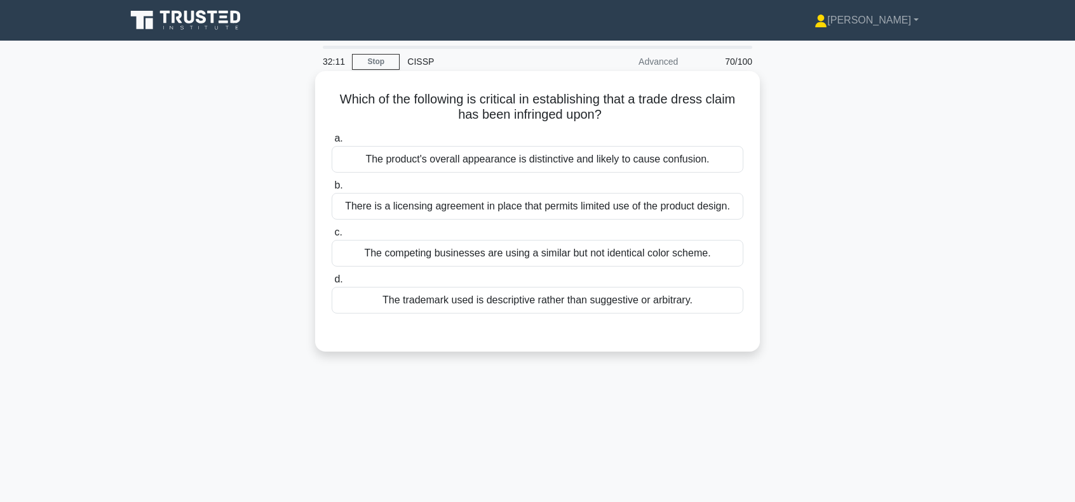
click at [584, 161] on div "The product's overall appearance is distinctive and likely to cause confusion." at bounding box center [538, 159] width 412 height 27
click at [332, 143] on input "a. The product's overall appearance is distinctive and likely to cause confusio…" at bounding box center [332, 139] width 0 height 8
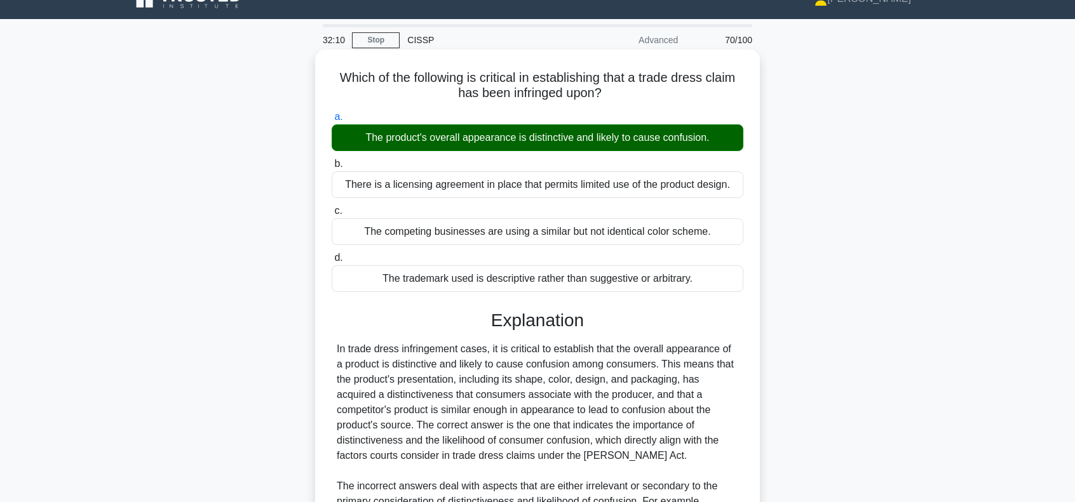
scroll to position [212, 0]
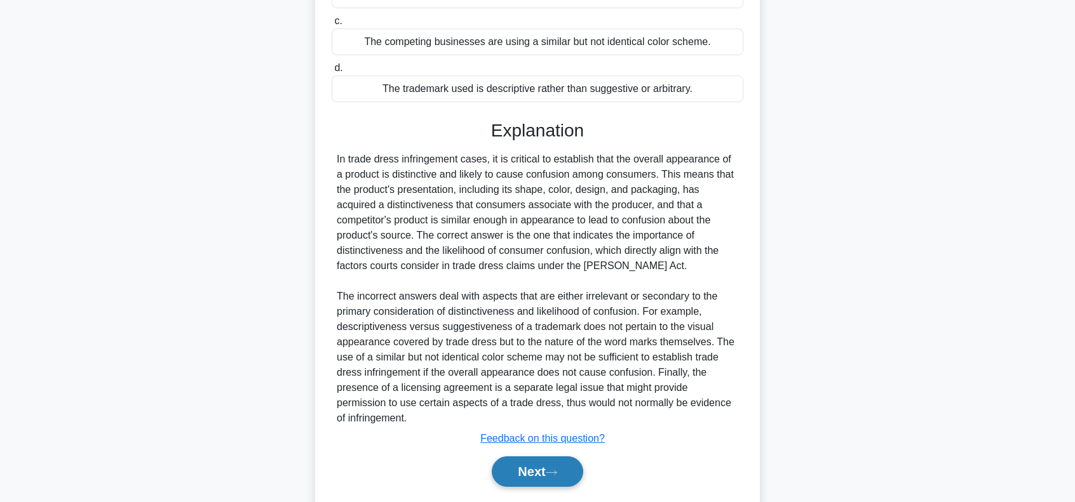
click at [553, 469] on icon at bounding box center [551, 472] width 11 height 7
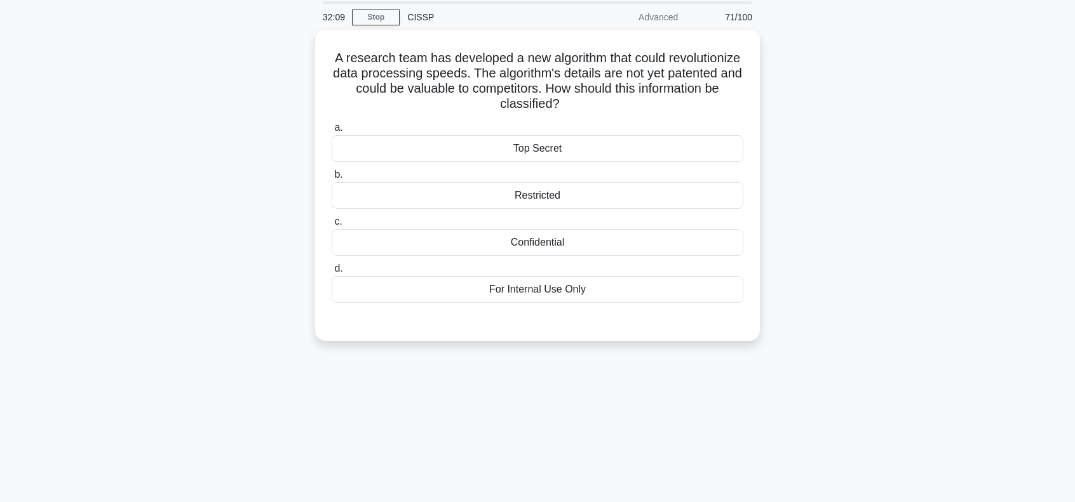
scroll to position [0, 0]
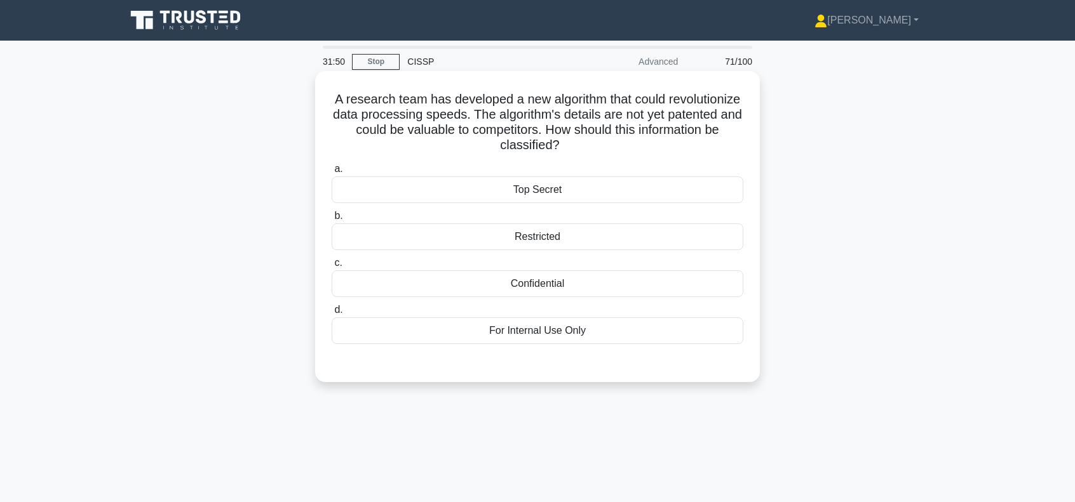
click at [569, 284] on div "Confidential" at bounding box center [538, 284] width 412 height 27
click at [332, 267] on input "c. Confidential" at bounding box center [332, 263] width 0 height 8
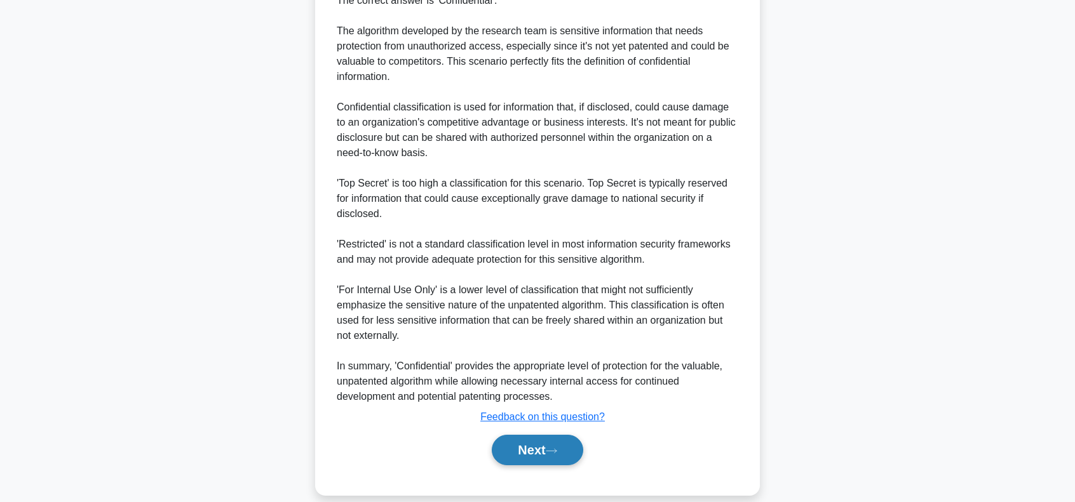
click at [557, 448] on icon at bounding box center [551, 451] width 11 height 7
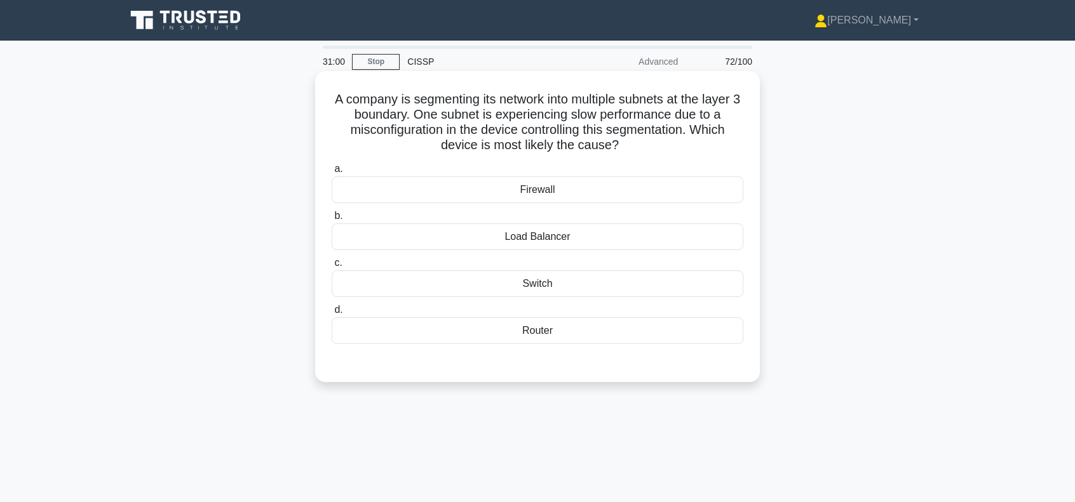
drag, startPoint x: 329, startPoint y: 98, endPoint x: 654, endPoint y: 154, distance: 330.0
click at [654, 154] on div "A company is segmenting its network into multiple subnets at the layer 3 bounda…" at bounding box center [537, 226] width 434 height 301
copy h5 "A company is segmenting its network into multiple subnets at the layer 3 bounda…"
click at [562, 335] on div "Router" at bounding box center [538, 331] width 412 height 27
click at [332, 314] on input "d. Router" at bounding box center [332, 310] width 0 height 8
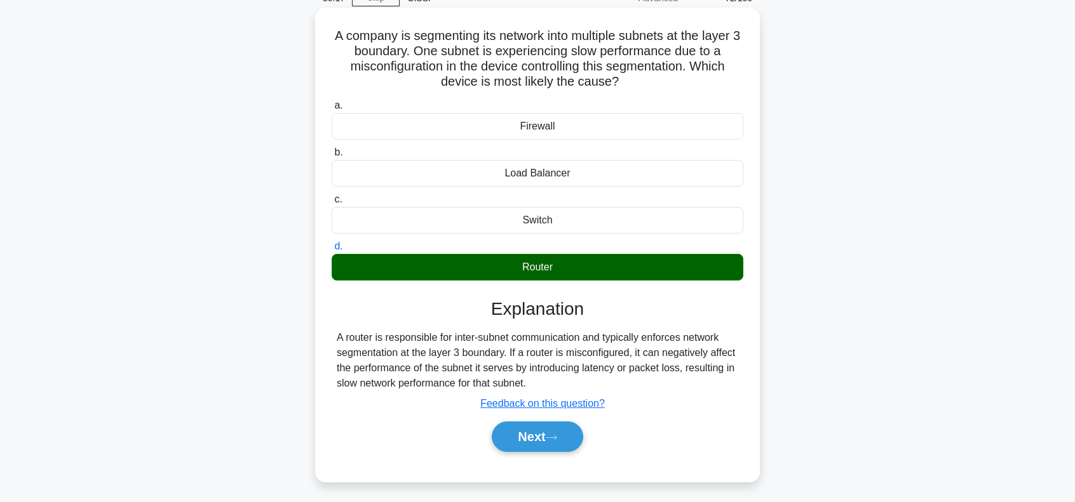
scroll to position [127, 0]
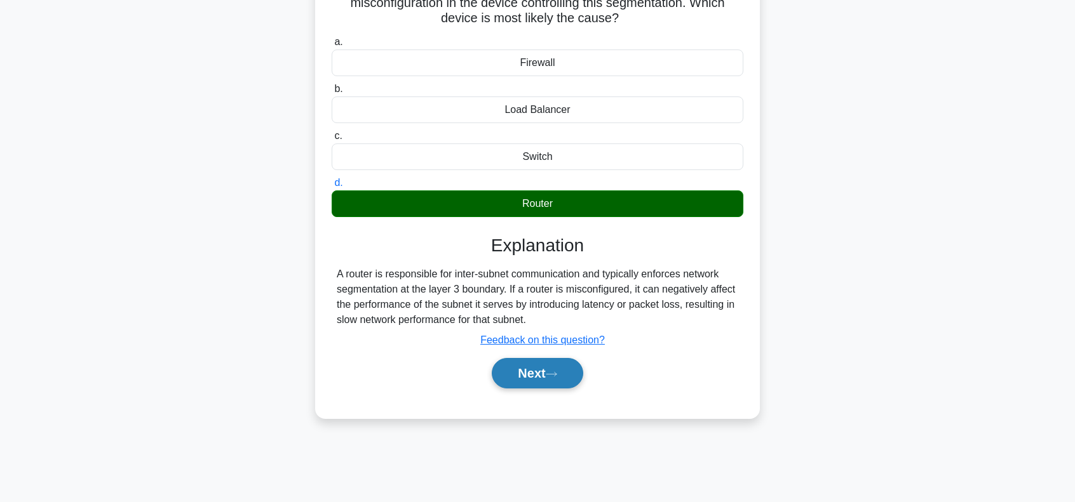
click at [548, 373] on button "Next" at bounding box center [537, 373] width 91 height 30
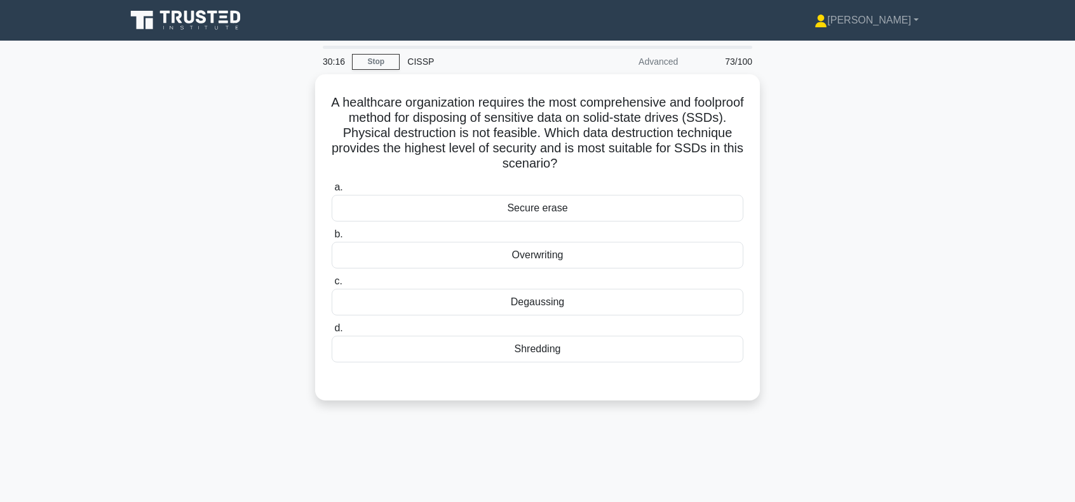
scroll to position [0, 0]
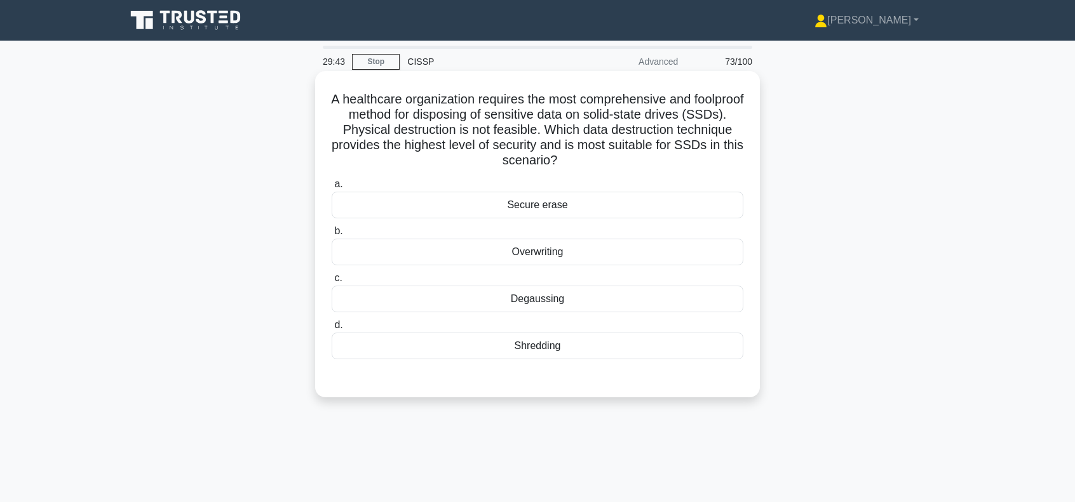
click at [533, 300] on div "Degaussing" at bounding box center [538, 299] width 412 height 27
click at [332, 283] on input "c. Degaussing" at bounding box center [332, 278] width 0 height 8
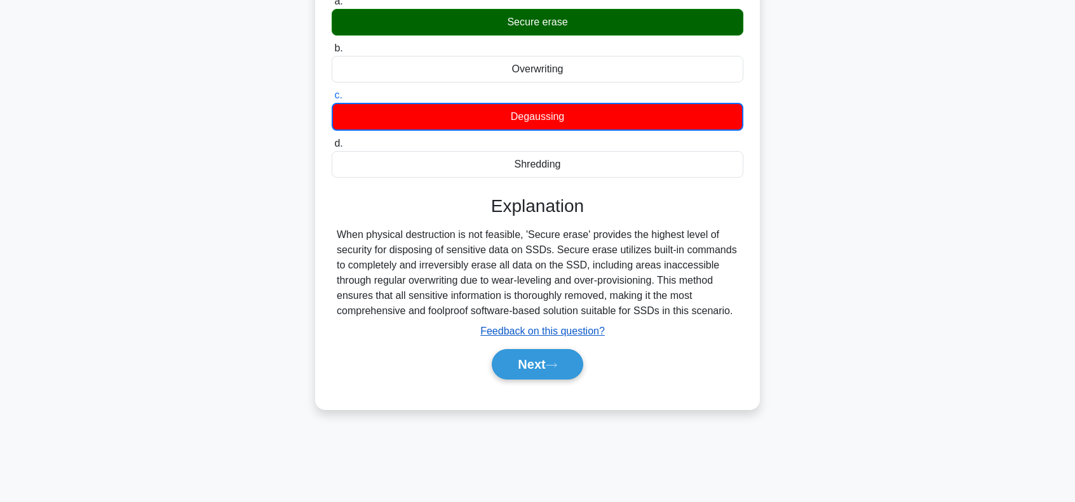
scroll to position [184, 0]
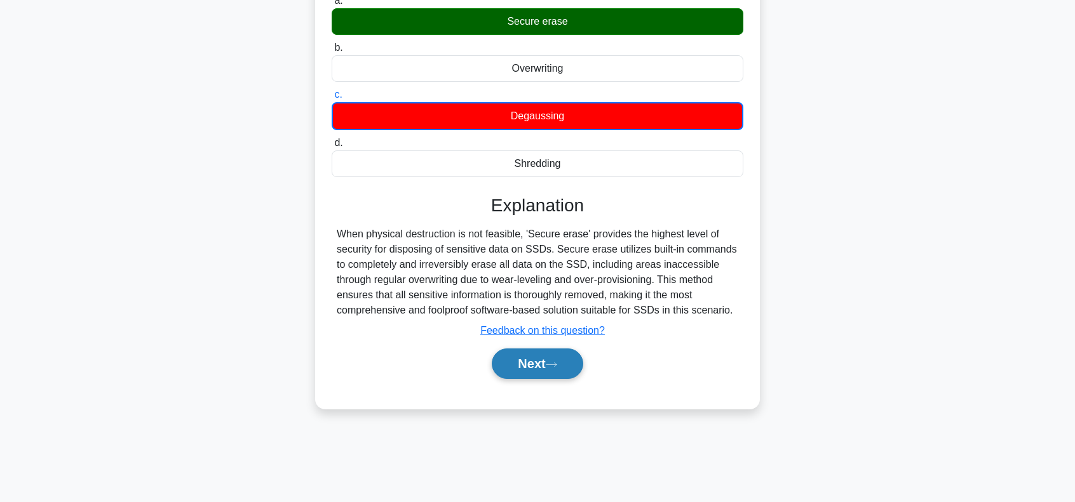
click at [557, 365] on icon at bounding box center [551, 364] width 11 height 7
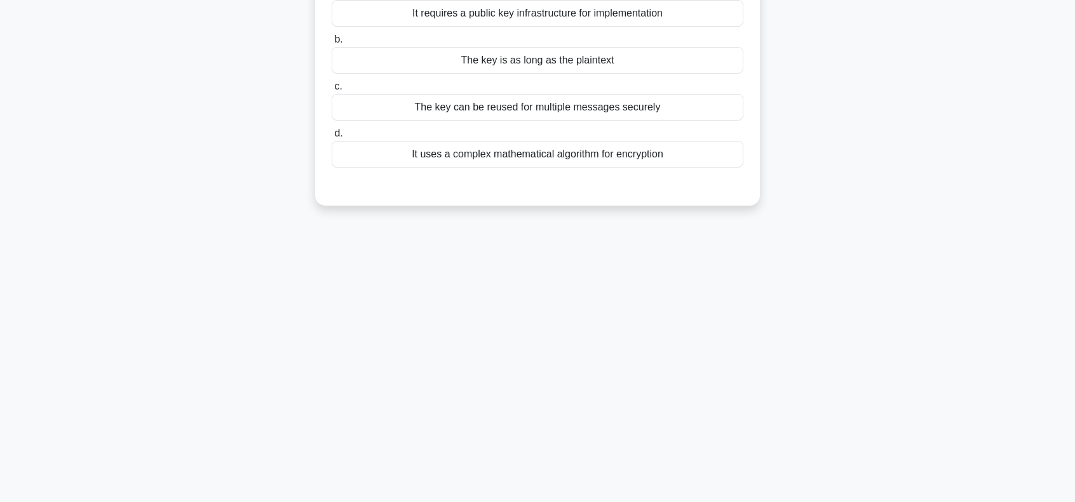
scroll to position [14, 0]
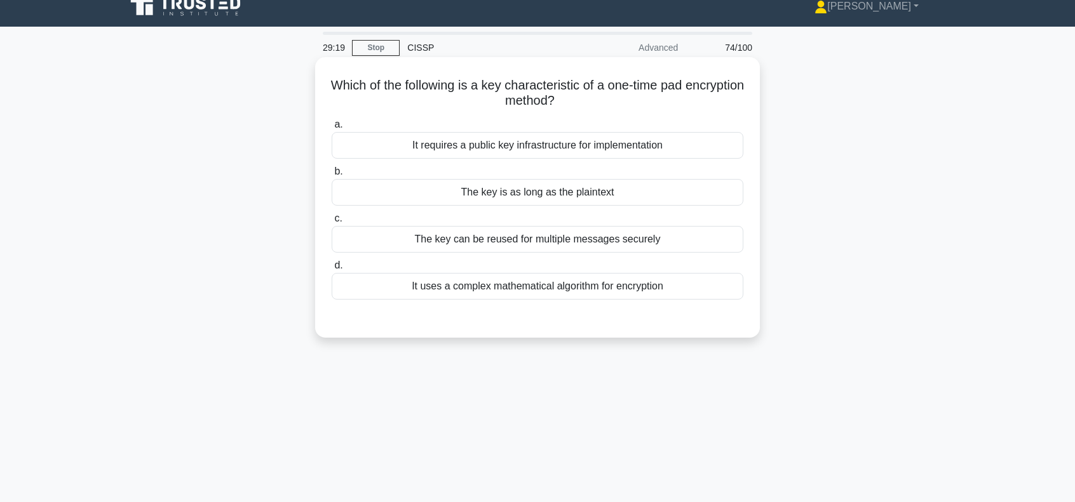
click at [563, 196] on div "The key is as long as the plaintext" at bounding box center [538, 192] width 412 height 27
click at [332, 176] on input "b. The key is as long as the plaintext" at bounding box center [332, 172] width 0 height 8
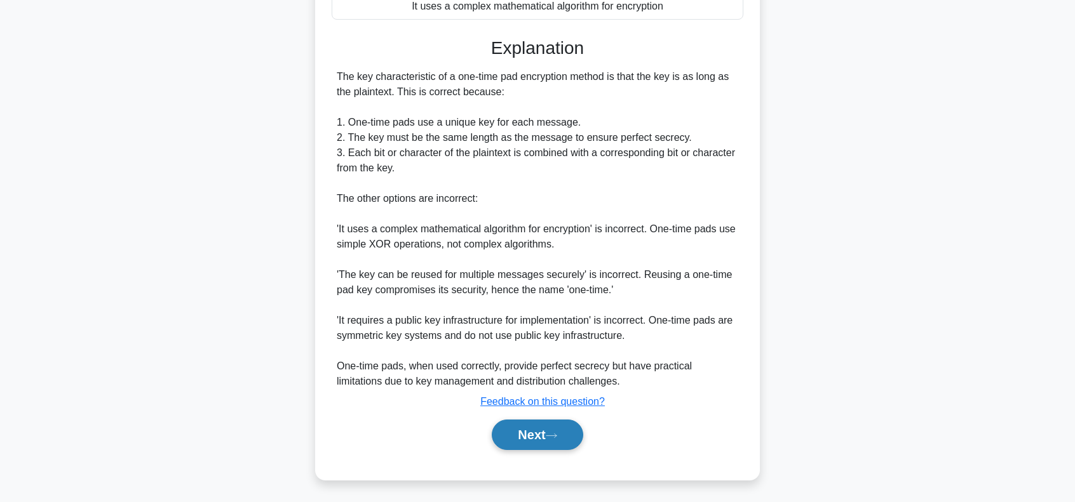
click at [542, 433] on button "Next" at bounding box center [537, 435] width 91 height 30
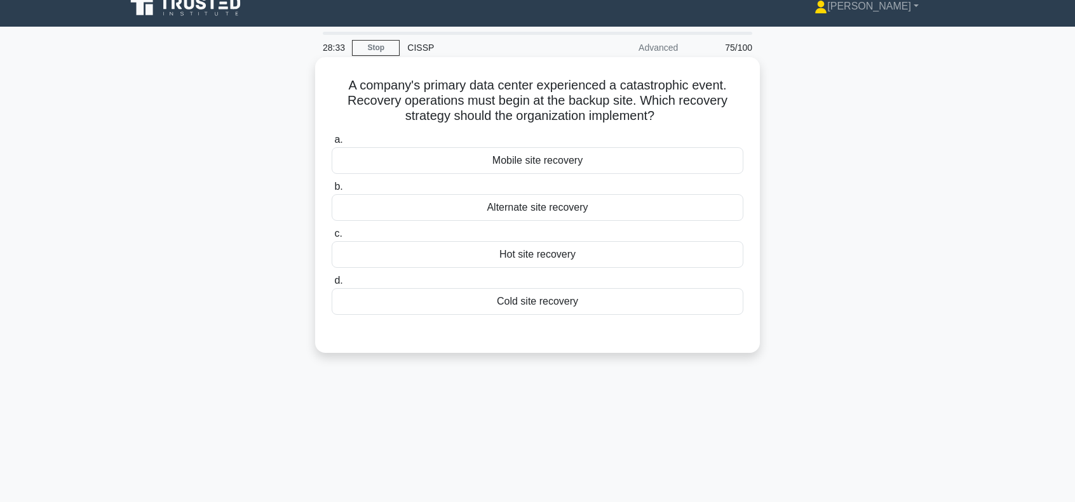
click at [560, 210] on div "Alternate site recovery" at bounding box center [538, 207] width 412 height 27
click at [332, 191] on input "b. Alternate site recovery" at bounding box center [332, 187] width 0 height 8
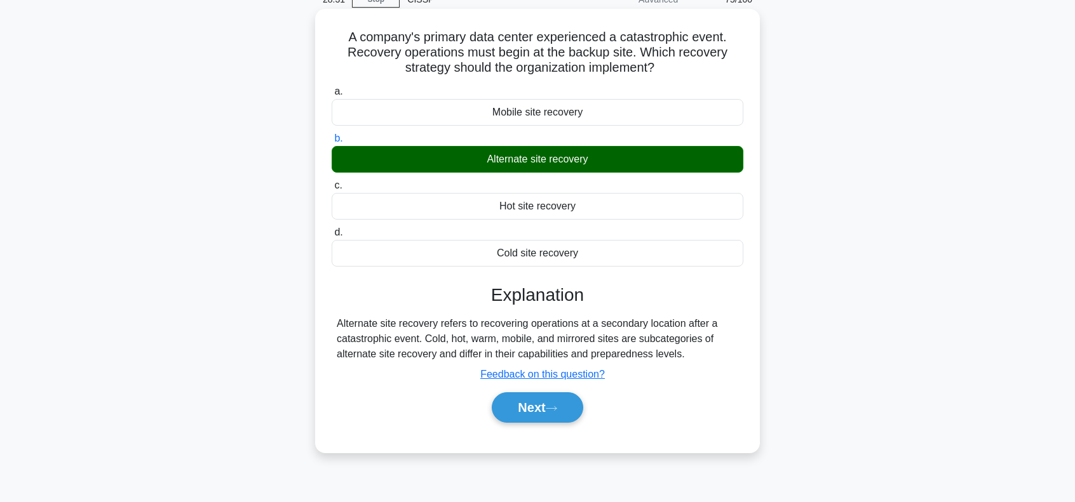
scroll to position [99, 0]
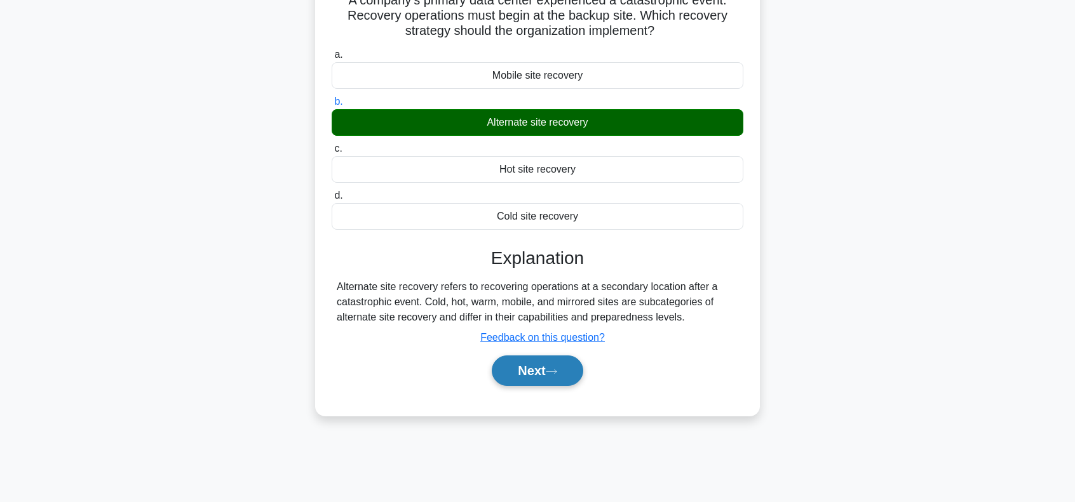
click at [537, 367] on button "Next" at bounding box center [537, 371] width 91 height 30
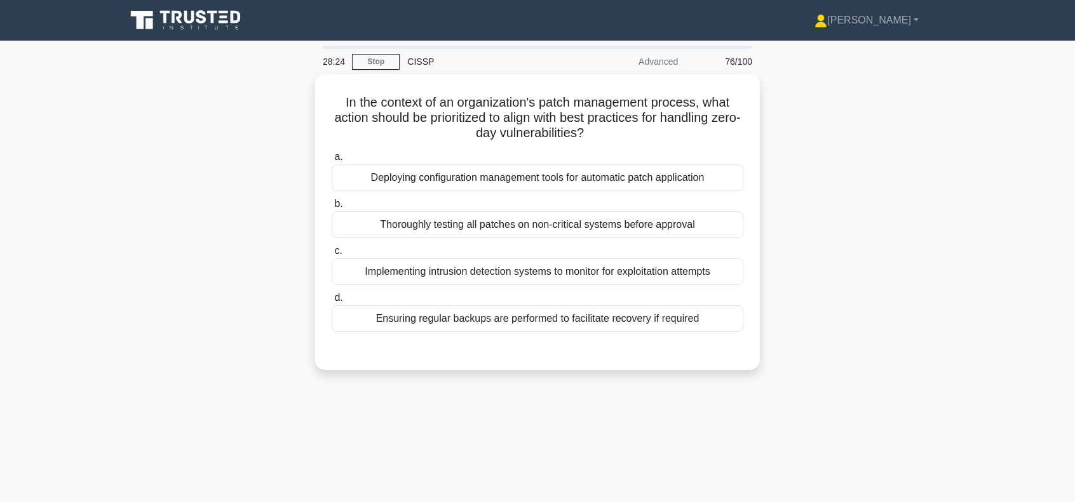
scroll to position [0, 0]
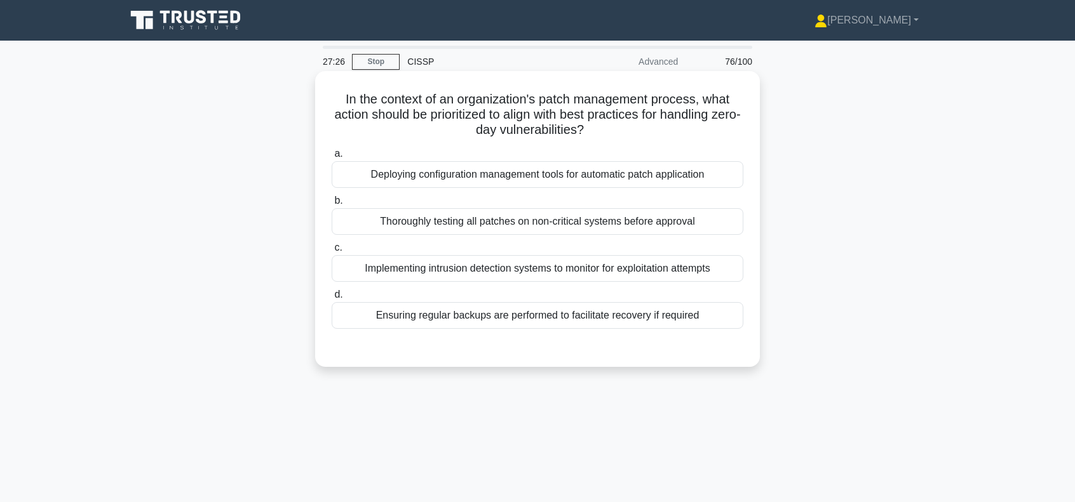
click at [468, 318] on div "Ensuring regular backups are performed to facilitate recovery if required" at bounding box center [538, 315] width 412 height 27
click at [332, 299] on input "d. Ensuring regular backups are performed to facilitate recovery if required" at bounding box center [332, 295] width 0 height 8
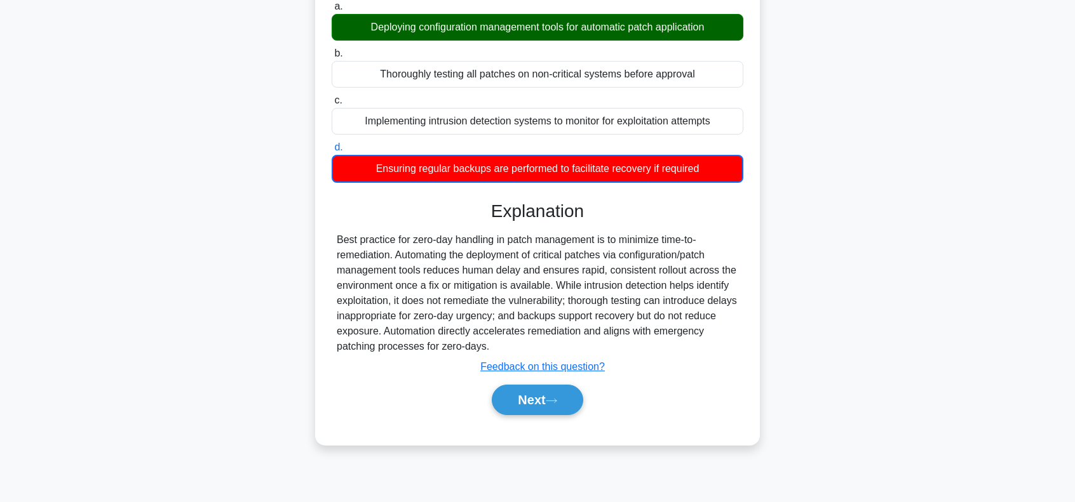
scroll to position [169, 0]
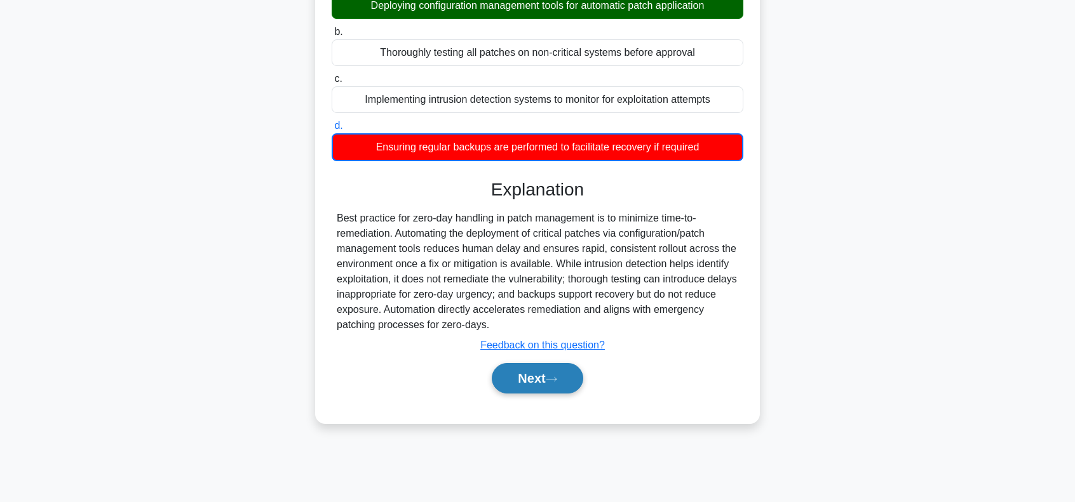
click at [565, 380] on button "Next" at bounding box center [537, 378] width 91 height 30
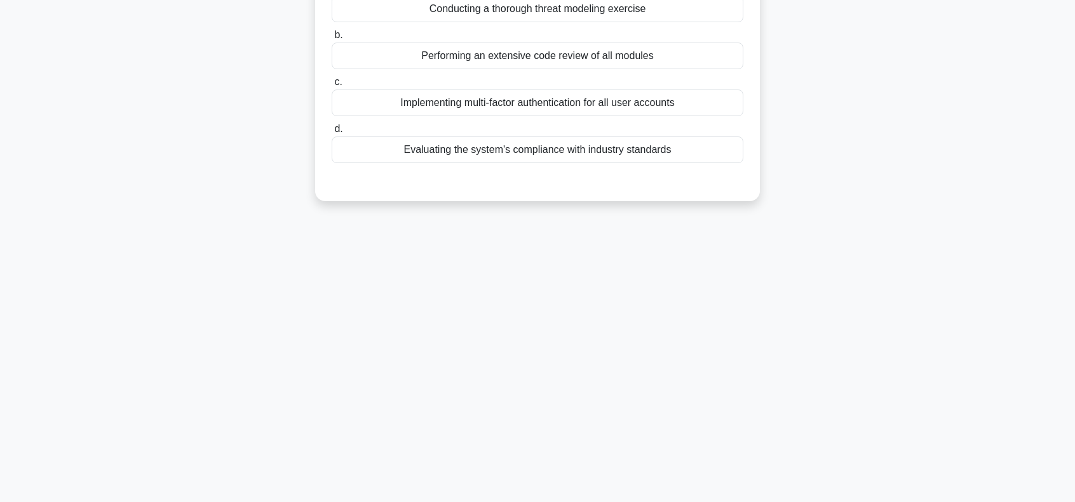
scroll to position [0, 0]
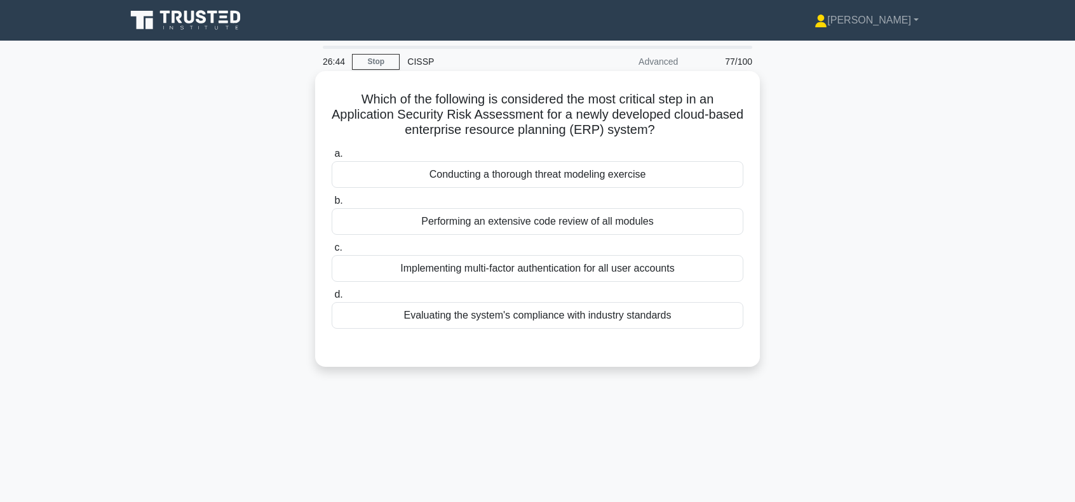
click at [615, 177] on div "Conducting a thorough threat modeling exercise" at bounding box center [538, 174] width 412 height 27
click at [332, 158] on input "a. Conducting a thorough threat modeling exercise" at bounding box center [332, 154] width 0 height 8
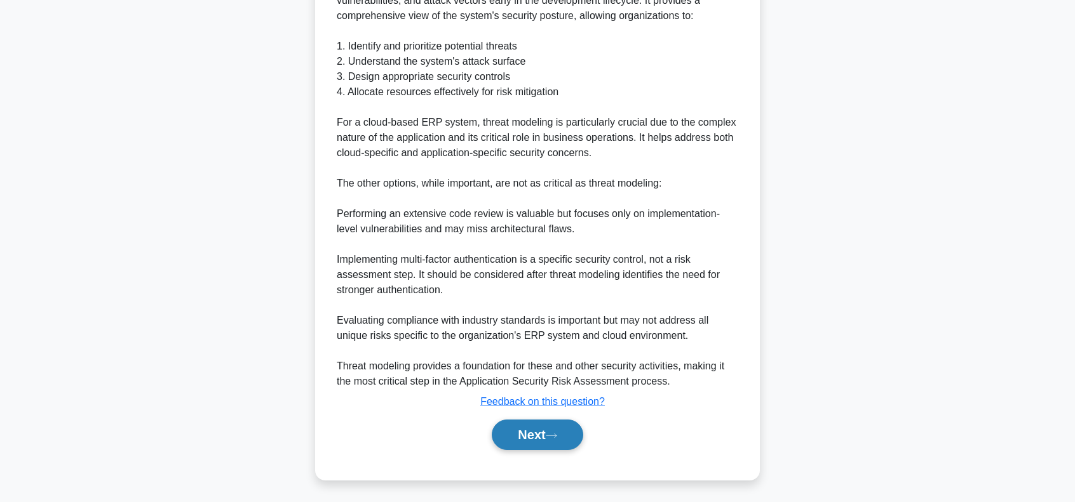
click at [557, 434] on icon at bounding box center [551, 436] width 11 height 7
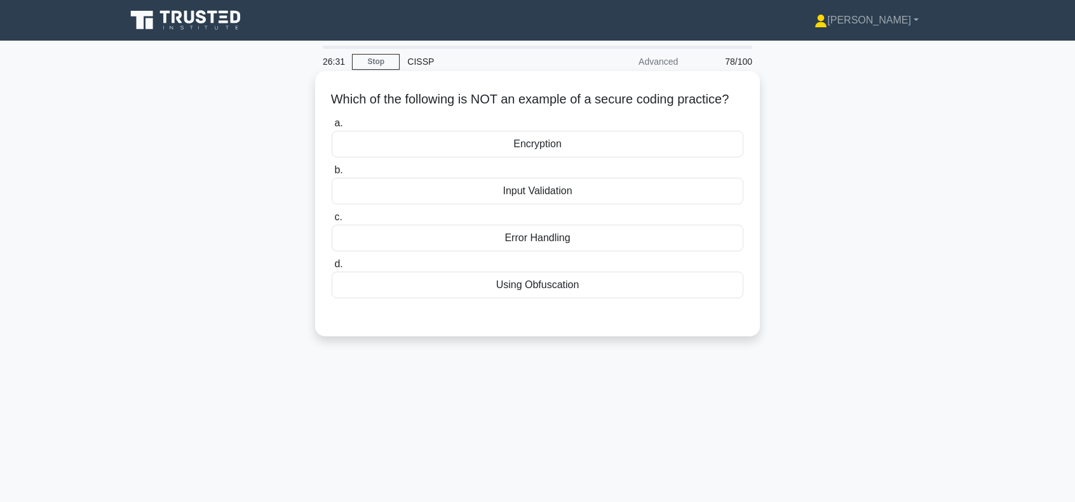
click at [557, 299] on div "Using Obfuscation" at bounding box center [538, 285] width 412 height 27
click at [332, 269] on input "d. Using Obfuscation" at bounding box center [332, 264] width 0 height 8
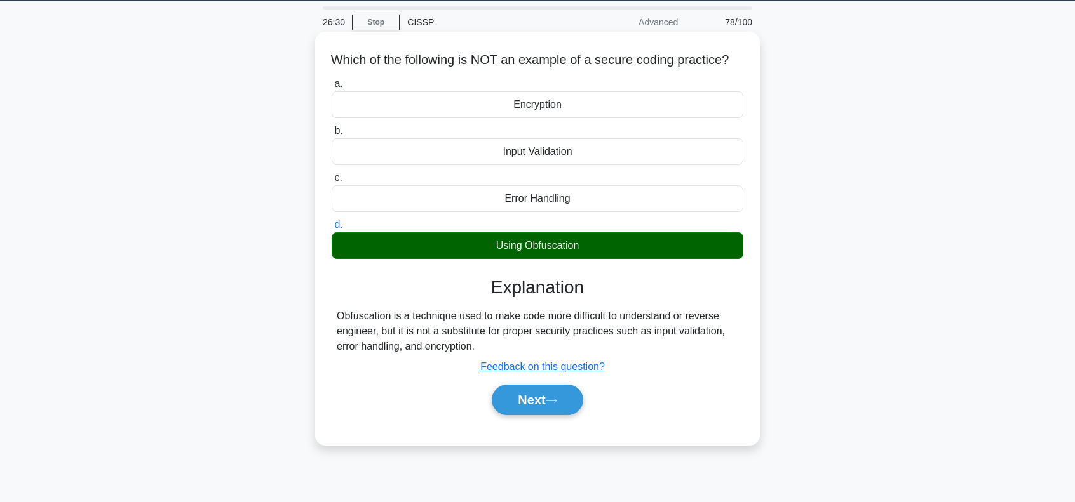
scroll to position [184, 0]
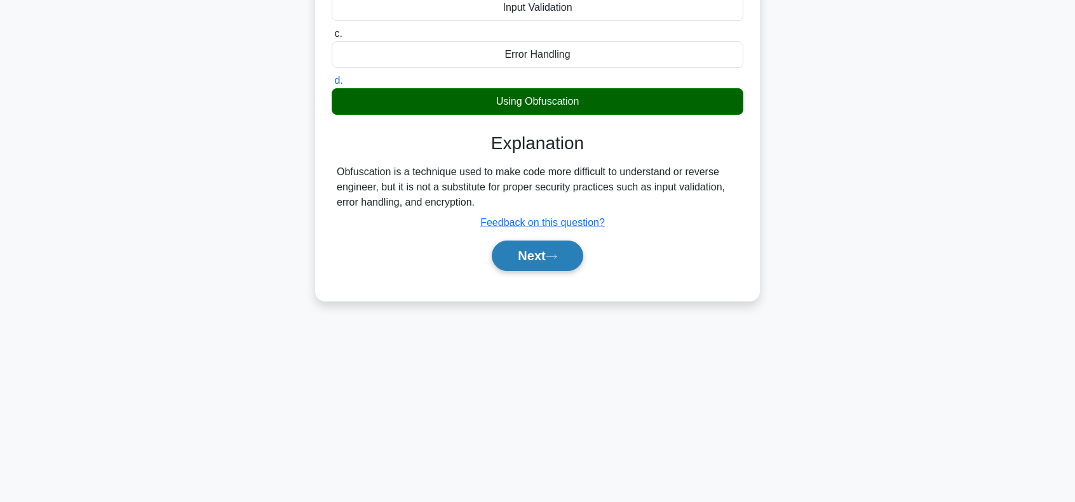
click at [542, 271] on button "Next" at bounding box center [537, 256] width 91 height 30
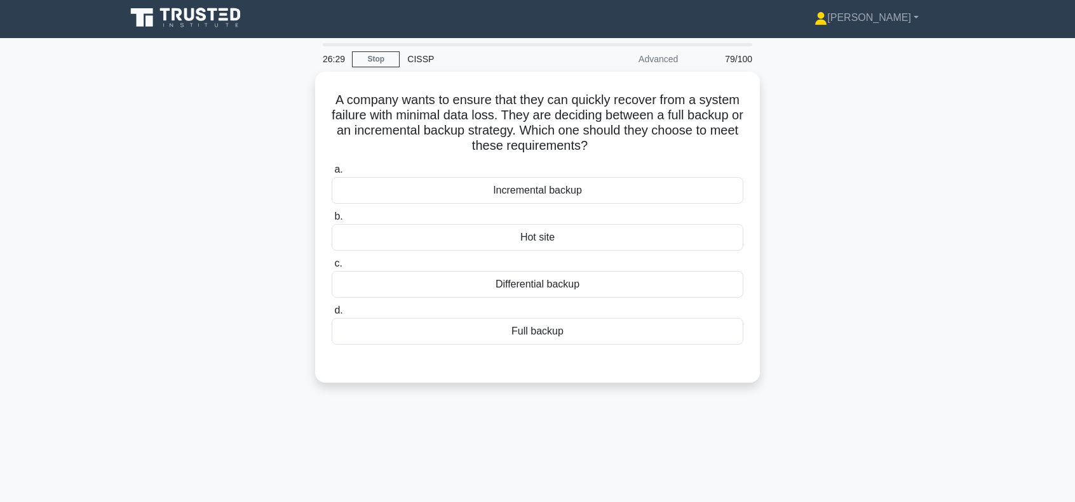
scroll to position [0, 0]
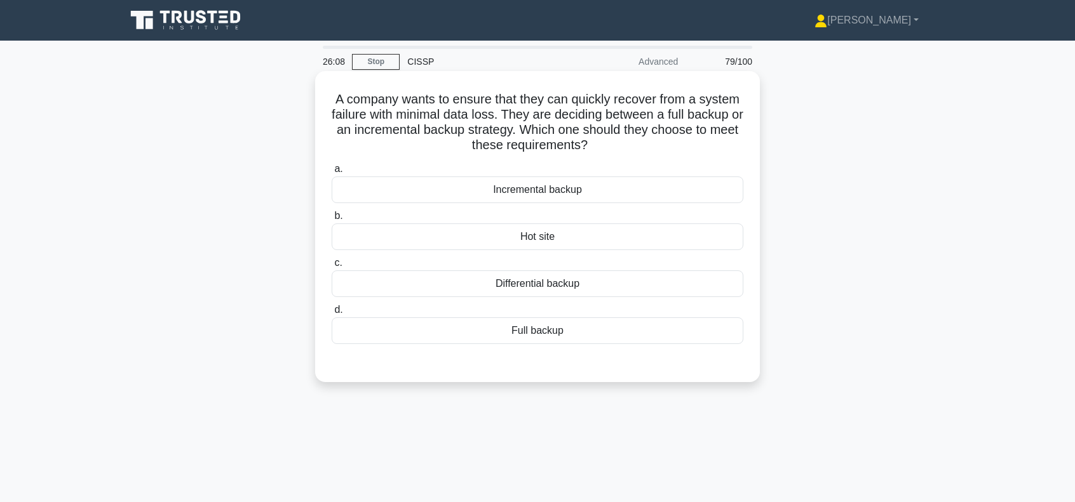
click at [549, 236] on div "Hot site" at bounding box center [538, 237] width 412 height 27
click at [332, 220] on input "b. Hot site" at bounding box center [332, 216] width 0 height 8
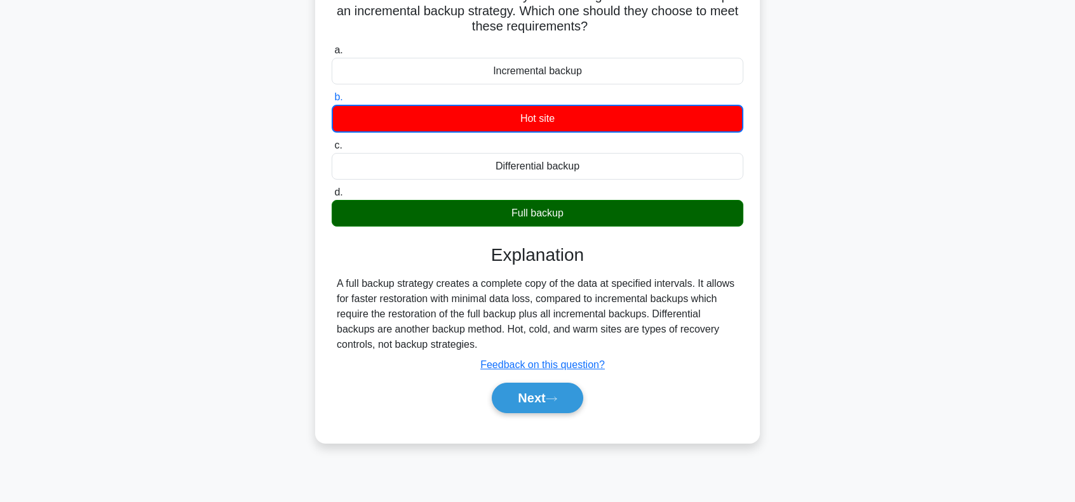
scroll to position [127, 0]
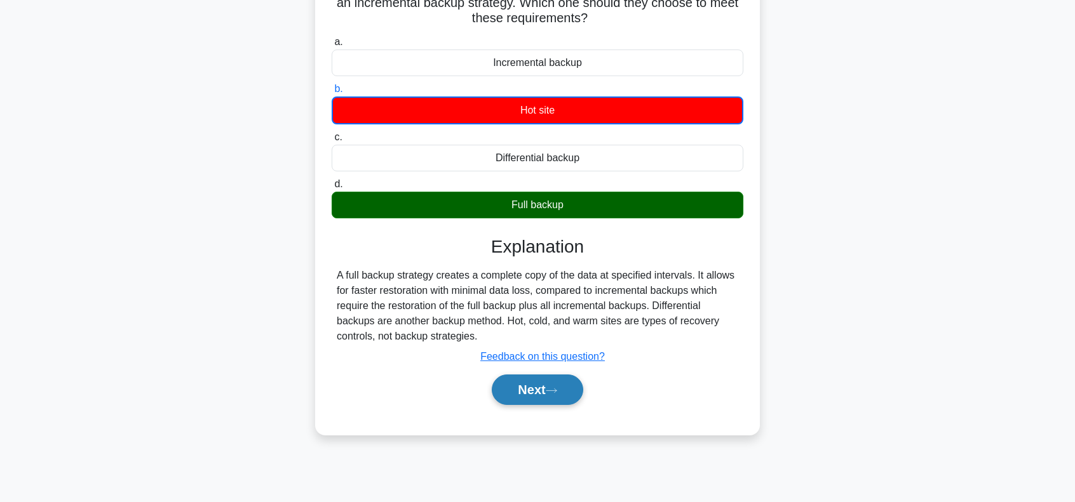
click at [568, 394] on button "Next" at bounding box center [537, 390] width 91 height 30
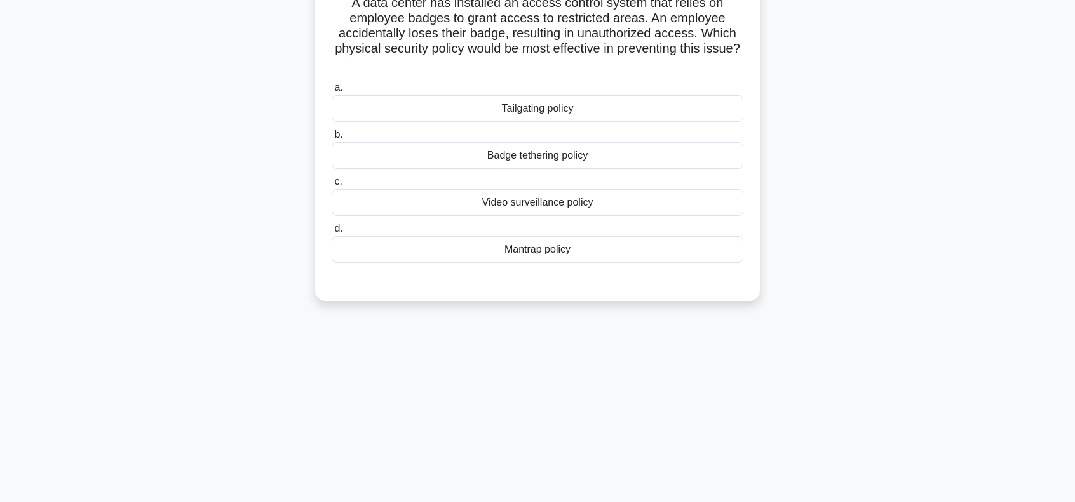
scroll to position [0, 0]
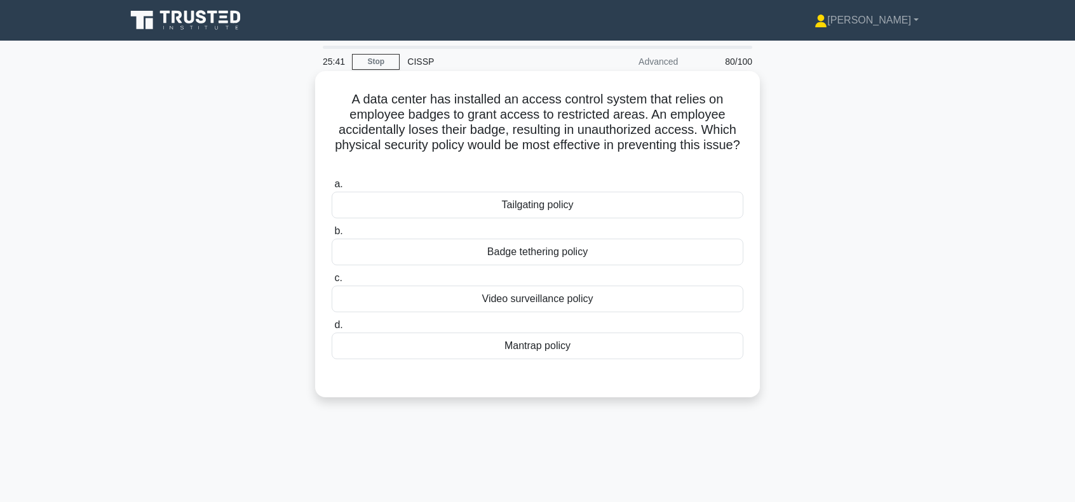
click at [573, 252] on div "Badge tethering policy" at bounding box center [538, 252] width 412 height 27
click at [332, 236] on input "b. Badge tethering policy" at bounding box center [332, 231] width 0 height 8
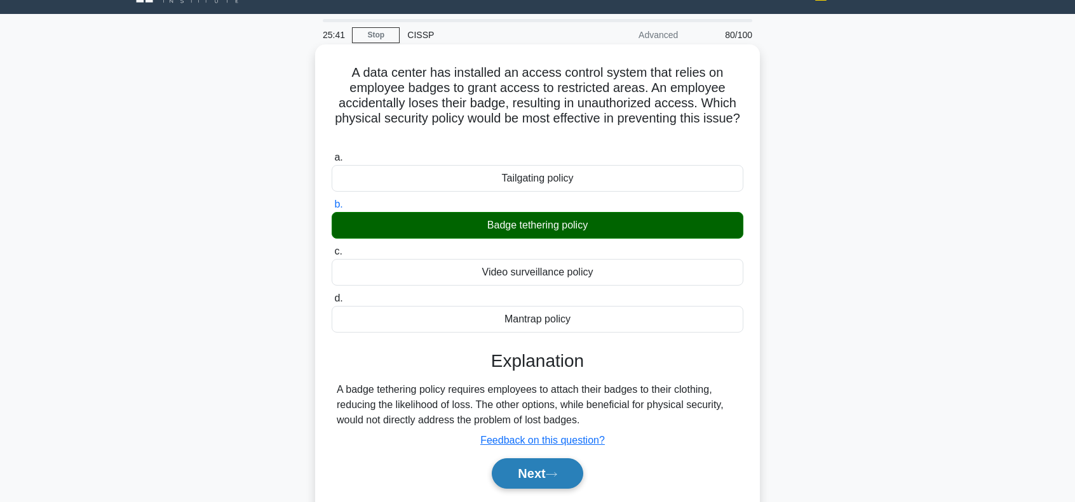
scroll to position [169, 0]
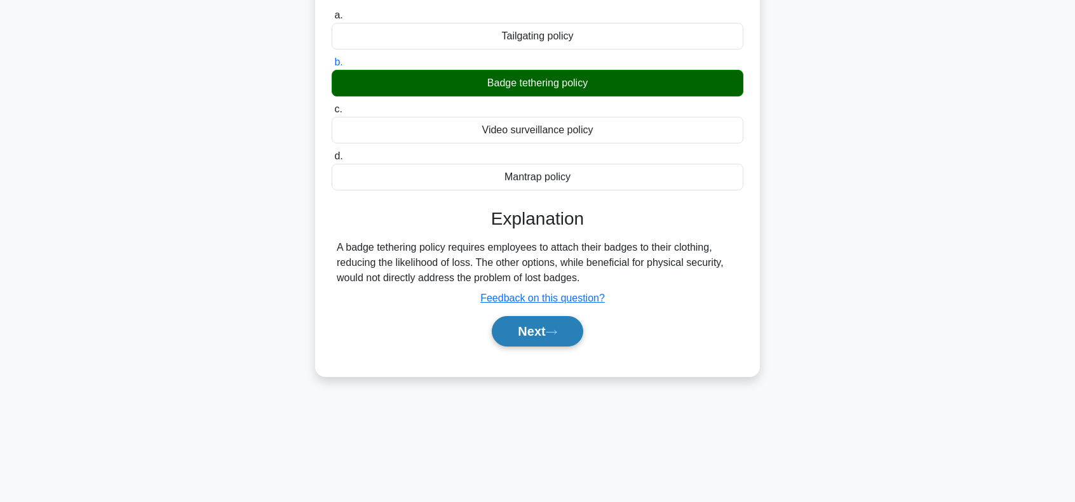
click at [565, 343] on button "Next" at bounding box center [537, 331] width 91 height 30
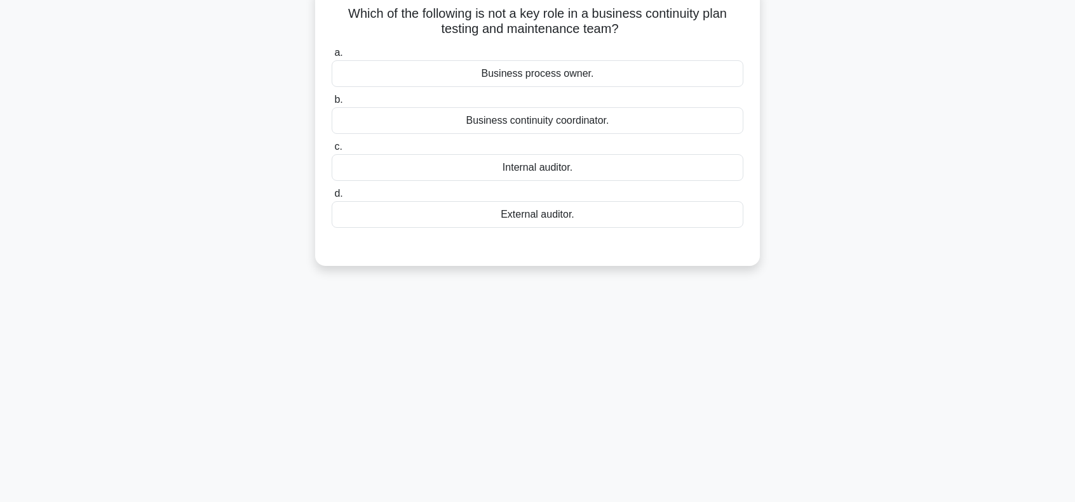
scroll to position [42, 0]
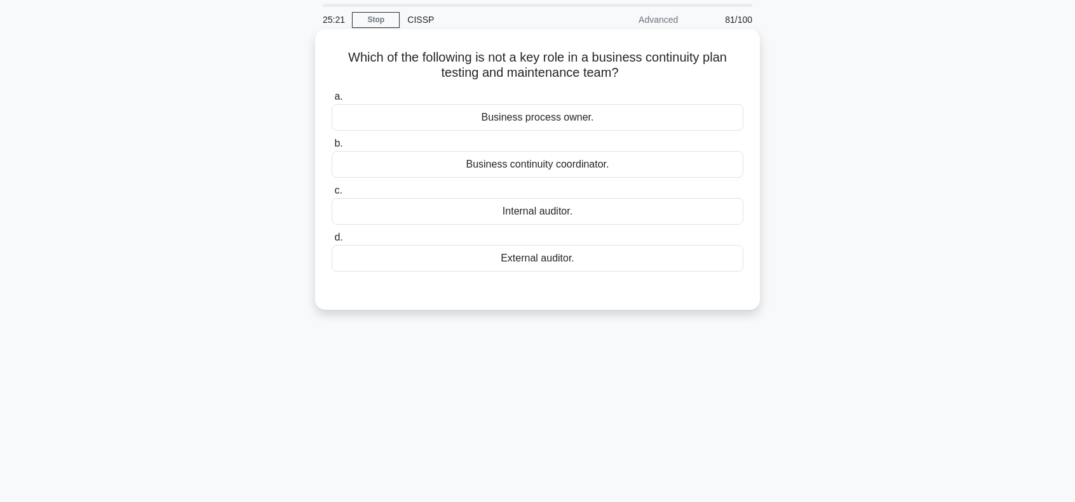
click at [588, 118] on div "Business process owner." at bounding box center [538, 117] width 412 height 27
click at [332, 101] on input "a. Business process owner." at bounding box center [332, 97] width 0 height 8
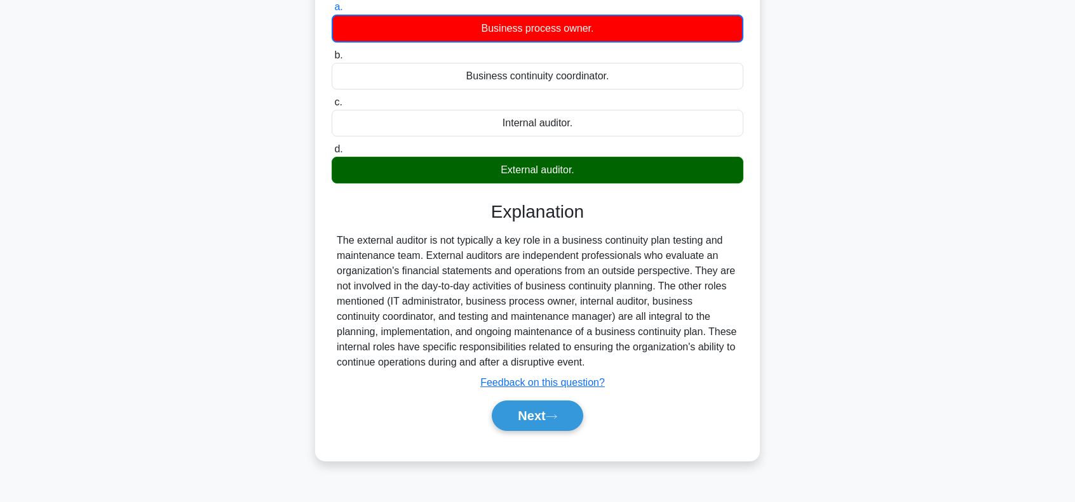
scroll to position [169, 0]
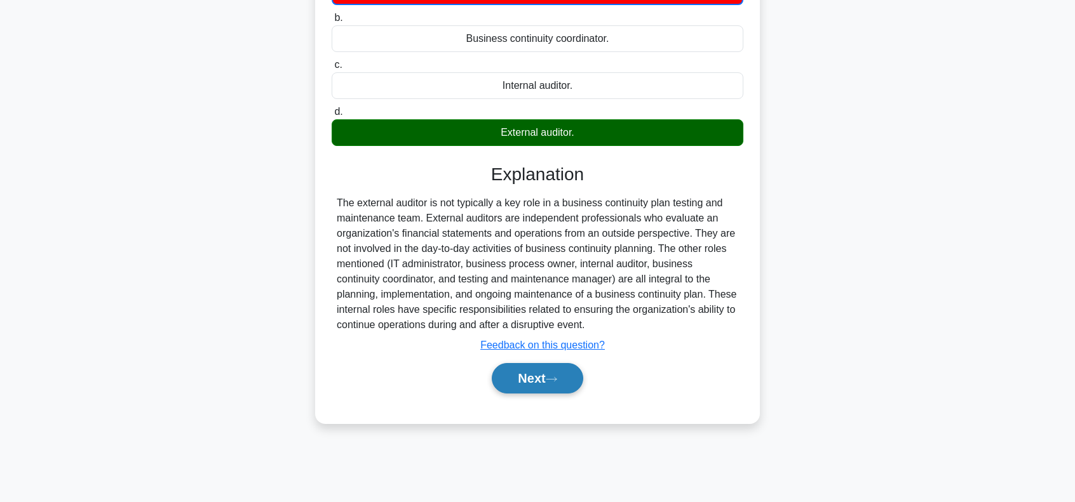
click at [522, 368] on button "Next" at bounding box center [537, 378] width 91 height 30
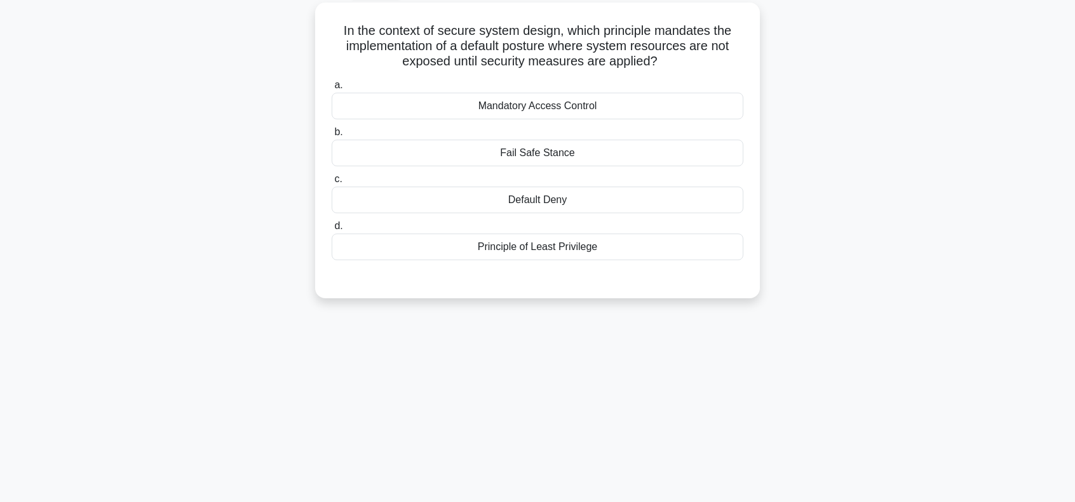
scroll to position [0, 0]
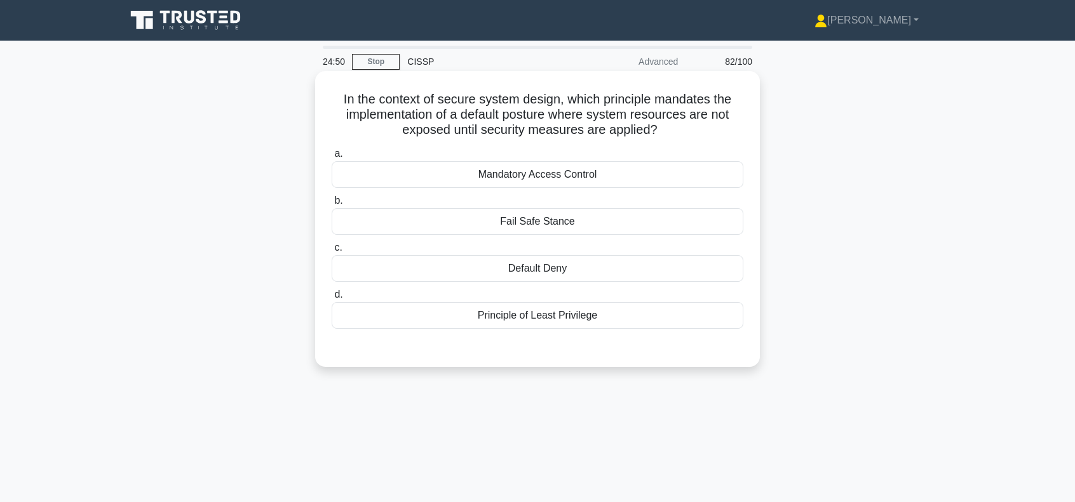
click at [591, 220] on div "Fail Safe Stance" at bounding box center [538, 221] width 412 height 27
click at [332, 205] on input "b. Fail Safe Stance" at bounding box center [332, 201] width 0 height 8
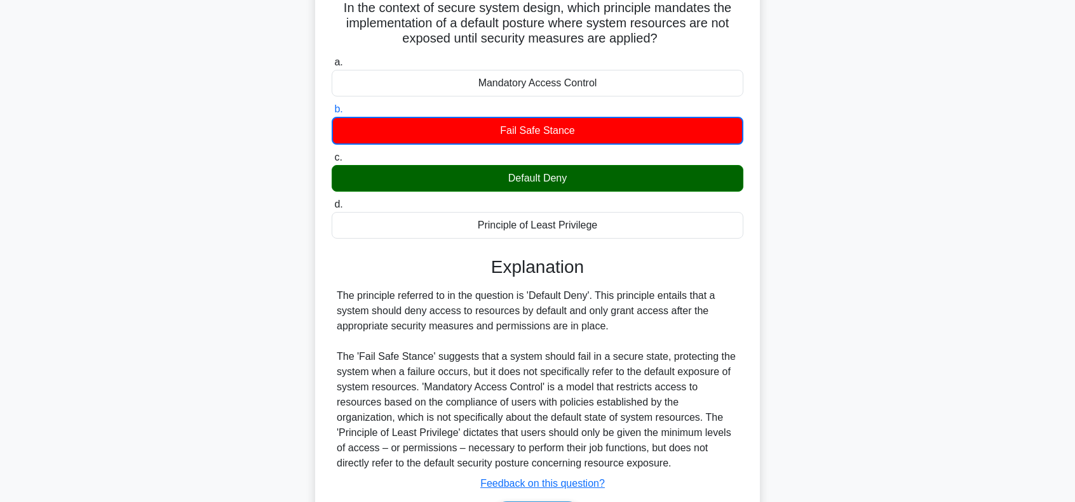
scroll to position [169, 0]
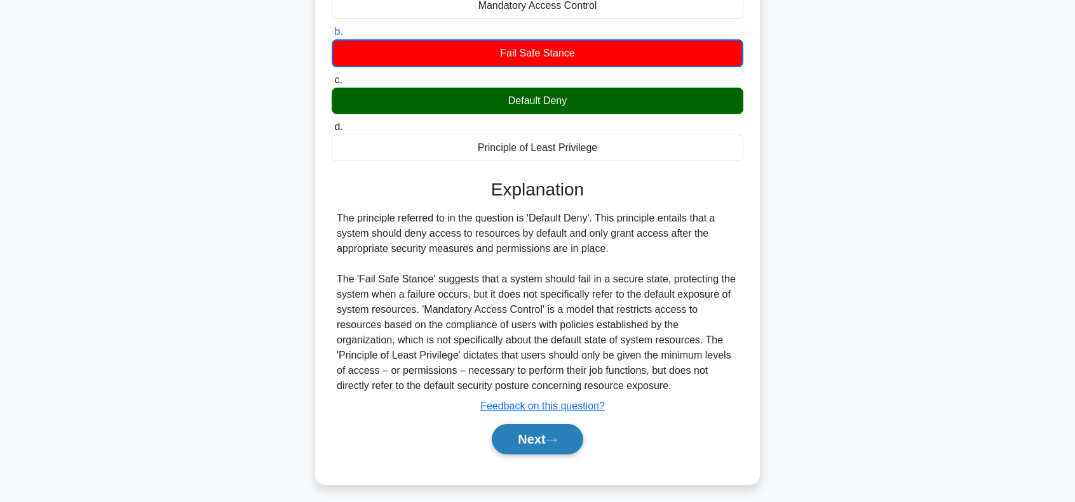
click at [557, 441] on icon at bounding box center [551, 440] width 11 height 7
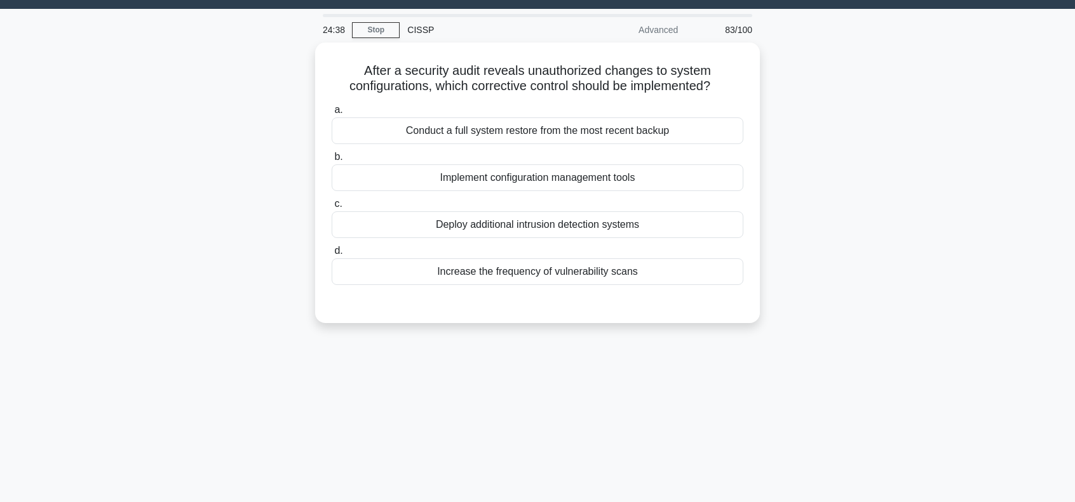
scroll to position [0, 0]
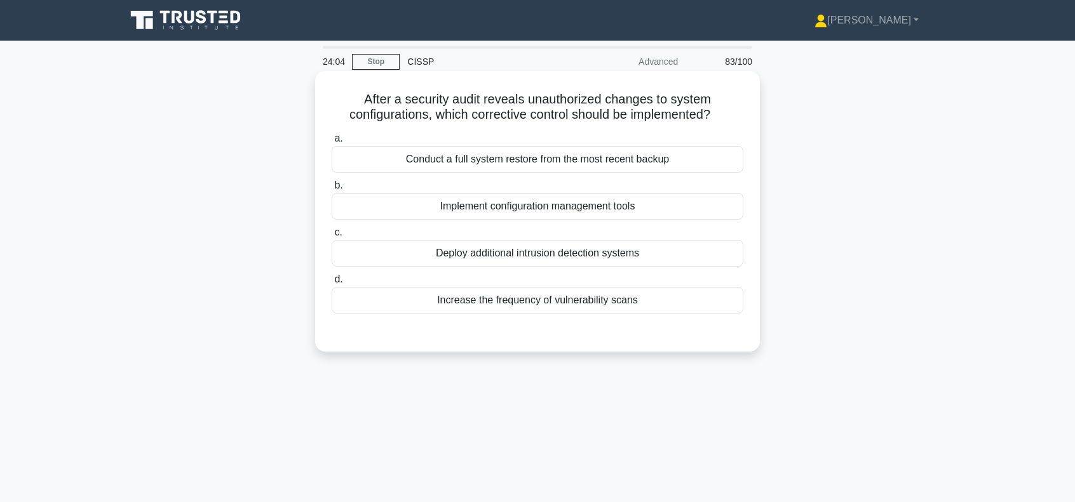
click at [584, 207] on div "Implement configuration management tools" at bounding box center [538, 206] width 412 height 27
click at [332, 190] on input "b. Implement configuration management tools" at bounding box center [332, 186] width 0 height 8
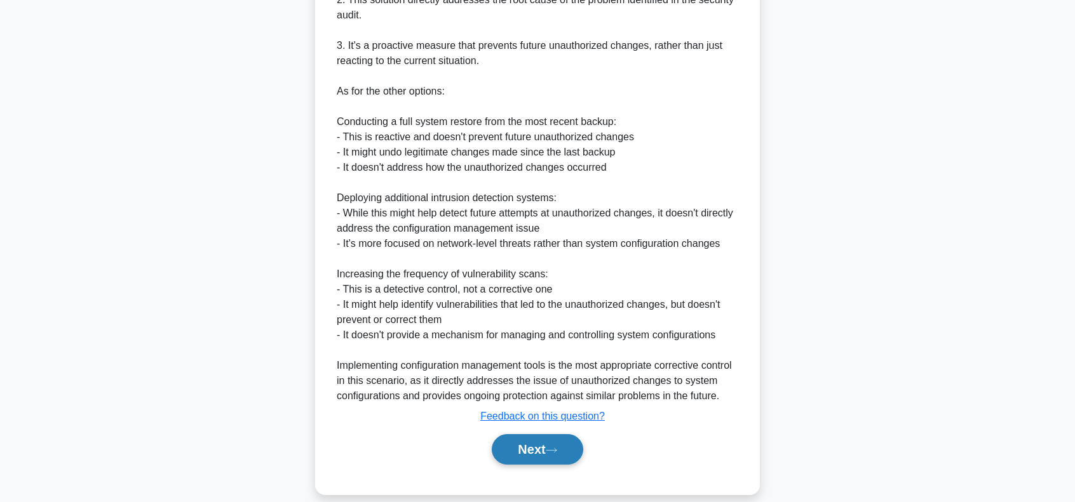
click at [538, 448] on button "Next" at bounding box center [537, 449] width 91 height 30
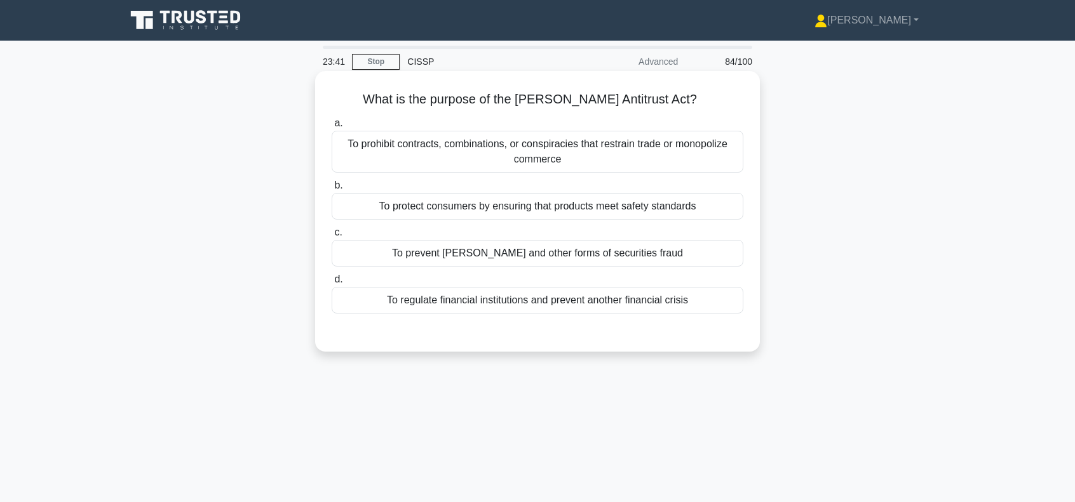
click at [679, 152] on div "To prohibit contracts, combinations, or conspiracies that restrain trade or mon…" at bounding box center [538, 152] width 412 height 42
click at [332, 128] on input "a. To prohibit contracts, combinations, or conspiracies that restrain trade or …" at bounding box center [332, 123] width 0 height 8
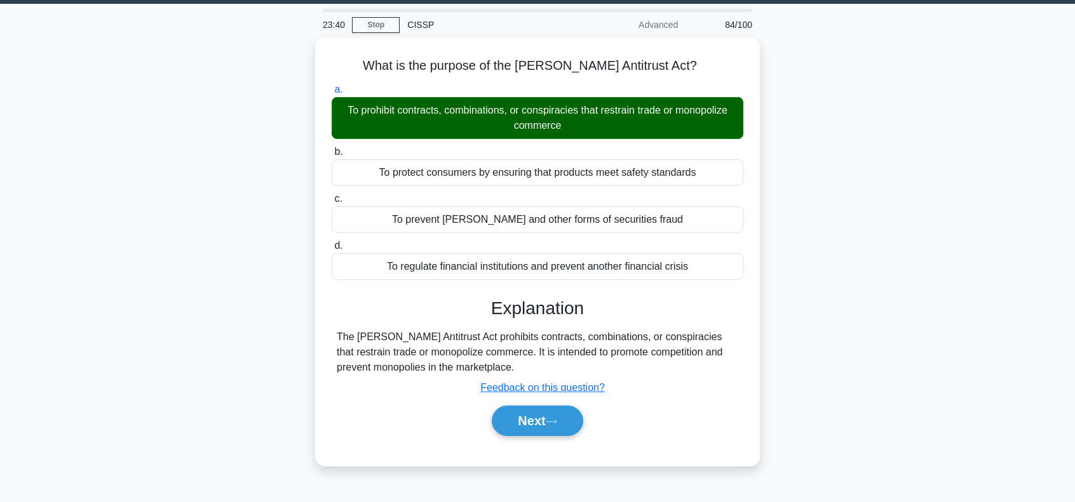
scroll to position [184, 0]
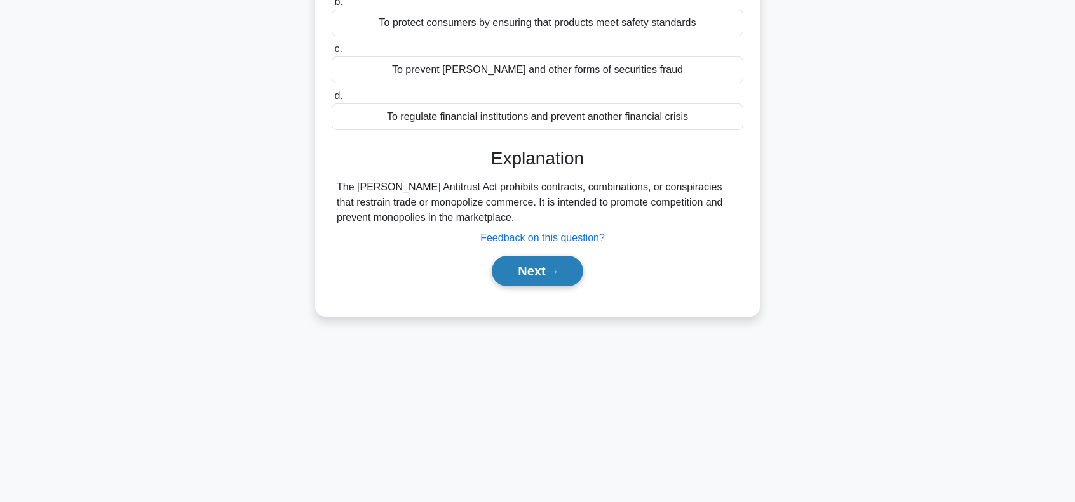
click at [562, 269] on button "Next" at bounding box center [537, 271] width 91 height 30
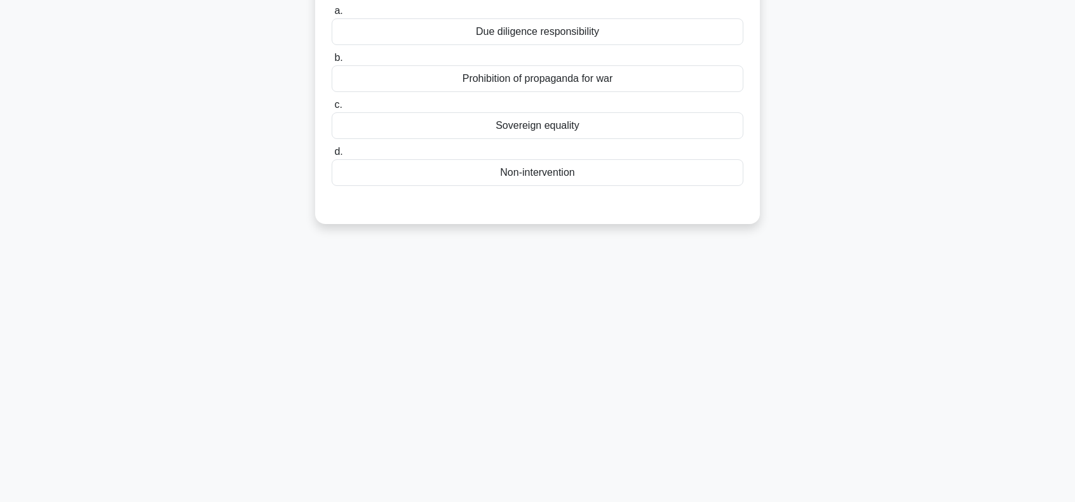
scroll to position [0, 0]
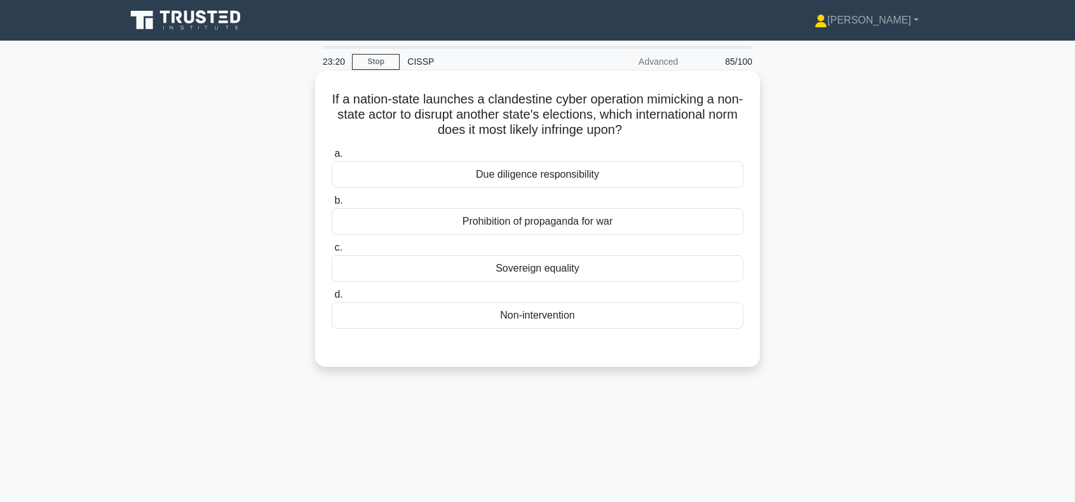
click at [545, 314] on div "Non-intervention" at bounding box center [538, 315] width 412 height 27
click at [332, 299] on input "d. Non-intervention" at bounding box center [332, 295] width 0 height 8
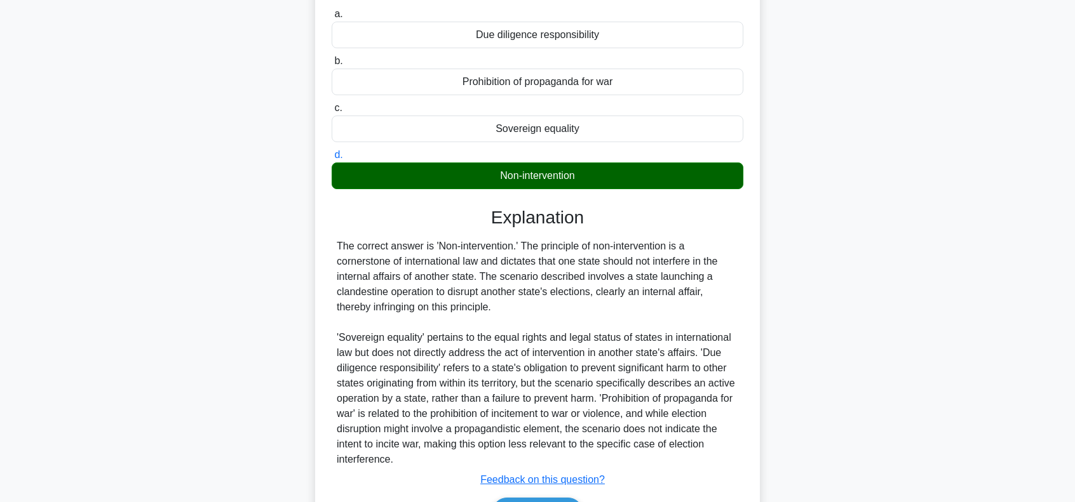
scroll to position [212, 0]
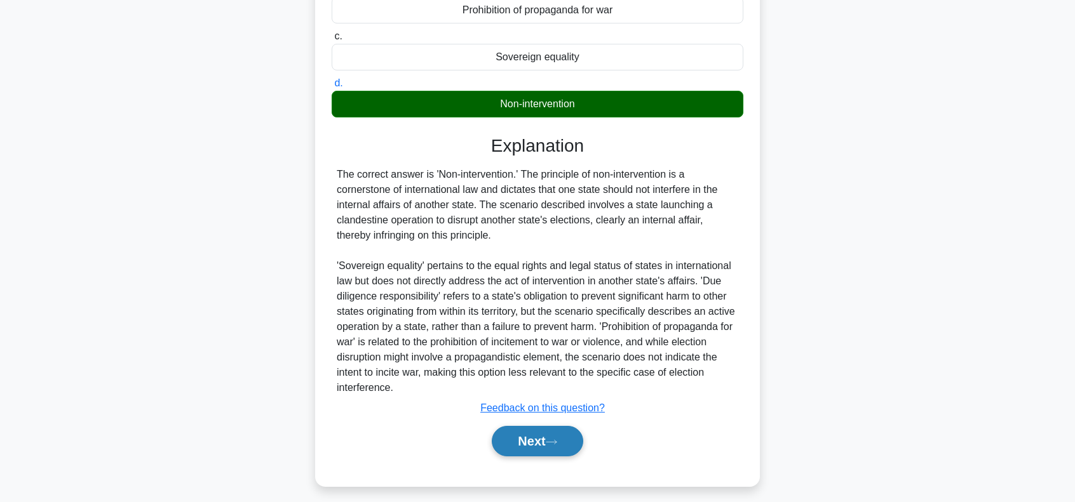
click at [535, 436] on button "Next" at bounding box center [537, 441] width 91 height 30
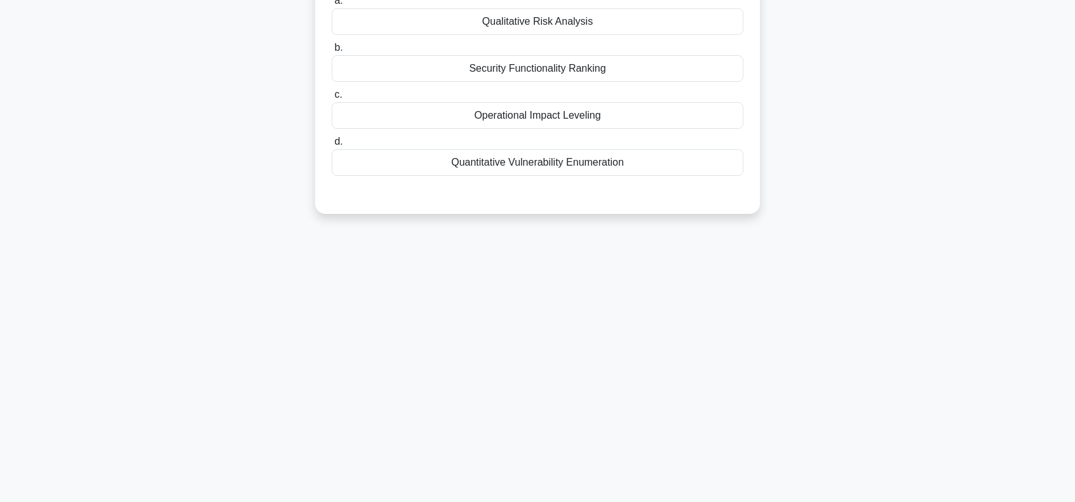
scroll to position [0, 0]
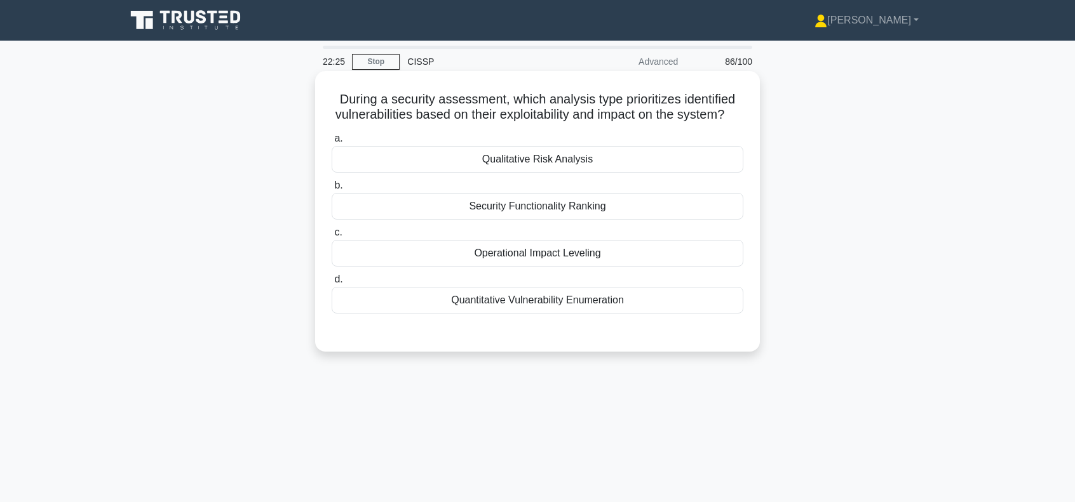
click at [631, 173] on div "Qualitative Risk Analysis" at bounding box center [538, 159] width 412 height 27
click at [332, 143] on input "a. Qualitative Risk Analysis" at bounding box center [332, 139] width 0 height 8
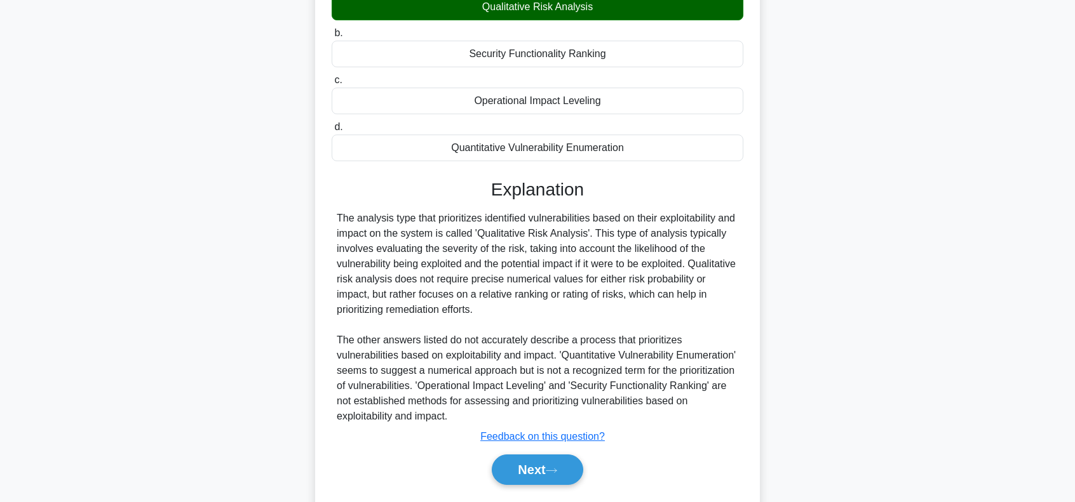
scroll to position [169, 0]
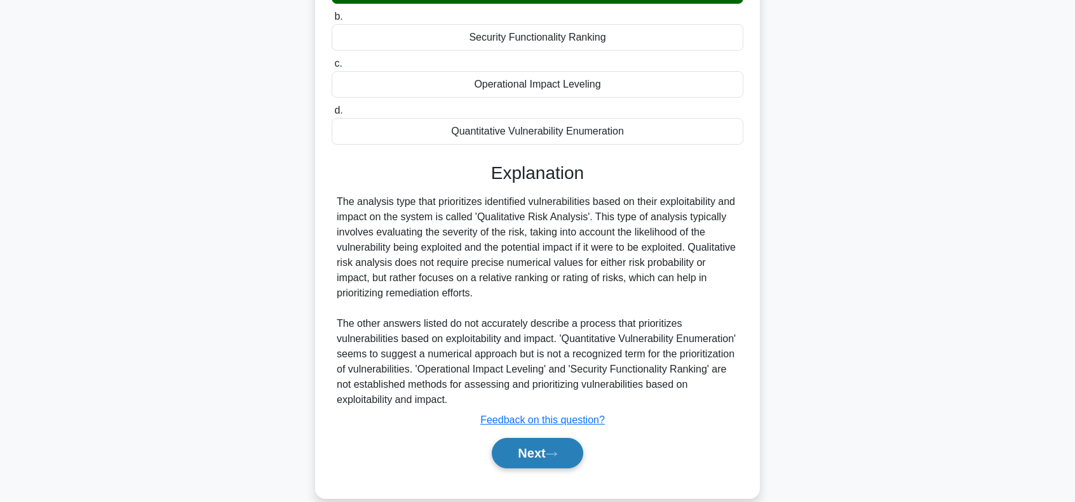
click at [537, 468] on button "Next" at bounding box center [537, 453] width 91 height 30
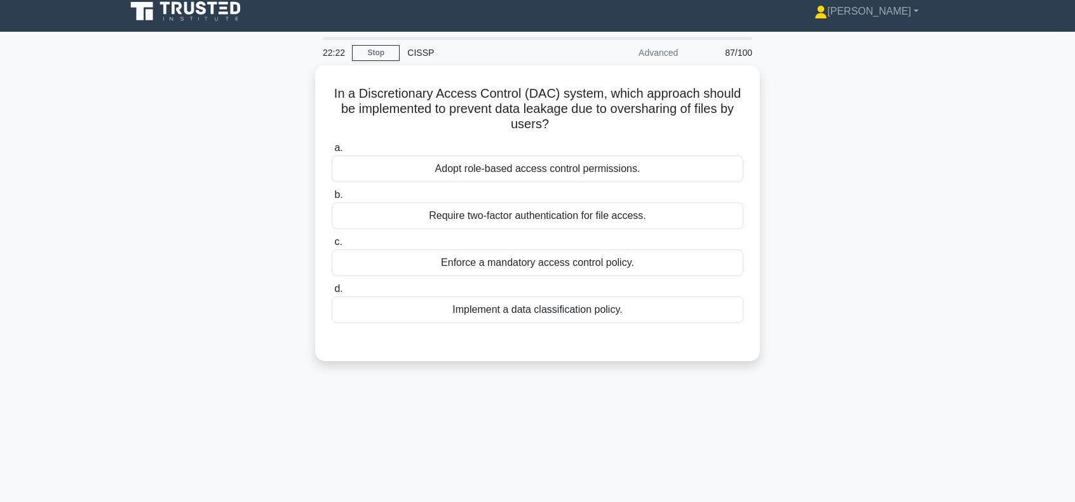
scroll to position [0, 0]
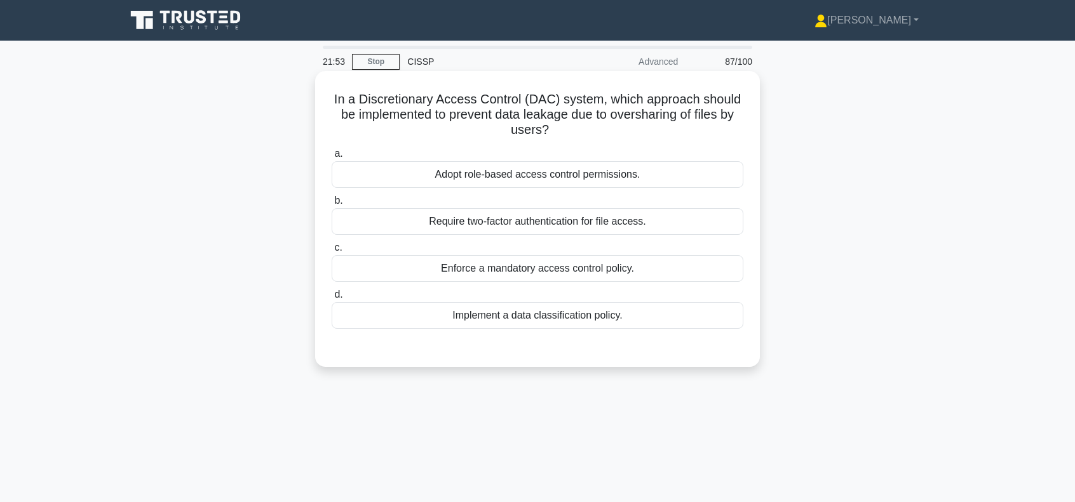
click at [577, 176] on div "Adopt role-based access control permissions." at bounding box center [538, 174] width 412 height 27
click at [332, 158] on input "a. Adopt role-based access control permissions." at bounding box center [332, 154] width 0 height 8
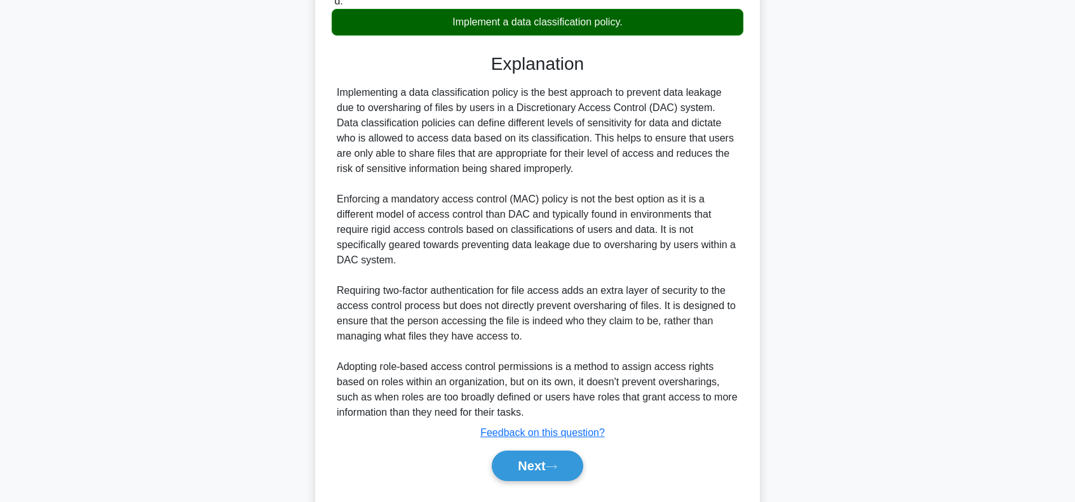
scroll to position [327, 0]
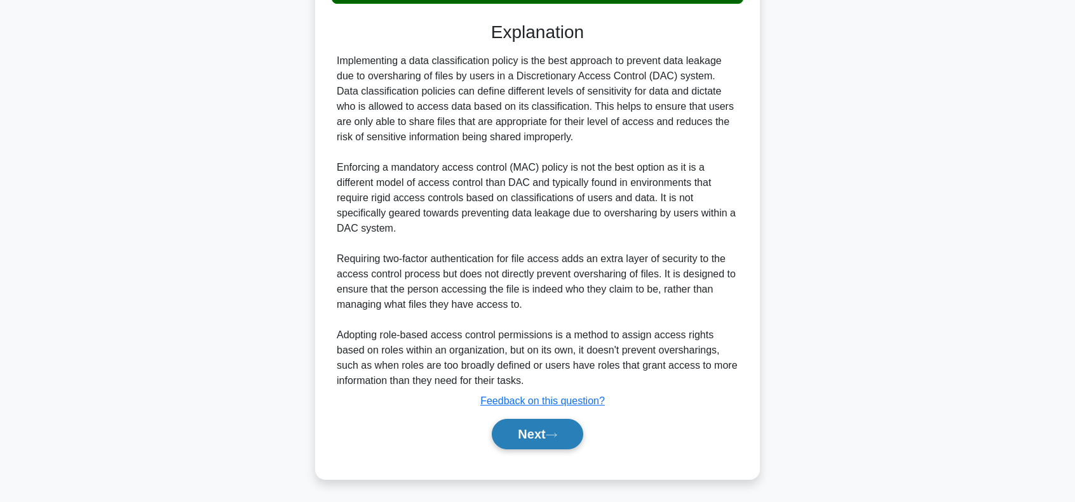
click at [561, 431] on button "Next" at bounding box center [537, 434] width 91 height 30
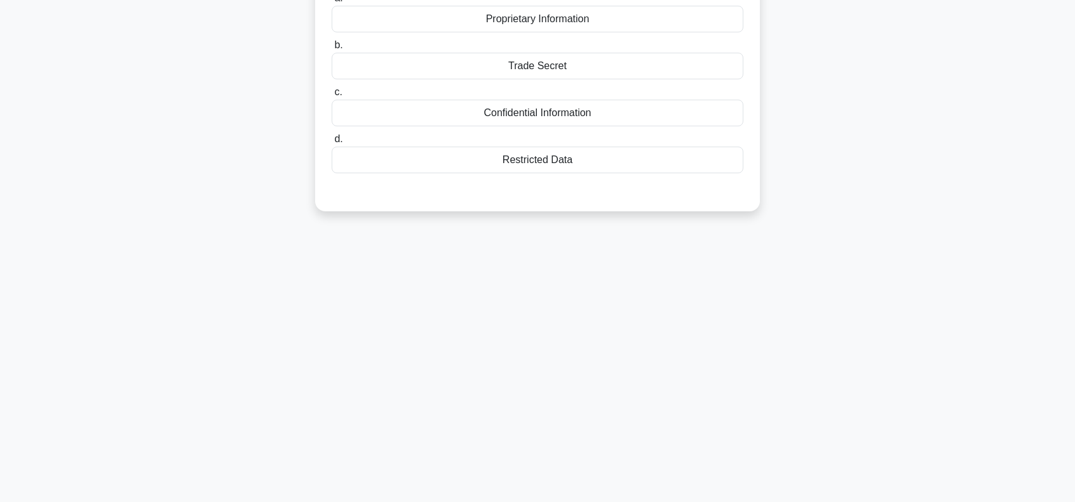
scroll to position [0, 0]
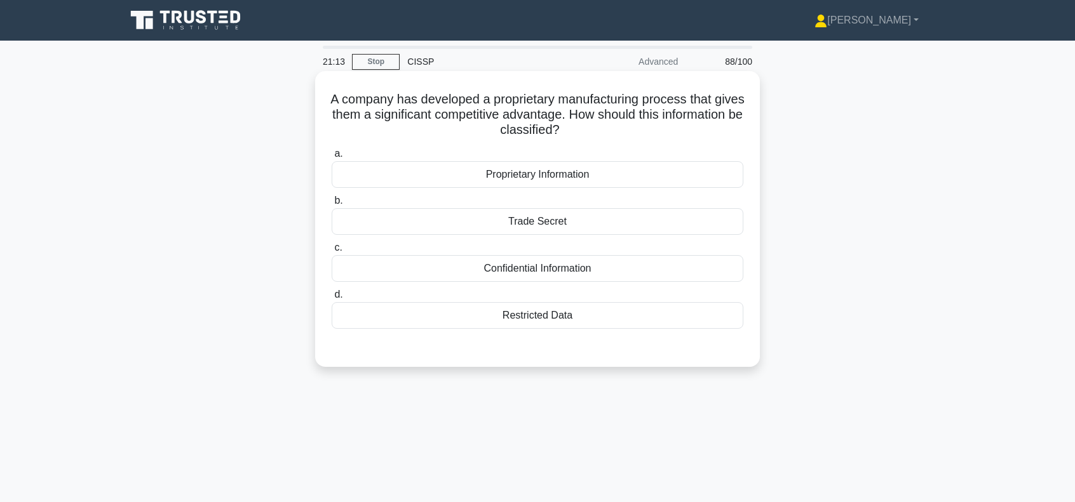
click at [577, 177] on div "Proprietary Information" at bounding box center [538, 174] width 412 height 27
click at [332, 158] on input "a. Proprietary Information" at bounding box center [332, 154] width 0 height 8
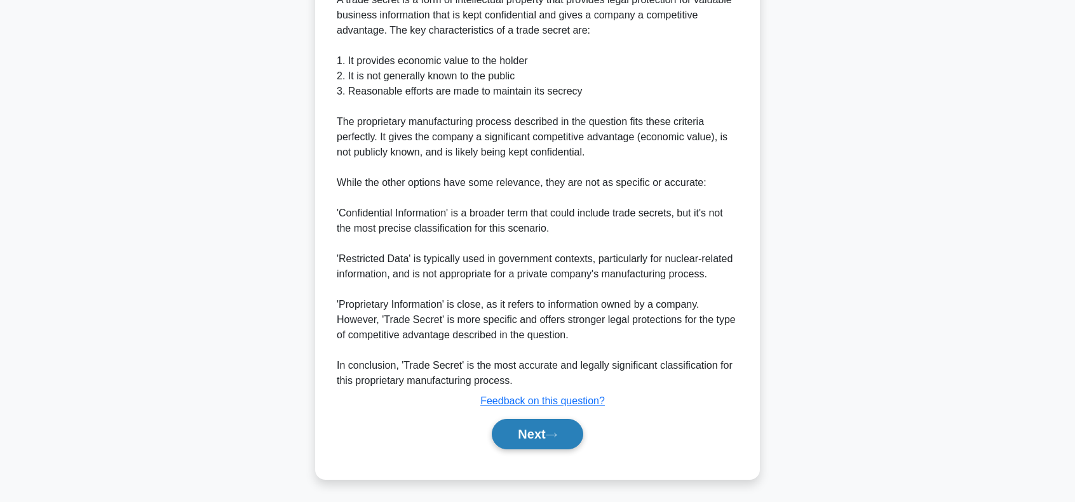
click at [523, 431] on button "Next" at bounding box center [537, 434] width 91 height 30
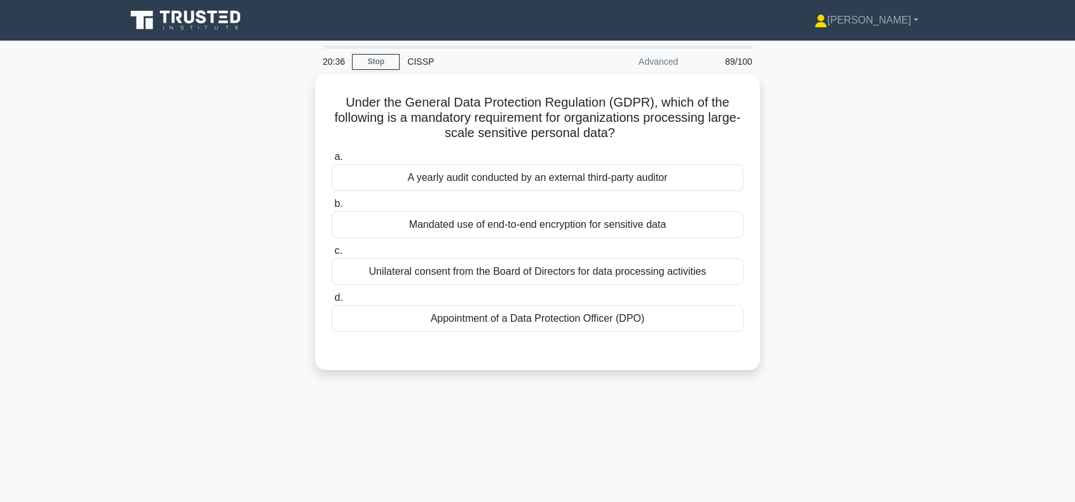
drag, startPoint x: 654, startPoint y: 133, endPoint x: 290, endPoint y: 102, distance: 365.3
click at [290, 102] on div "Under the General Data Protection Regulation (GDPR), which of the following is …" at bounding box center [537, 229] width 838 height 311
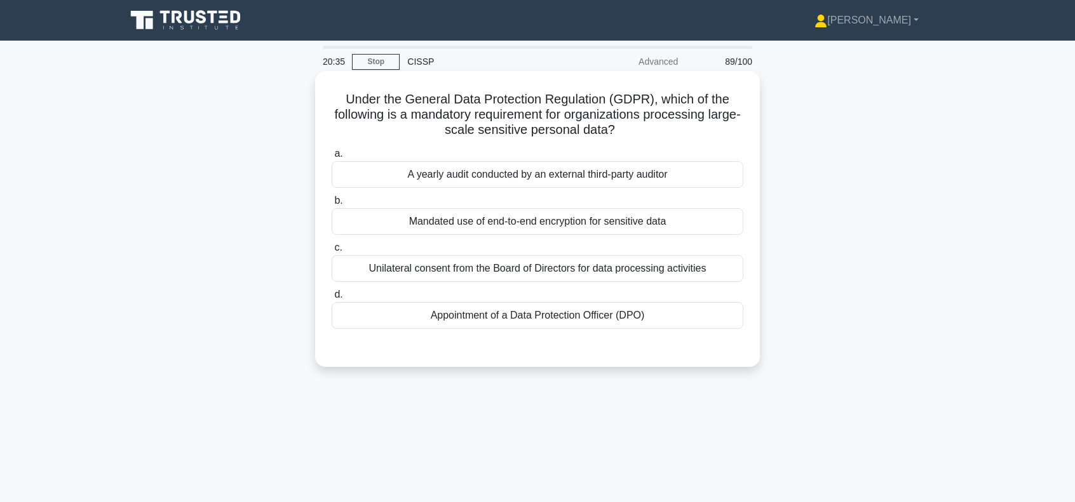
copy h5 "Under the General Data Protection Regulation (GDPR), which of the following is …"
click at [527, 320] on div "Appointment of a Data Protection Officer (DPO)" at bounding box center [538, 315] width 412 height 27
click at [332, 299] on input "d. Appointment of a Data Protection Officer (DPO)" at bounding box center [332, 295] width 0 height 8
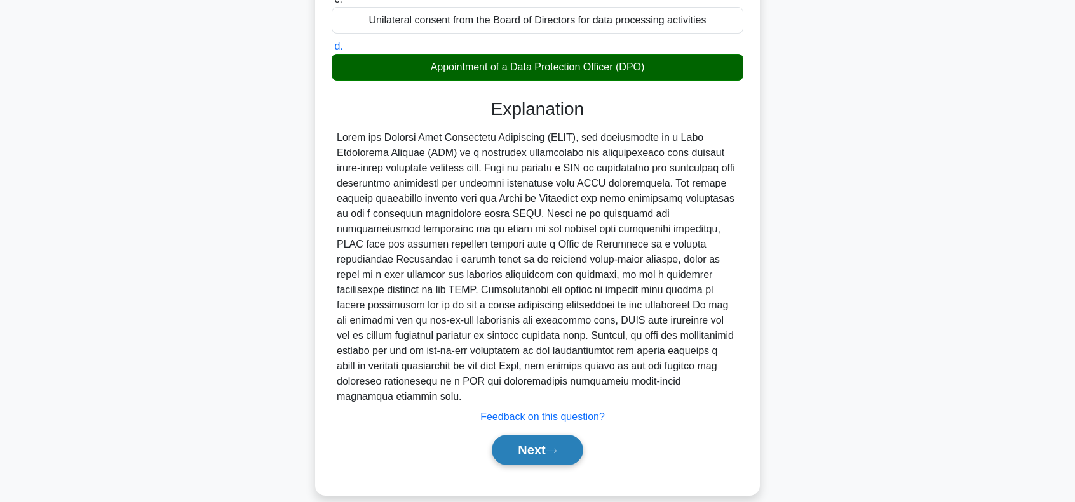
click at [509, 435] on button "Next" at bounding box center [537, 450] width 91 height 30
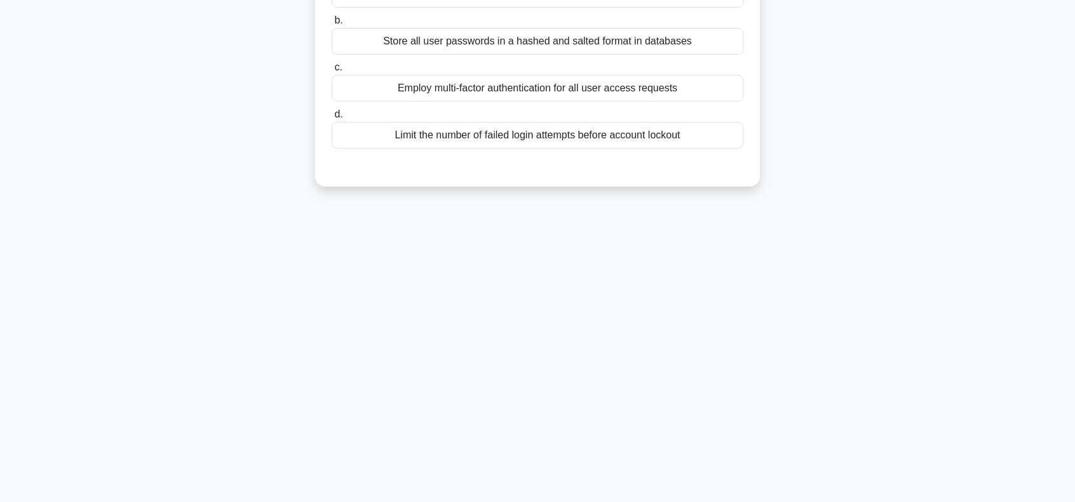
scroll to position [14, 0]
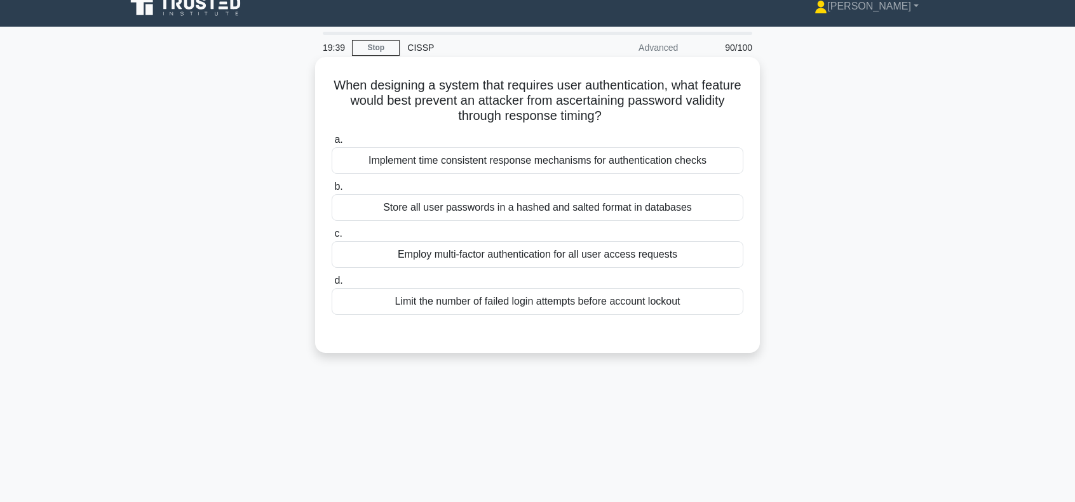
drag, startPoint x: 670, startPoint y: 123, endPoint x: 322, endPoint y: 86, distance: 350.1
click at [322, 86] on div "When designing a system that requires user authentication, what feature would b…" at bounding box center [537, 205] width 434 height 286
copy h5 "When designing a system that requires user authentication, what feature would b…"
click at [537, 165] on div "Implement time consistent response mechanisms for authentication checks" at bounding box center [538, 160] width 412 height 27
click at [332, 144] on input "a. Implement time consistent response mechanisms for authentication checks" at bounding box center [332, 140] width 0 height 8
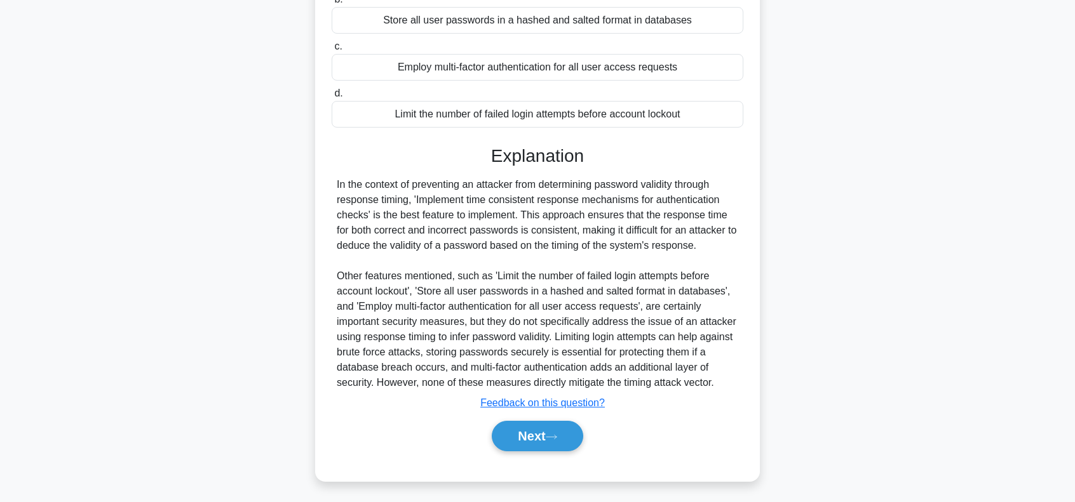
scroll to position [203, 0]
click at [542, 429] on button "Next" at bounding box center [537, 435] width 91 height 30
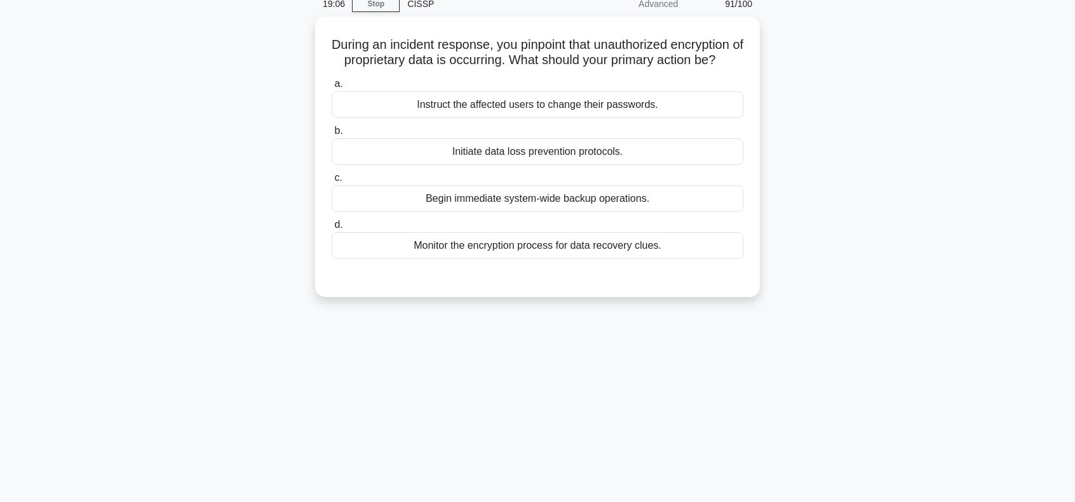
scroll to position [57, 0]
drag, startPoint x: 621, startPoint y: 74, endPoint x: 311, endPoint y: 45, distance: 311.3
click at [311, 45] on div "During an incident response, you pinpoint that unauthorized encryption of propr…" at bounding box center [537, 166] width 838 height 296
copy h5 "During an incident response, you pinpoint that unauthorized encryption of propr…"
click at [535, 163] on div "Initiate data loss prevention protocols." at bounding box center [538, 150] width 412 height 27
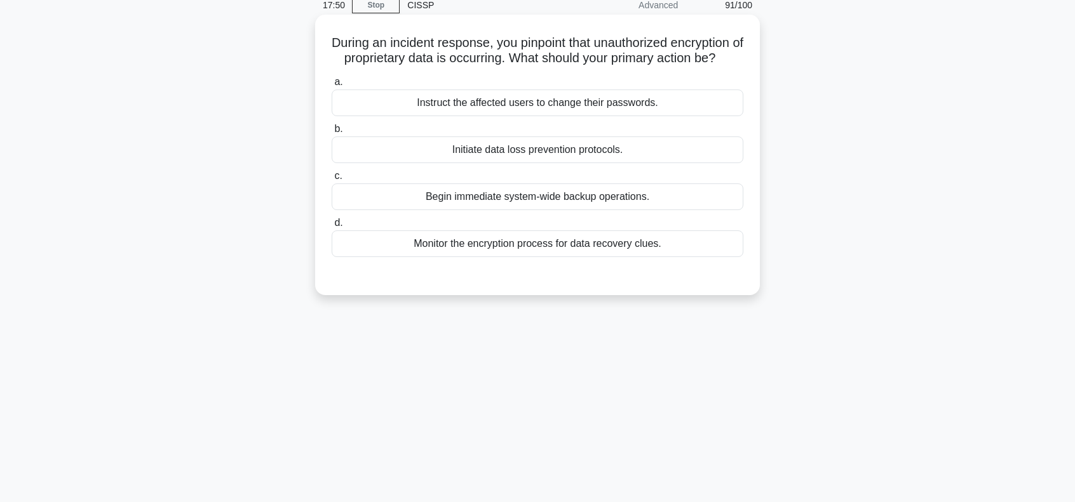
click at [332, 133] on input "b. Initiate data loss prevention protocols." at bounding box center [332, 129] width 0 height 8
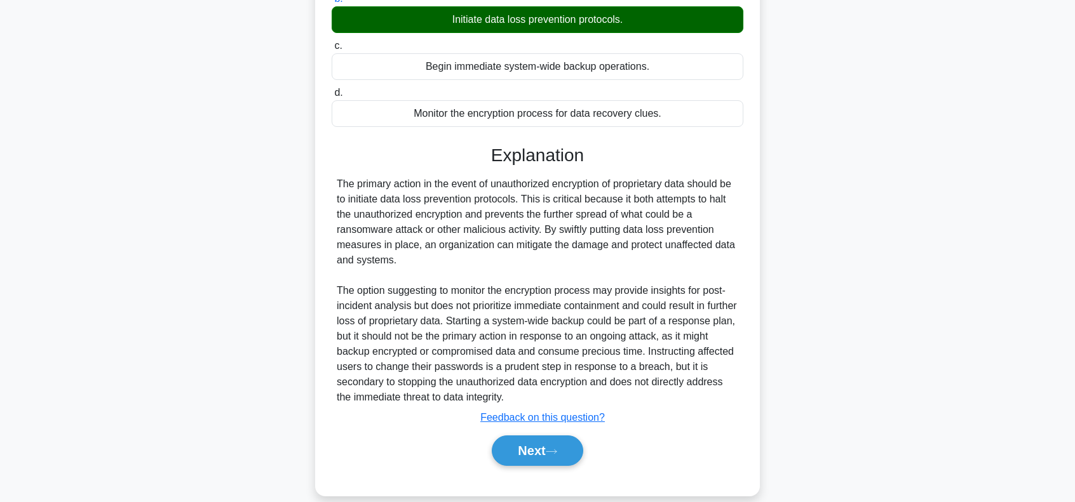
scroll to position [218, 0]
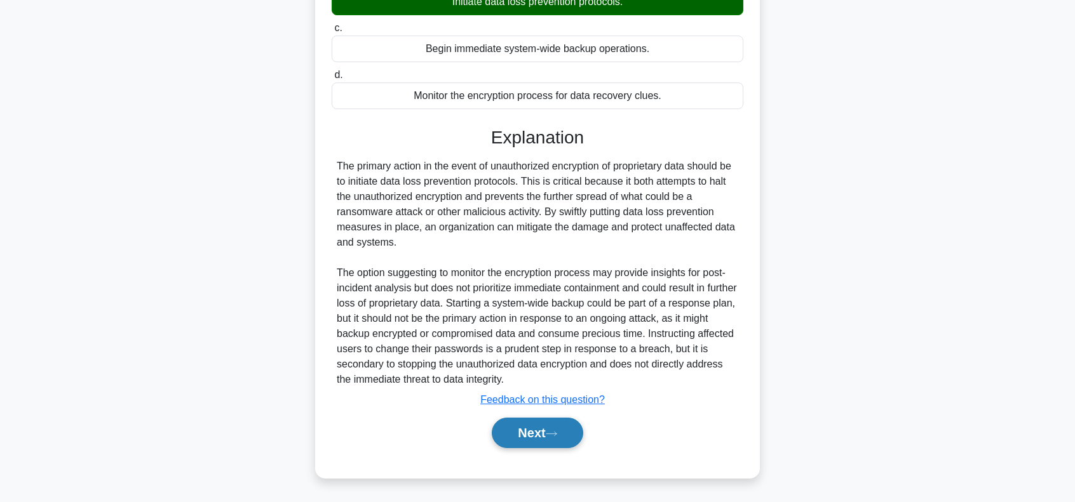
click at [569, 439] on button "Next" at bounding box center [537, 433] width 91 height 30
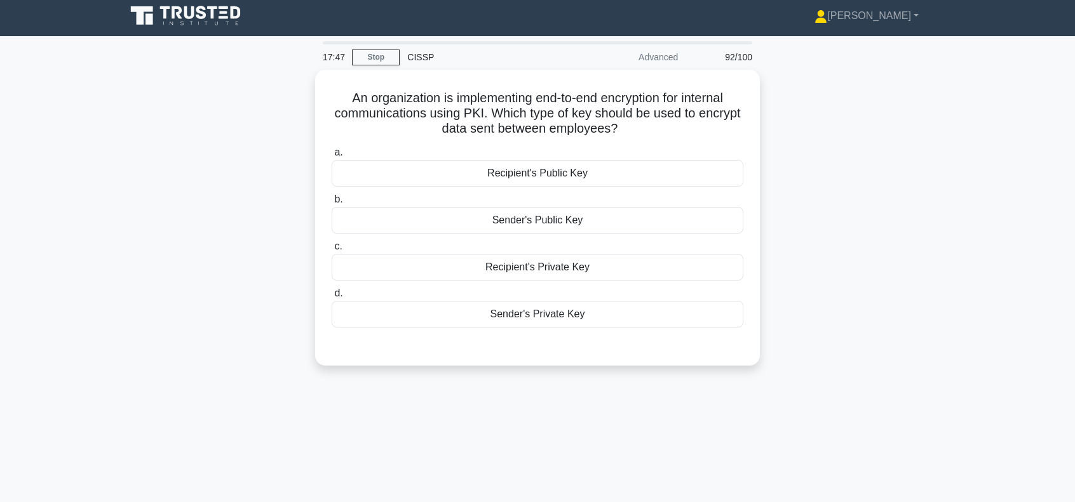
scroll to position [0, 0]
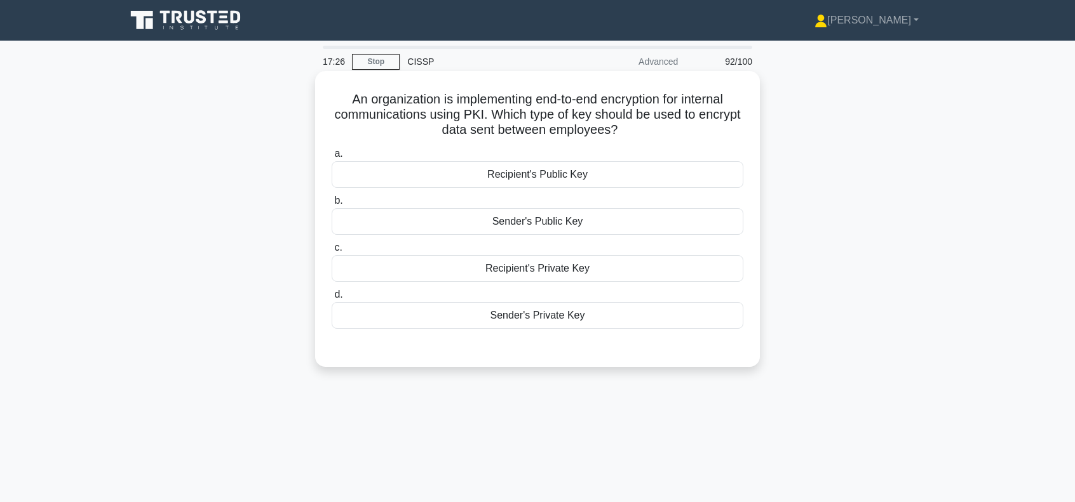
click at [564, 175] on div "Recipient's Public Key" at bounding box center [538, 174] width 412 height 27
click at [332, 158] on input "a. Recipient's Public Key" at bounding box center [332, 154] width 0 height 8
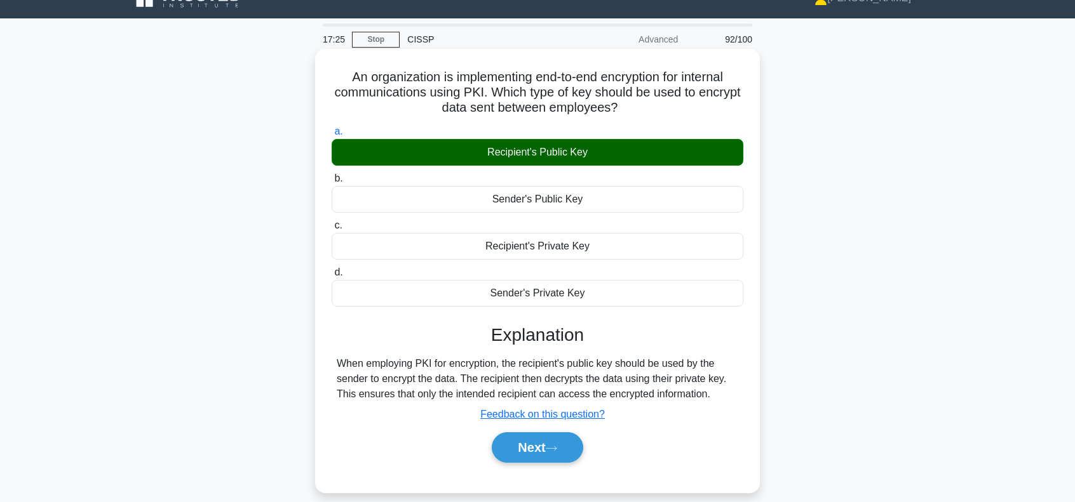
scroll to position [184, 0]
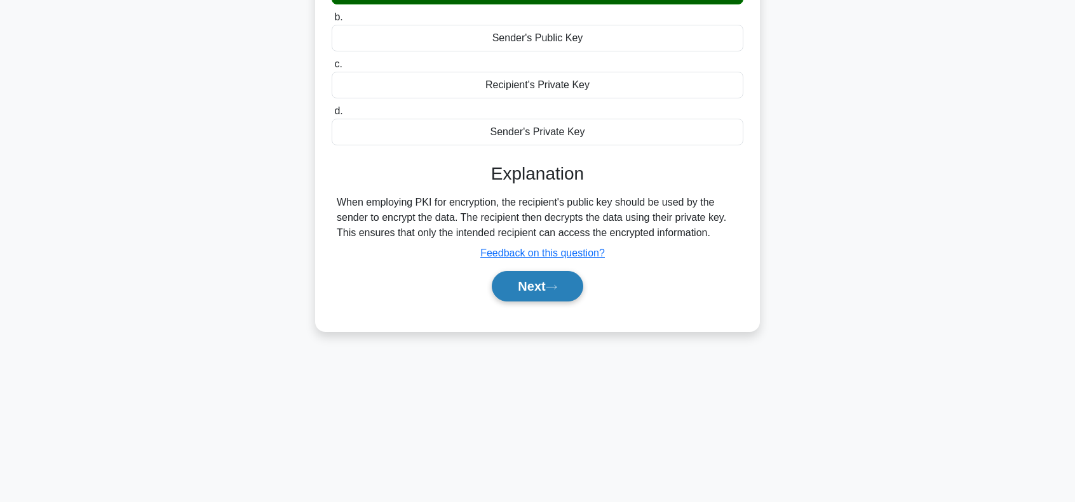
click at [547, 286] on button "Next" at bounding box center [537, 286] width 91 height 30
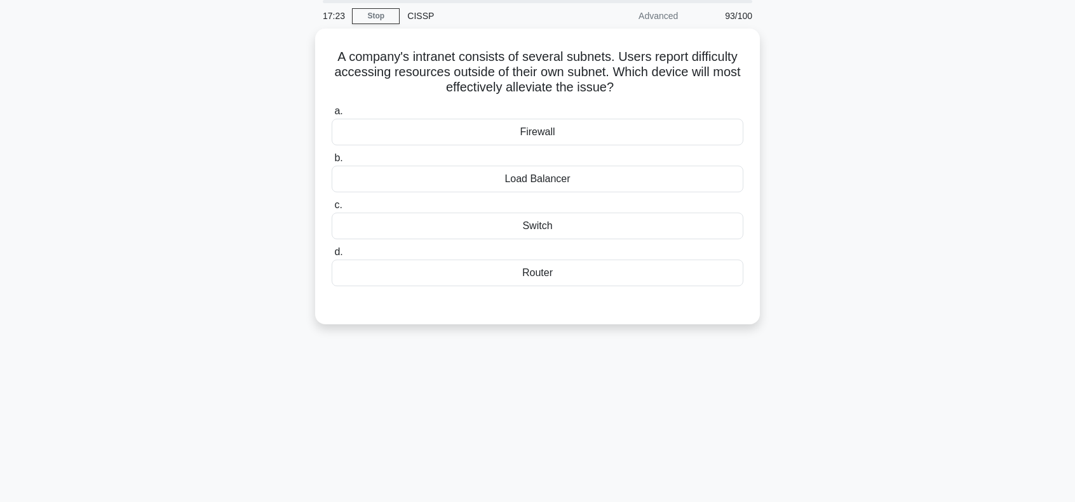
scroll to position [0, 0]
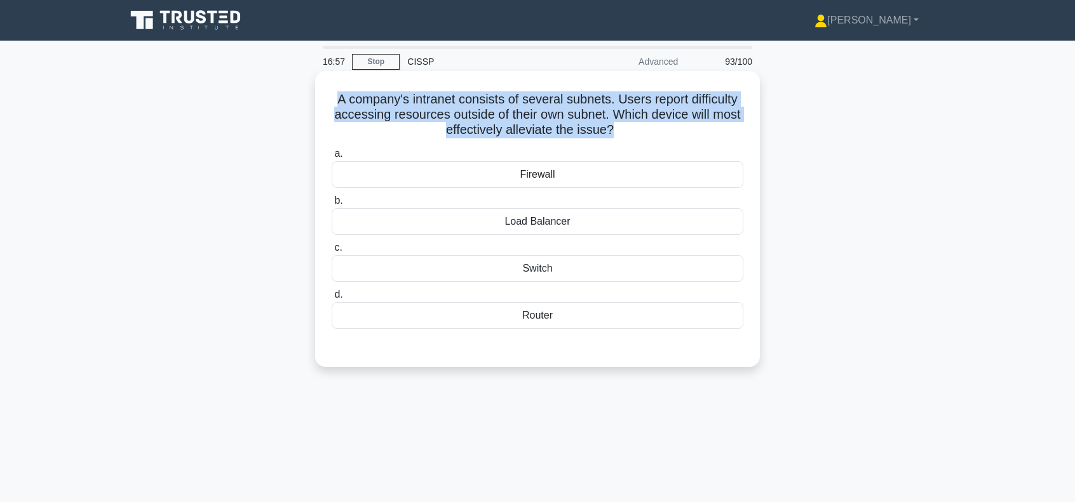
drag, startPoint x: 330, startPoint y: 97, endPoint x: 630, endPoint y: 134, distance: 302.1
click at [630, 134] on h5 "A company's intranet consists of several subnets. Users report difficulty acces…" at bounding box center [537, 114] width 414 height 47
copy h5 "A company's intranet consists of several subnets. Users report difficulty acces…"
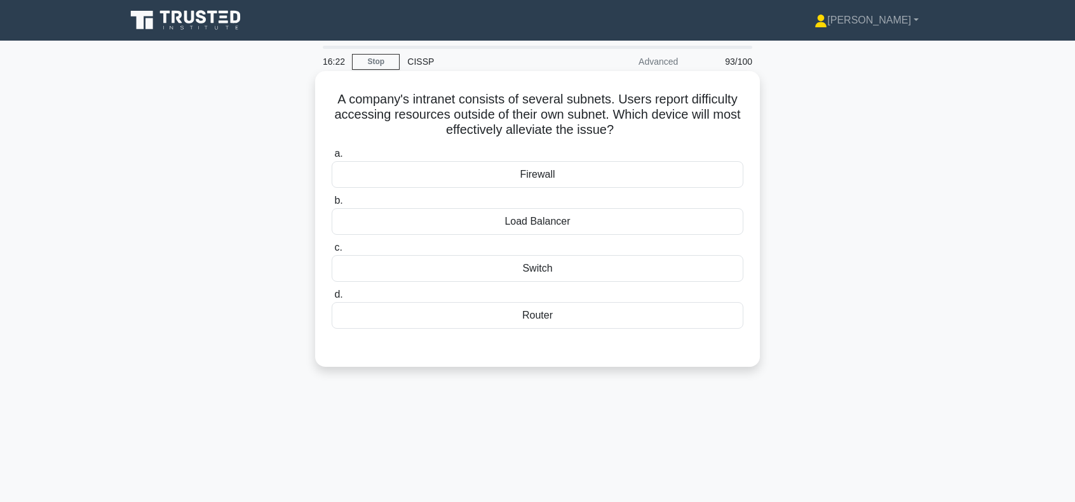
click at [556, 314] on div "Router" at bounding box center [538, 315] width 412 height 27
click at [332, 299] on input "d. Router" at bounding box center [332, 295] width 0 height 8
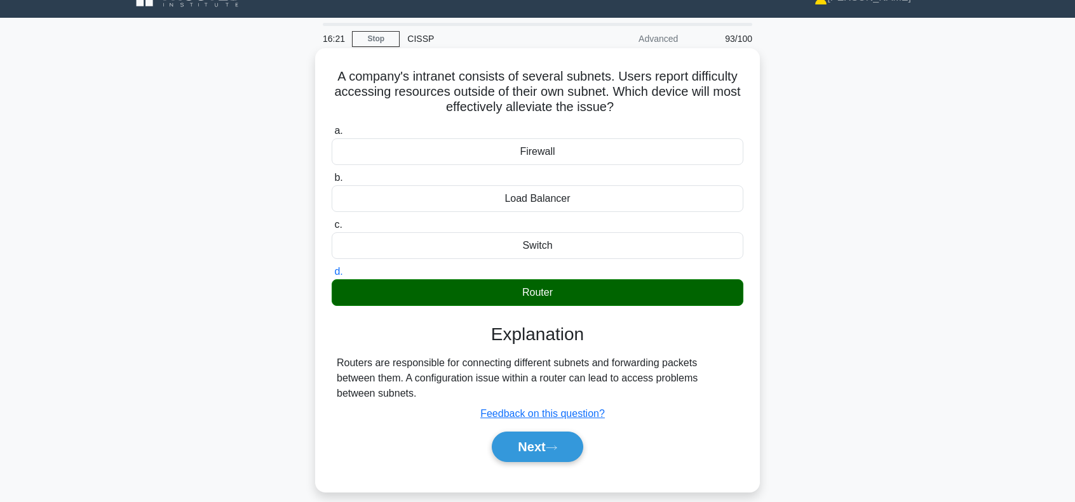
scroll to position [169, 0]
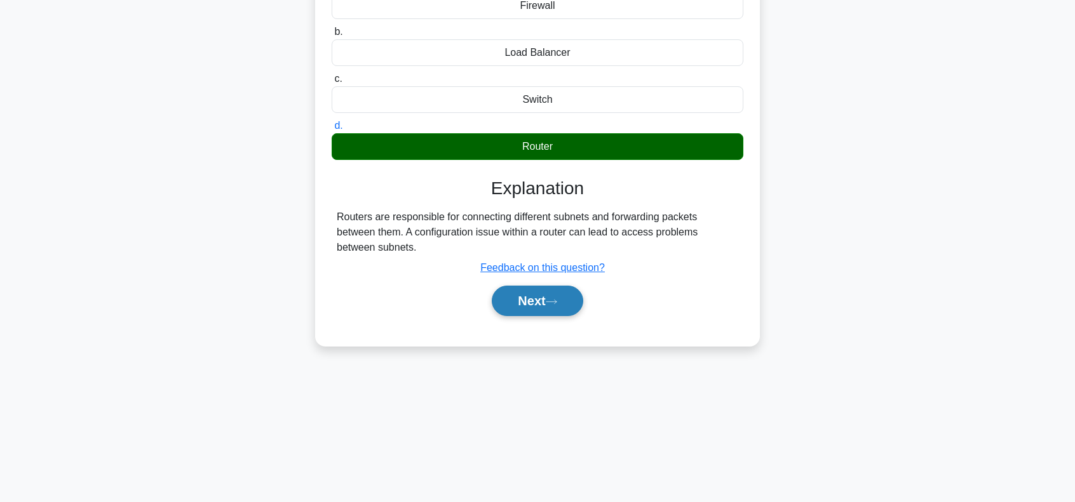
click at [541, 286] on button "Next" at bounding box center [537, 301] width 91 height 30
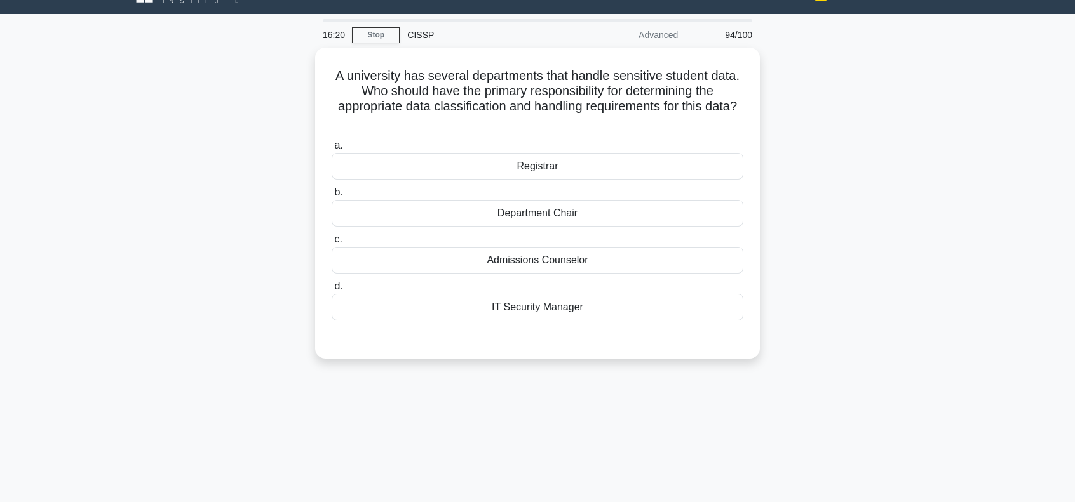
scroll to position [0, 0]
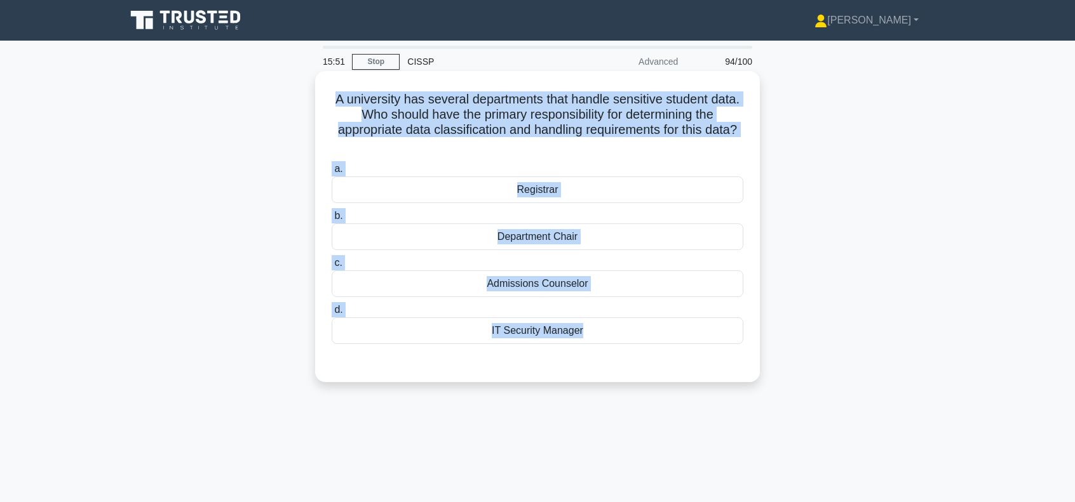
drag, startPoint x: 330, startPoint y: 98, endPoint x: 744, endPoint y: 351, distance: 485.4
click at [744, 351] on div "A university has several departments that handle sensitive student data. Who sh…" at bounding box center [537, 226] width 434 height 301
copy div "A university has several departments that handle sensitive student data. Who sh…"
click at [542, 197] on div "Registrar" at bounding box center [538, 190] width 412 height 27
click at [332, 173] on input "a. Registrar" at bounding box center [332, 169] width 0 height 8
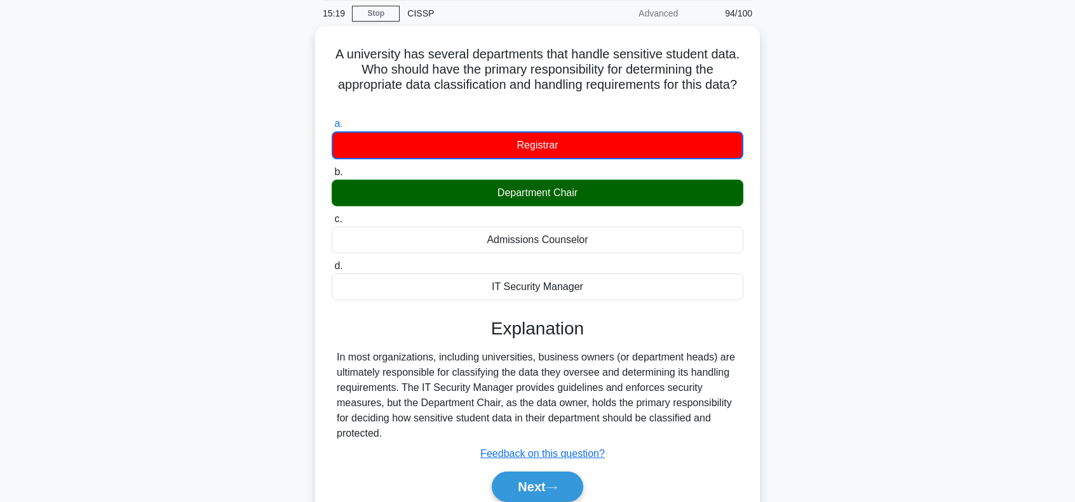
scroll to position [84, 0]
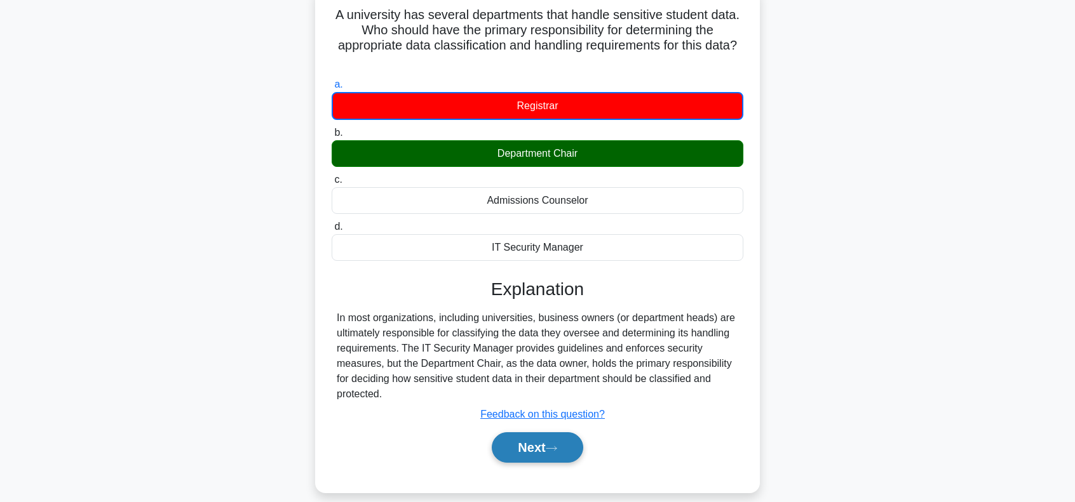
click at [543, 448] on button "Next" at bounding box center [537, 448] width 91 height 30
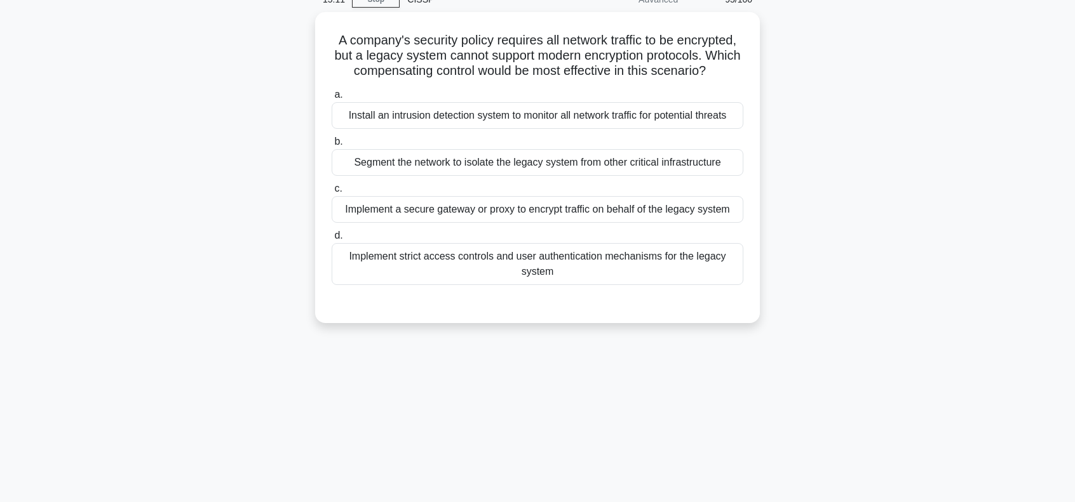
scroll to position [0, 0]
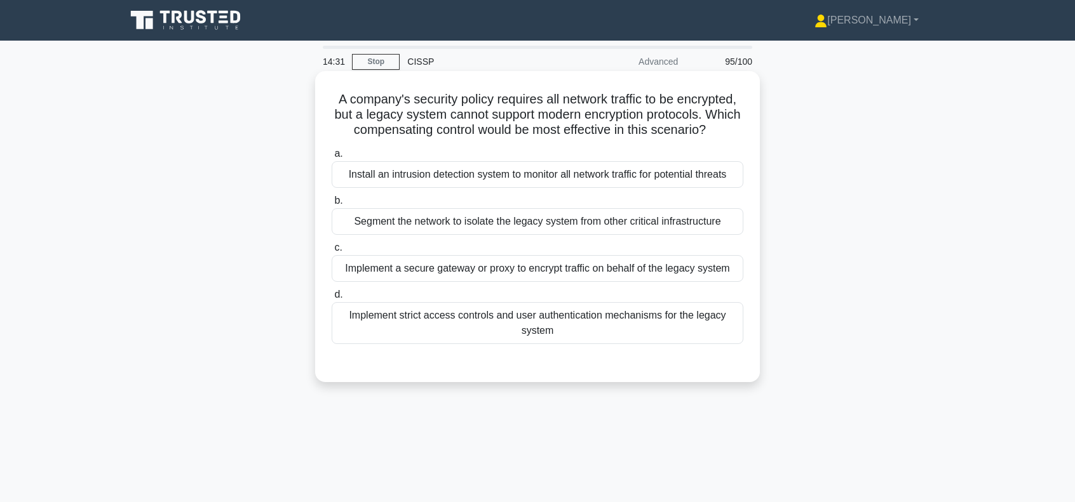
click at [508, 282] on div "Implement a secure gateway or proxy to encrypt traffic on behalf of the legacy …" at bounding box center [538, 268] width 412 height 27
click at [332, 252] on input "c. Implement a secure gateway or proxy to encrypt traffic on behalf of the lega…" at bounding box center [332, 248] width 0 height 8
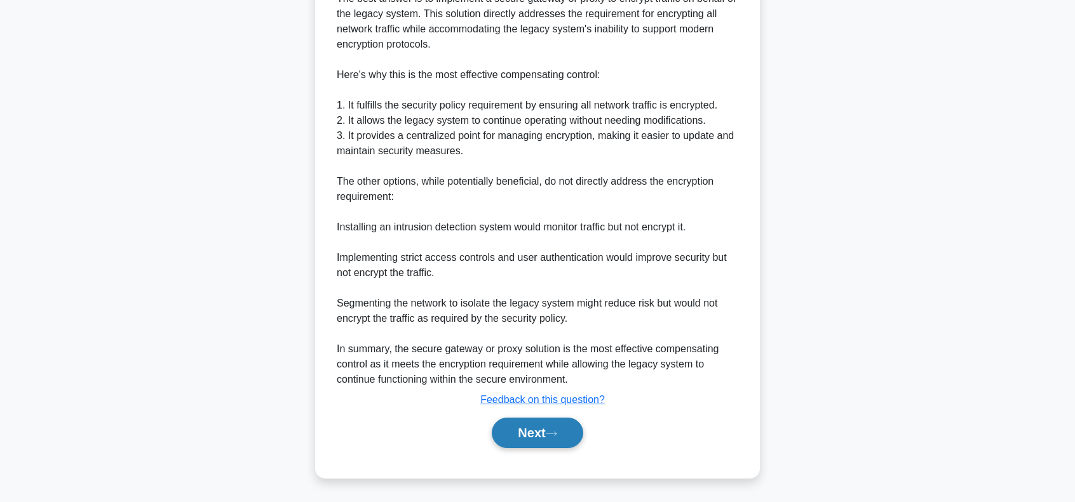
click at [522, 434] on button "Next" at bounding box center [537, 433] width 91 height 30
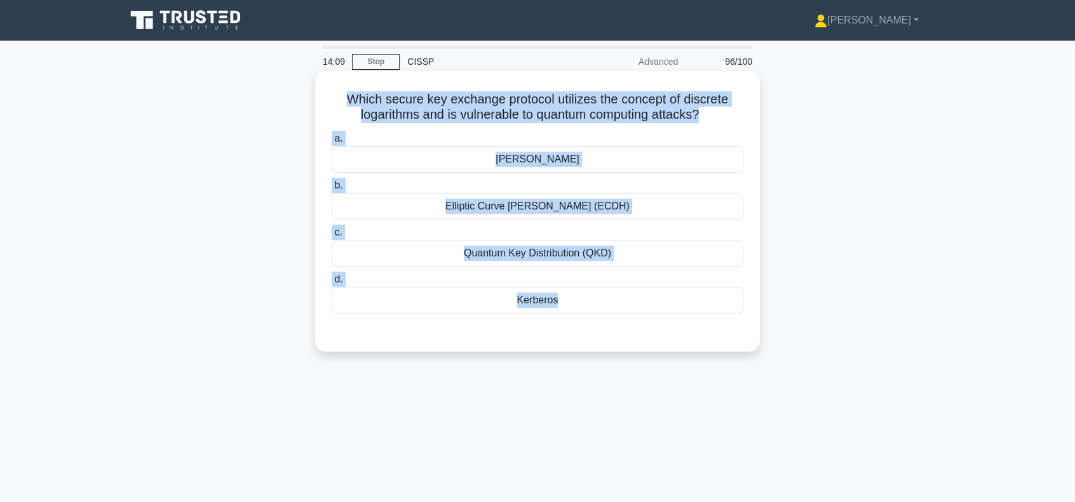
drag, startPoint x: 332, startPoint y: 96, endPoint x: 642, endPoint y: 332, distance: 390.3
click at [642, 332] on div "Which secure key exchange protocol utilizes the concept of discrete logarithms …" at bounding box center [537, 211] width 434 height 271
copy div "Which secure key exchange protocol utilizes the concept of discrete logarithms …"
click at [513, 209] on div "Elliptic Curve Diffie-Hellman (ECDH)" at bounding box center [538, 206] width 412 height 27
click at [332, 190] on input "b. Elliptic Curve Diffie-Hellman (ECDH)" at bounding box center [332, 186] width 0 height 8
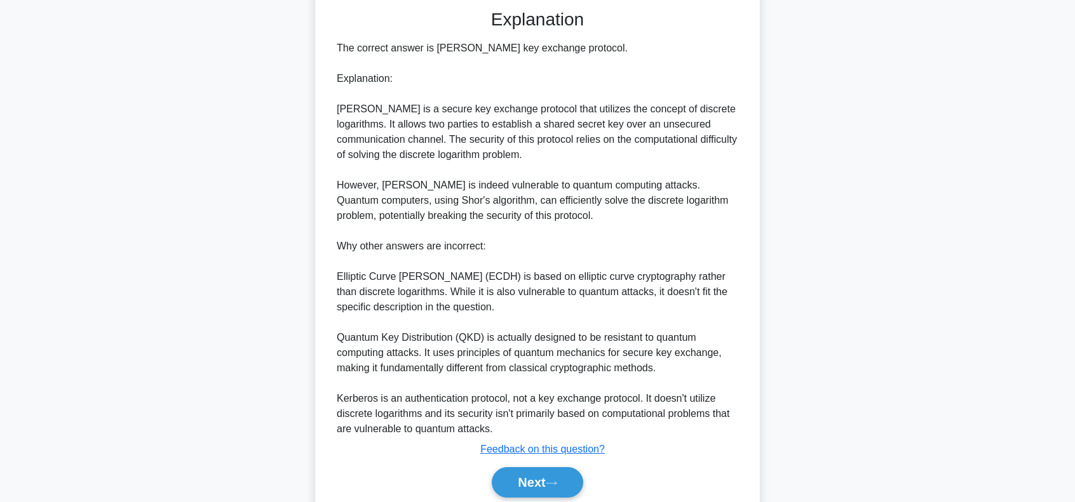
scroll to position [372, 0]
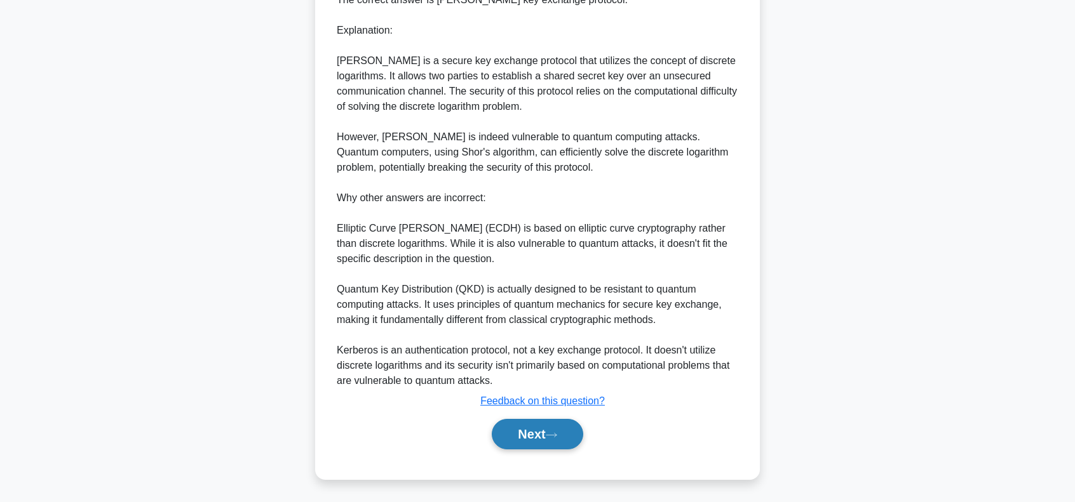
click at [532, 434] on button "Next" at bounding box center [537, 434] width 91 height 30
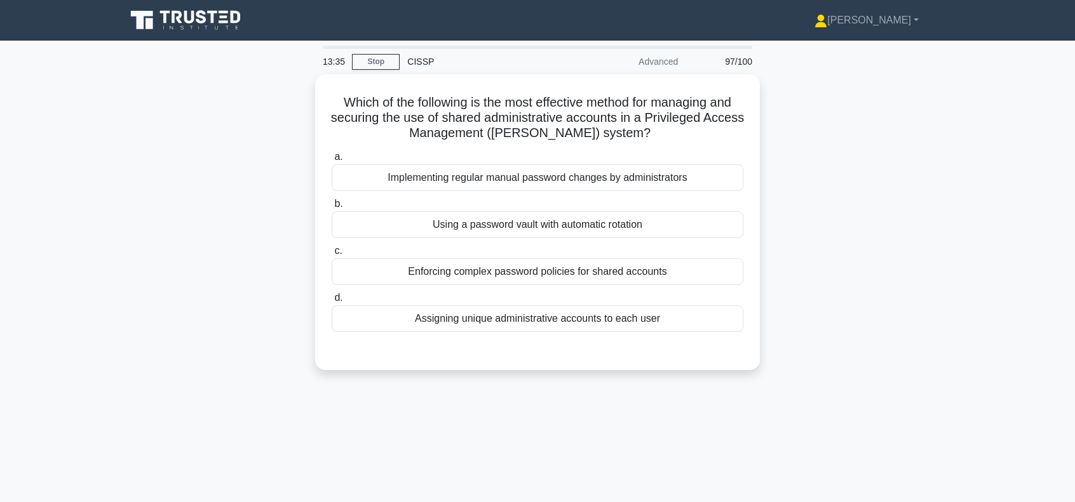
scroll to position [0, 0]
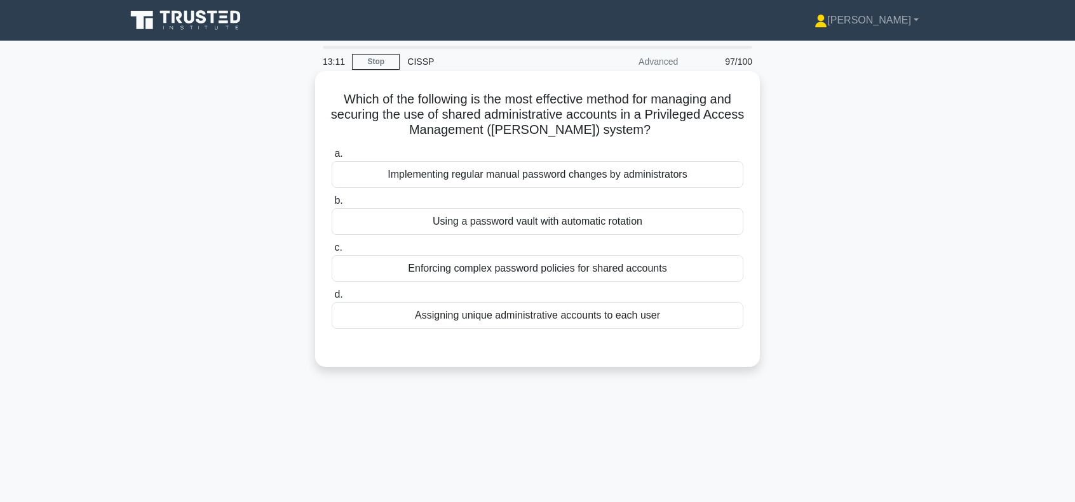
click at [517, 316] on div "Assigning unique administrative accounts to each user" at bounding box center [538, 315] width 412 height 27
click at [332, 299] on input "d. Assigning unique administrative accounts to each user" at bounding box center [332, 295] width 0 height 8
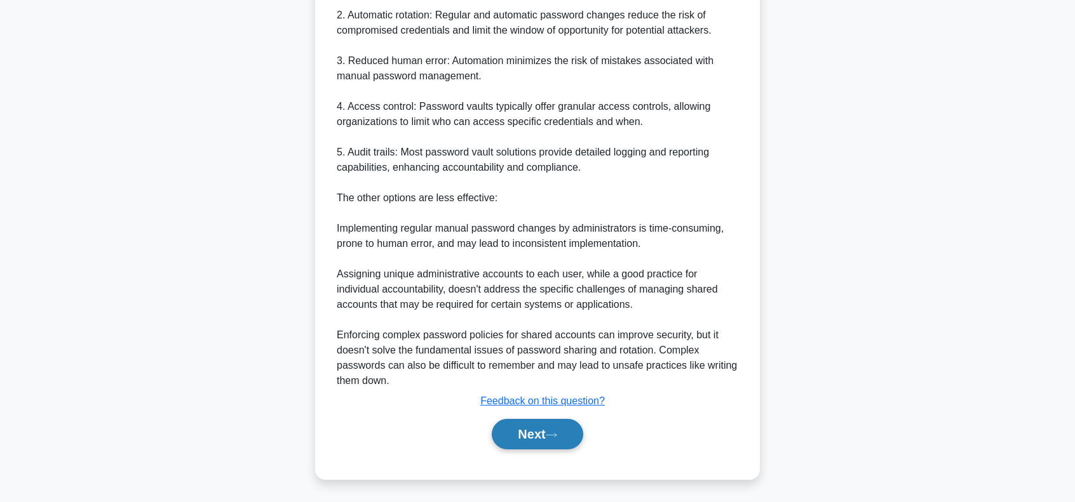
click at [551, 427] on button "Next" at bounding box center [537, 434] width 91 height 30
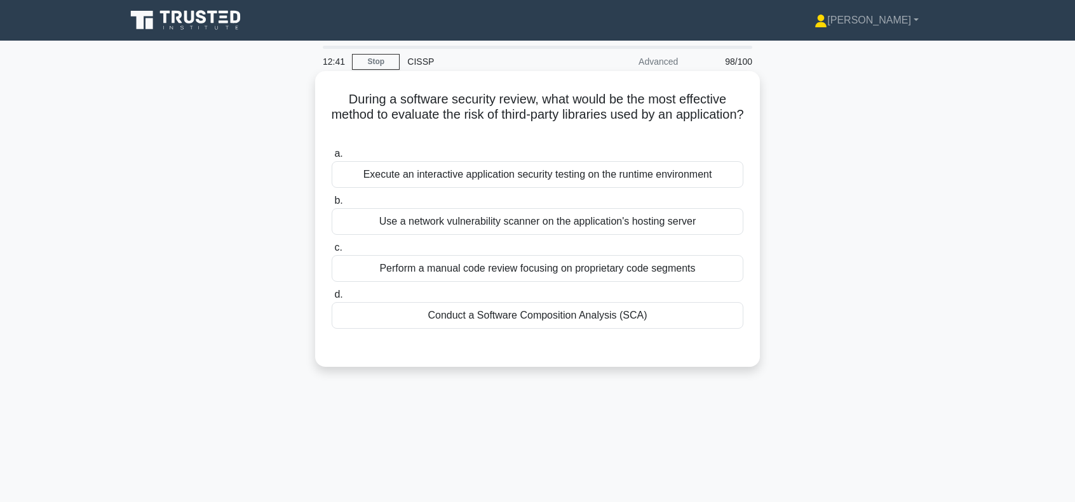
click at [661, 173] on div "Execute an interactive application security testing on the runtime environment" at bounding box center [538, 174] width 412 height 27
click at [332, 158] on input "a. Execute an interactive application security testing on the runtime environme…" at bounding box center [332, 154] width 0 height 8
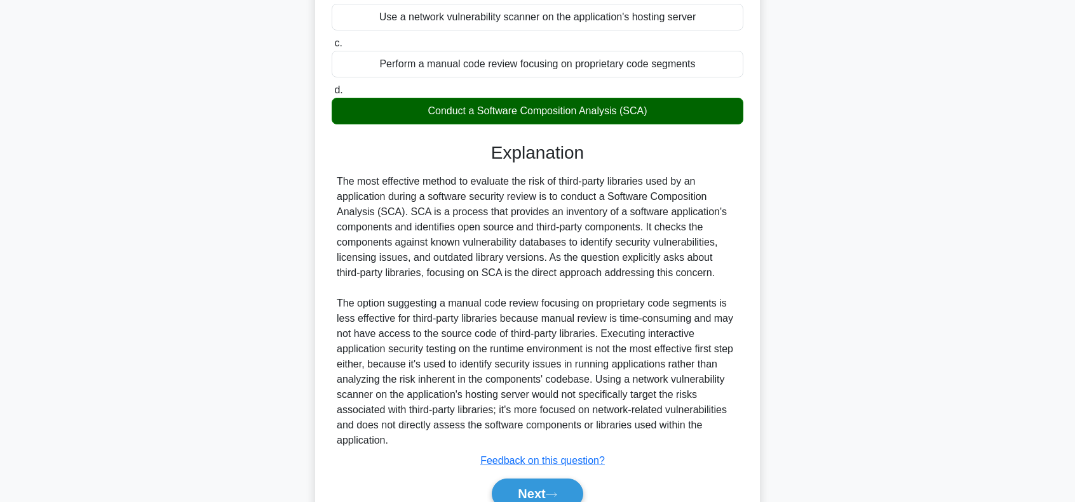
scroll to position [212, 0]
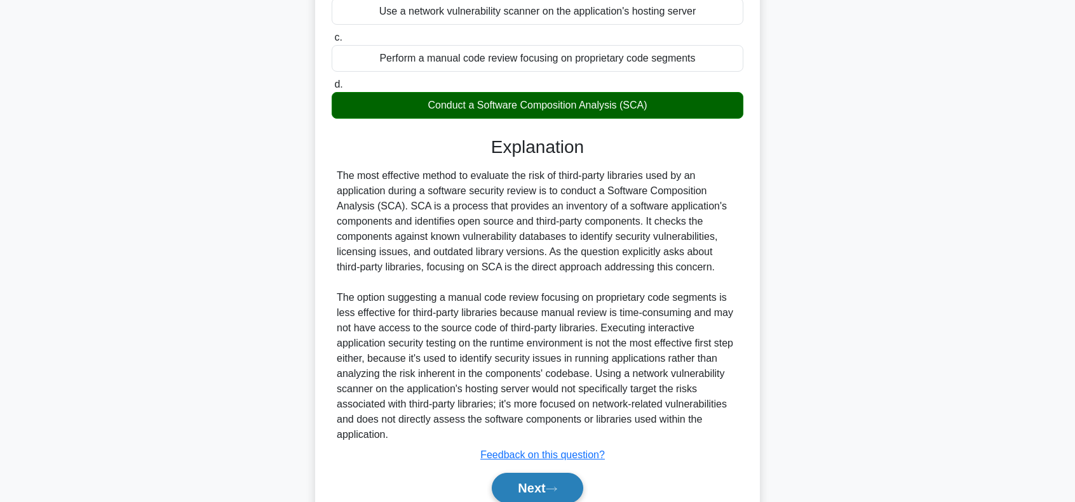
click at [555, 484] on button "Next" at bounding box center [537, 488] width 91 height 30
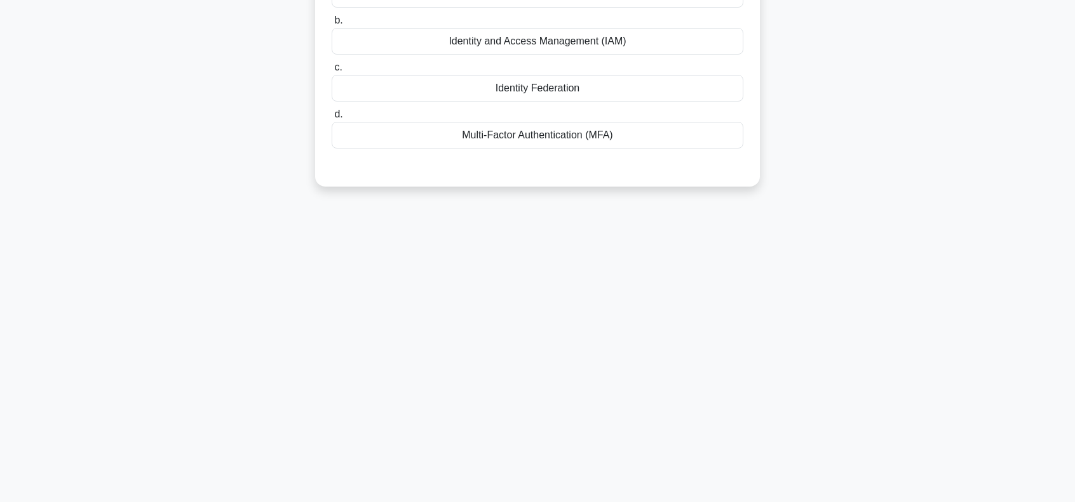
scroll to position [0, 0]
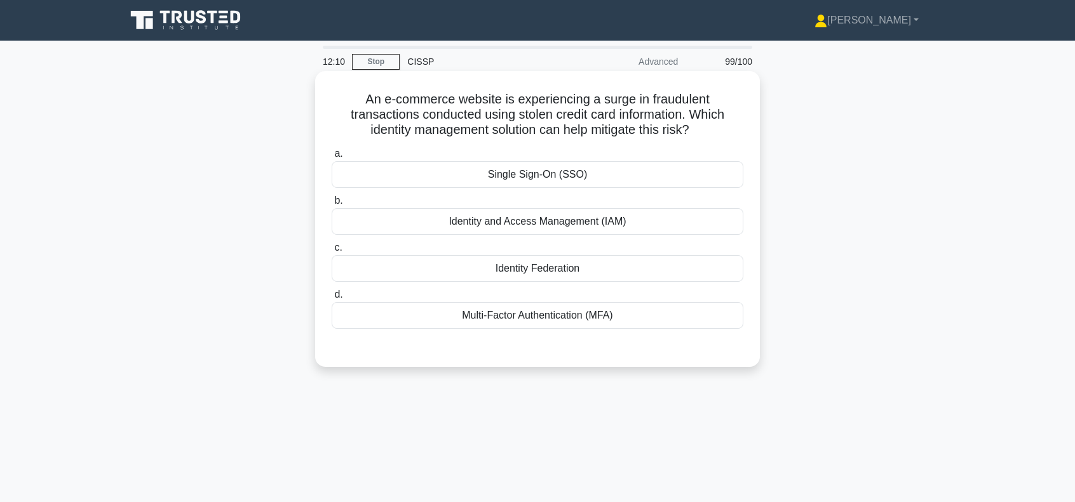
click at [560, 316] on div "Multi-Factor Authentication (MFA)" at bounding box center [538, 315] width 412 height 27
click at [332, 299] on input "d. Multi-Factor Authentication (MFA)" at bounding box center [332, 295] width 0 height 8
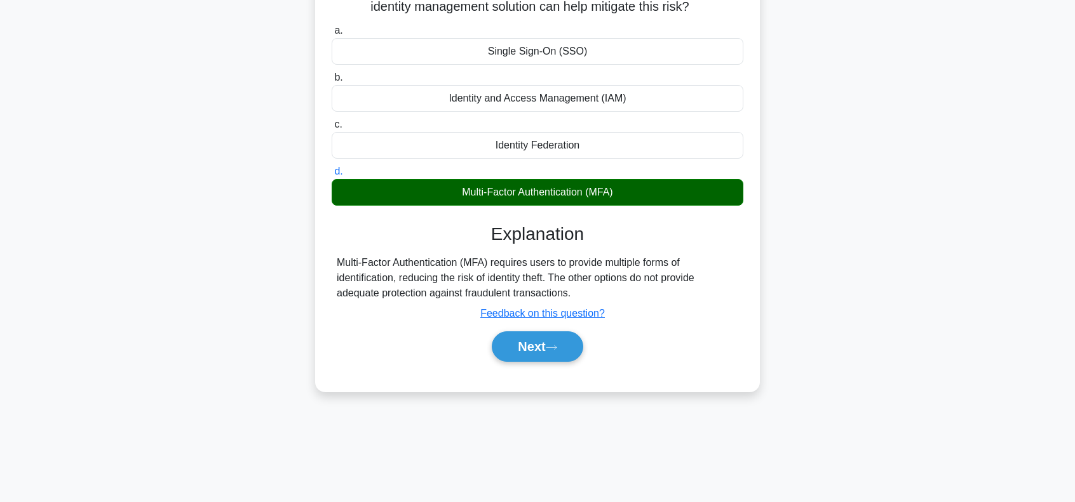
scroll to position [169, 0]
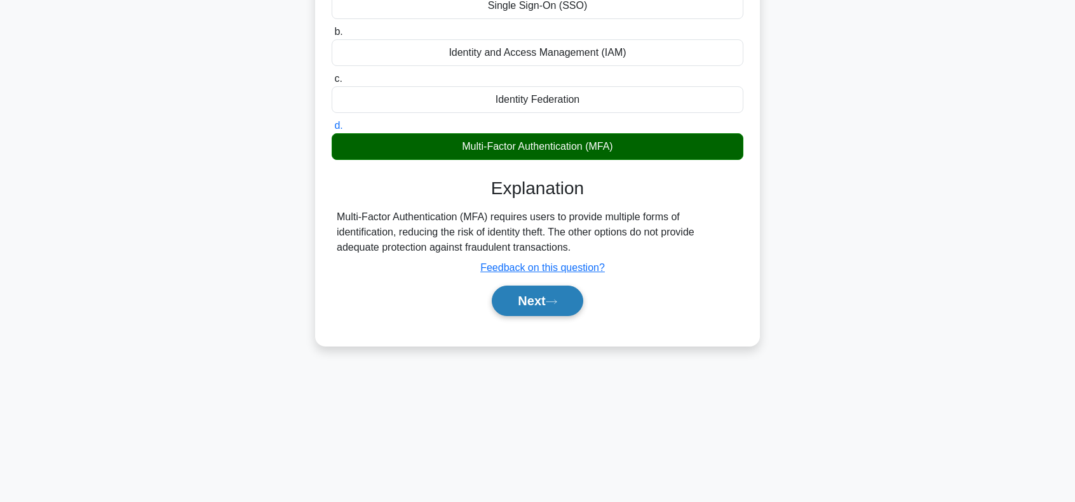
click at [534, 303] on button "Next" at bounding box center [537, 301] width 91 height 30
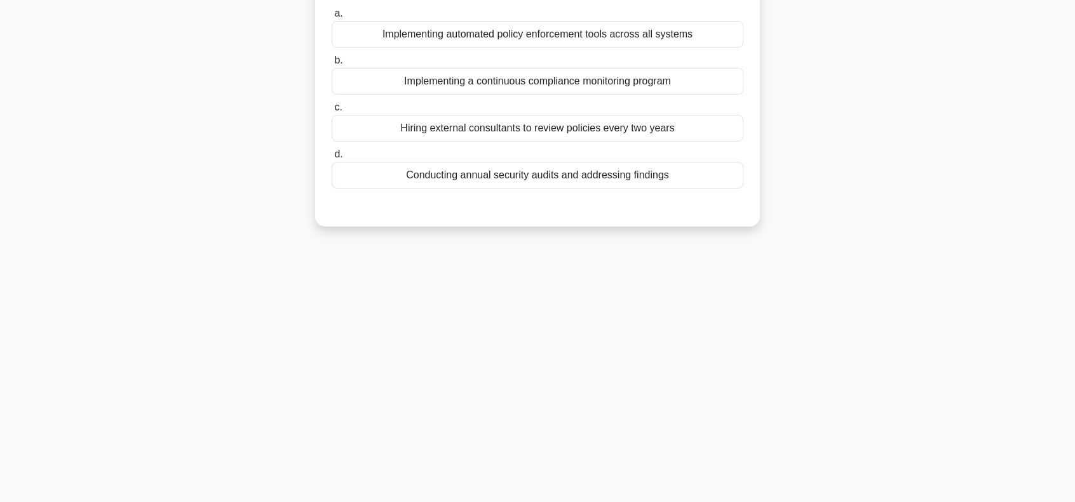
scroll to position [0, 0]
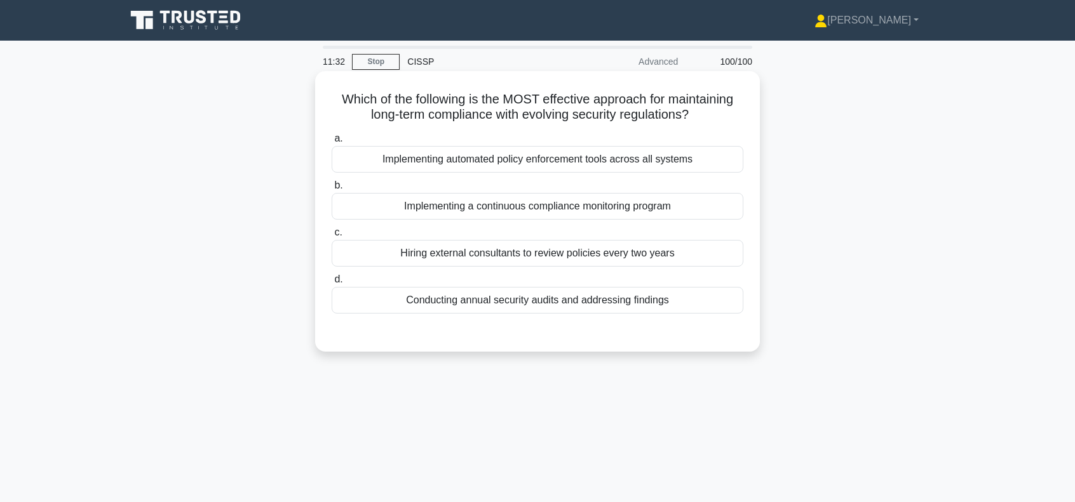
click at [549, 159] on div "Implementing automated policy enforcement tools across all systems" at bounding box center [538, 159] width 412 height 27
click at [332, 143] on input "a. Implementing automated policy enforcement tools across all systems" at bounding box center [332, 139] width 0 height 8
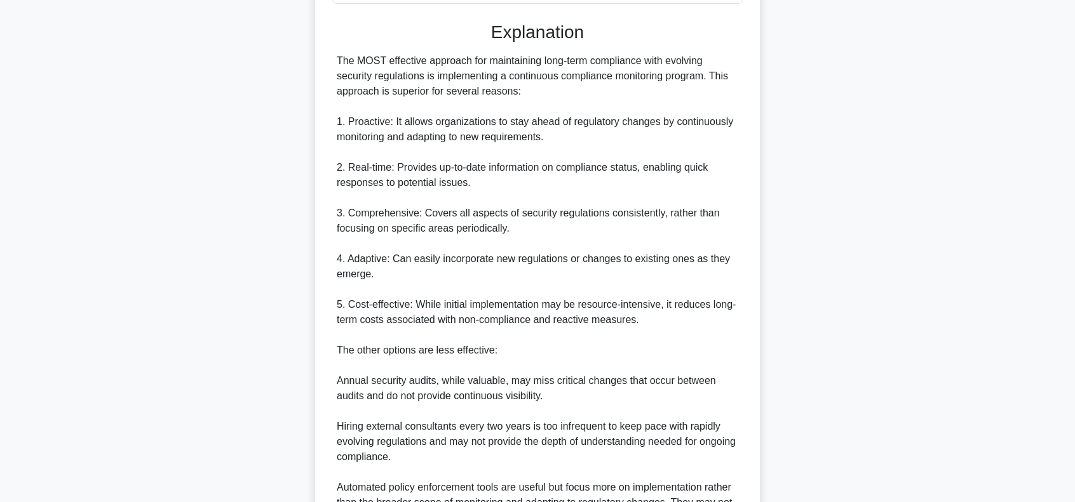
scroll to position [423, 0]
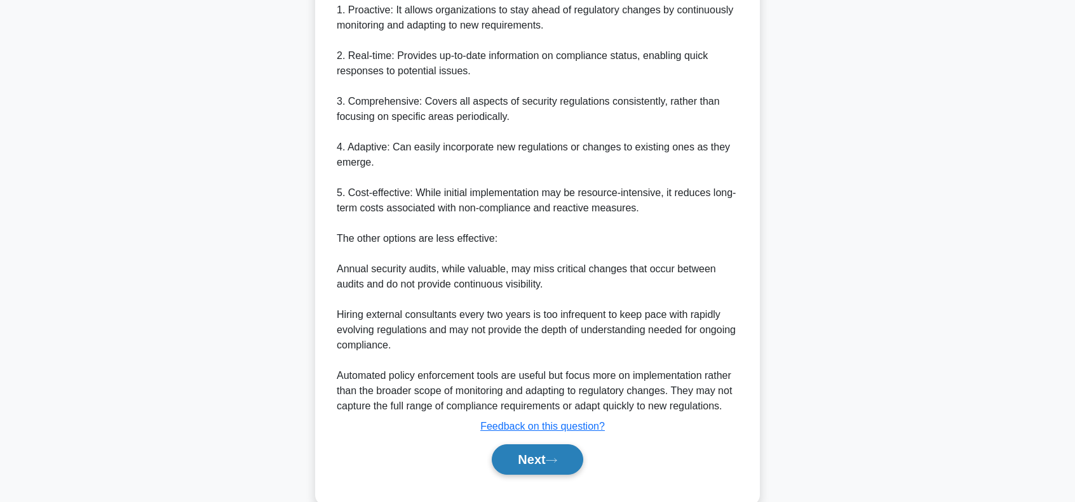
click at [525, 459] on button "Next" at bounding box center [537, 460] width 91 height 30
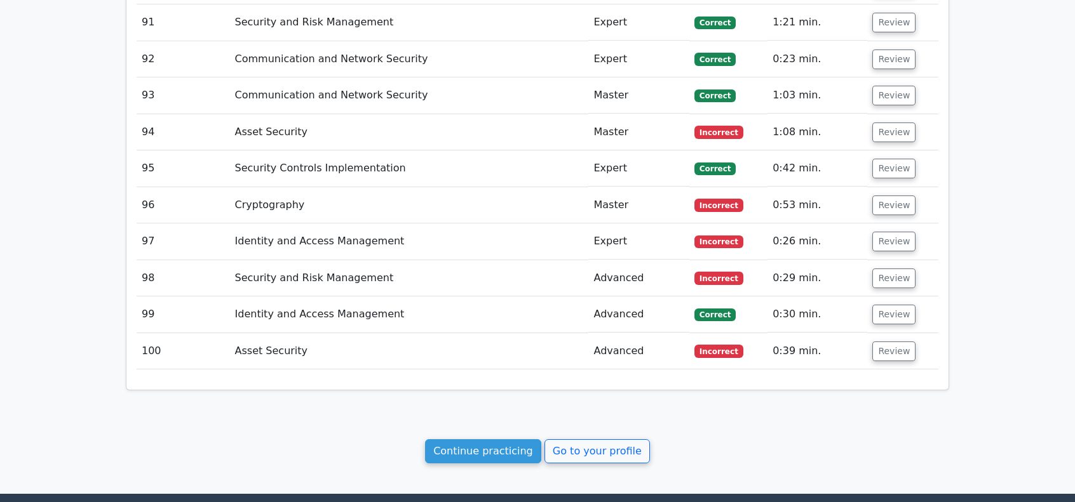
scroll to position [5293, 0]
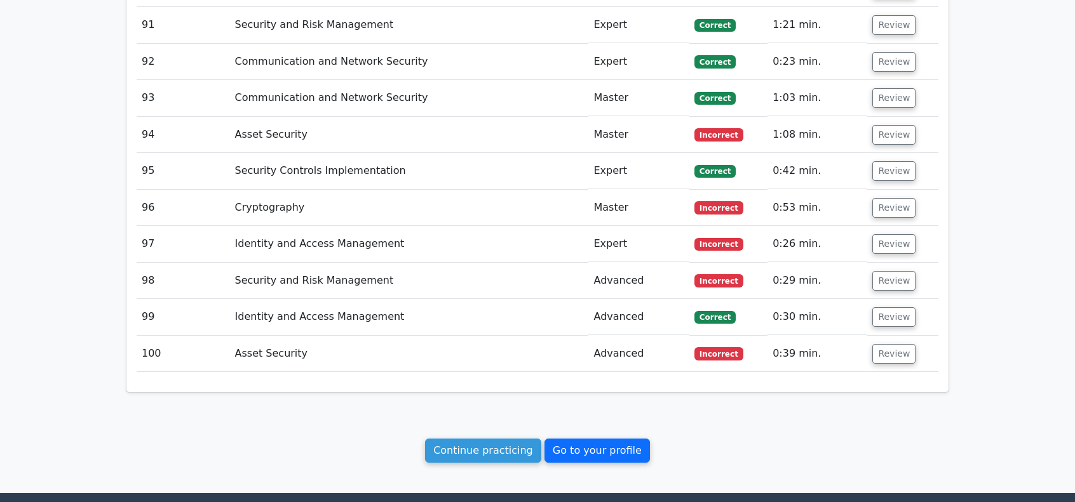
click at [577, 439] on link "Go to your profile" at bounding box center [596, 451] width 105 height 24
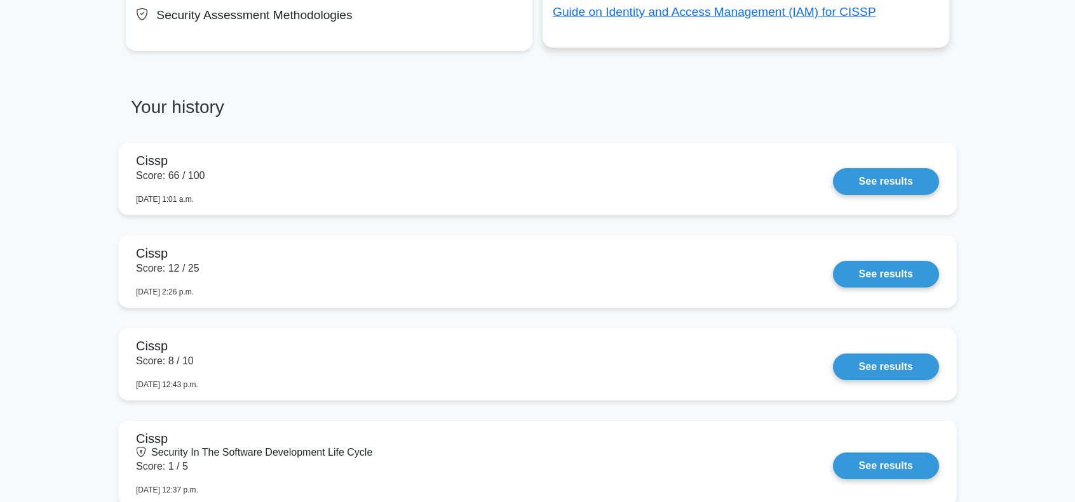
scroll to position [720, 0]
